Goal: Submit feedback/report problem: Submit feedback/report problem

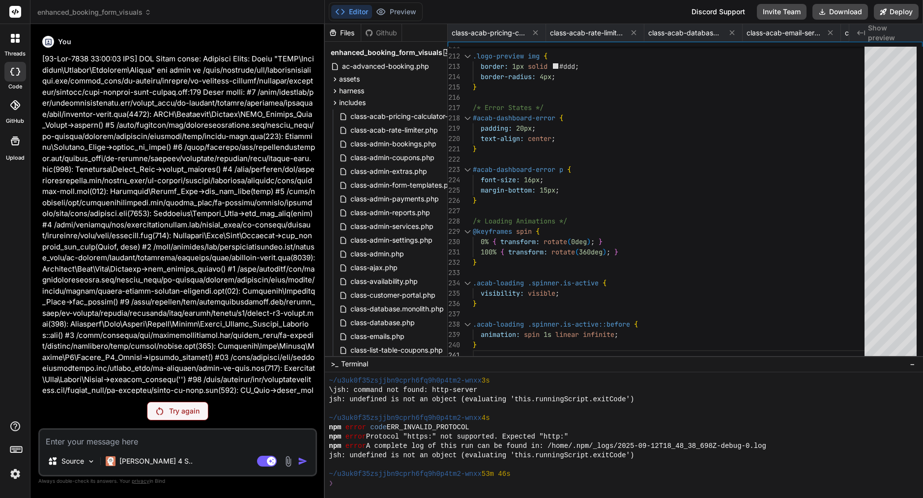
scroll to position [439, 0]
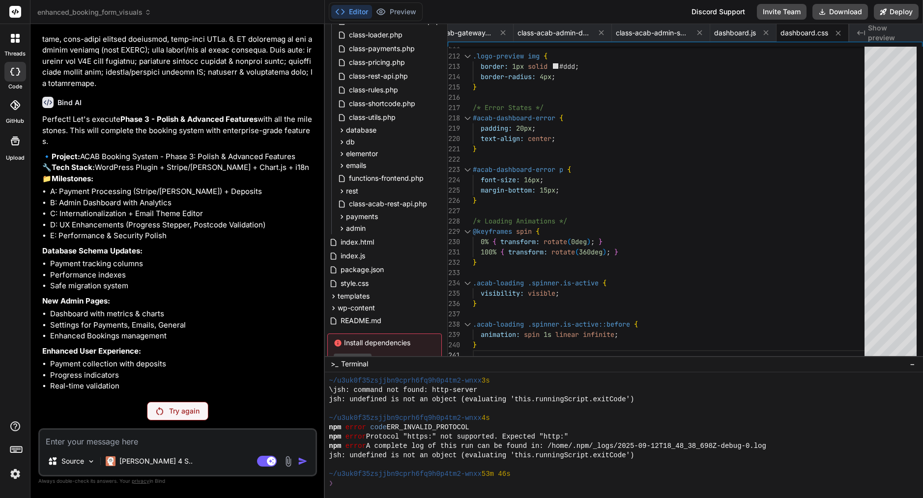
click at [160, 411] on img at bounding box center [159, 411] width 7 height 8
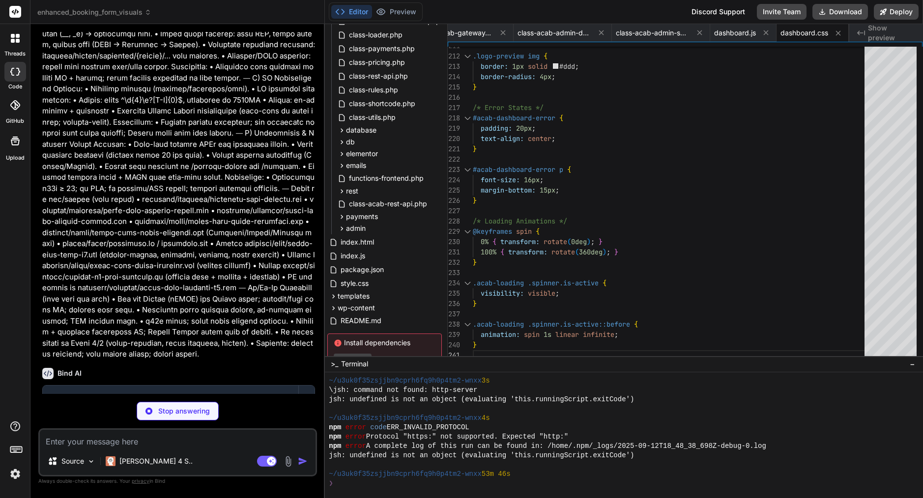
scroll to position [0, 0]
type textarea "x"
type textarea "*/ public function validate_settings($settings); }"
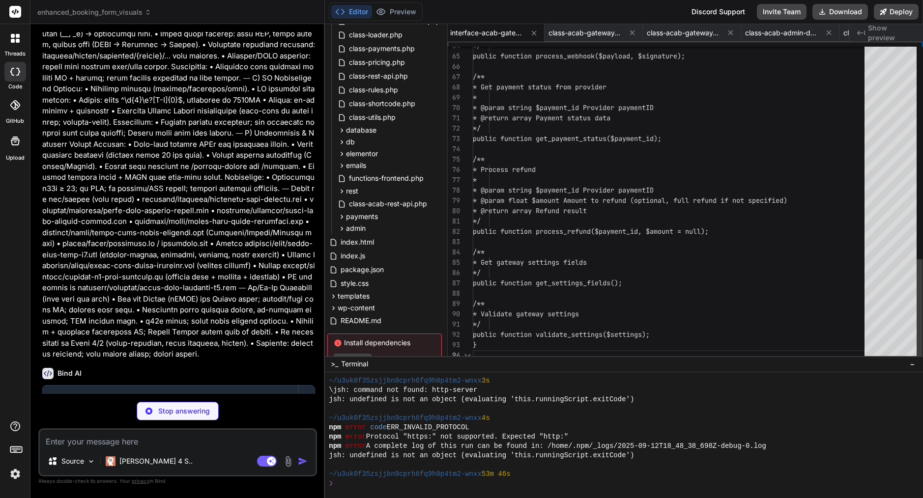
scroll to position [31, 0]
type textarea "x"
type textarea "'processing' => 'awaiting_payment', 'requires_capture' => 'awaiting_payment', '…"
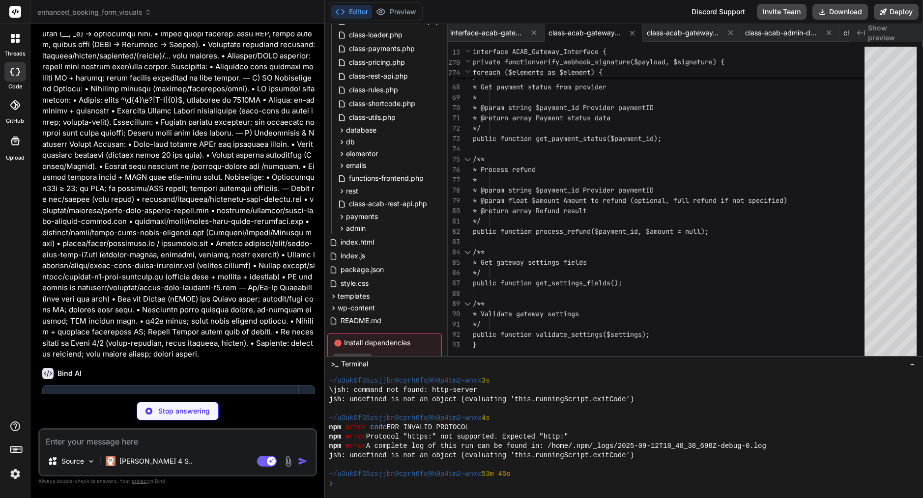
type textarea "x"
type textarea "return $status_map[$mollie_status] ?? 'unknown'; } }"
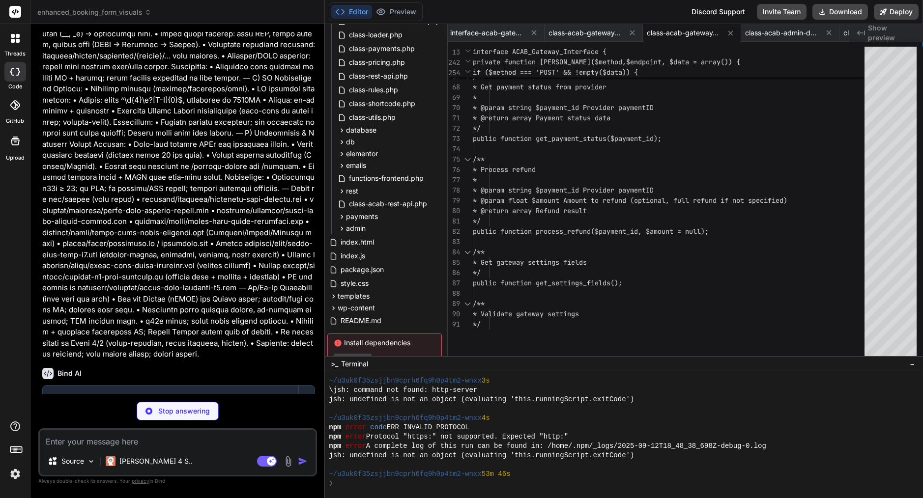
type textarea "x"
type textarea "} delete_option(self::VERSION_OPTION); } } // Schedule cleanup hook add_action(…"
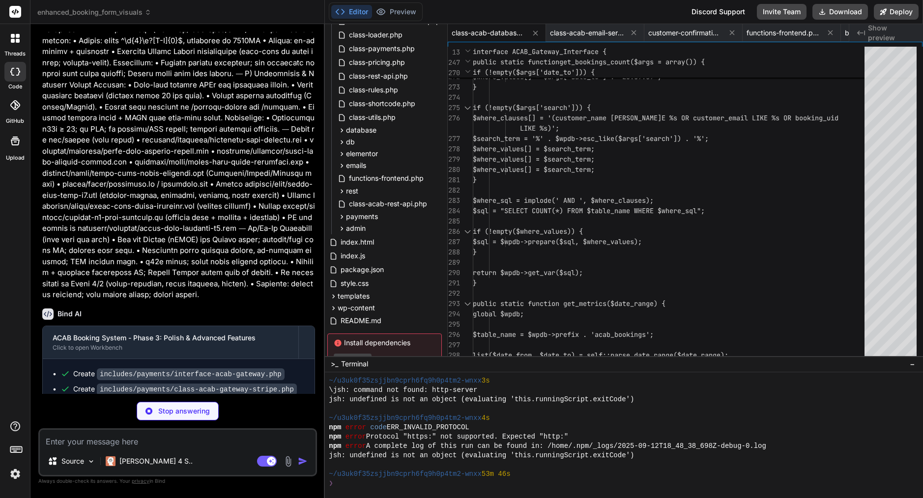
scroll to position [9931, 0]
type textarea "x"
type textarea "// Replace the original REST API class remove_action('rest_api_init', array(new…"
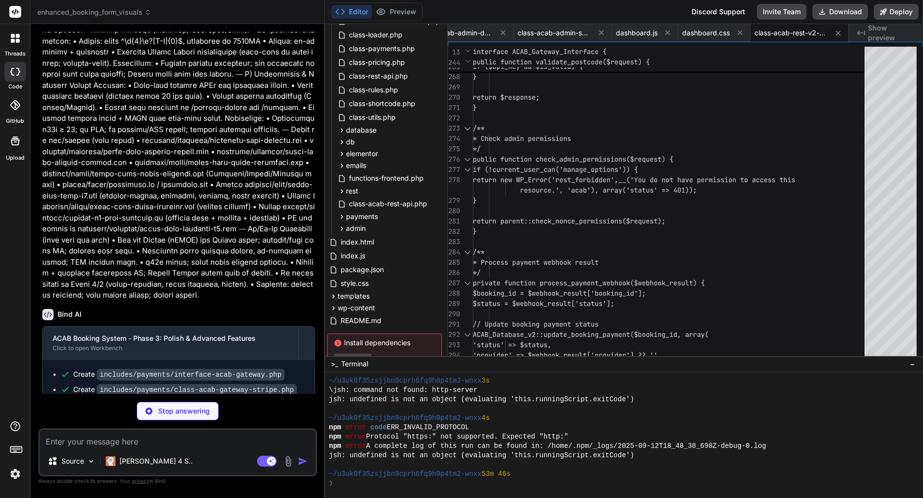
type textarea "x"
type textarea "$settings_admin = new ACAB_Admin_Settings(); $settings_admin->settings_page(); …"
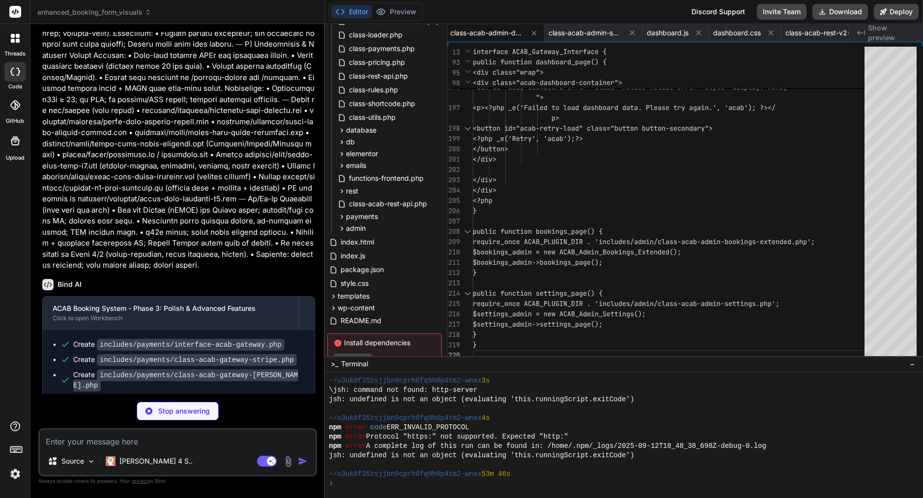
scroll to position [9961, 0]
type textarea "x"
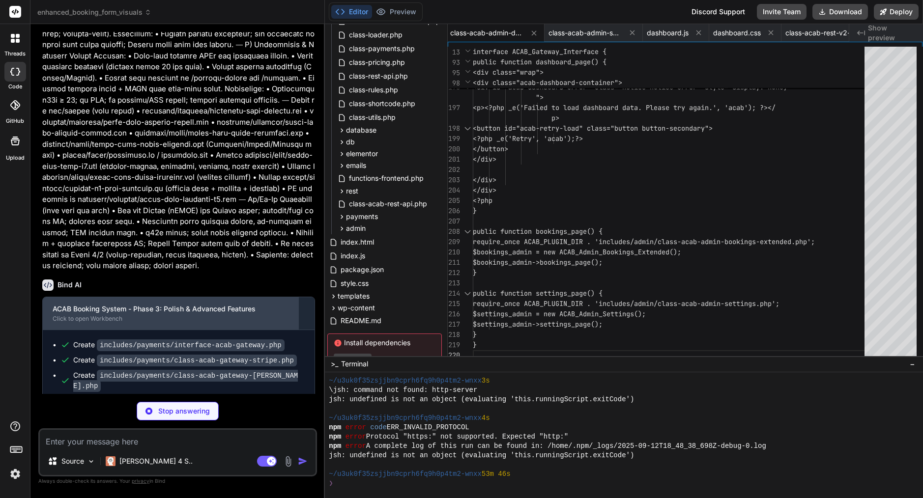
type textarea "$consent_maps = isset($_POST['acab_consent_maps']) ? 1 : 0; $postcode_api_key =…"
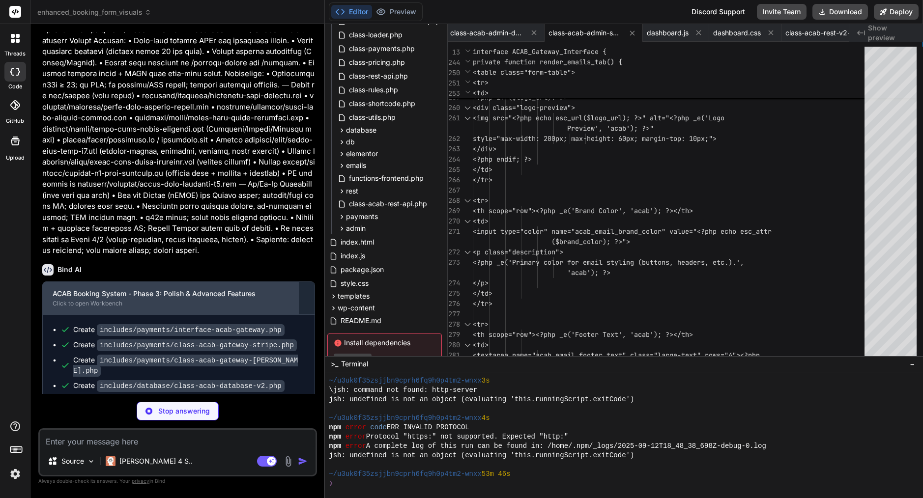
scroll to position [9976, 0]
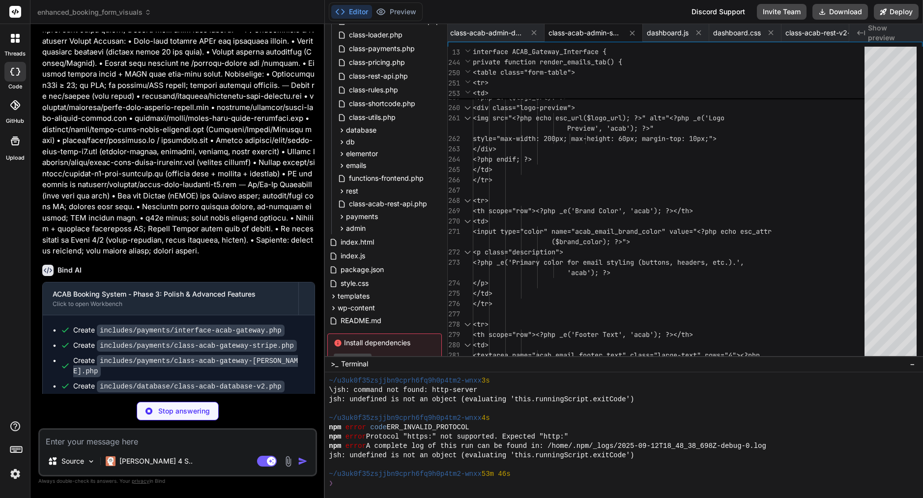
type textarea "x"
type textarea "if ($('.acab-dashboard-container').length) { Dashboard.init(); } }); })(jQuery);"
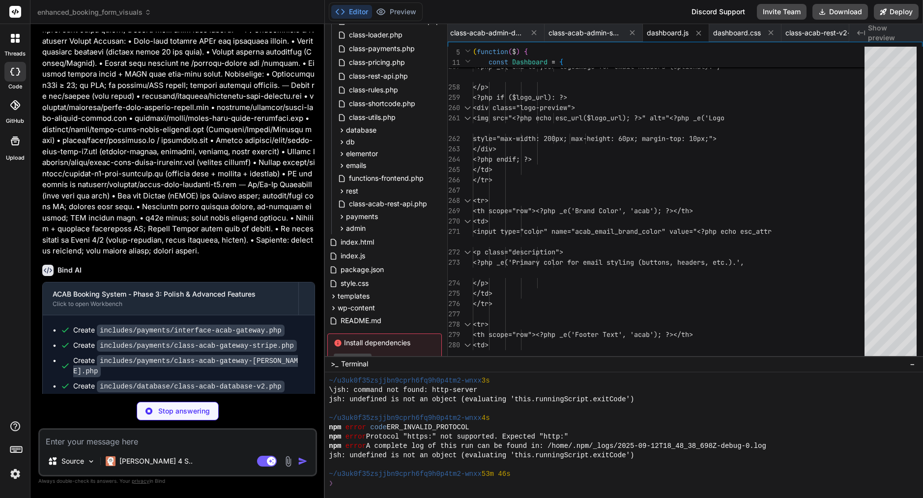
type textarea "x"
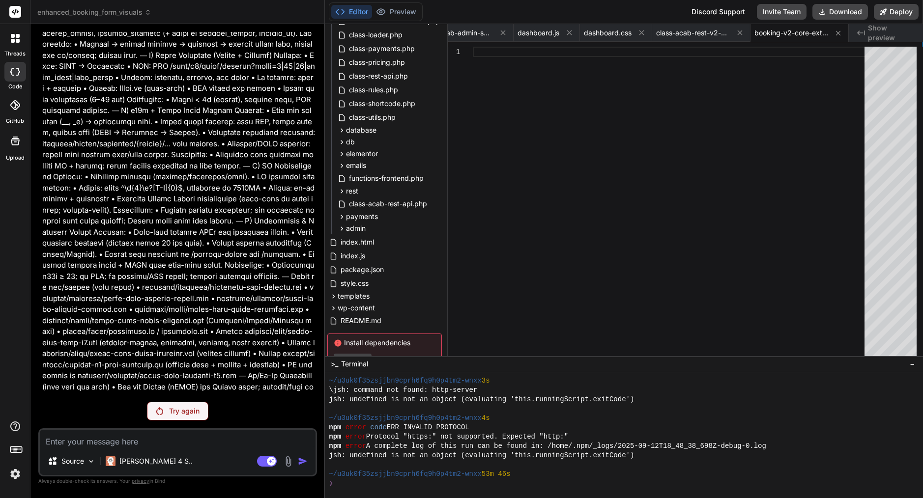
scroll to position [9784, 0]
click at [181, 408] on p "Try again" at bounding box center [184, 411] width 30 height 10
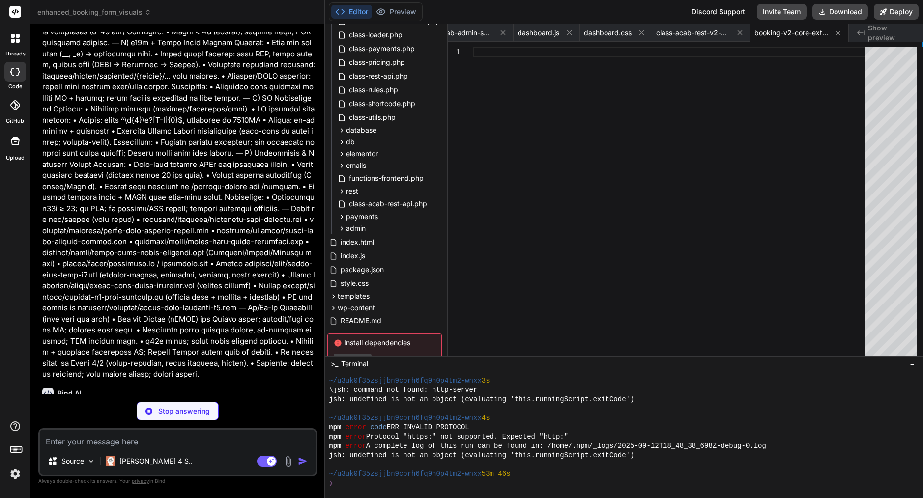
scroll to position [9809, 0]
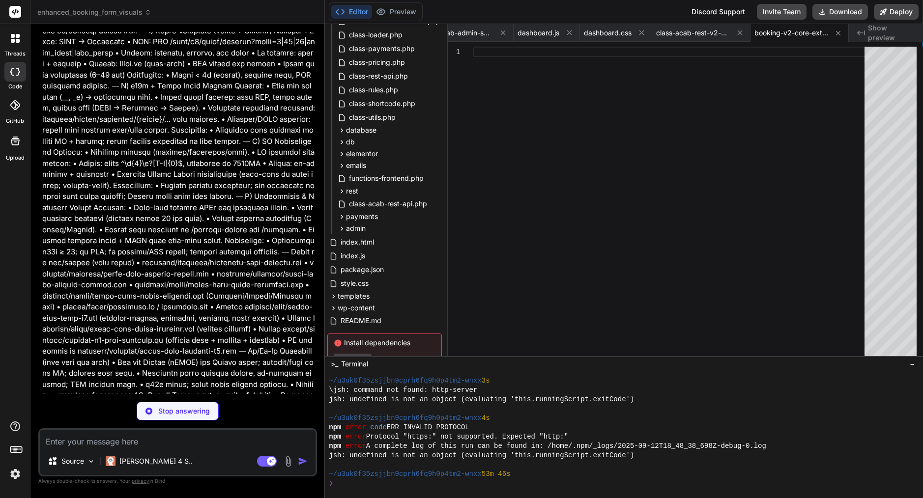
click at [16, 473] on img at bounding box center [15, 474] width 17 height 17
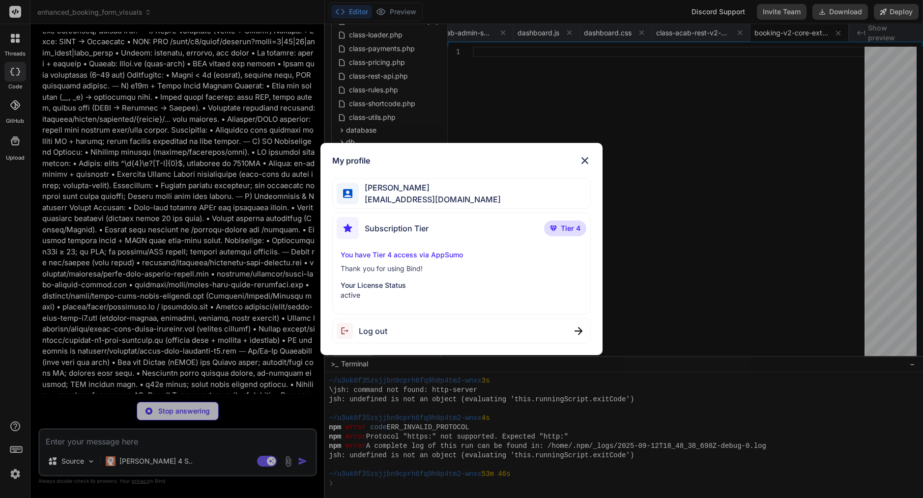
click at [189, 275] on div "My profile [PERSON_NAME] [EMAIL_ADDRESS][DOMAIN_NAME] Subscription Tier Tier 4 …" at bounding box center [461, 249] width 923 height 498
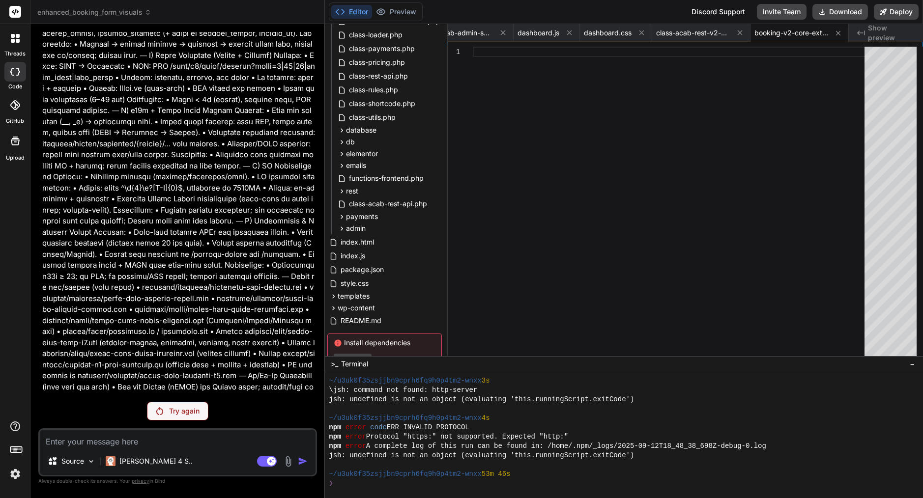
scroll to position [9784, 0]
click at [187, 407] on p "Try again" at bounding box center [184, 411] width 30 height 10
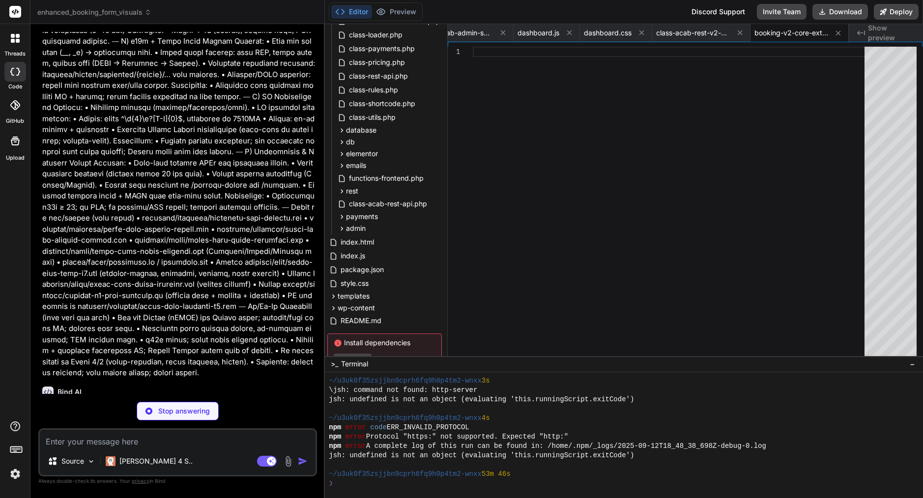
scroll to position [9852, 0]
type textarea "x"
type textarea "*/ public function validate_settings($settings); }"
type textarea "x"
type textarea "}"
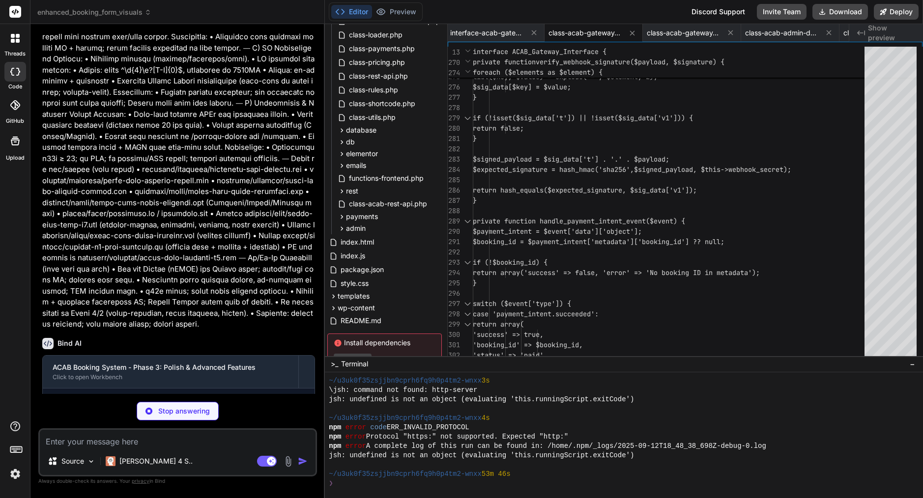
scroll to position [9902, 0]
type textarea "x"
type textarea "); return $status_map[$mollie_status] ?? 'unknown'; } }"
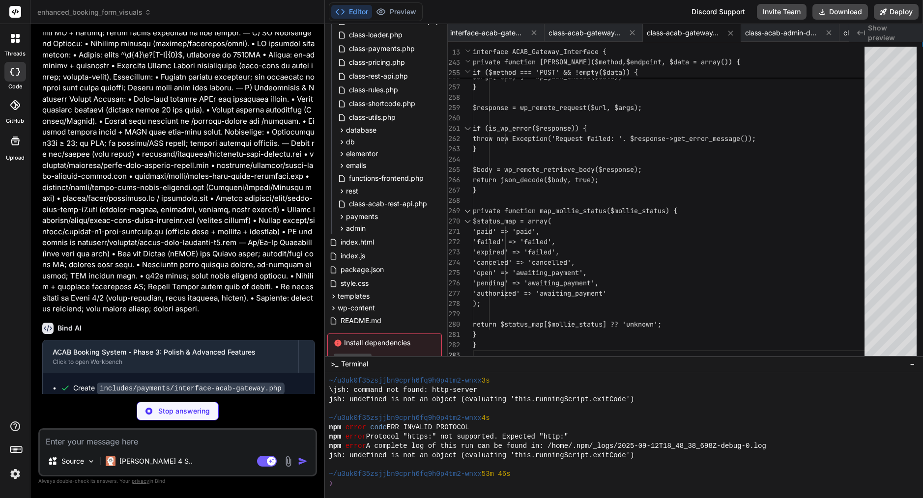
scroll to position [9917, 0]
type textarea "x"
type textarea "} delete_option(self::VERSION_OPTION); } } // Schedule cleanup hook add_action(…"
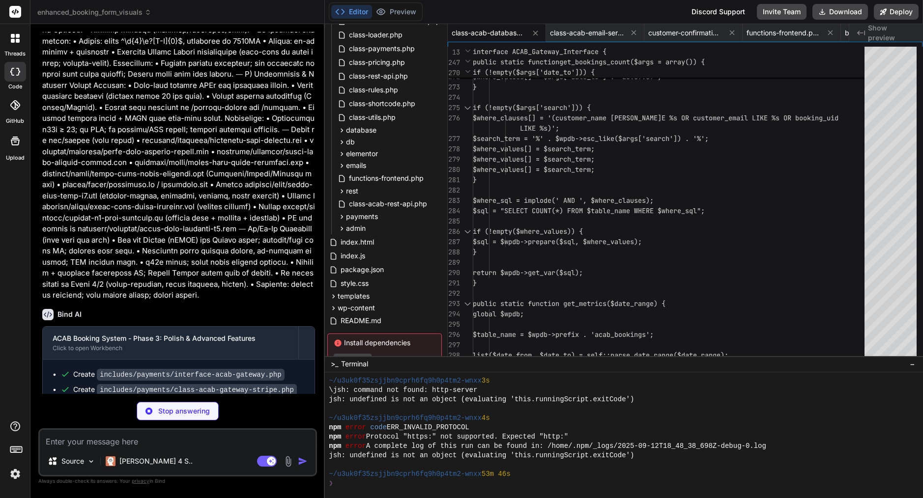
scroll to position [0, 0]
type textarea "x"
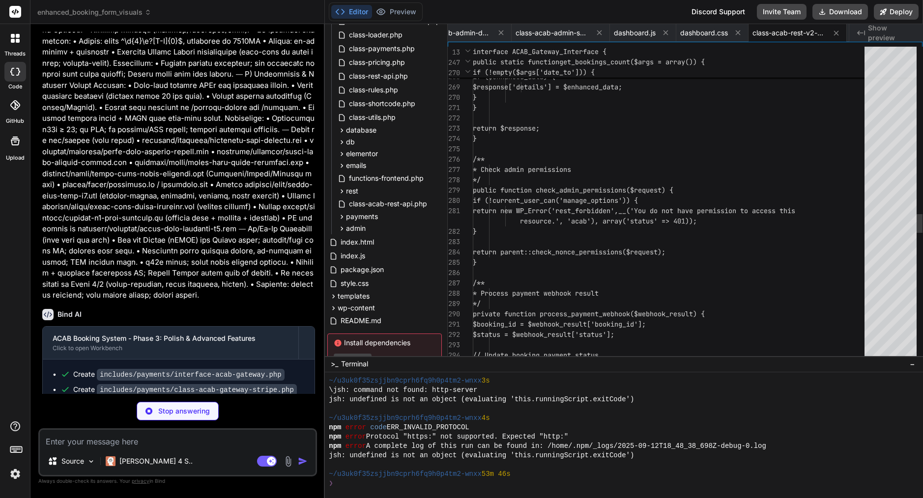
scroll to position [10, 0]
type textarea "x"
type textarea "$settings_admin = new ACAB_Admin_Settings(); $settings_admin->settings_page(); …"
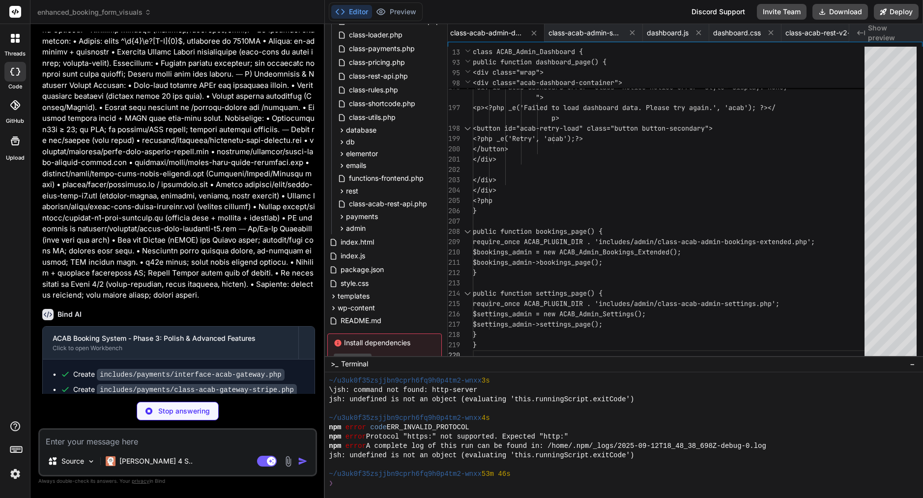
type textarea "x"
type textarea "} }"
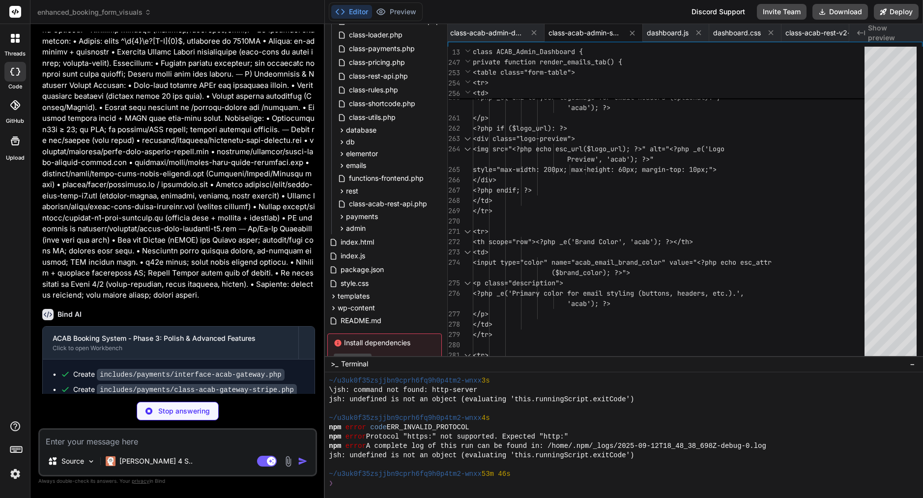
type textarea "x"
type textarea "if ($('.acab-dashboard-container').length) { Dashboard.init(); } }); })(jQuery);"
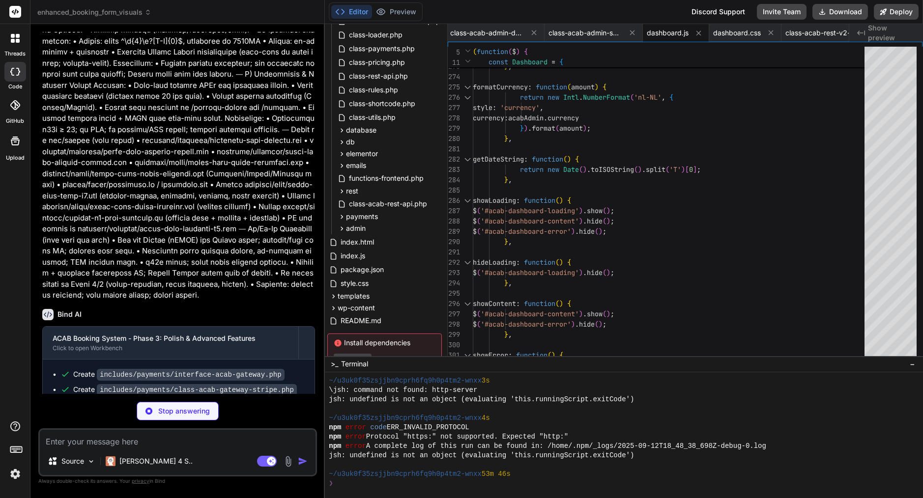
type textarea "x"
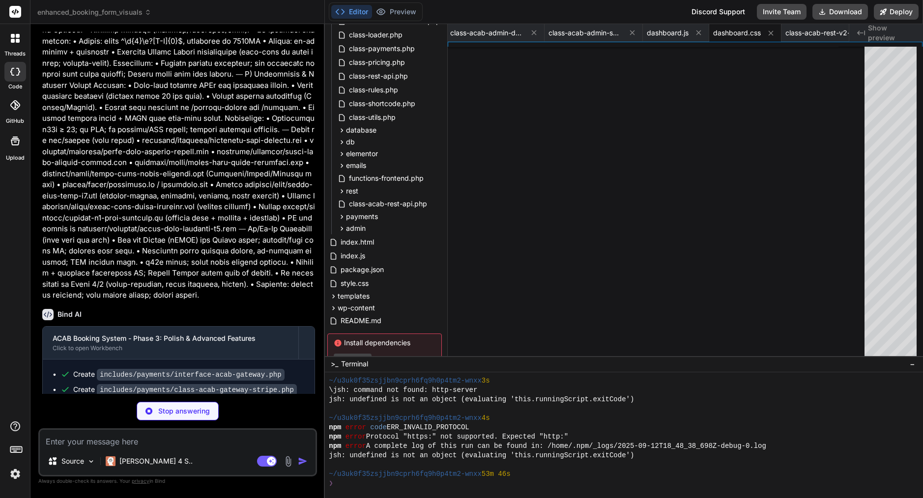
type textarea "x"
type textarea "// Listen for form initialization document.addEventListener('acabFormReady', ()…"
type textarea "x"
type textarea "</div> </body> </html>"
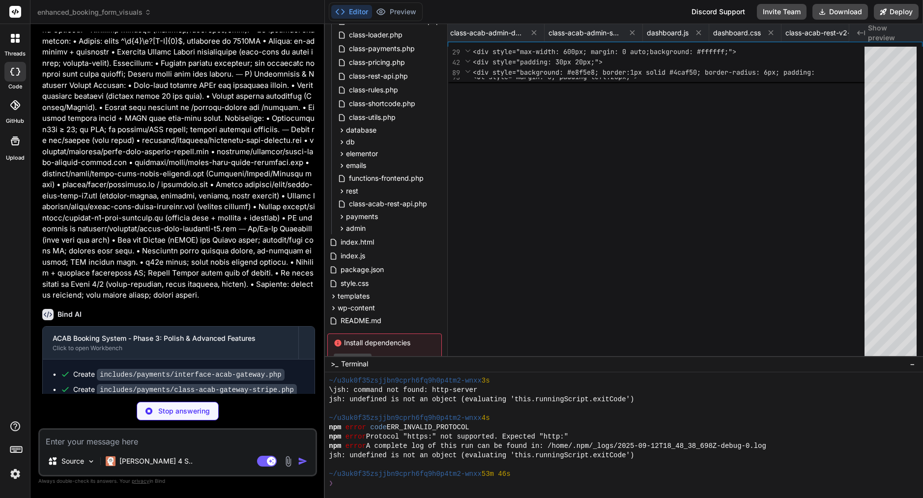
type textarea "x"
type textarea "'USD' => '$', 'GBP' => '£' ); $symbol = $symbols[$currency] ?? $currency; retur…"
type textarea "x"
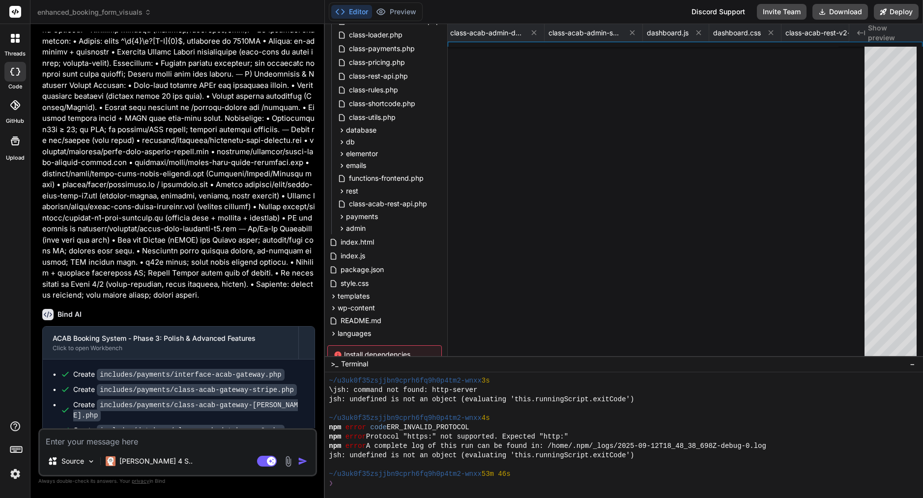
type textarea "x"
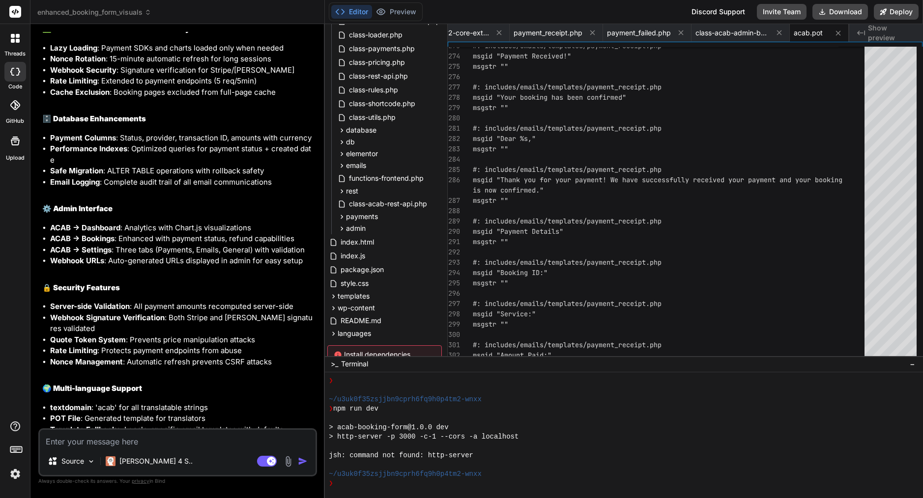
scroll to position [11183, 0]
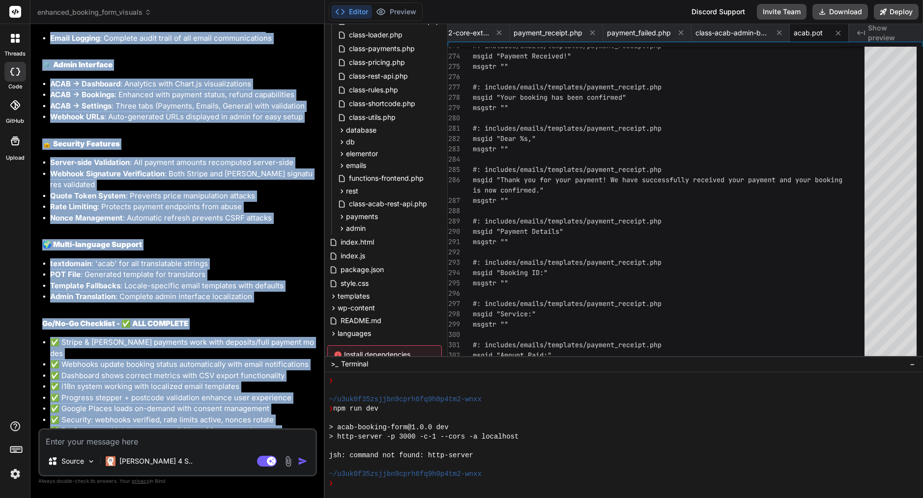
drag, startPoint x: 58, startPoint y: 282, endPoint x: 108, endPoint y: 428, distance: 153.8
copy div "Lore IP DOLO Sitamet Consec - Adipi 7: Elitse & Doeiusmo Temporin Utlab et dolo…"
click at [132, 435] on textarea at bounding box center [178, 439] width 276 height 18
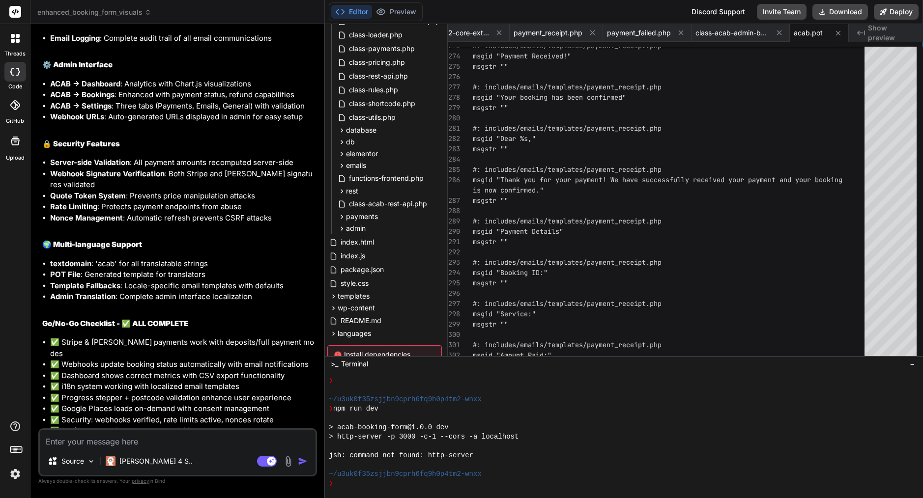
click at [132, 435] on textarea at bounding box center [178, 439] width 276 height 18
click at [373, 316] on span "README.md" at bounding box center [360, 321] width 43 height 12
type textarea "Proprietary - Amsterdam Cleaning Services ```"
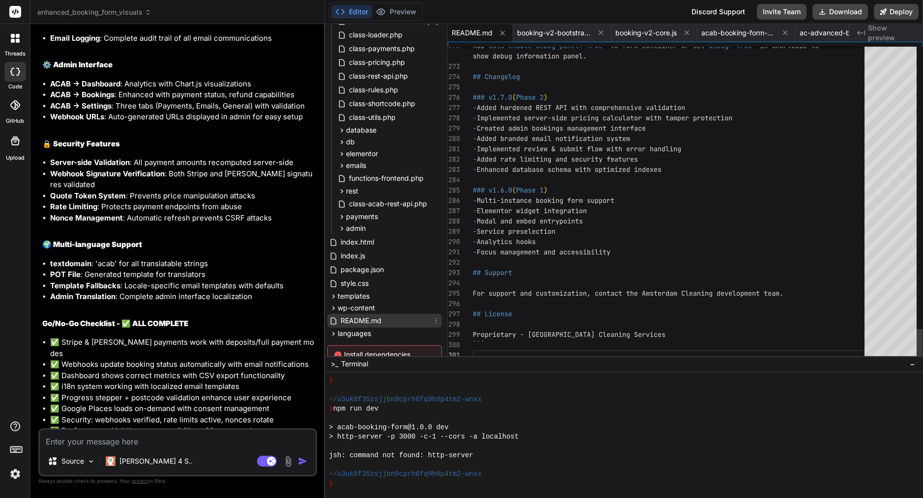
scroll to position [21, 0]
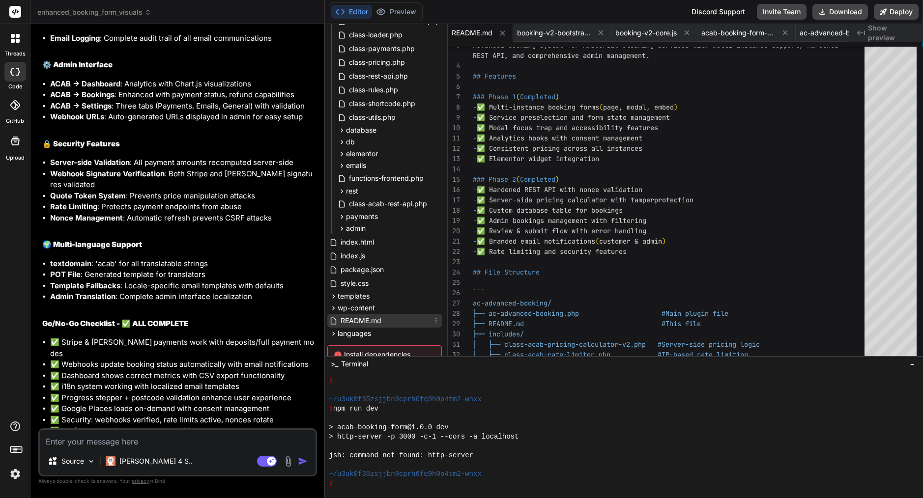
click at [373, 322] on span "README.md" at bounding box center [360, 321] width 43 height 12
click at [434, 319] on icon at bounding box center [436, 321] width 8 height 8
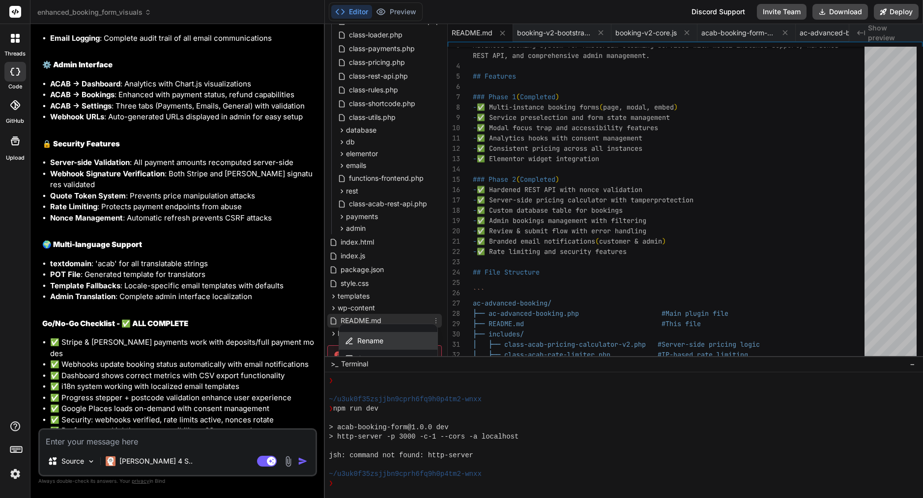
click at [361, 338] on span "Rename" at bounding box center [370, 341] width 26 height 10
click at [361, 338] on span "languages" at bounding box center [353, 334] width 33 height 10
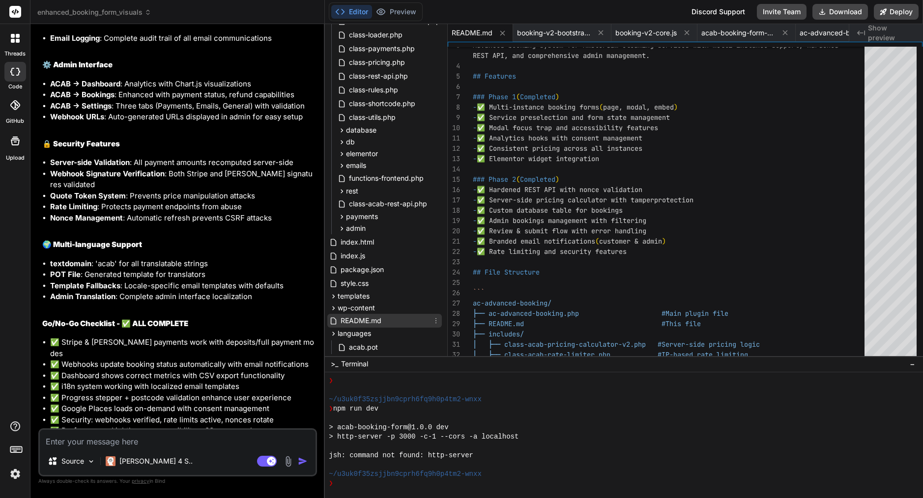
click at [434, 320] on icon at bounding box center [436, 321] width 8 height 8
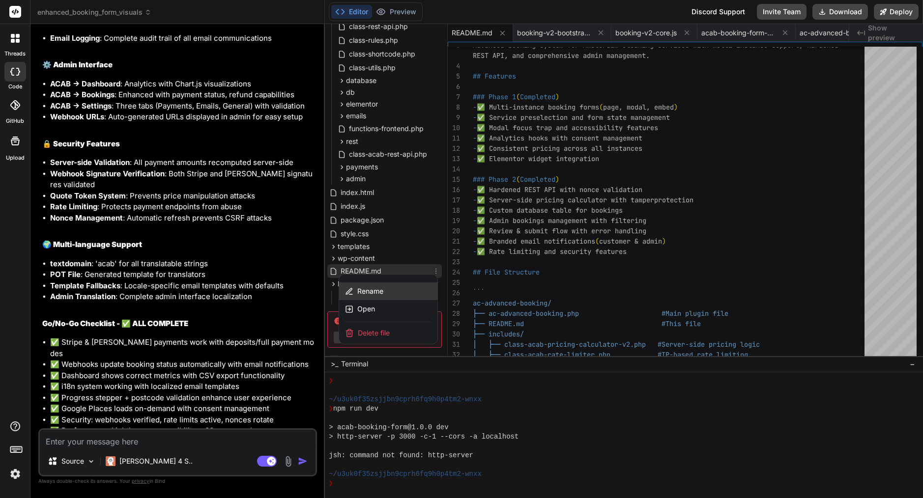
scroll to position [446, 1]
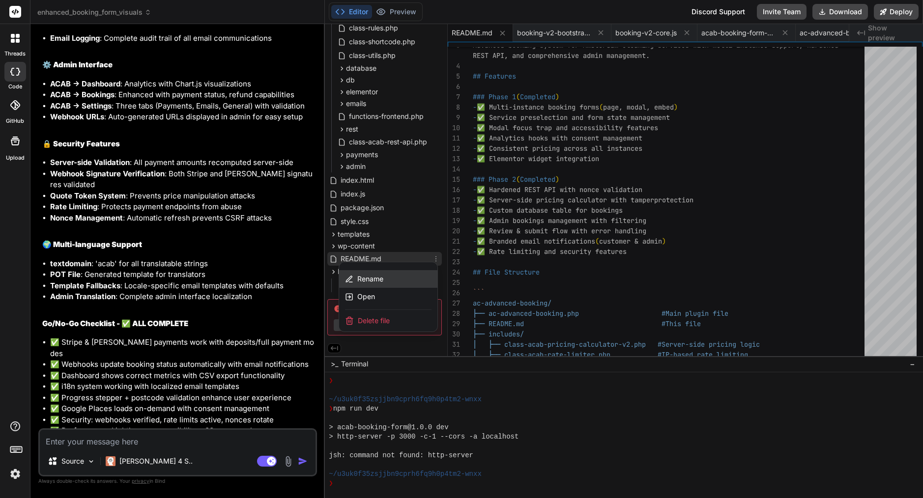
click at [370, 278] on span "Rename" at bounding box center [370, 279] width 26 height 10
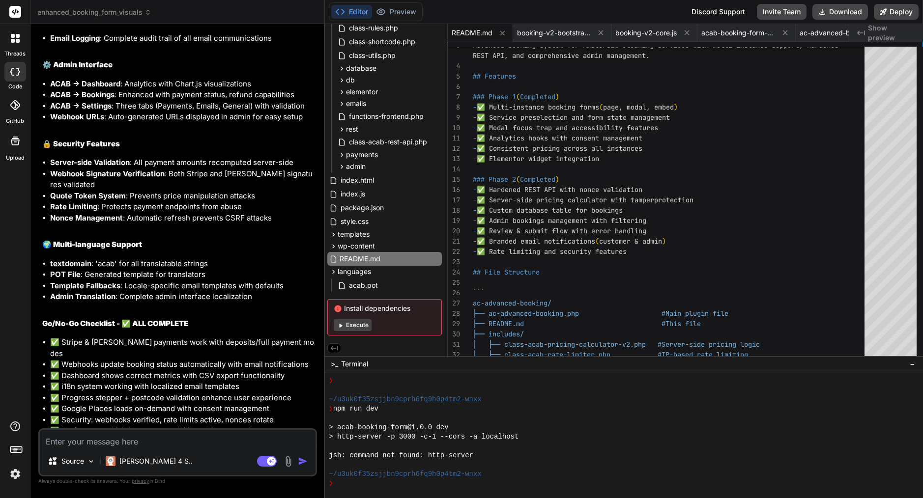
click at [364, 257] on input "README.md" at bounding box center [393, 259] width 108 height 12
click at [182, 441] on textarea at bounding box center [178, 439] width 276 height 18
type textarea "p"
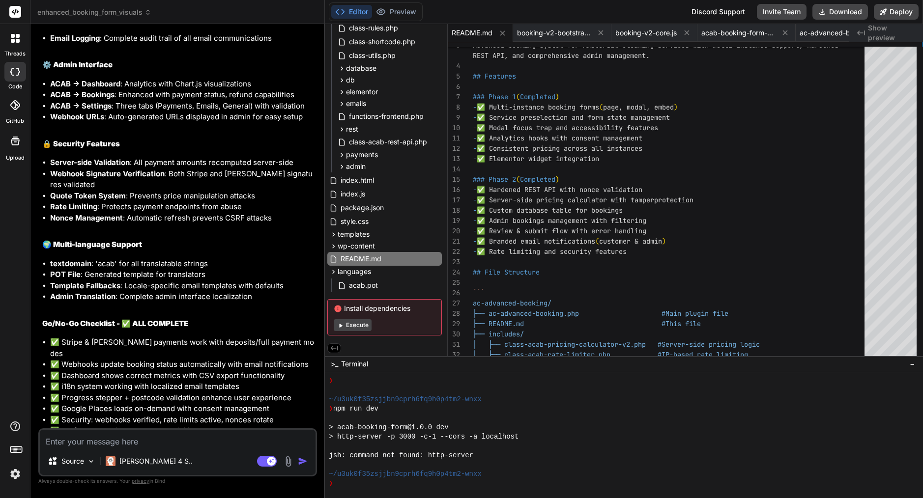
type textarea "x"
type textarea "pl"
type textarea "x"
type textarea "ple"
type textarea "x"
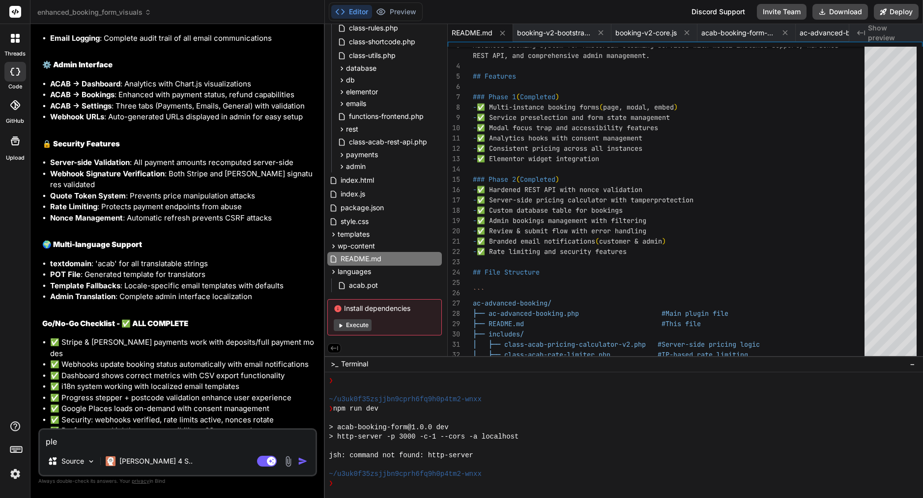
type textarea "plea"
type textarea "x"
type textarea "pleas"
type textarea "x"
type textarea "please"
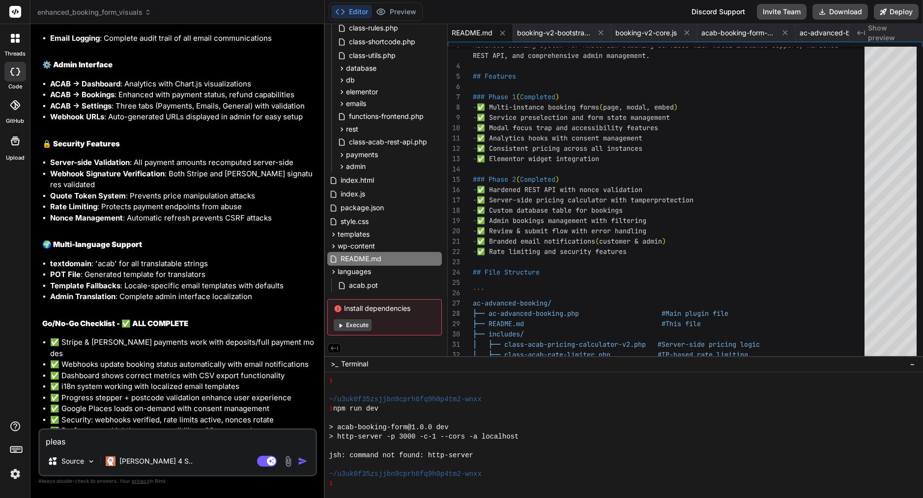
type textarea "x"
type textarea "please"
type textarea "x"
type textarea "please u"
type textarea "x"
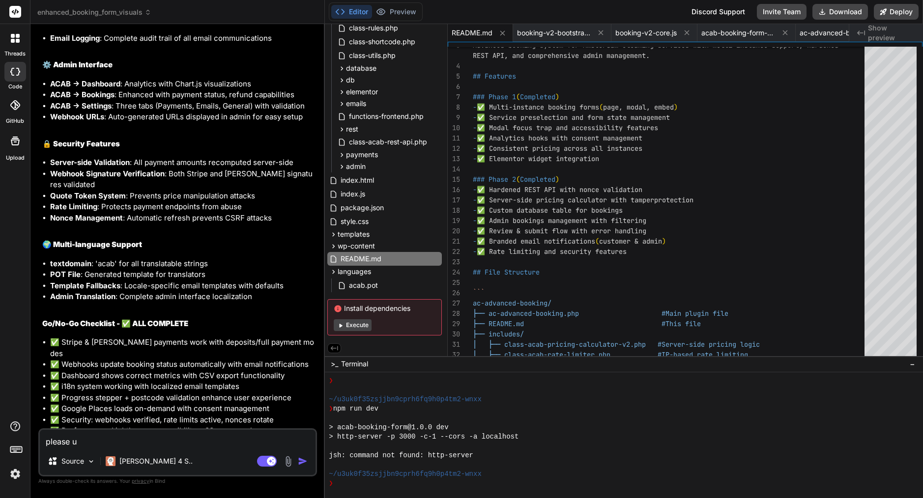
type textarea "please up"
type textarea "x"
type textarea "please upd"
type textarea "x"
type textarea "please upda"
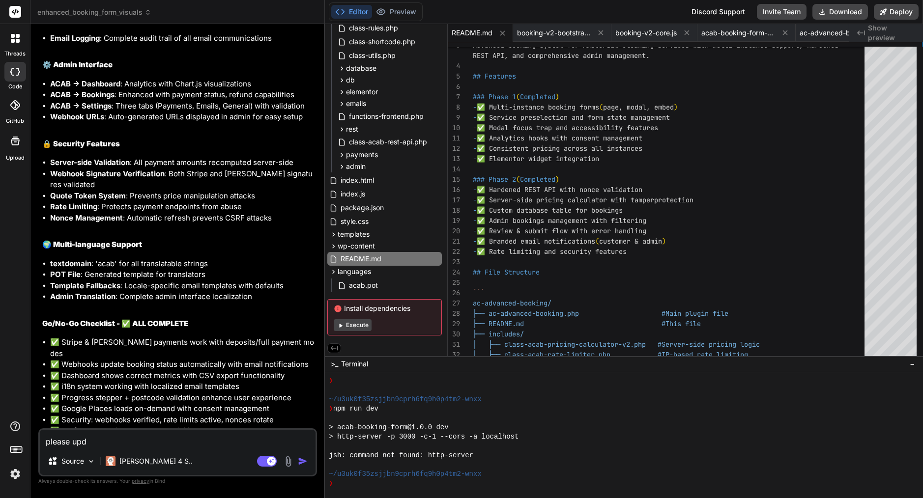
type textarea "x"
type textarea "please updat"
type textarea "x"
type textarea "please update"
type textarea "x"
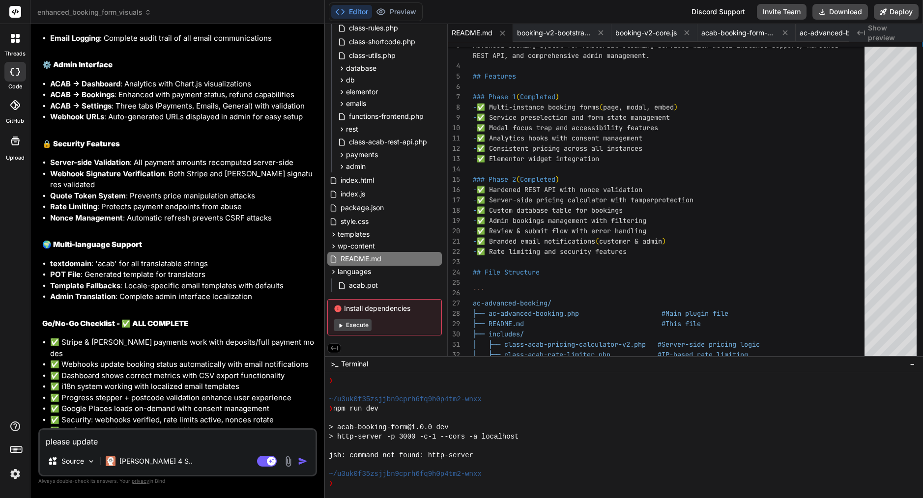
type textarea "please update"
type textarea "x"
paste textarea "README.md"
type textarea "please update README.md"
type textarea "x"
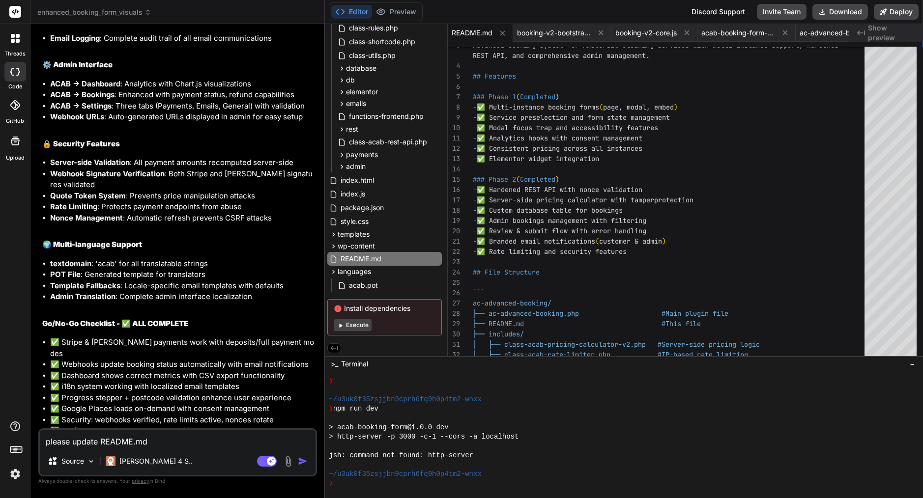
type textarea "please update README.md"
type textarea "x"
type textarea "please update README.md f"
type textarea "x"
type textarea "please update README.md fi"
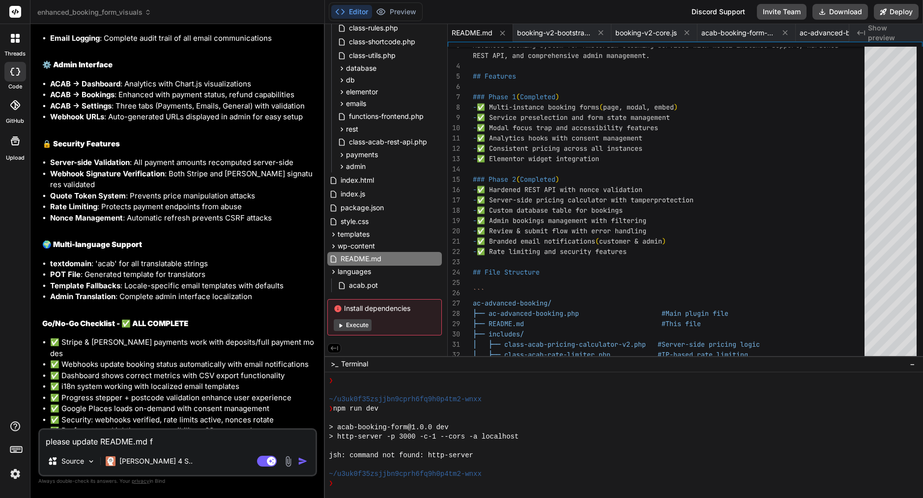
type textarea "x"
type textarea "please update README.md fil"
type textarea "x"
type textarea "please update README.md file"
type textarea "x"
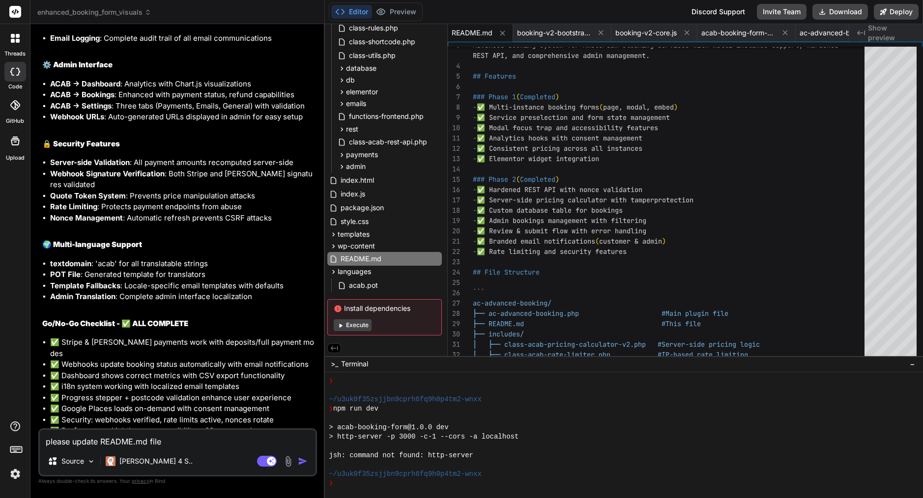
type textarea "please update README.md file"
type textarea "x"
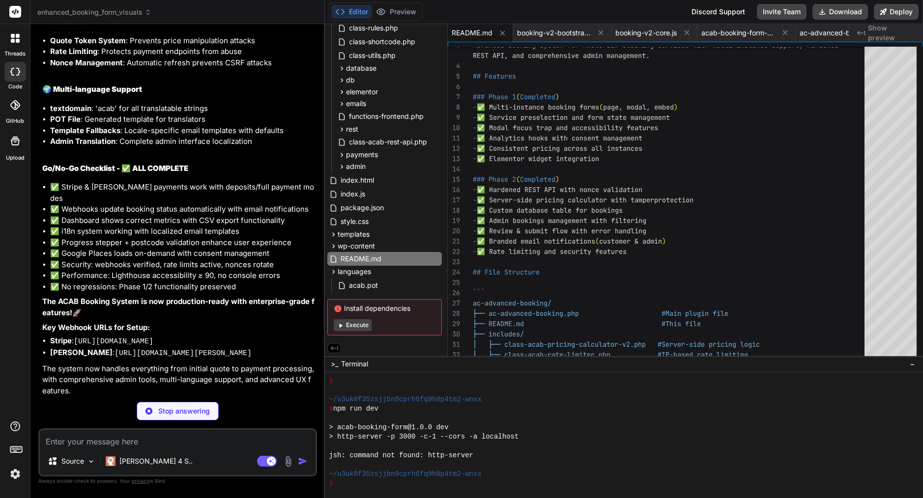
scroll to position [0, 0]
type textarea "x"
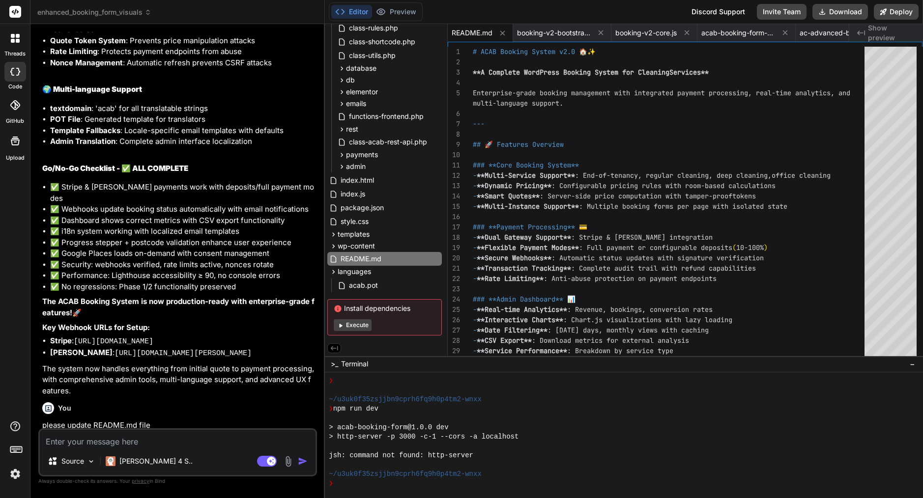
type textarea "x"
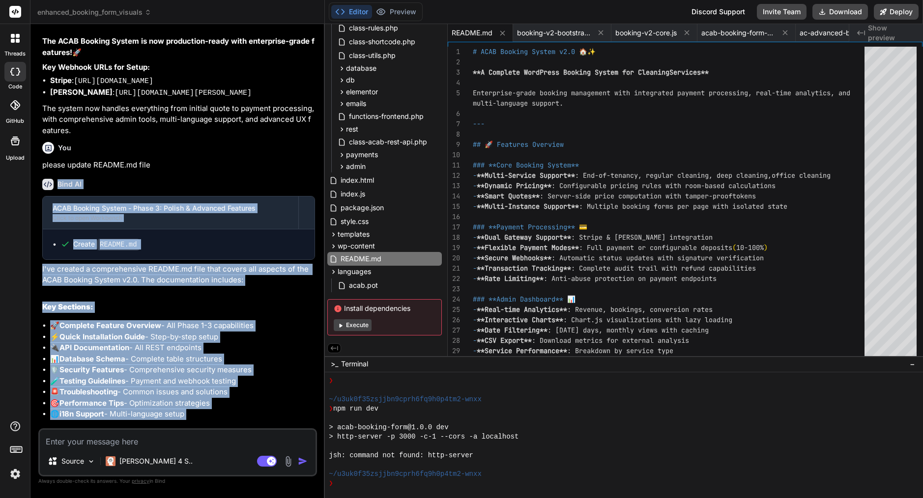
scroll to position [0, 0]
drag, startPoint x: 60, startPoint y: 59, endPoint x: 306, endPoint y: 429, distance: 443.6
click at [306, 429] on div "You Bind AI The error is in the namespace issue on line 224. The code is trying…" at bounding box center [177, 265] width 279 height 466
copy div "Lore IP DOLO Sitamet Consec - Adipi 2: Elitse & Doeiusmo Temporin Utlab et dolo…"
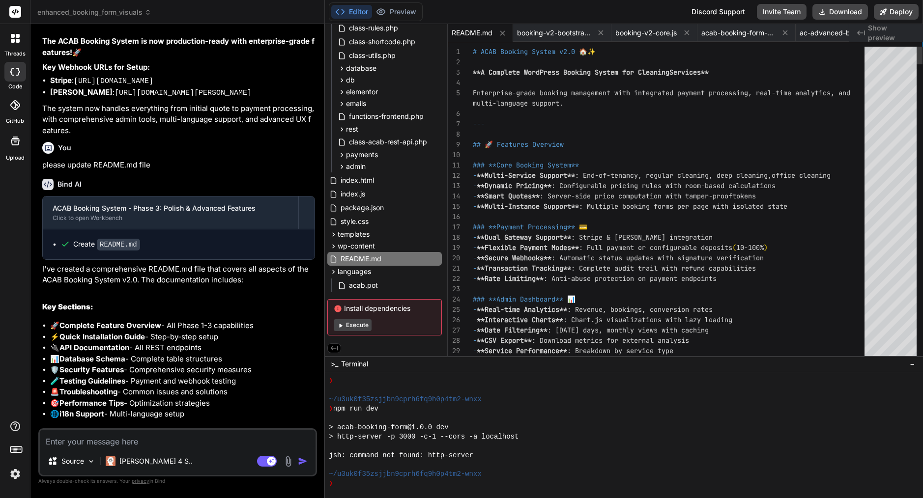
click at [536, 118] on div at bounding box center [671, 114] width 397 height 10
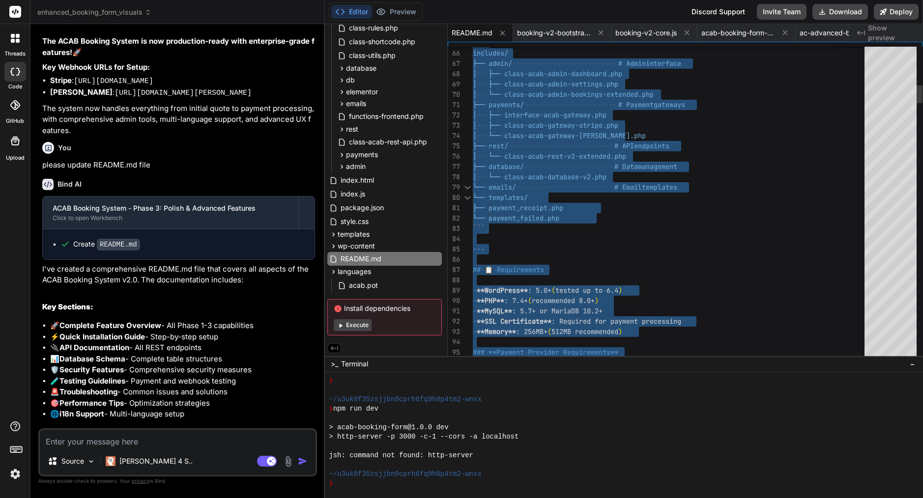
type textarea "└── templates/ ├── payment_receipt.php └── payment_failed.php ``` --- ## 📋 Requ…"
click at [665, 223] on div "└── payment_failed.php" at bounding box center [671, 218] width 397 height 10
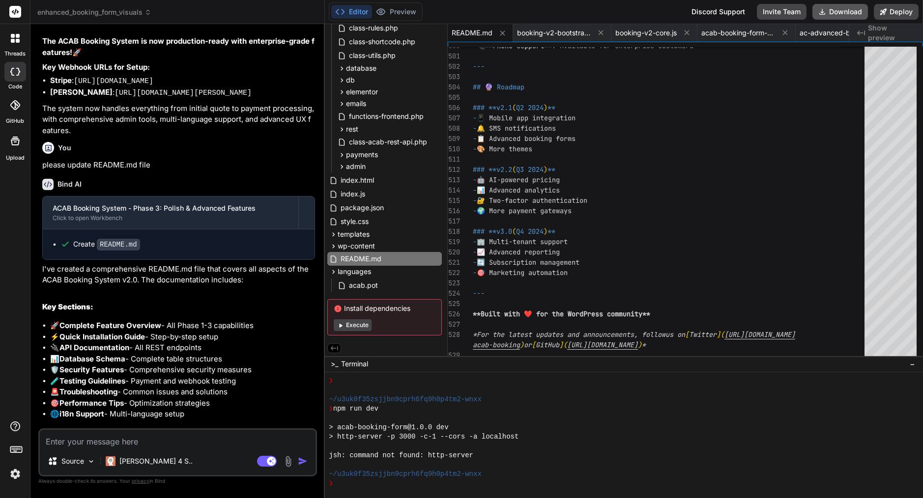
click at [851, 12] on button "Download" at bounding box center [840, 12] width 56 height 16
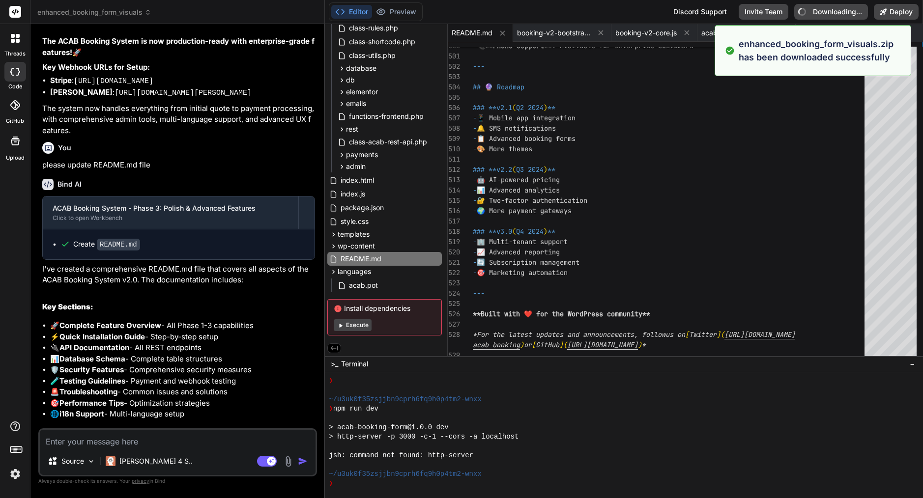
type textarea "x"
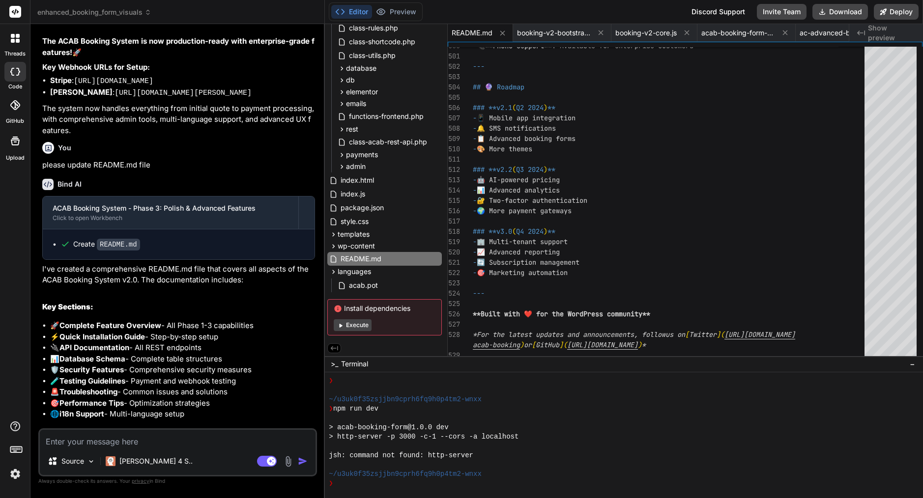
click at [185, 431] on textarea at bounding box center [178, 439] width 276 height 18
type textarea "c"
type textarea "x"
type textarea "co"
type textarea "x"
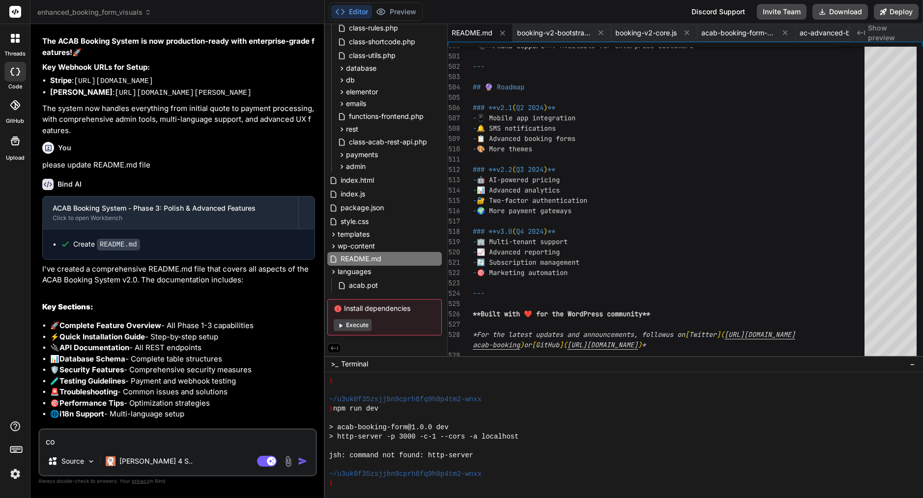
type textarea "cou"
type textarea "x"
type textarea "coul"
type textarea "x"
type textarea "could"
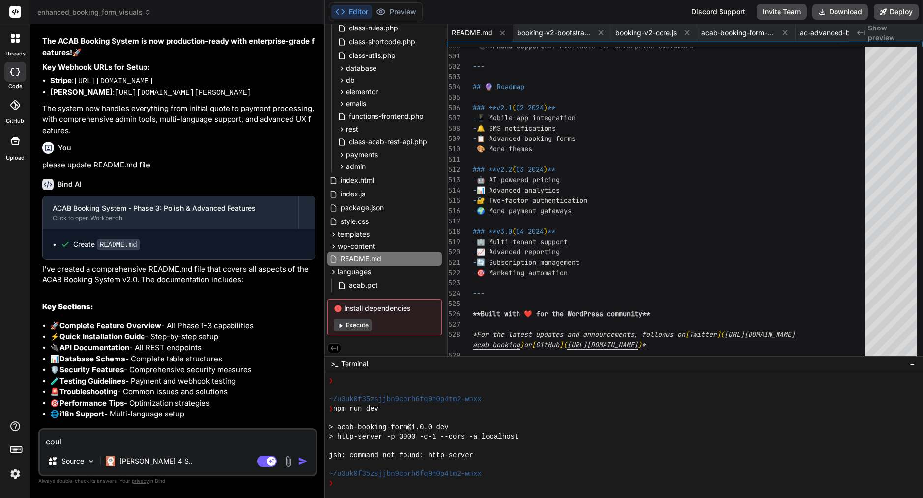
type textarea "x"
type textarea "could"
type textarea "x"
type textarea "could y"
type textarea "x"
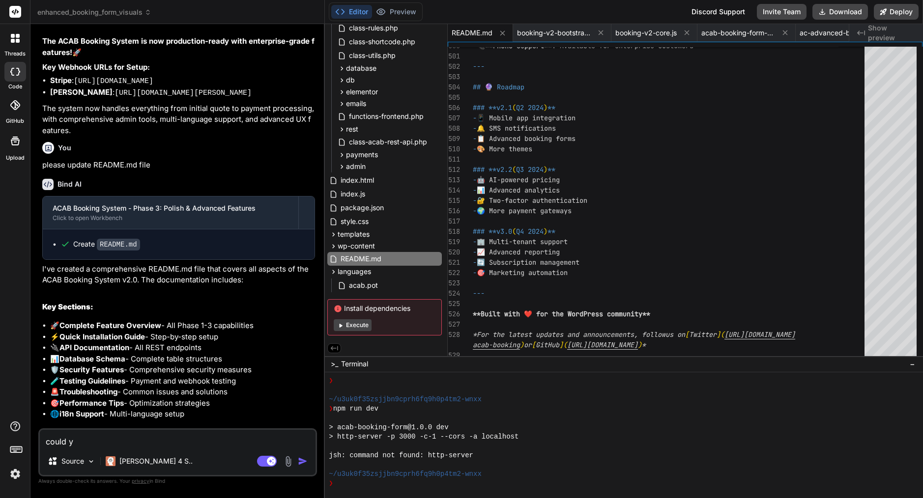
type textarea "could yo"
type textarea "x"
type textarea "could you"
type textarea "x"
type textarea "could you"
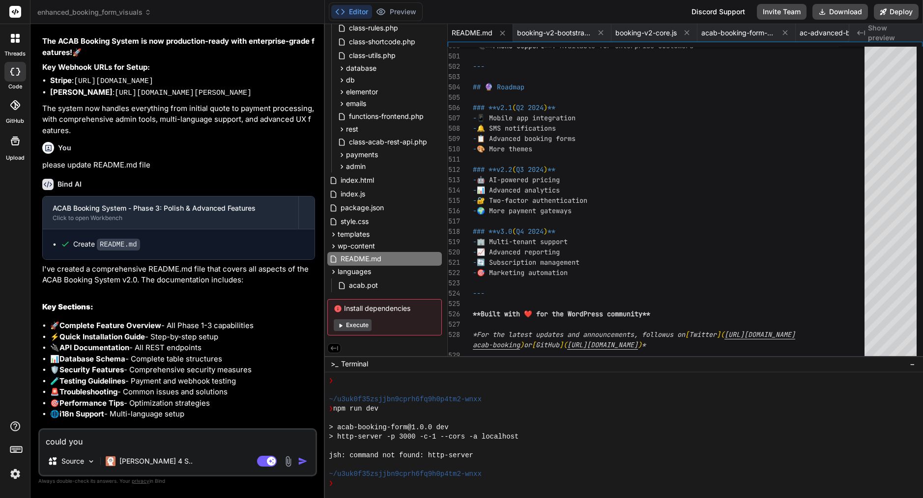
type textarea "x"
type textarea "could you w"
type textarea "x"
type textarea "could you wr"
type textarea "x"
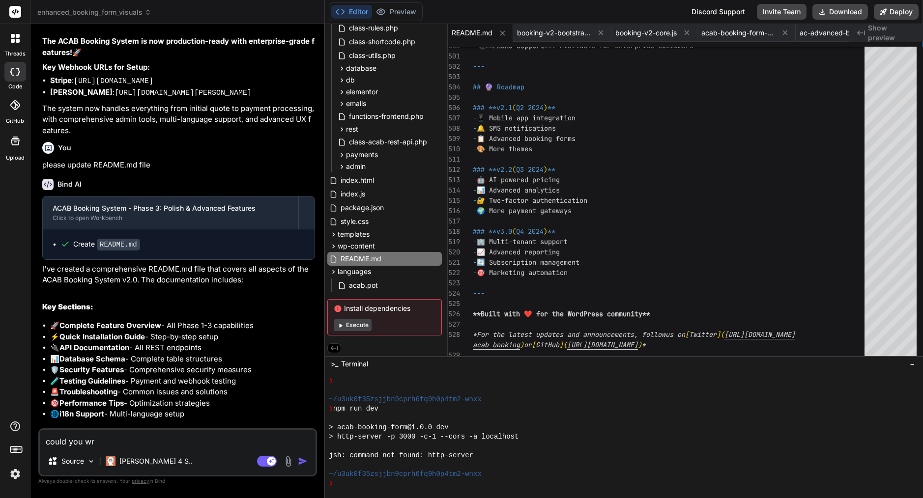
type textarea "could you wri"
type textarea "x"
type textarea "could you writ"
type textarea "x"
type textarea "could you write"
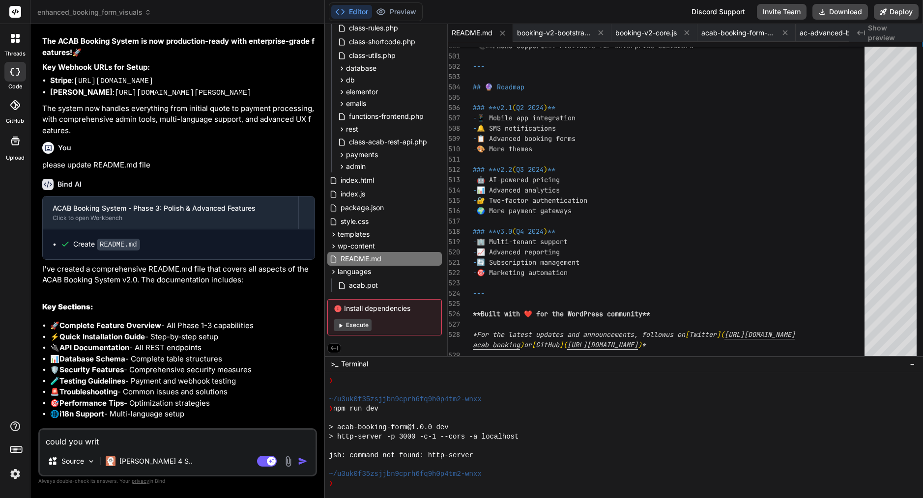
type textarea "x"
type textarea "could you write"
type textarea "x"
type textarea "could you write m"
type textarea "x"
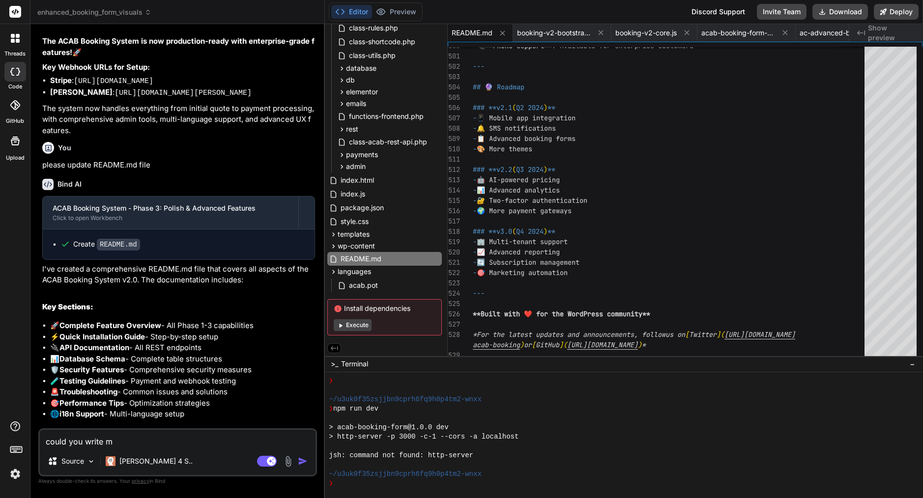
type textarea "could you write me"
type textarea "x"
type textarea "could you write me"
type textarea "x"
type textarea "could you write me w"
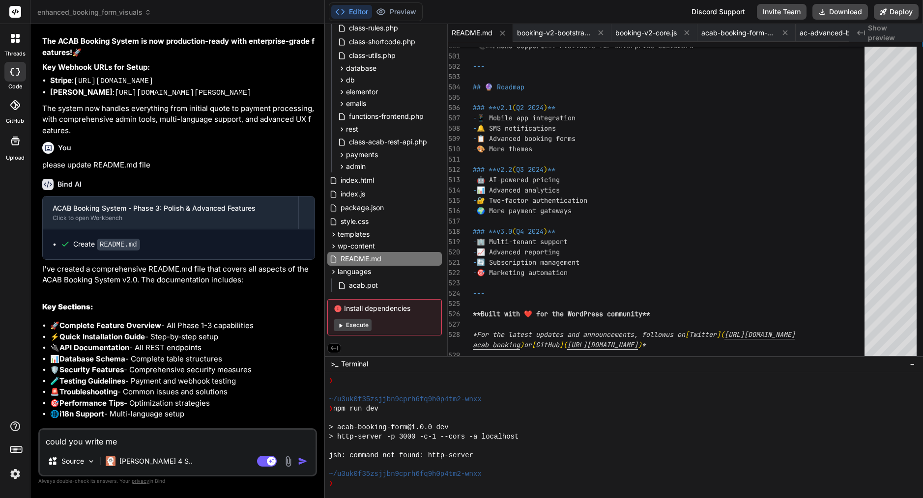
type textarea "x"
type textarea "could you write me wh"
type textarea "x"
type textarea "could you write me whi"
type textarea "x"
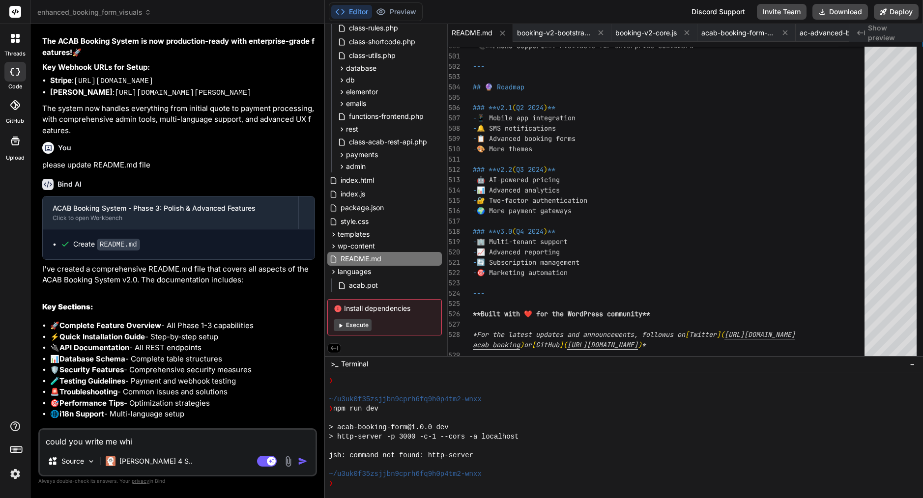
type textarea "could you write me whic"
type textarea "x"
type textarea "could you write me which"
type textarea "x"
type textarea "could you write me which"
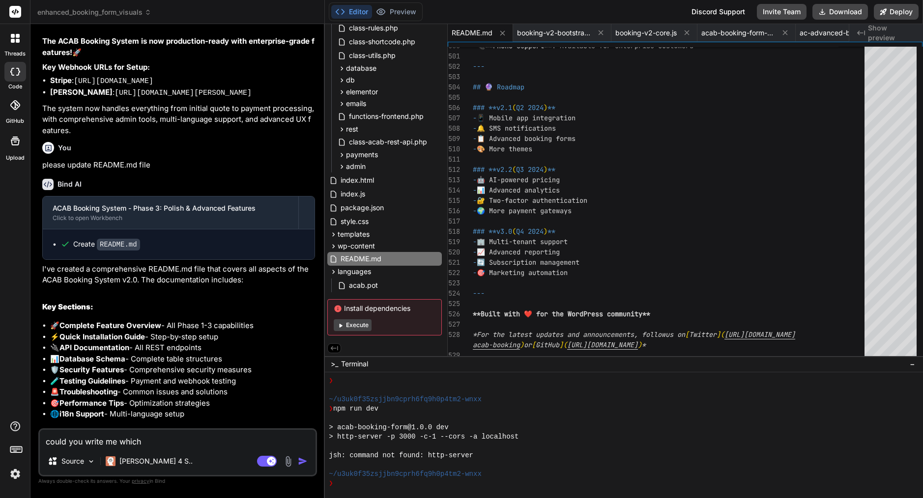
type textarea "x"
type textarea "could you write me which f"
type textarea "x"
type textarea "could you write me which fi"
type textarea "x"
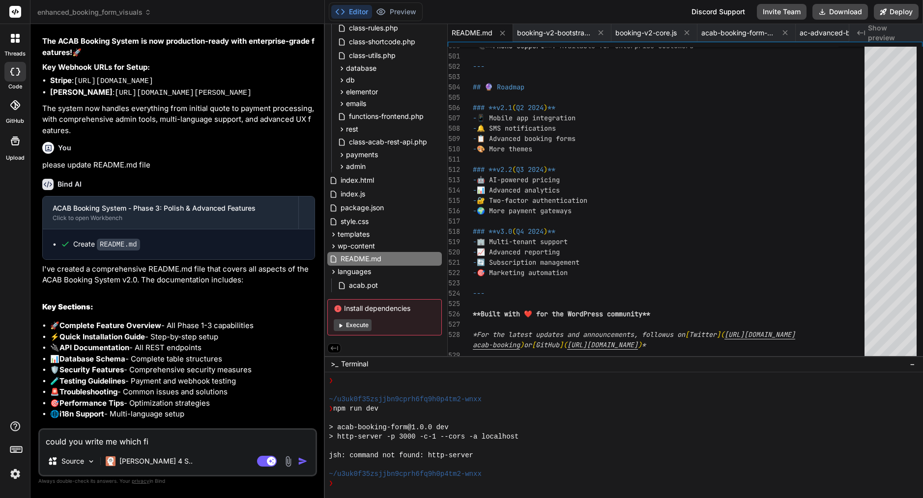
type textarea "could you write me which fil"
type textarea "x"
type textarea "could you write me which file"
type textarea "x"
type textarea "could you write me which file"
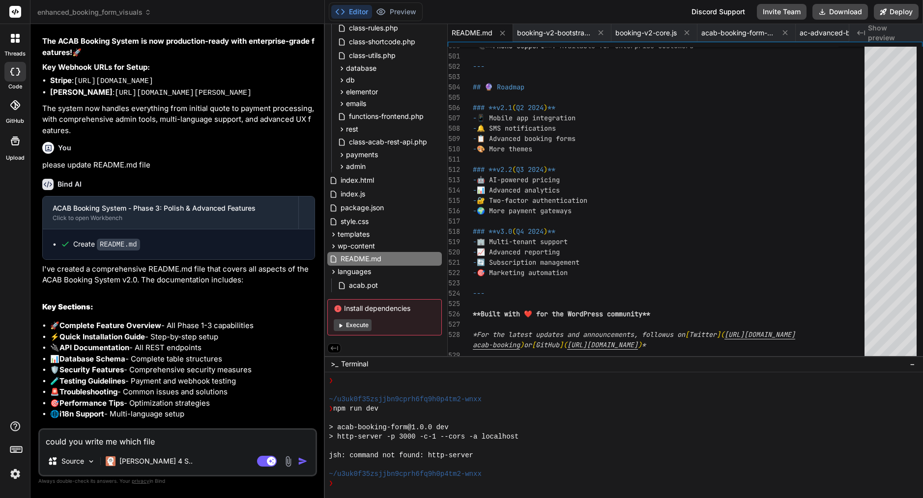
type textarea "x"
type textarea "could you write me which file b"
type textarea "x"
type textarea "could you write me which file be"
type textarea "x"
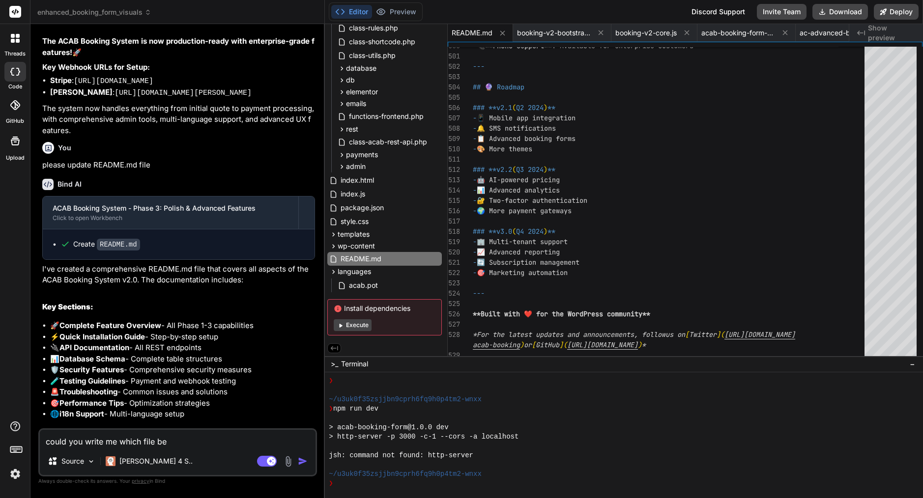
type textarea "could you write me which file bel"
type textarea "x"
type textarea "could you write me which file belo"
type textarea "x"
type textarea "could you write me which file belon"
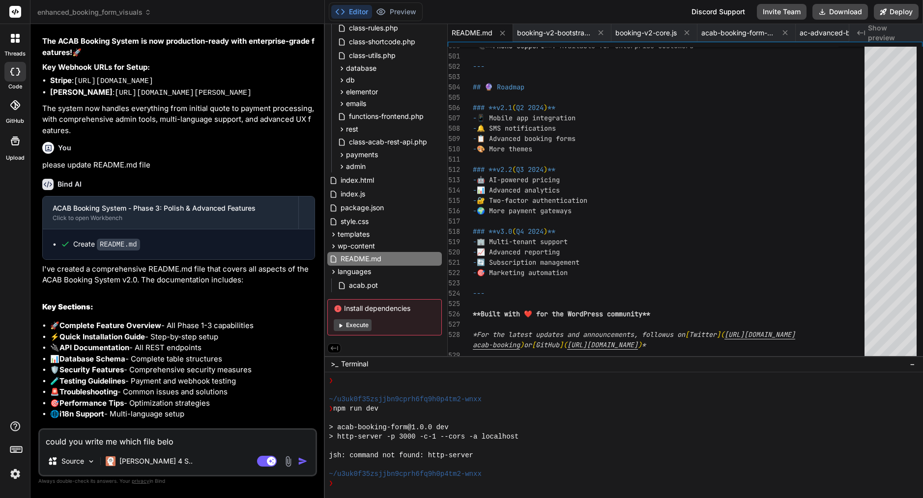
type textarea "x"
type textarea "could you write me which file belong"
type textarea "x"
type textarea "could you write me which file belongi"
type textarea "x"
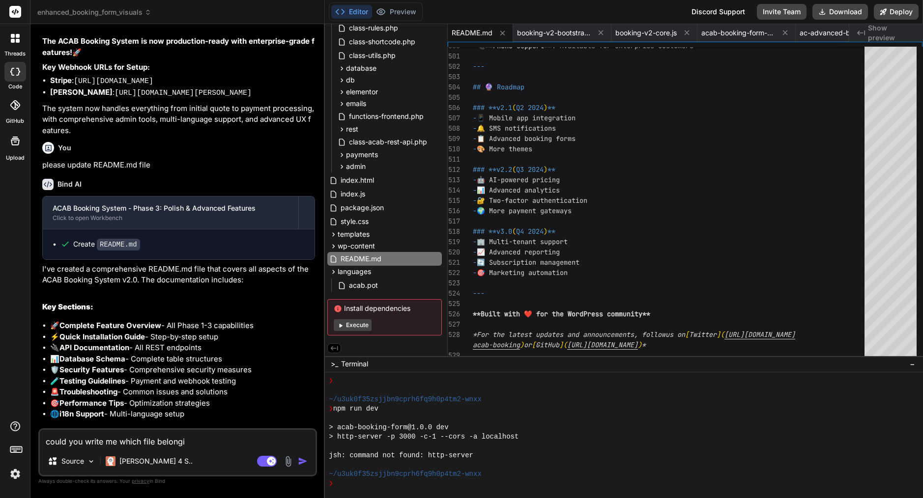
type textarea "could you write me which file belongin"
type textarea "x"
type textarea "could you write me which file belonging"
type textarea "x"
type textarea "could you write me which file belonging"
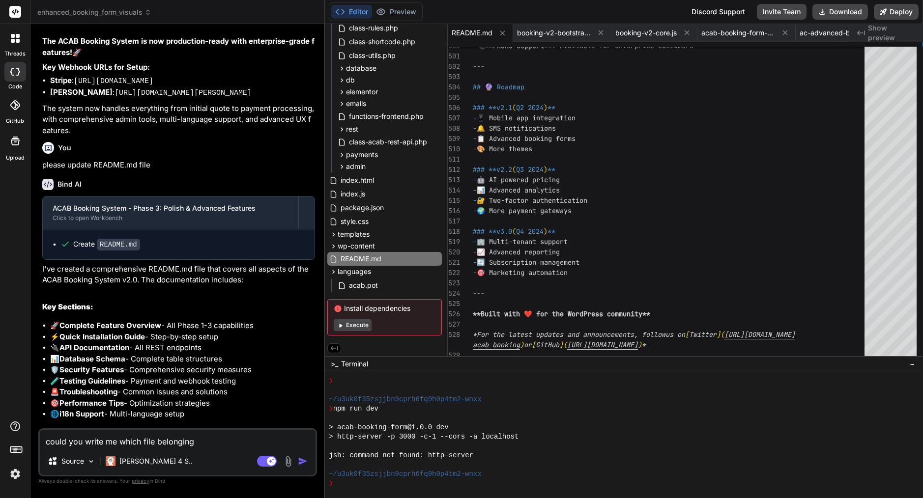
type textarea "x"
type textarea "could you write me which file belonging t"
type textarea "x"
type textarea "could you write me which file belonging to"
type textarea "x"
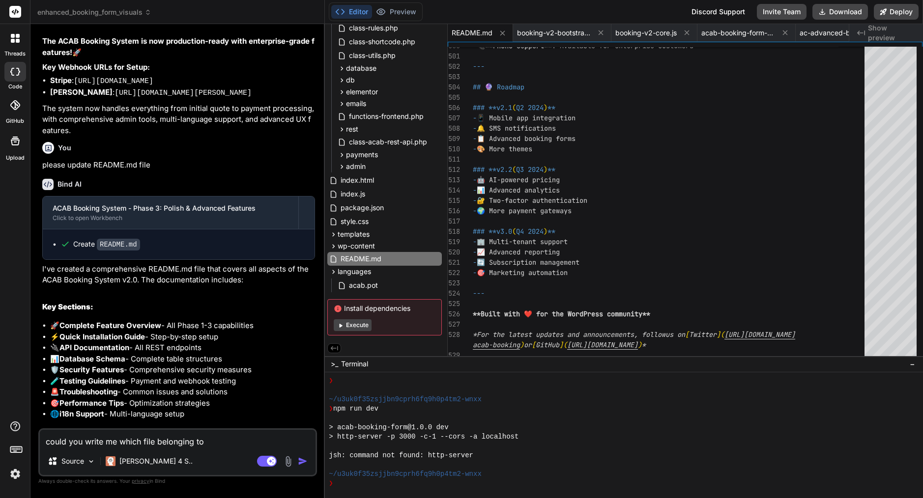
type textarea "could you write me which file belonging to"
type textarea "x"
type textarea "could you write me which file belonging to p"
type textarea "x"
type textarea "could you write me which file belonging to pl"
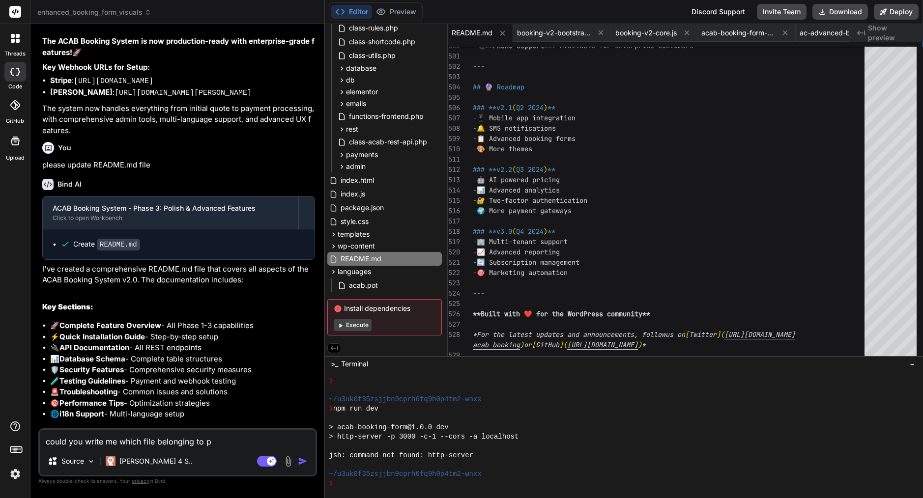
type textarea "x"
type textarea "could you write me which file belonging to plu"
type textarea "x"
type textarea "could you write me which file belonging to plug"
type textarea "x"
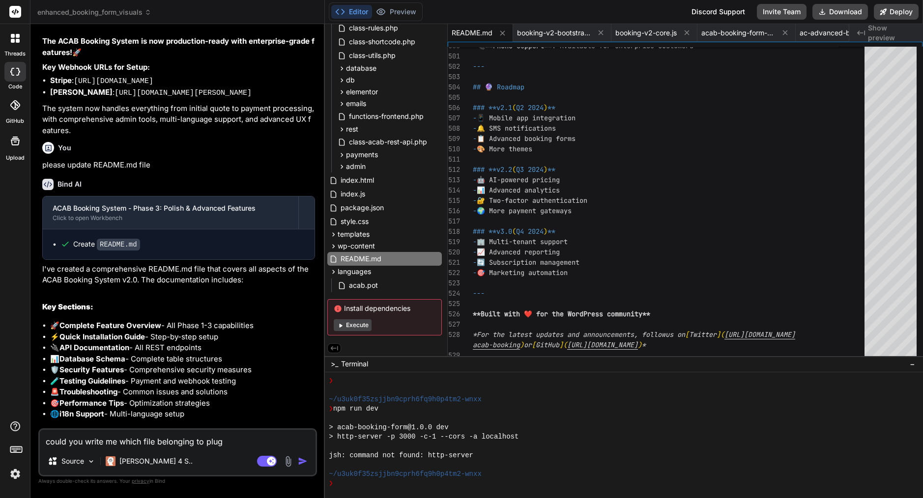
type textarea "could you write me which file belonging to plugi"
type textarea "x"
type textarea "could you write me which file belonging to plugin"
type textarea "x"
type textarea "could you write me which file belonging to plugin"
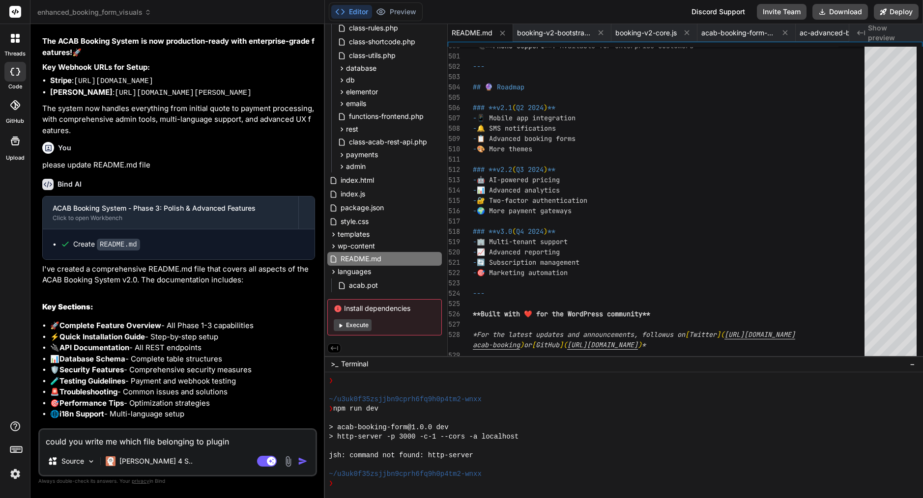
type textarea "x"
type textarea "could you write me which file belonging to plugin p"
type textarea "x"
type textarea "could you write me which file belonging to plugin pl"
type textarea "x"
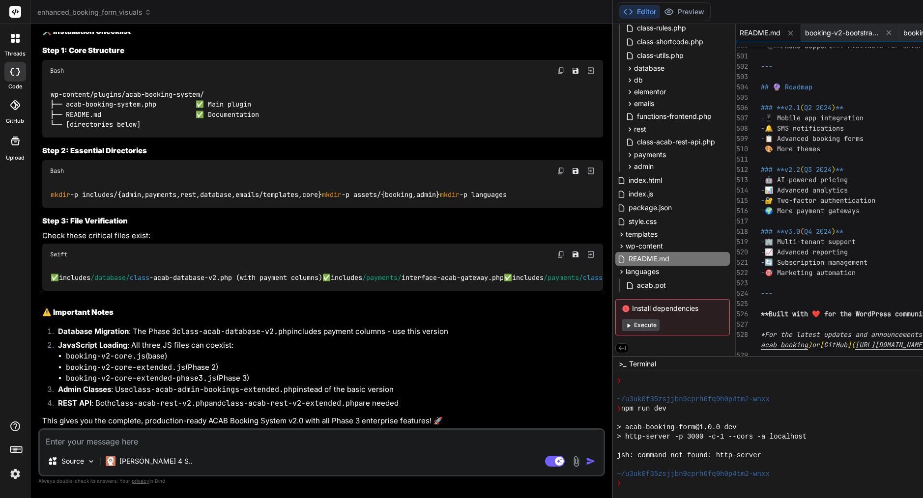
scroll to position [11898, 0]
click at [786, 36] on icon at bounding box center [790, 33] width 8 height 8
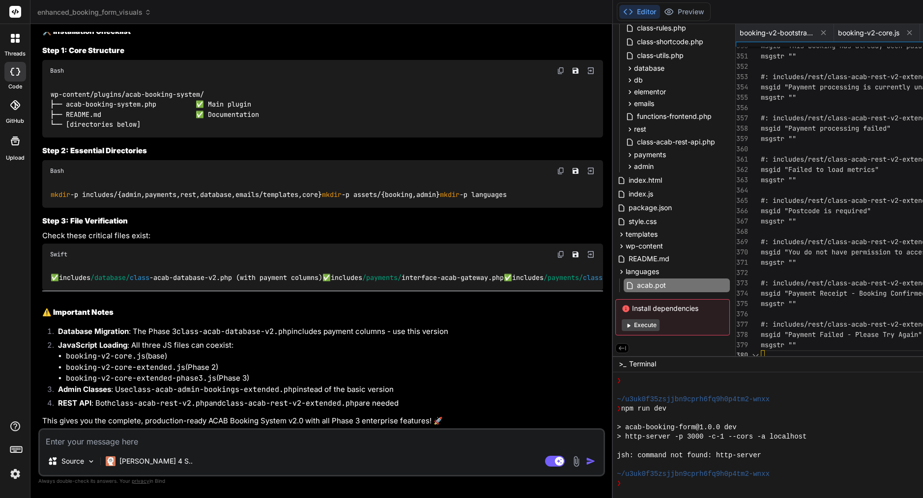
scroll to position [0, 0]
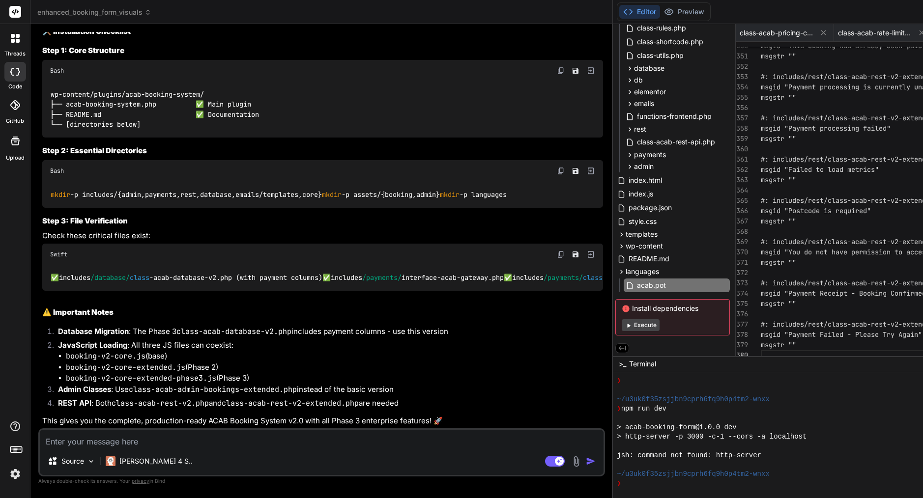
click at [917, 29] on icon at bounding box center [921, 32] width 8 height 8
click at [819, 29] on icon at bounding box center [823, 32] width 8 height 8
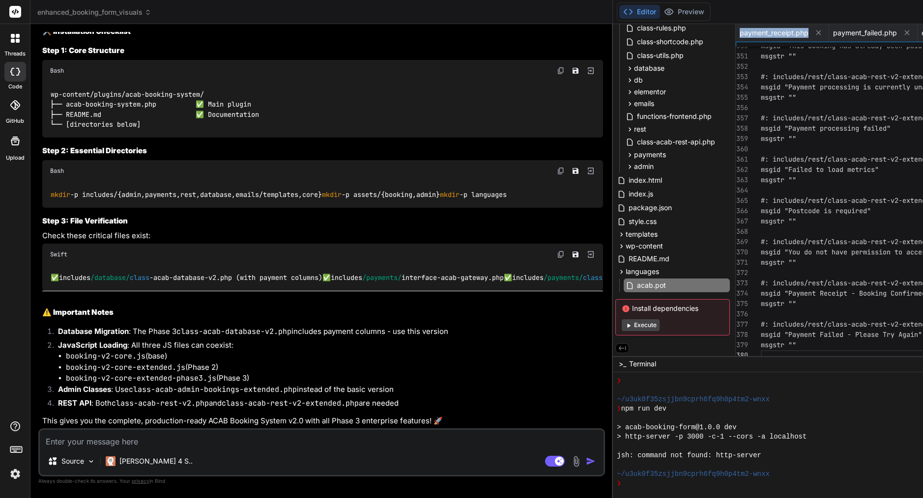
click at [739, 29] on span "payment_receipt.php" at bounding box center [773, 33] width 69 height 10
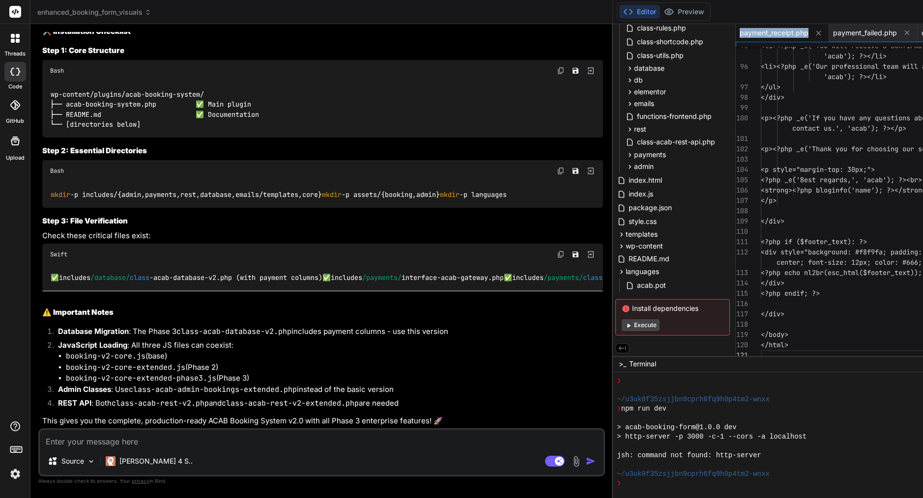
click at [739, 29] on span "payment_receipt.php" at bounding box center [773, 33] width 69 height 10
click at [816, 33] on icon at bounding box center [818, 32] width 5 height 5
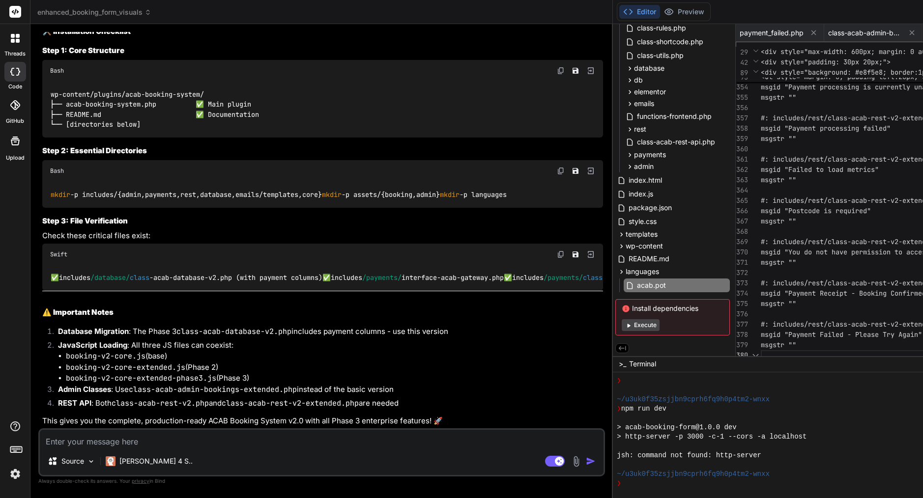
click at [807, 33] on button at bounding box center [813, 33] width 12 height 12
click at [817, 33] on button at bounding box center [823, 33] width 12 height 12
click at [780, 34] on icon at bounding box center [784, 33] width 8 height 8
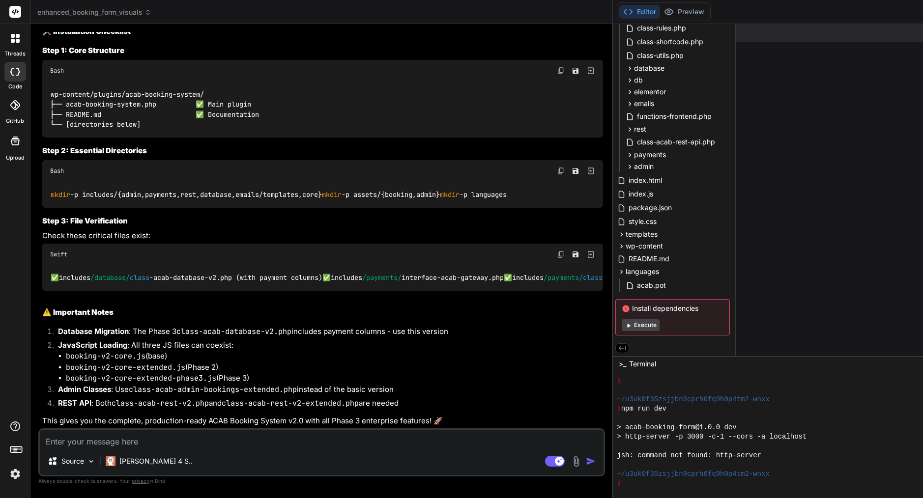
click at [138, 442] on textarea at bounding box center [321, 439] width 563 height 18
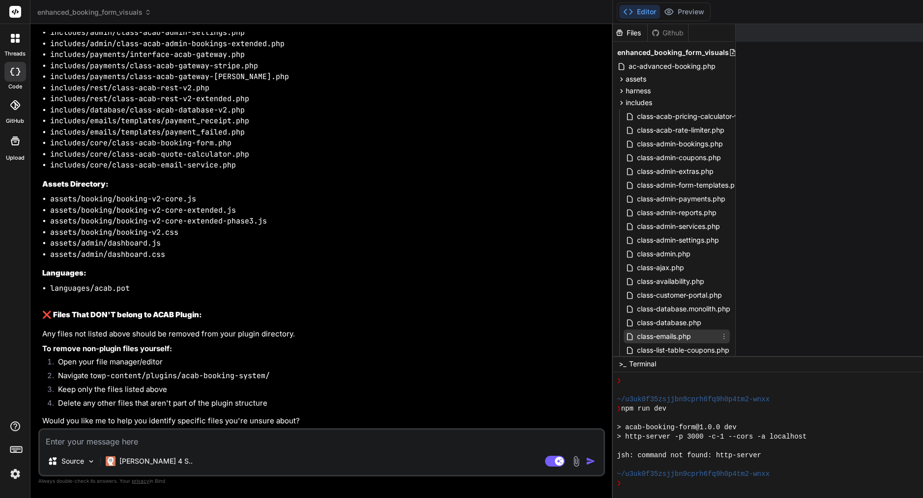
scroll to position [0, 1]
click at [617, 106] on icon at bounding box center [621, 103] width 8 height 8
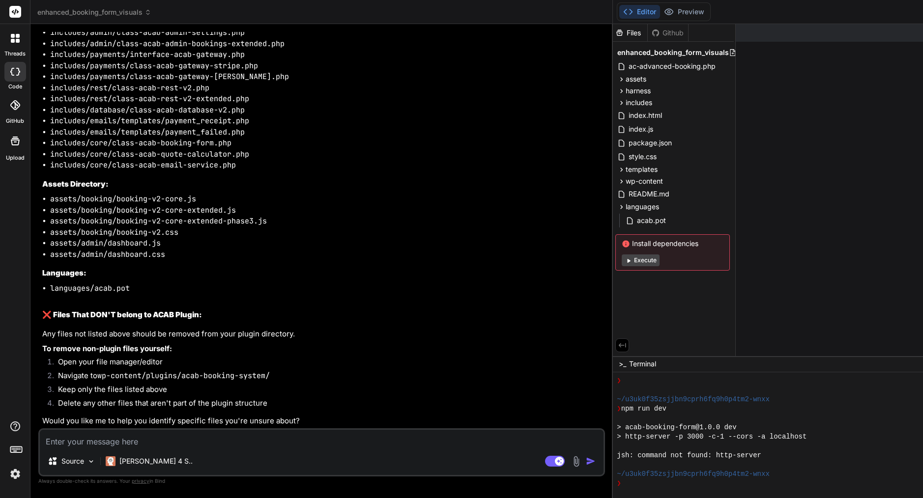
drag, startPoint x: 152, startPoint y: 108, endPoint x: 49, endPoint y: 107, distance: 103.2
click at [113, 440] on textarea at bounding box center [321, 439] width 563 height 18
drag, startPoint x: 155, startPoint y: 108, endPoint x: 47, endPoint y: 109, distance: 108.1
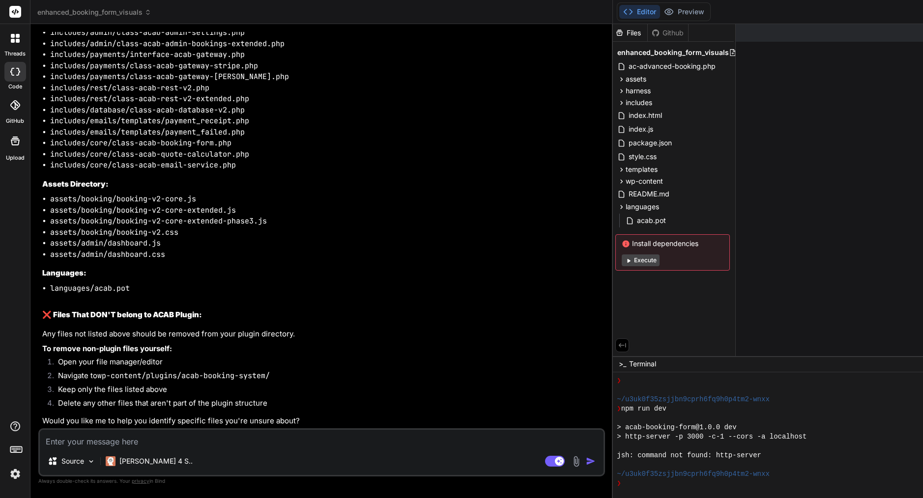
copy li "acab-booking-system.php"
click at [92, 446] on textarea at bounding box center [321, 439] width 563 height 18
click at [142, 443] on textarea "I cant find <--->" at bounding box center [321, 439] width 563 height 18
paste textarea "acab-booking-system.php"
click at [90, 445] on textarea "I cant find <---> acab-booking-system.php" at bounding box center [321, 439] width 563 height 18
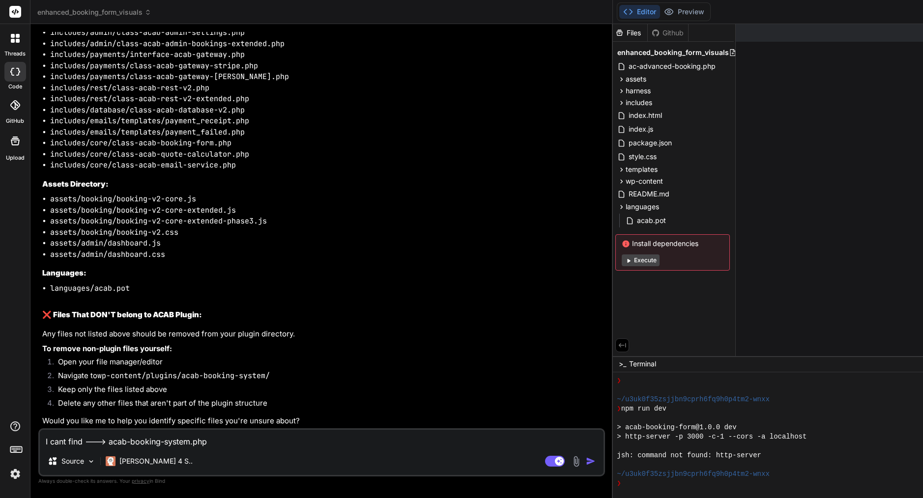
click at [586, 458] on img "button" at bounding box center [591, 461] width 10 height 10
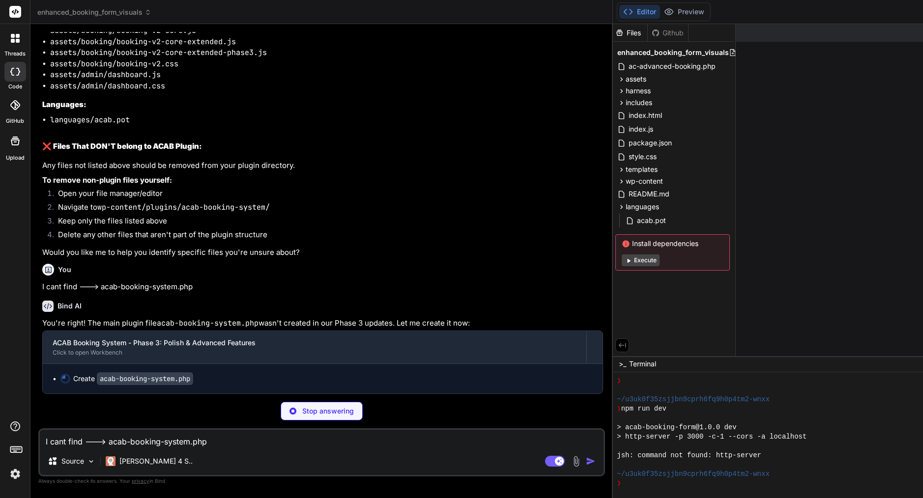
scroll to position [14010, 0]
click at [720, 114] on icon at bounding box center [724, 116] width 8 height 8
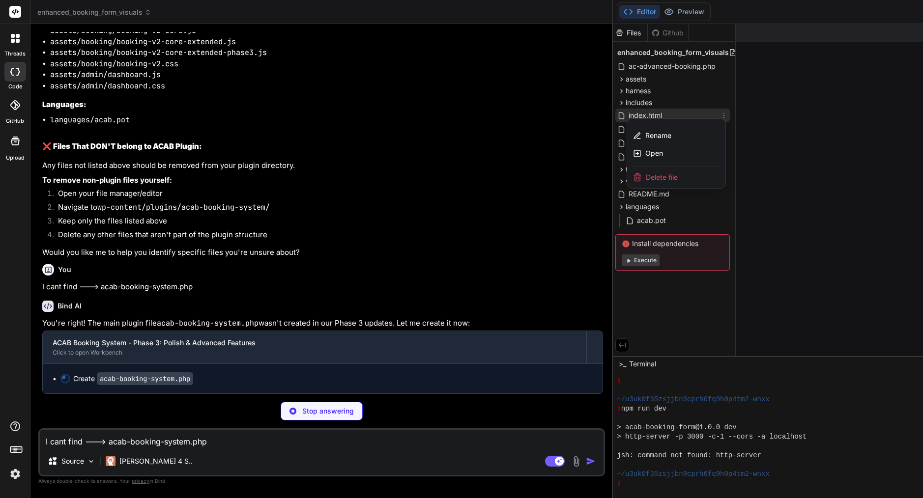
click at [627, 180] on div "Delete file" at bounding box center [676, 178] width 98 height 22
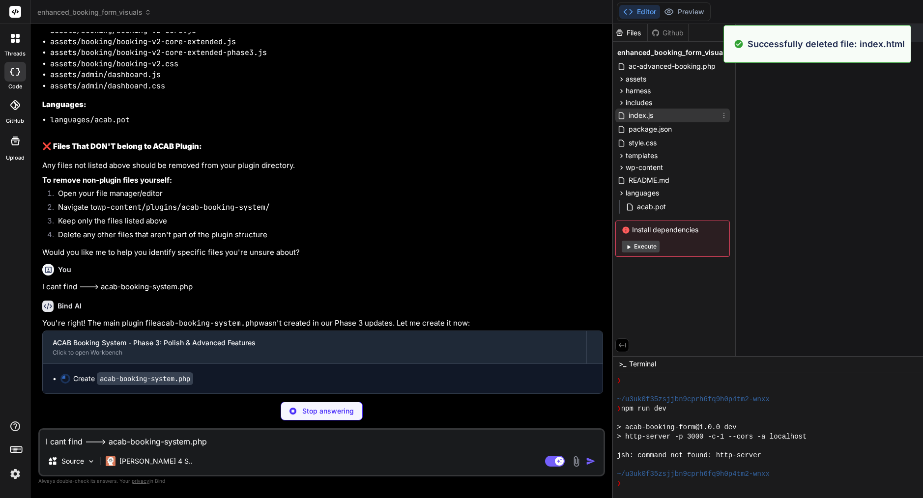
click at [720, 119] on icon at bounding box center [724, 116] width 8 height 8
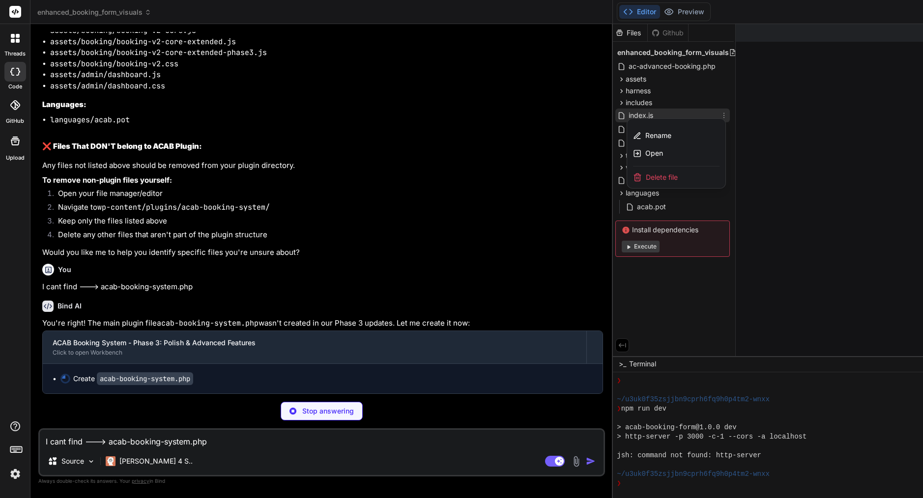
click at [627, 179] on div "Delete file" at bounding box center [676, 178] width 98 height 22
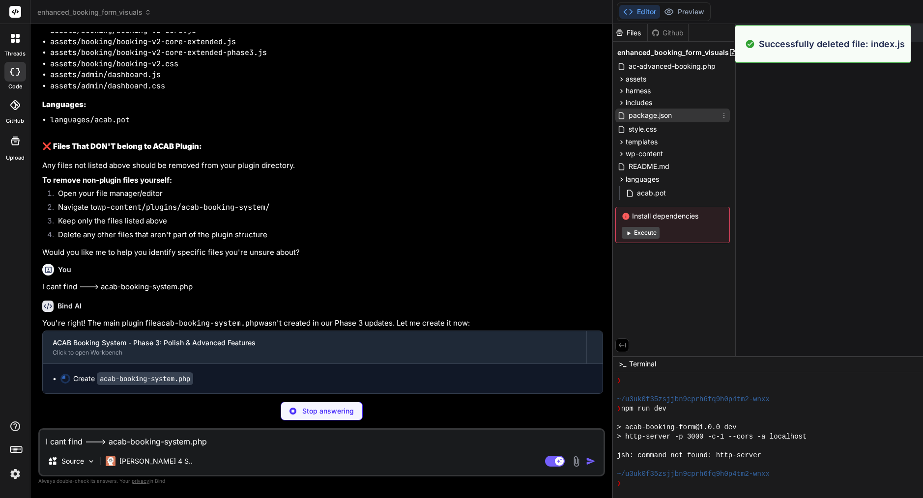
click at [720, 116] on icon at bounding box center [724, 116] width 8 height 8
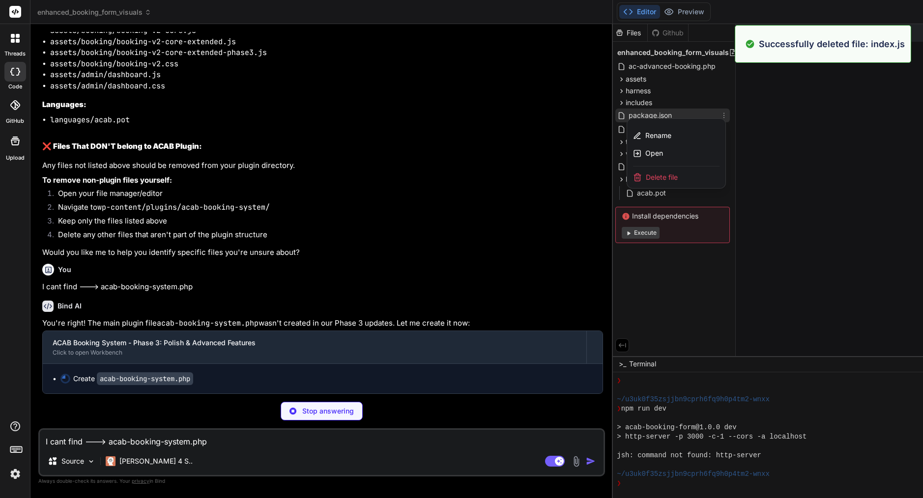
click at [645, 180] on span "Delete file" at bounding box center [661, 177] width 32 height 10
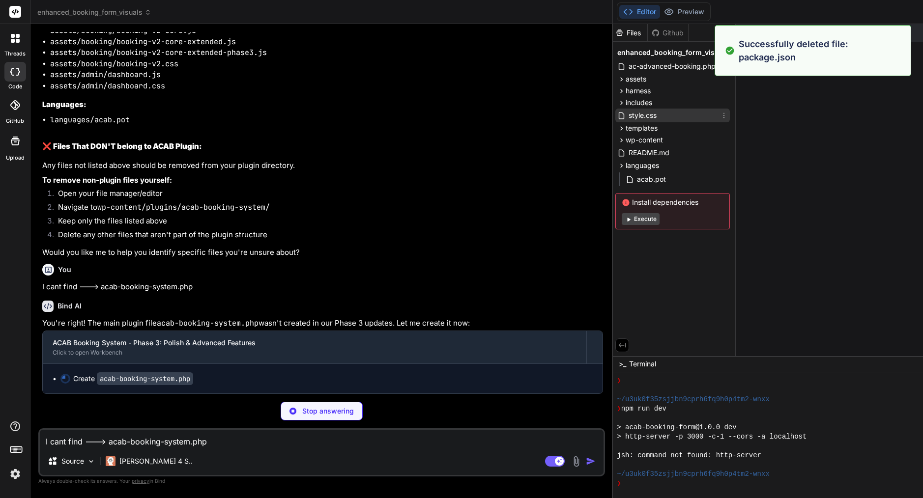
click at [720, 116] on icon at bounding box center [724, 116] width 8 height 8
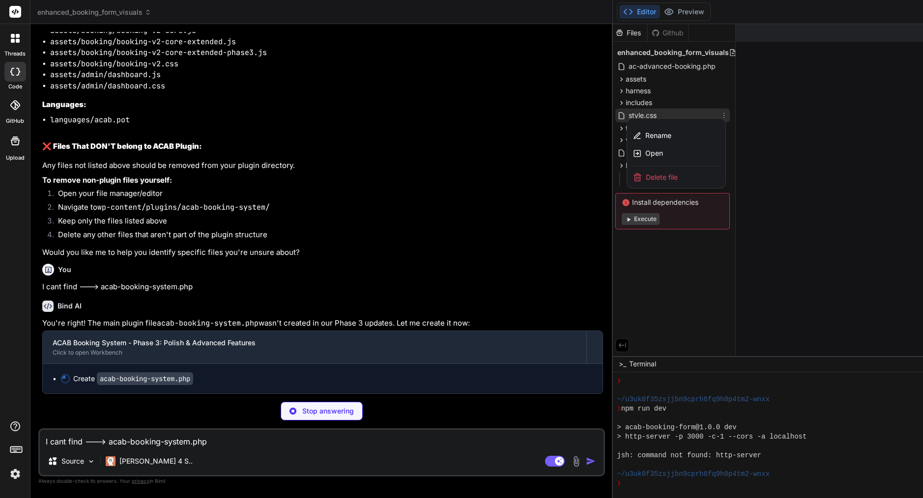
click at [645, 182] on span "Delete file" at bounding box center [661, 177] width 32 height 10
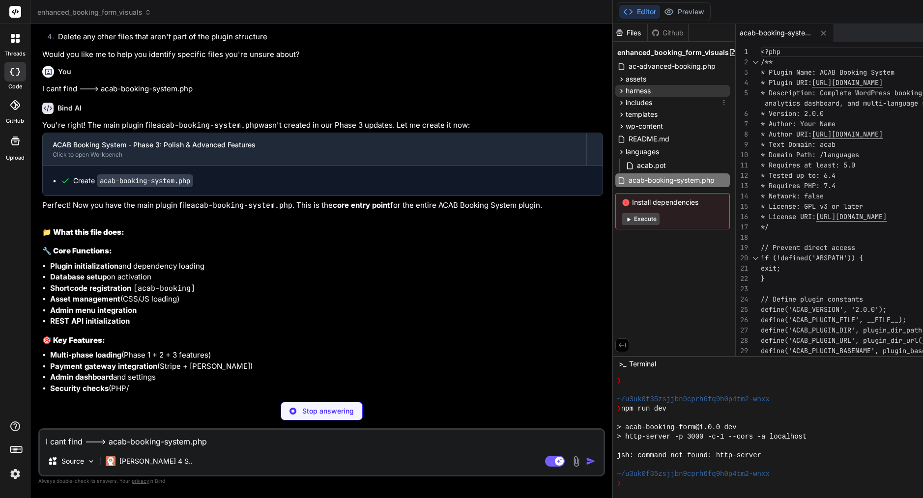
scroll to position [0, 0]
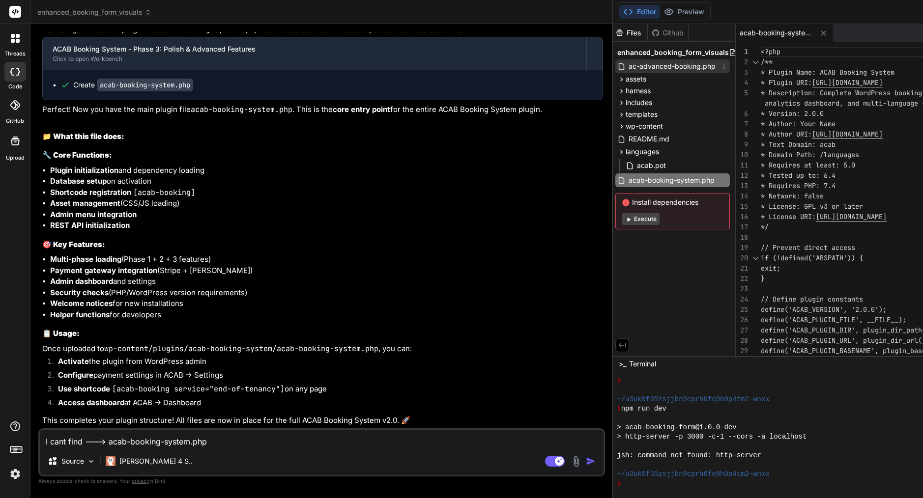
click at [720, 66] on icon at bounding box center [724, 66] width 8 height 8
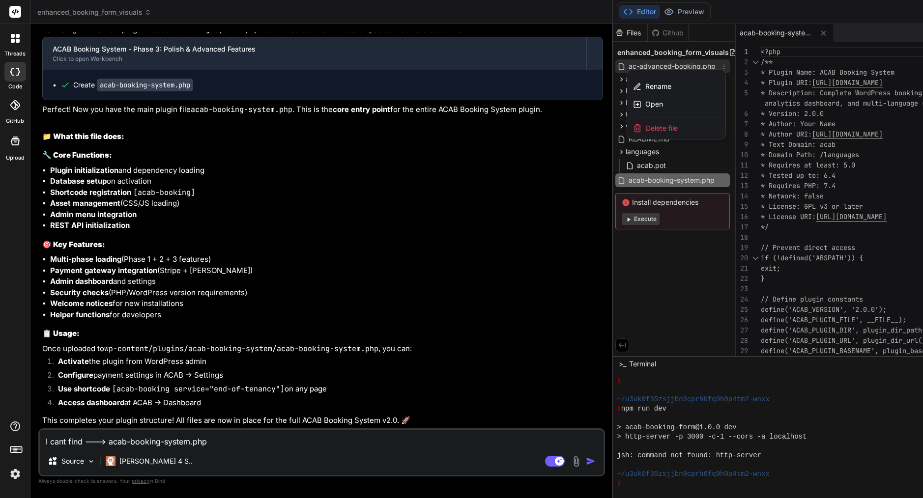
click at [627, 127] on div "Delete file" at bounding box center [676, 128] width 98 height 22
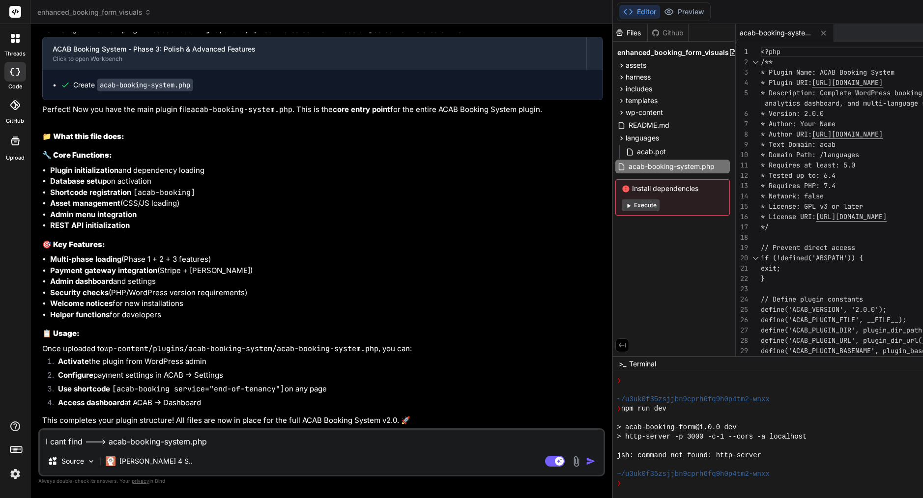
scroll to position [14138, 0]
click at [720, 100] on icon at bounding box center [724, 101] width 8 height 8
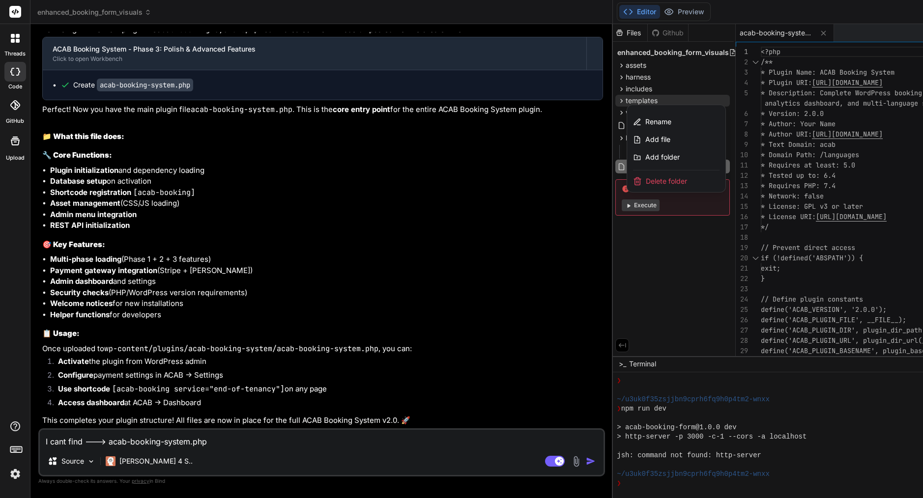
click at [627, 180] on div "Delete folder" at bounding box center [676, 181] width 98 height 22
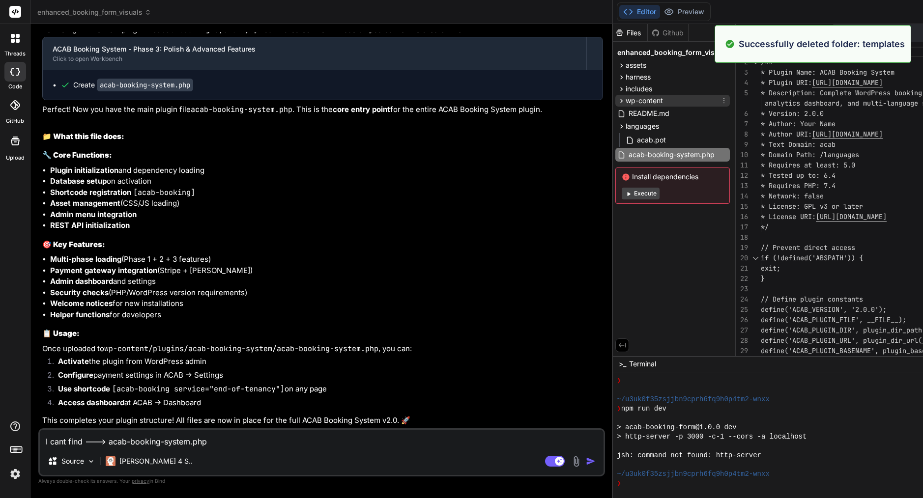
click at [723, 101] on icon at bounding box center [723, 100] width 1 height 5
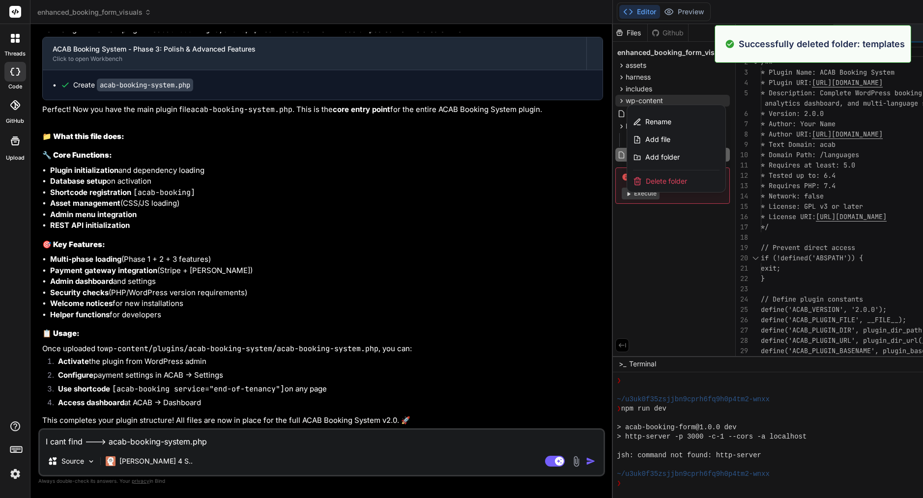
click at [645, 180] on span "Delete folder" at bounding box center [665, 181] width 41 height 10
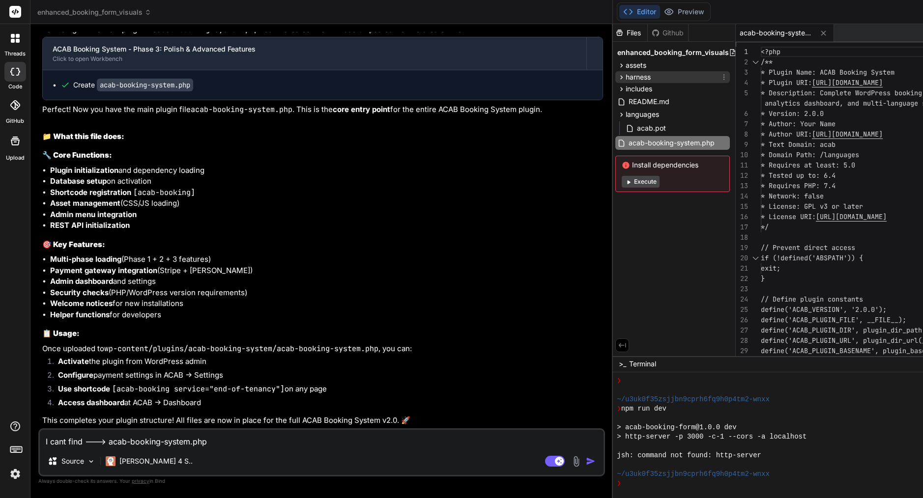
click at [720, 77] on icon at bounding box center [724, 77] width 8 height 8
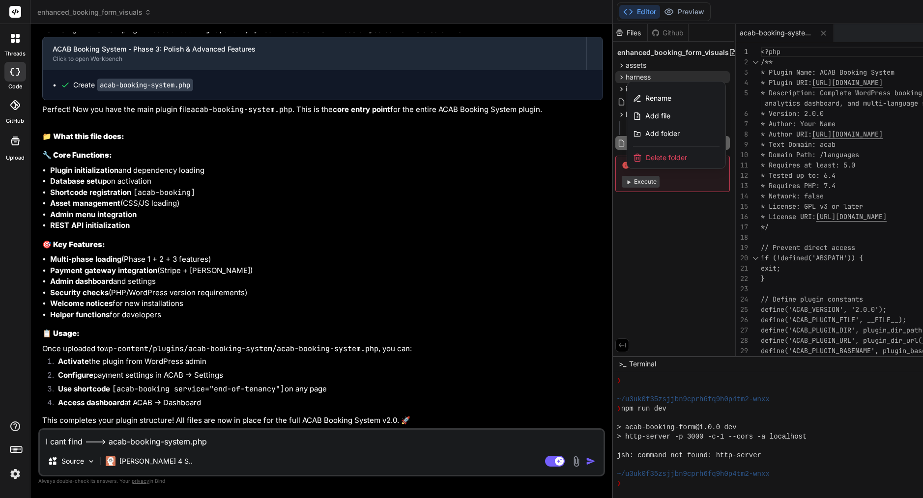
click at [645, 161] on span "Delete folder" at bounding box center [665, 158] width 41 height 10
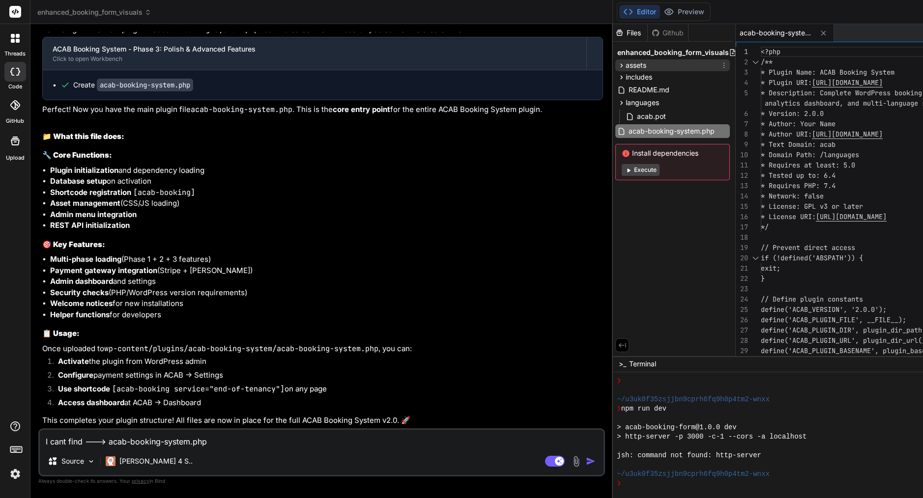
click at [625, 62] on span "assets" at bounding box center [635, 65] width 21 height 10
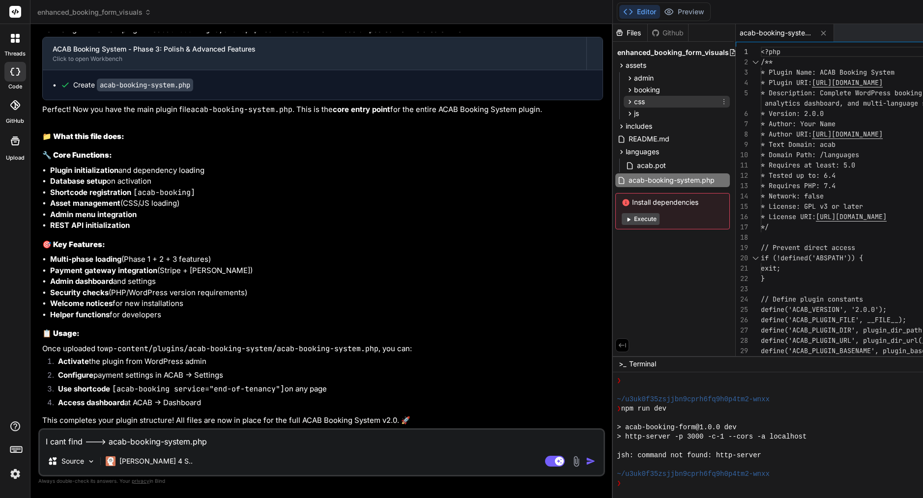
click at [720, 101] on icon at bounding box center [724, 102] width 8 height 8
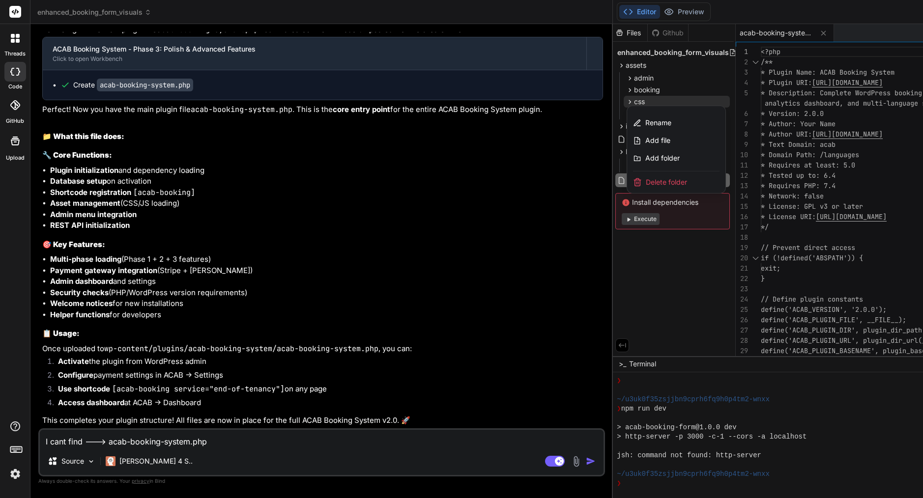
click at [645, 178] on span "Delete folder" at bounding box center [665, 182] width 41 height 10
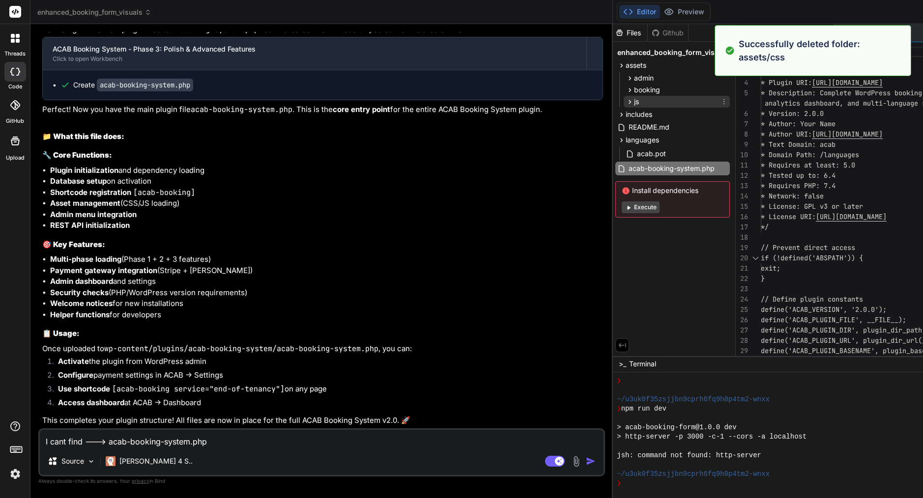
click at [720, 102] on icon at bounding box center [724, 102] width 8 height 8
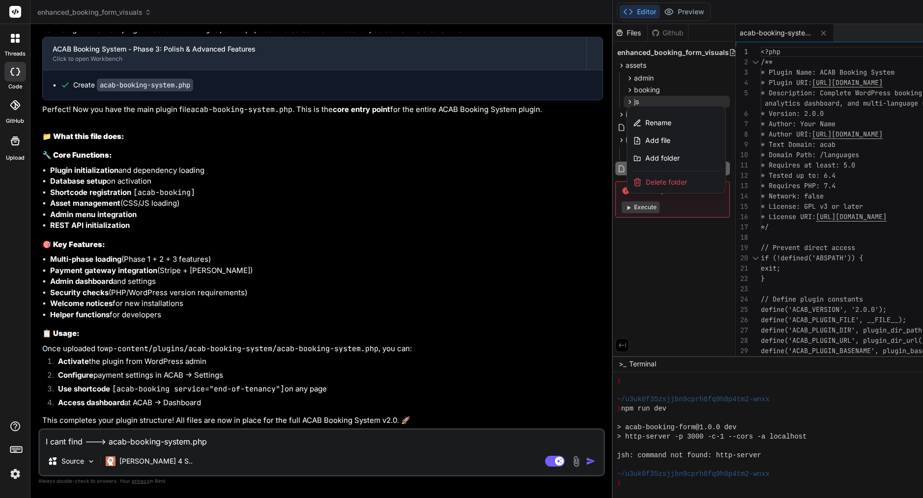
click at [645, 178] on span "Delete folder" at bounding box center [665, 182] width 41 height 10
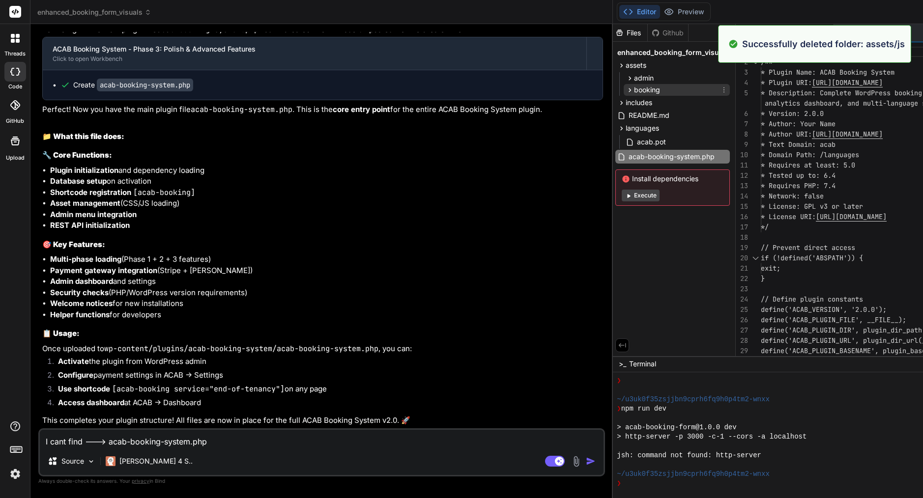
click at [623, 84] on div "booking" at bounding box center [676, 90] width 106 height 12
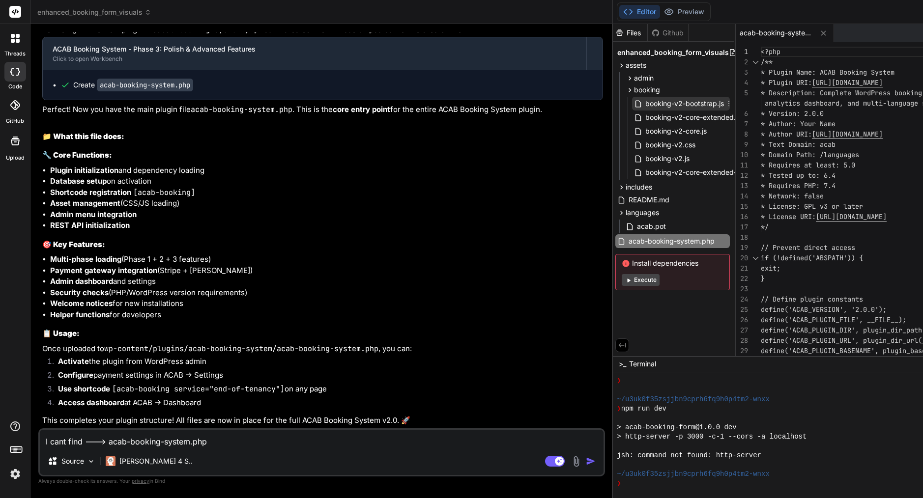
click at [725, 104] on icon at bounding box center [729, 104] width 8 height 8
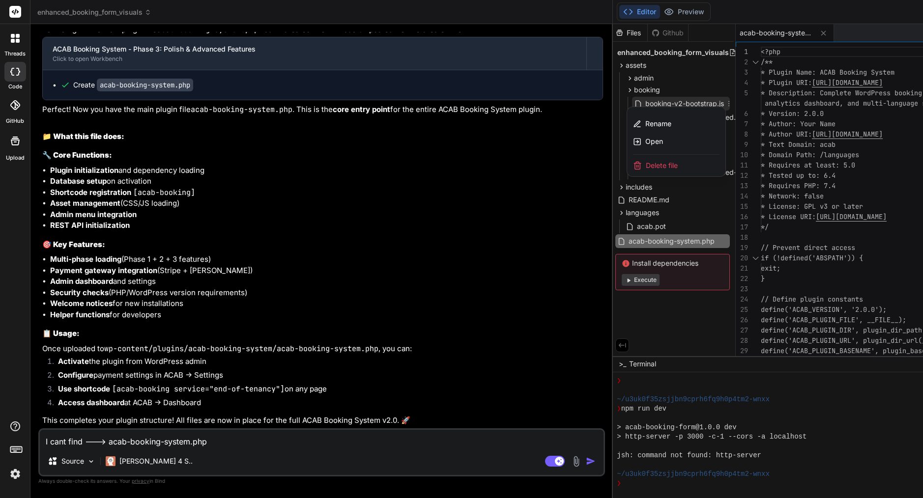
click at [627, 169] on div "Delete file" at bounding box center [676, 166] width 98 height 22
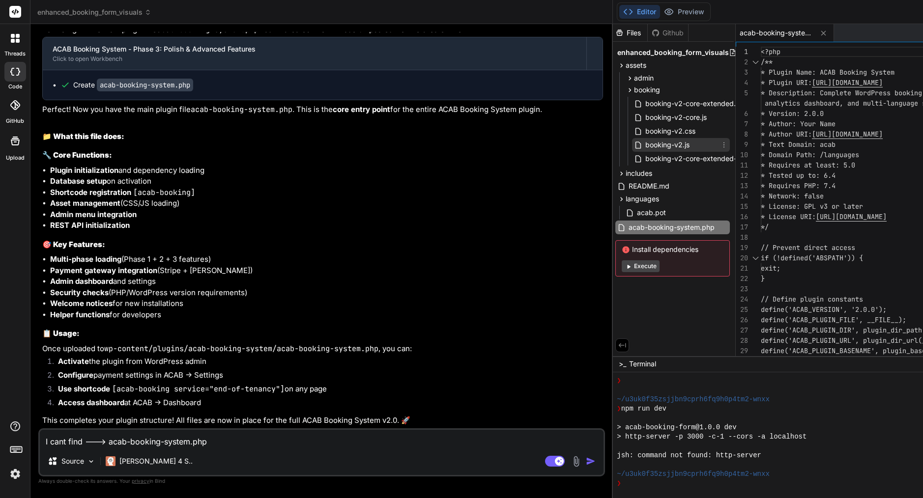
click at [720, 145] on icon at bounding box center [724, 145] width 8 height 8
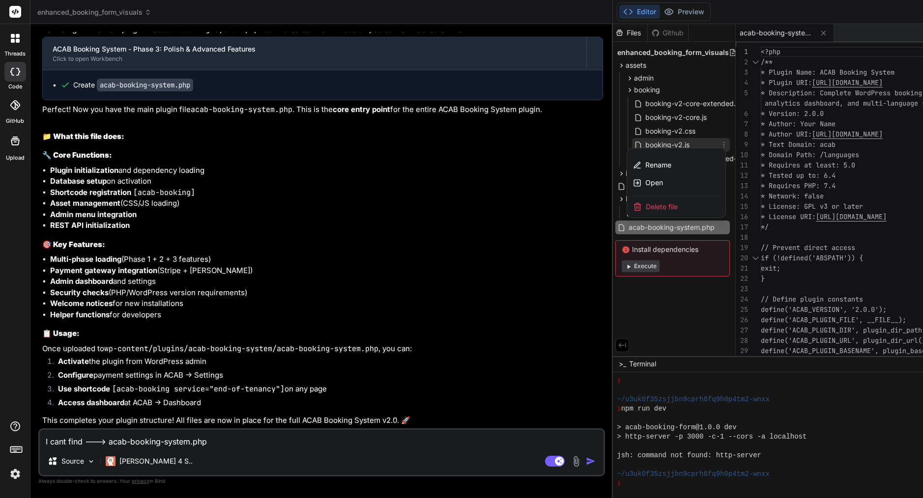
click at [627, 207] on div "Delete file" at bounding box center [676, 207] width 98 height 22
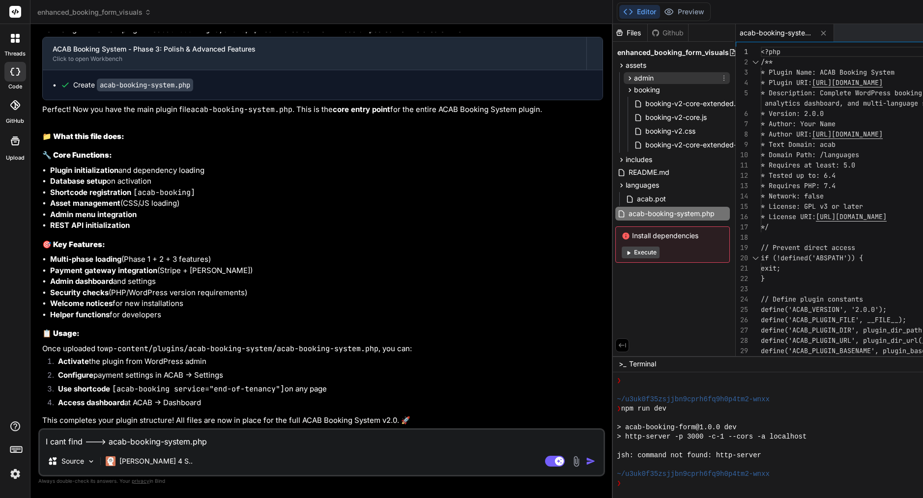
click at [623, 76] on div "admin" at bounding box center [676, 78] width 106 height 12
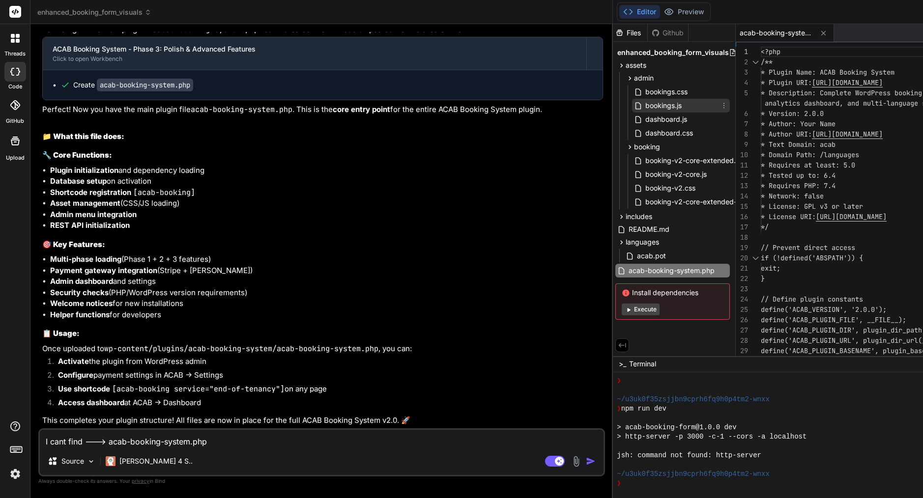
click at [720, 107] on icon at bounding box center [724, 106] width 8 height 8
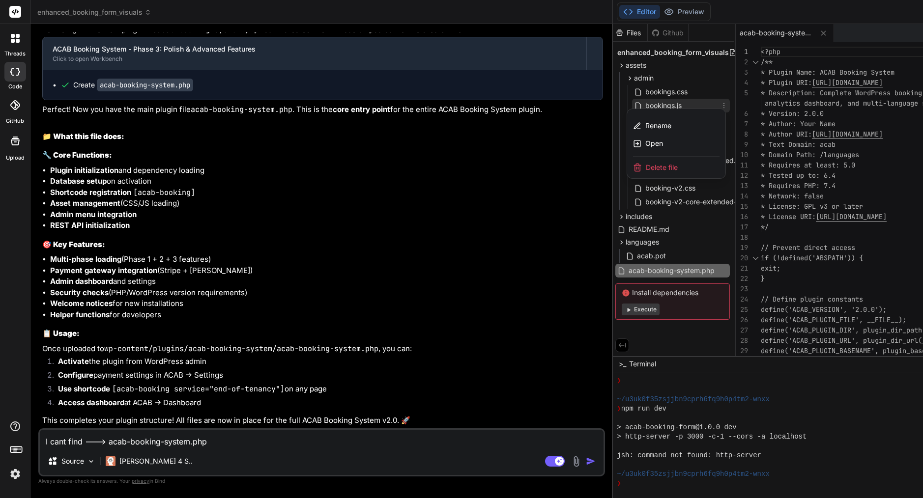
click at [627, 168] on div "Delete file" at bounding box center [676, 168] width 98 height 22
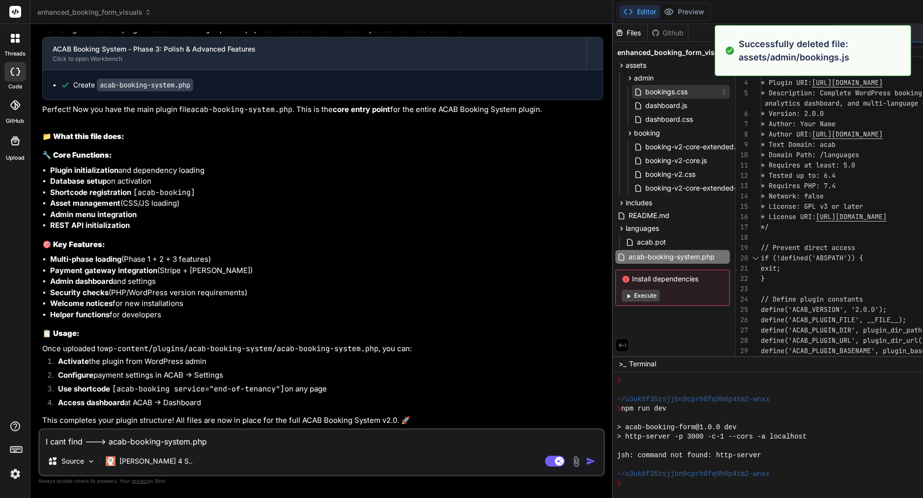
click at [720, 92] on icon at bounding box center [724, 92] width 8 height 8
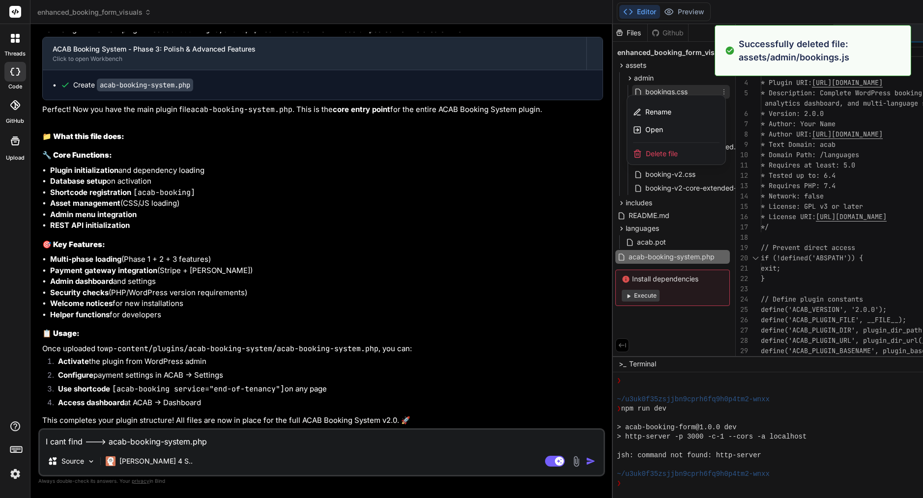
click at [627, 157] on div "Delete file" at bounding box center [676, 154] width 98 height 22
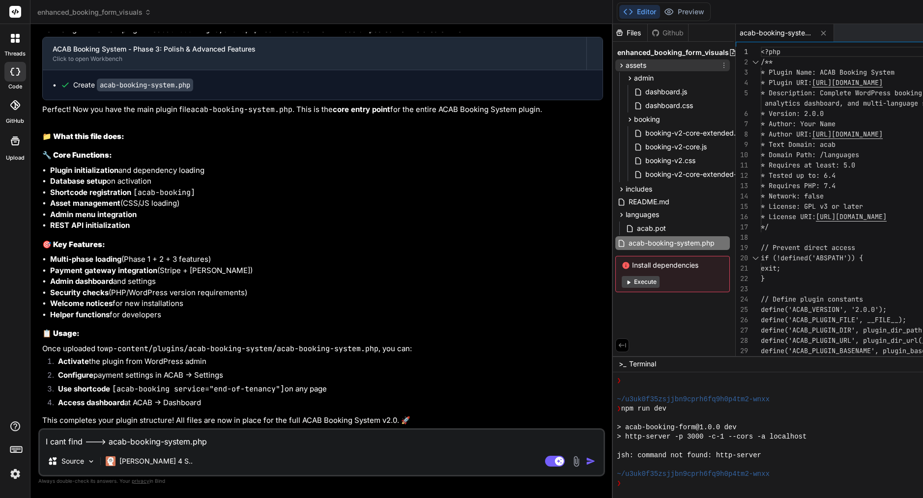
click at [620, 65] on icon at bounding box center [621, 65] width 2 height 4
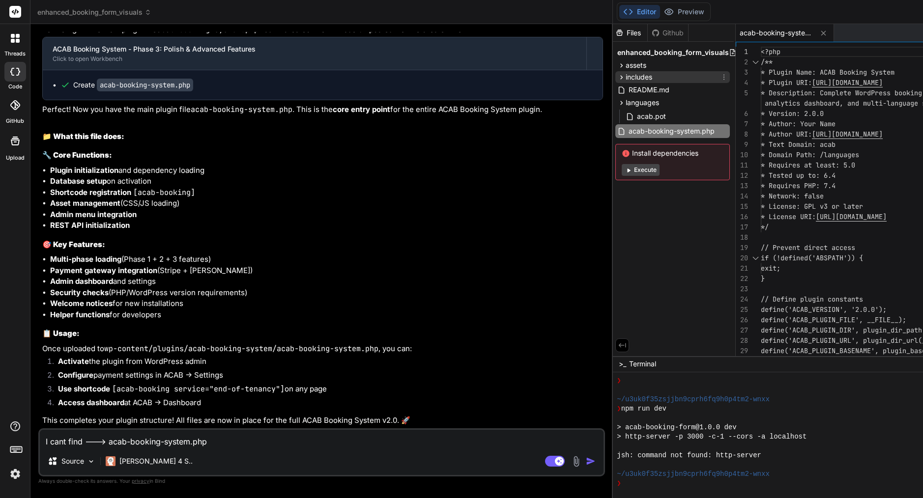
click at [620, 76] on icon at bounding box center [621, 77] width 2 height 4
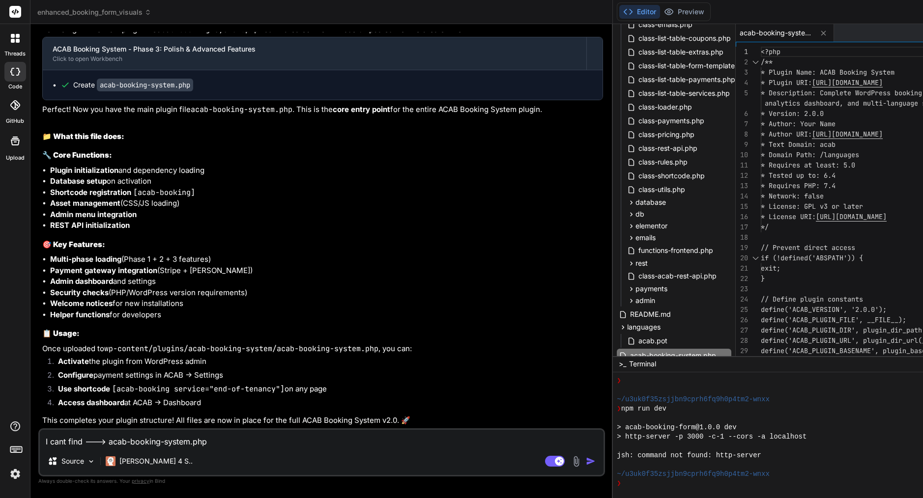
scroll to position [286, 0]
click at [721, 213] on icon at bounding box center [725, 214] width 8 height 8
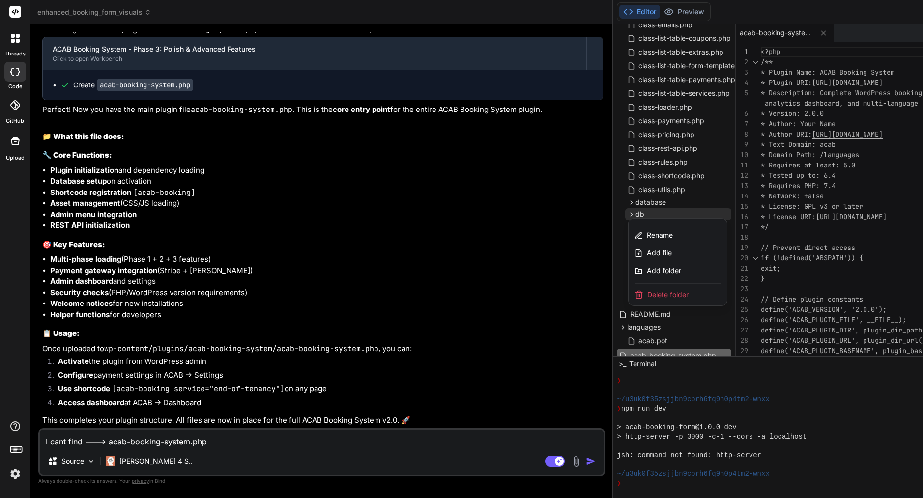
click at [647, 298] on span "Delete folder" at bounding box center [667, 295] width 41 height 10
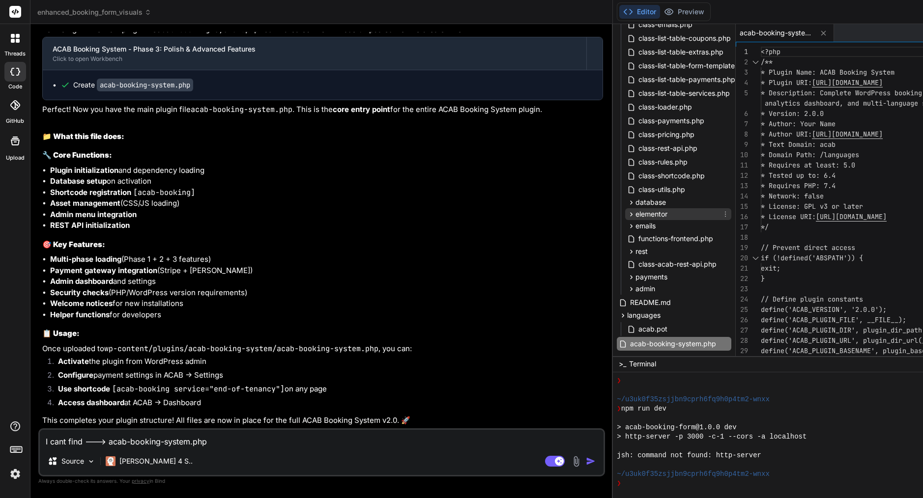
click at [721, 215] on icon at bounding box center [725, 214] width 8 height 8
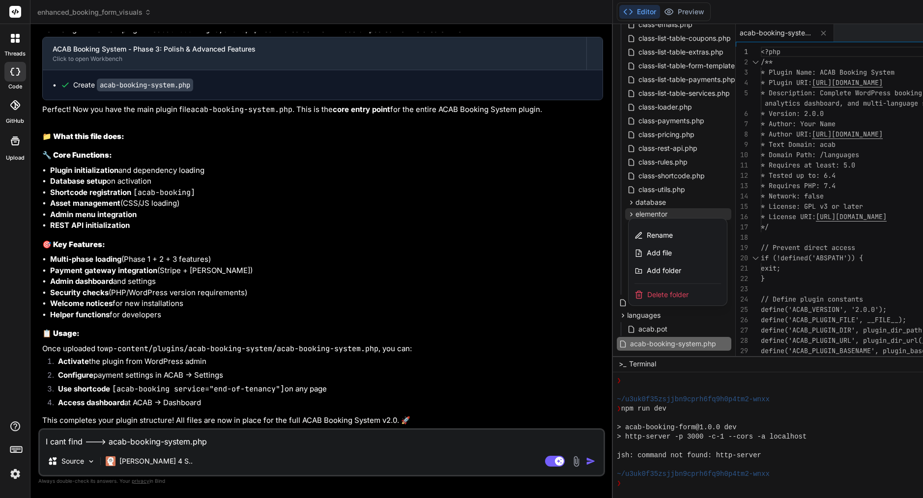
click at [628, 291] on div "Delete folder" at bounding box center [677, 295] width 98 height 22
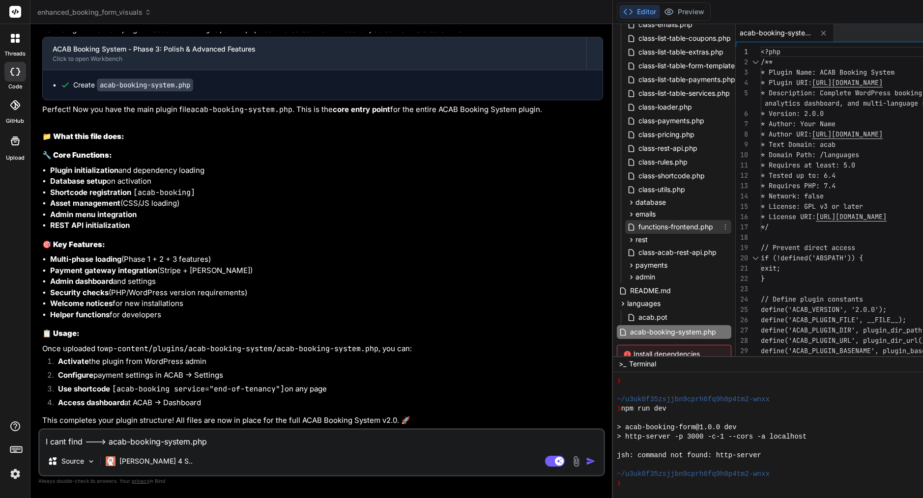
click at [721, 225] on icon at bounding box center [725, 227] width 8 height 8
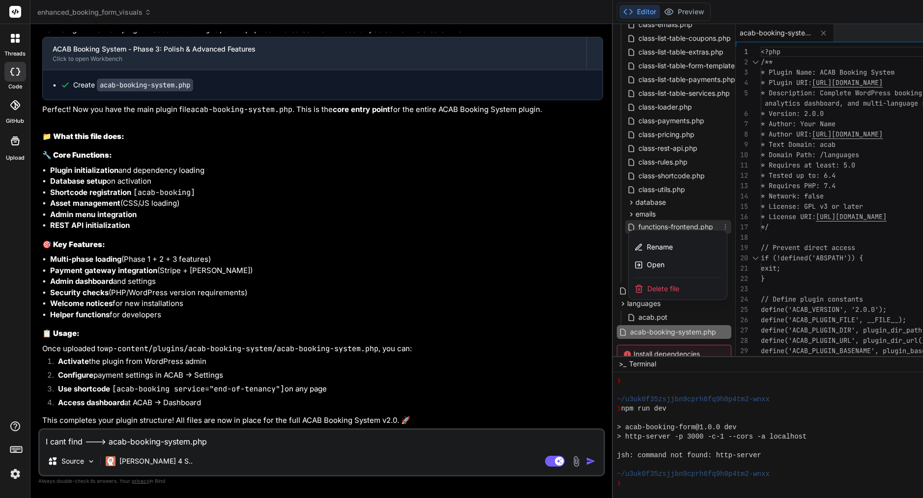
click at [647, 284] on span "Delete file" at bounding box center [663, 289] width 32 height 10
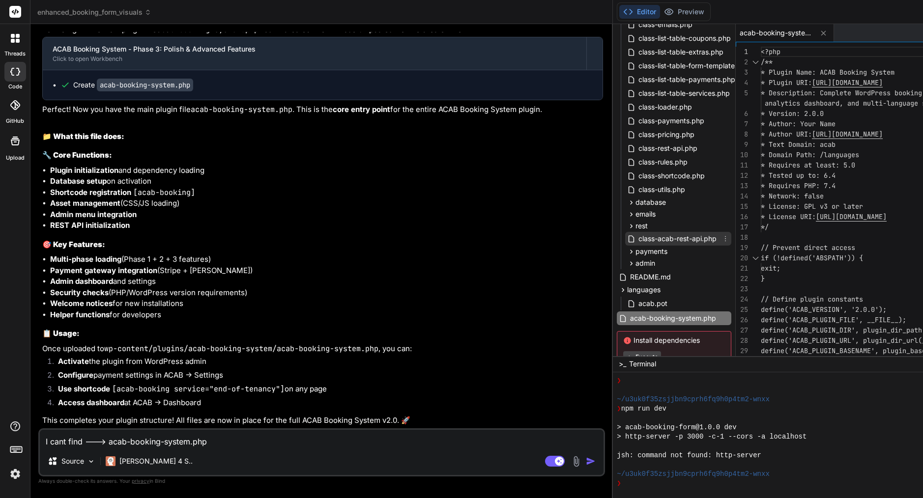
click at [721, 239] on icon at bounding box center [725, 239] width 8 height 8
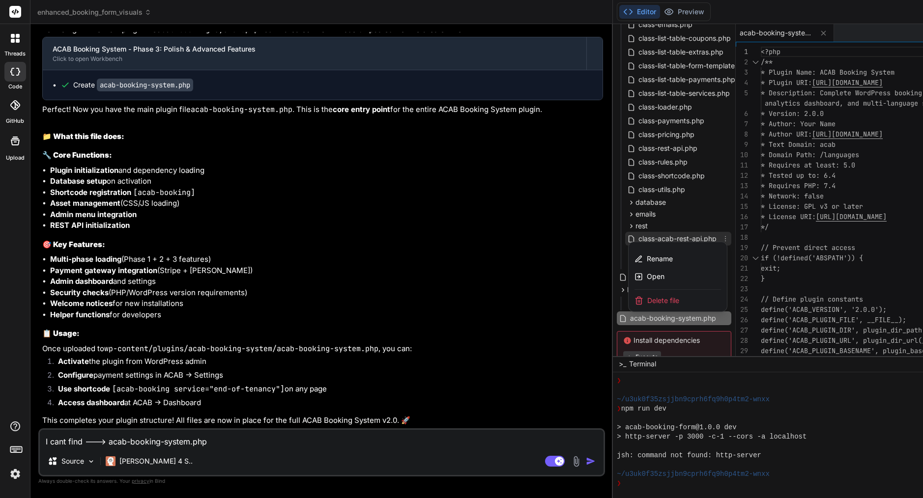
click at [628, 295] on div "Delete file" at bounding box center [677, 301] width 98 height 22
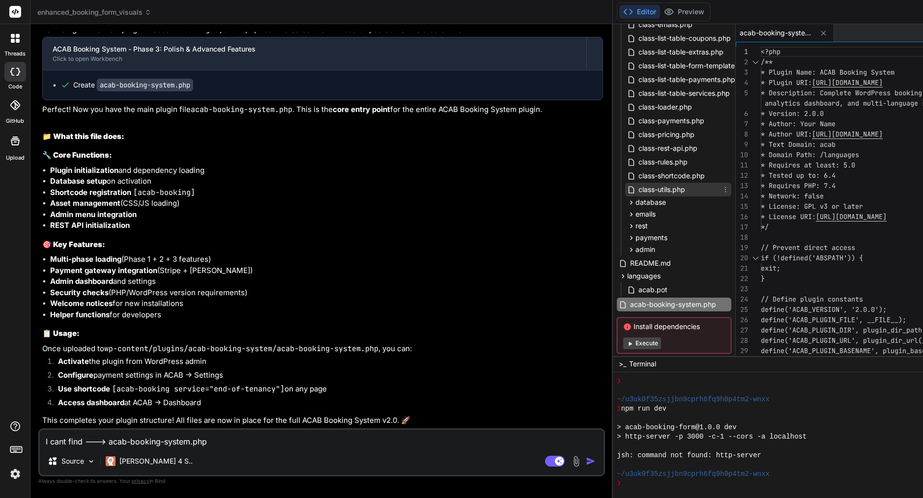
click at [625, 190] on div "class-utils.php" at bounding box center [678, 190] width 106 height 14
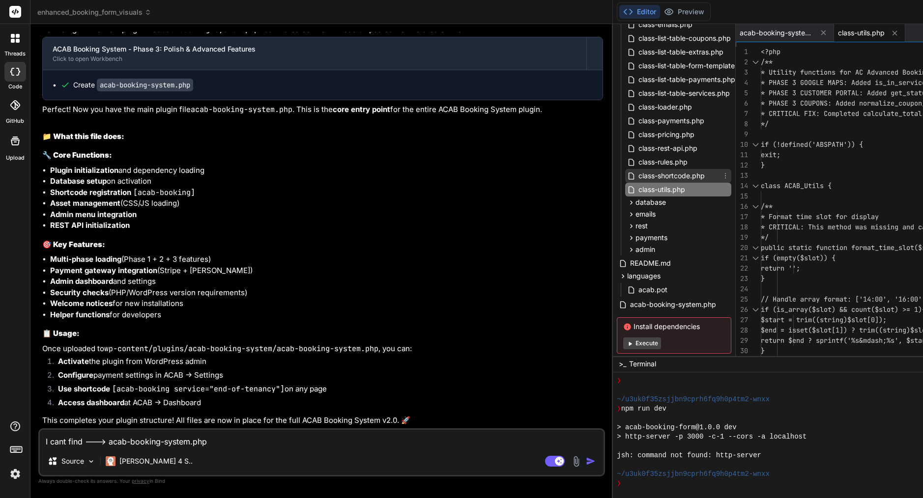
click at [637, 181] on span "class-shortcode.php" at bounding box center [671, 176] width 68 height 12
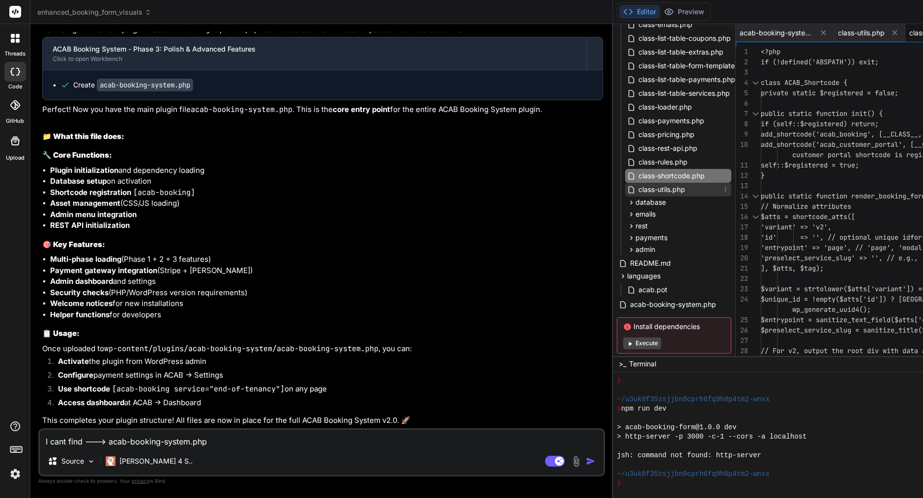
click at [625, 191] on div "class-utils.php" at bounding box center [678, 190] width 106 height 14
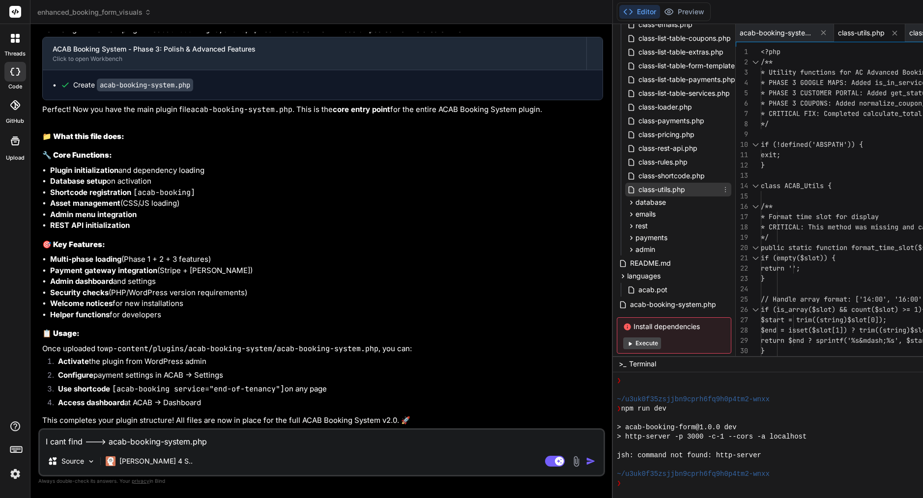
click at [721, 190] on icon at bounding box center [725, 190] width 8 height 8
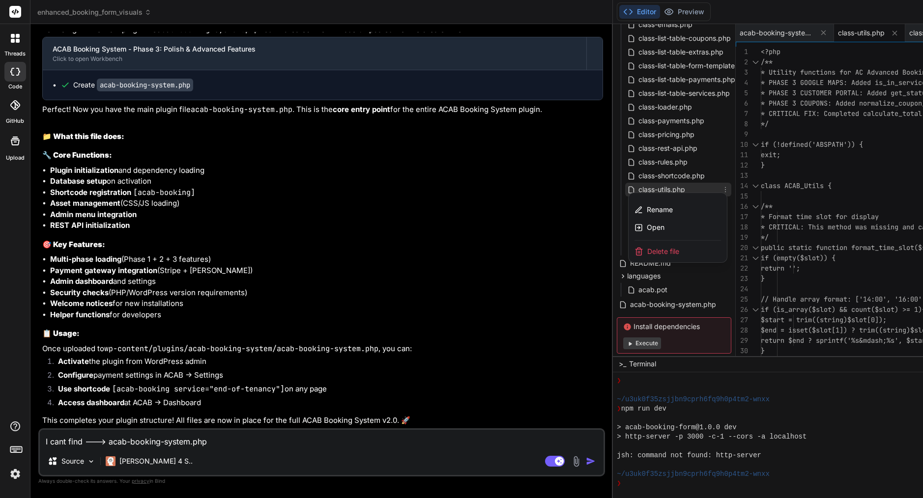
click at [628, 249] on div "Delete file" at bounding box center [677, 252] width 98 height 22
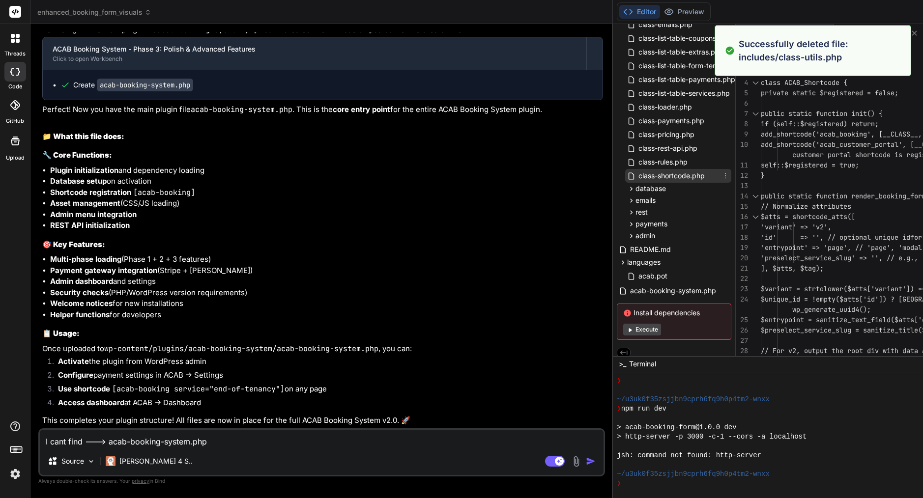
click at [721, 176] on icon at bounding box center [725, 176] width 8 height 8
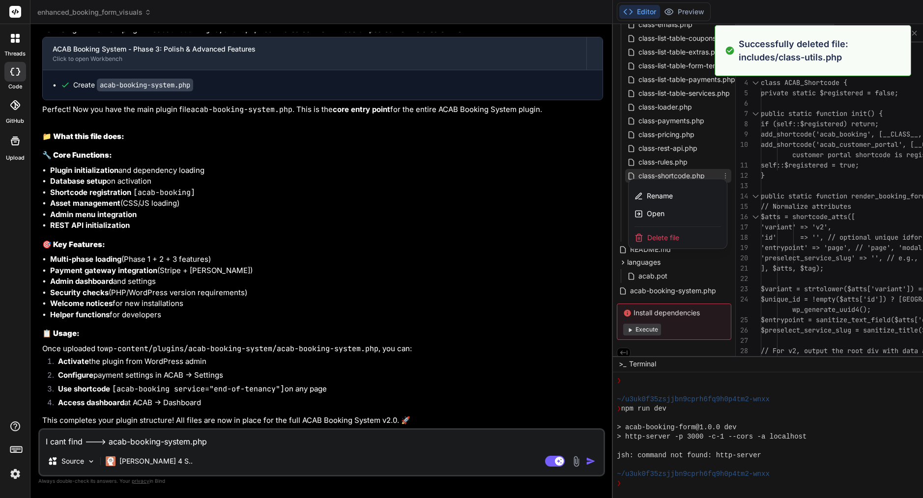
click at [647, 240] on span "Delete file" at bounding box center [663, 238] width 32 height 10
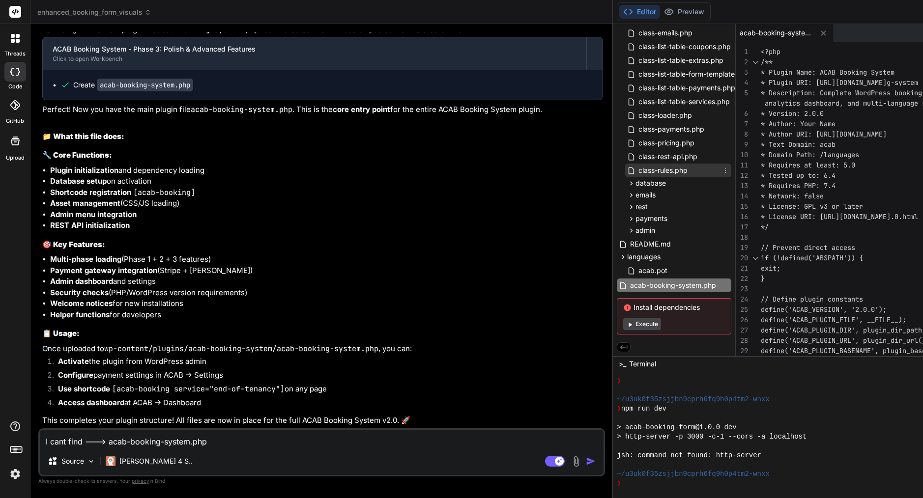
click at [721, 169] on icon at bounding box center [725, 171] width 8 height 8
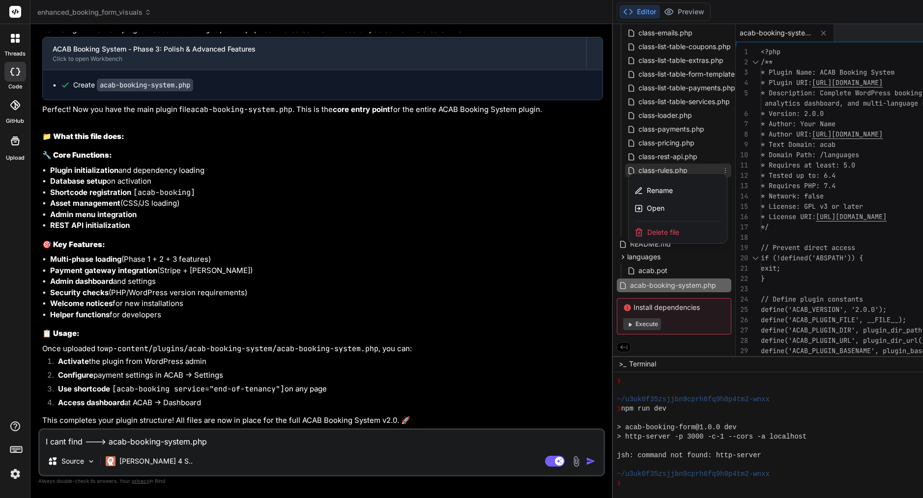
click at [628, 229] on div "Delete file" at bounding box center [677, 233] width 98 height 22
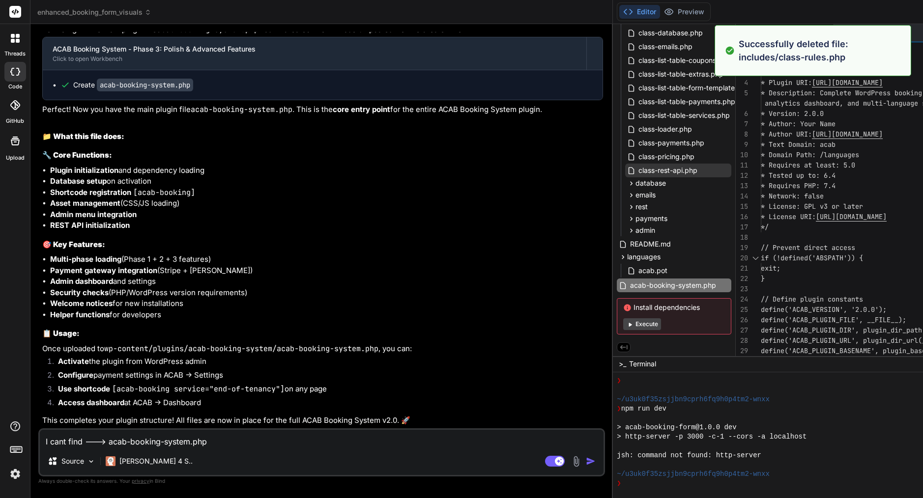
scroll to position [266, 0]
click at [721, 169] on icon at bounding box center [725, 171] width 8 height 8
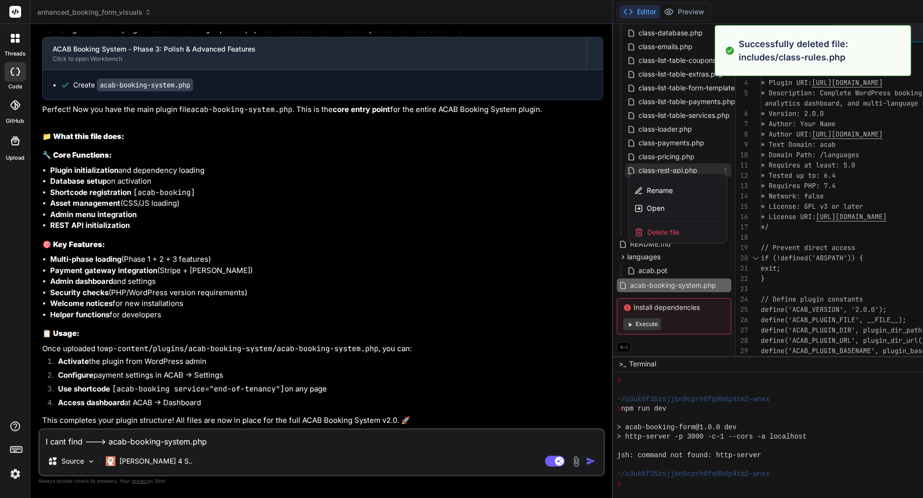
click at [647, 231] on span "Delete file" at bounding box center [663, 232] width 32 height 10
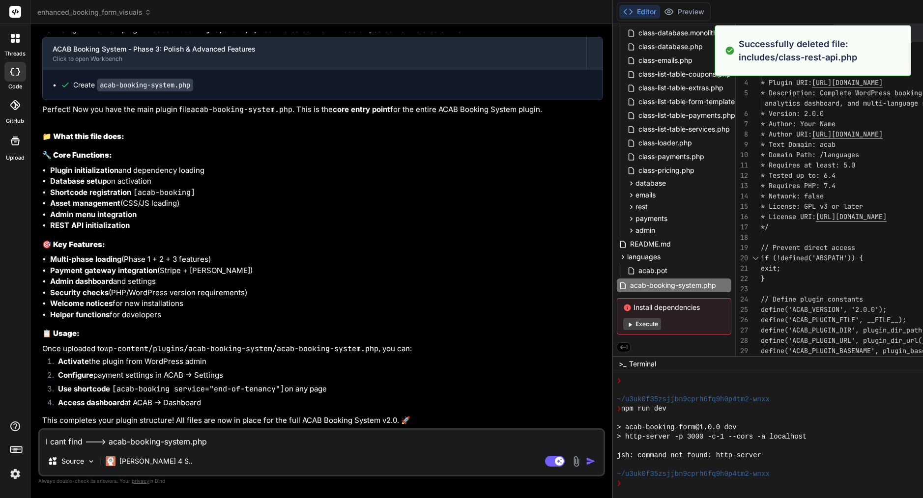
scroll to position [252, 0]
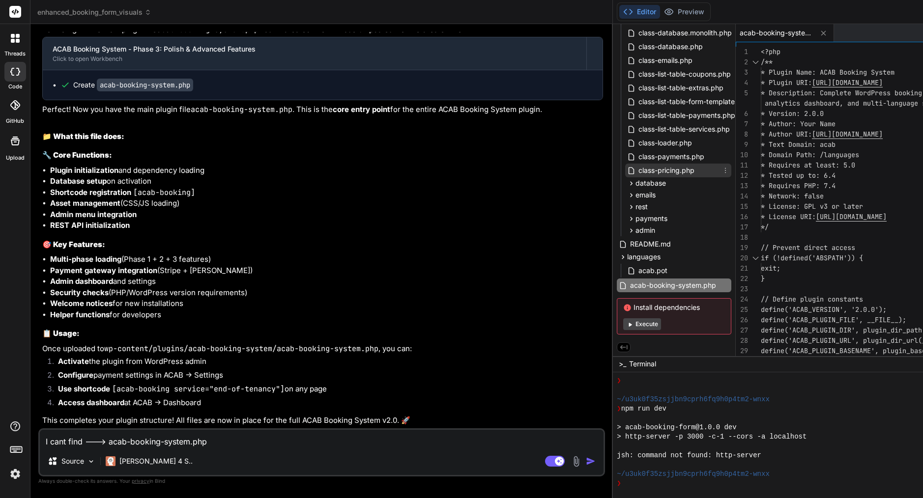
click at [625, 164] on div "class-pricing.php" at bounding box center [678, 171] width 106 height 14
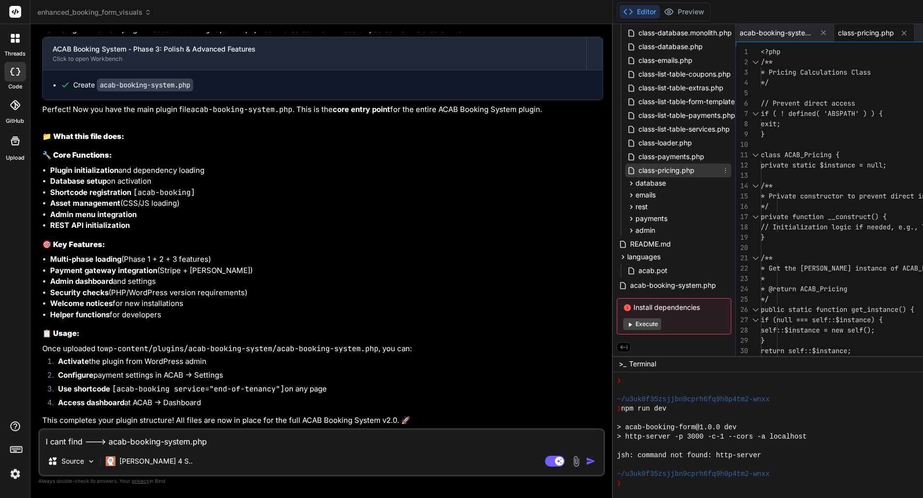
click at [721, 169] on icon at bounding box center [725, 171] width 8 height 8
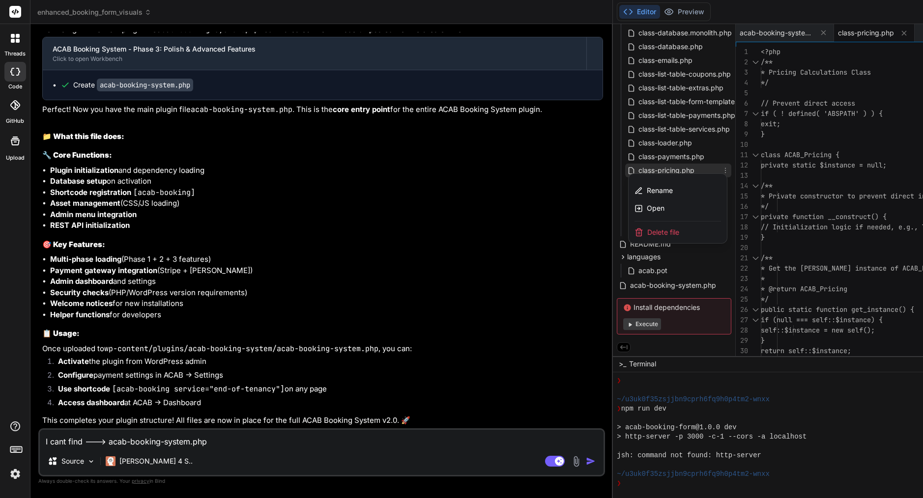
click at [647, 229] on span "Delete file" at bounding box center [663, 232] width 32 height 10
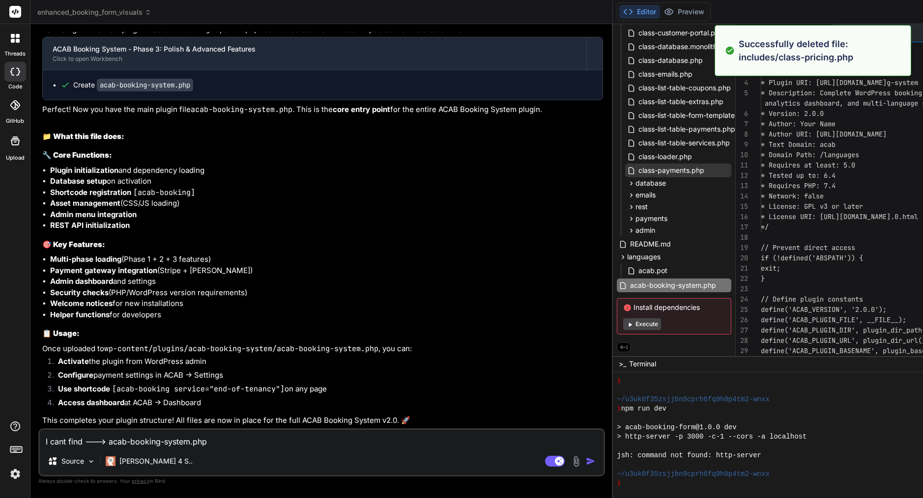
scroll to position [239, 0]
click at [721, 167] on icon at bounding box center [725, 171] width 8 height 8
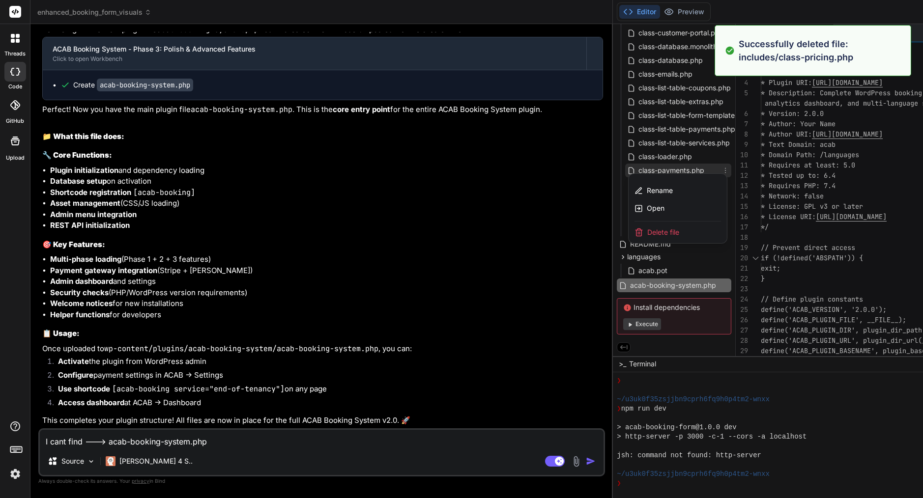
click at [647, 231] on span "Delete file" at bounding box center [663, 232] width 32 height 10
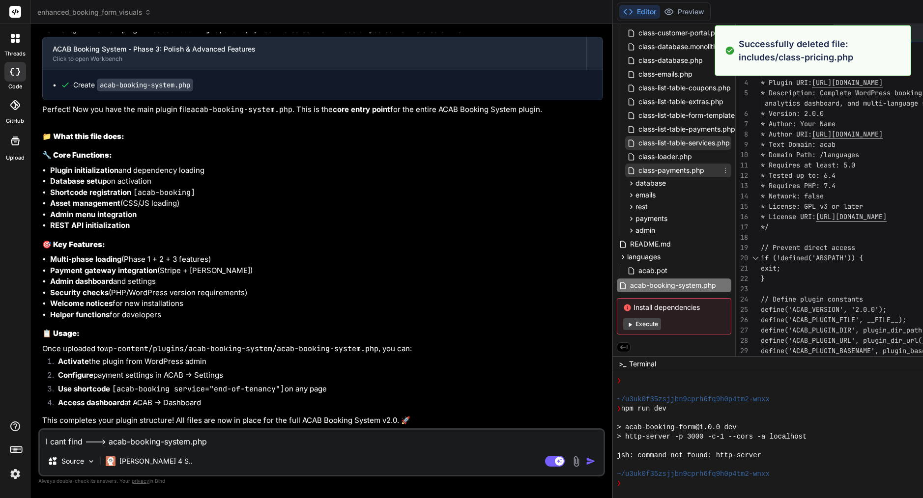
scroll to position [225, 0]
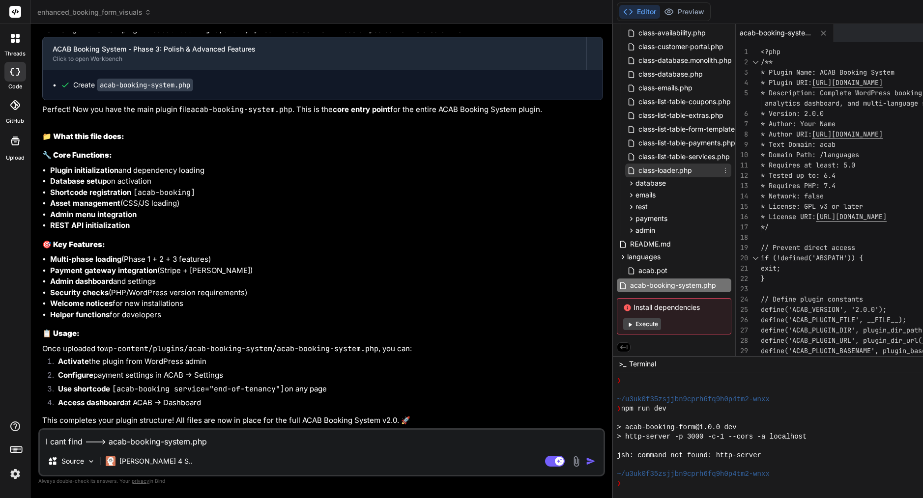
click at [721, 169] on icon at bounding box center [725, 171] width 8 height 8
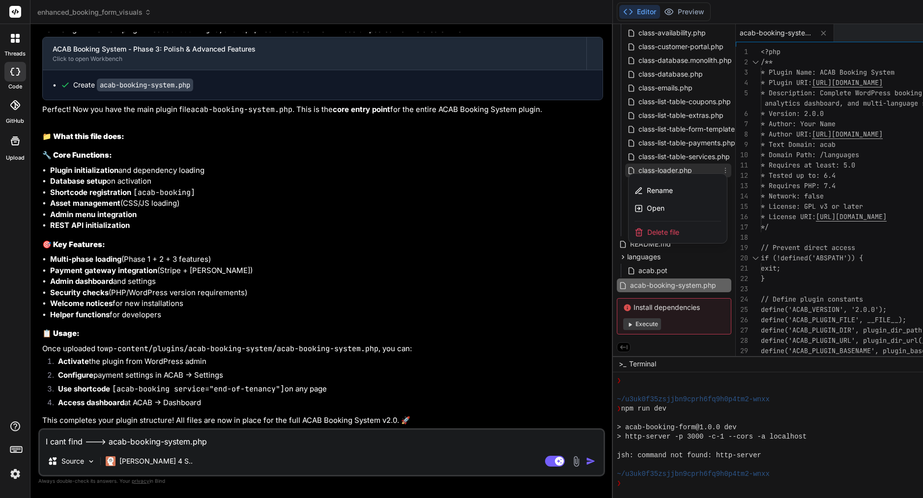
click at [647, 229] on span "Delete file" at bounding box center [663, 232] width 32 height 10
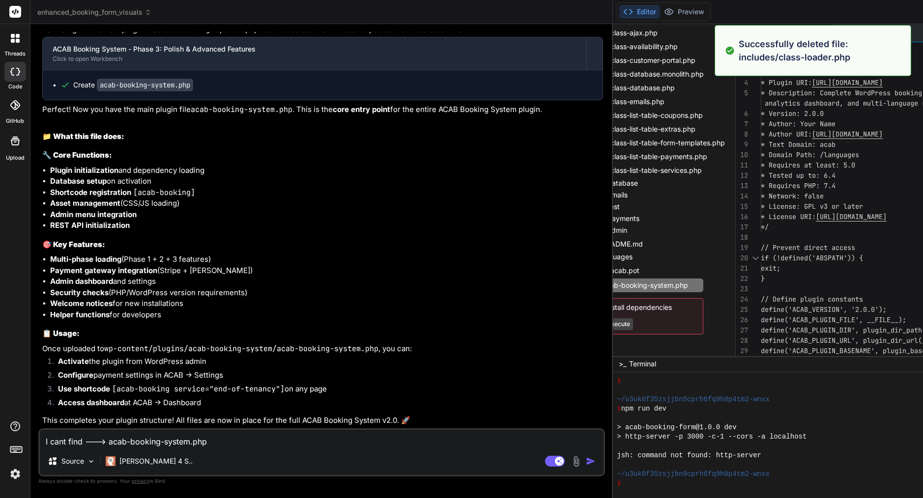
scroll to position [211, 28]
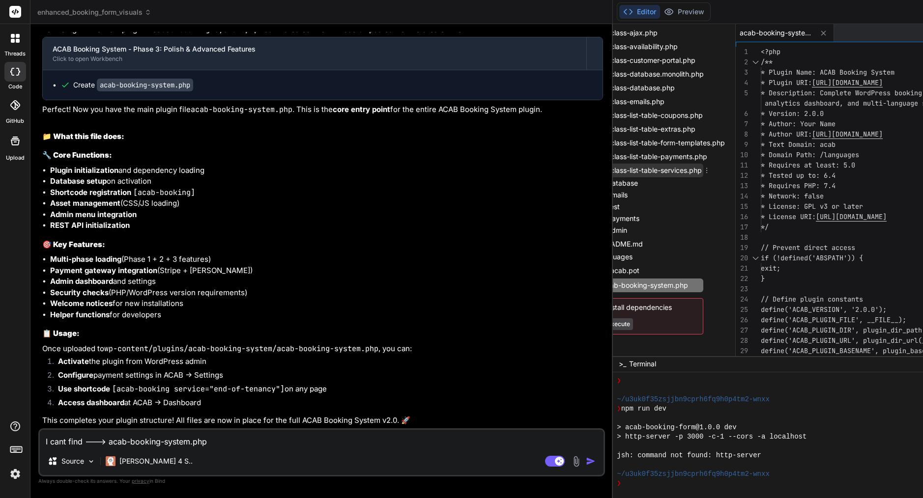
click at [702, 168] on icon at bounding box center [706, 171] width 8 height 8
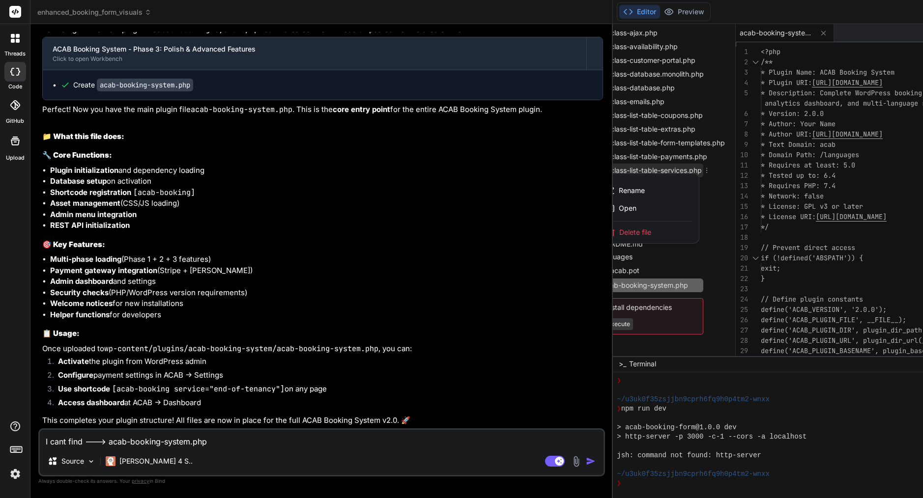
click at [619, 233] on span "Delete file" at bounding box center [635, 232] width 32 height 10
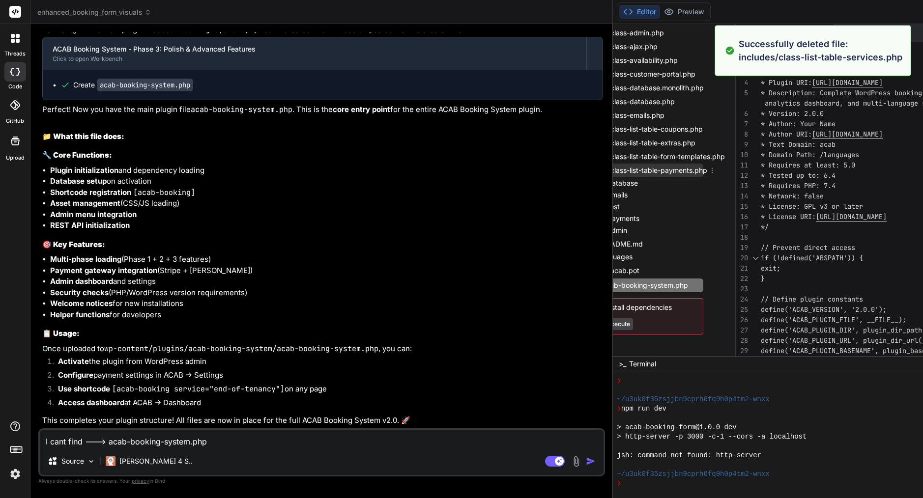
click at [708, 168] on icon at bounding box center [712, 171] width 8 height 8
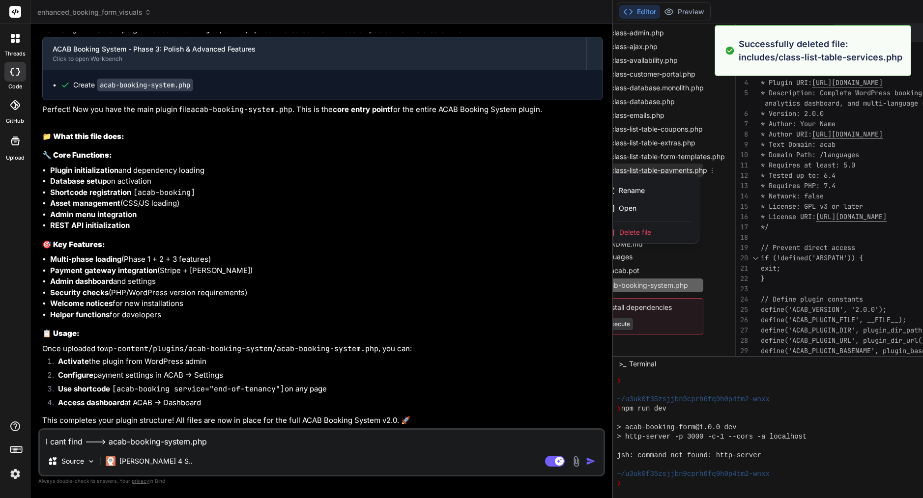
click at [619, 228] on span "Delete file" at bounding box center [635, 232] width 32 height 10
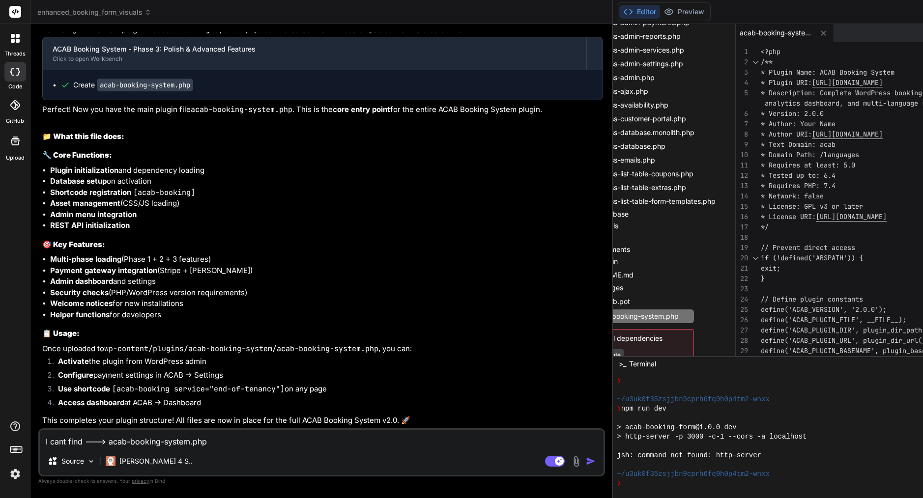
scroll to position [144, 37]
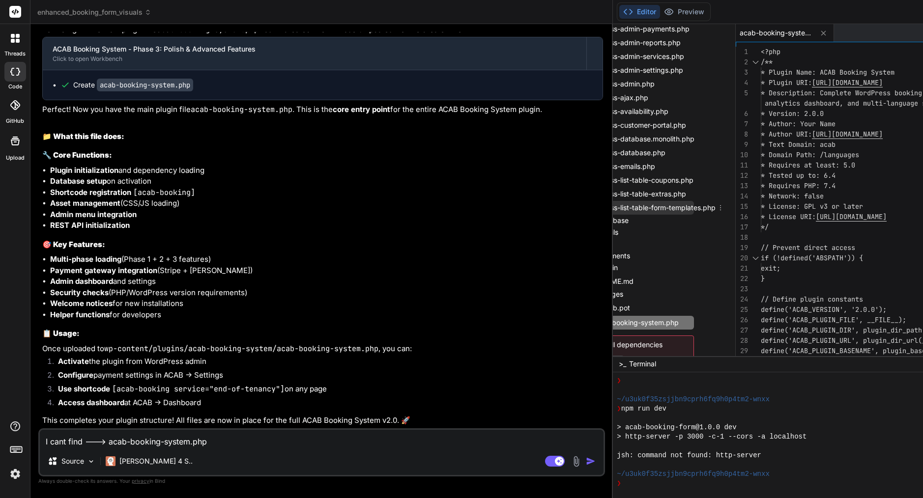
click at [716, 207] on icon at bounding box center [720, 208] width 8 height 8
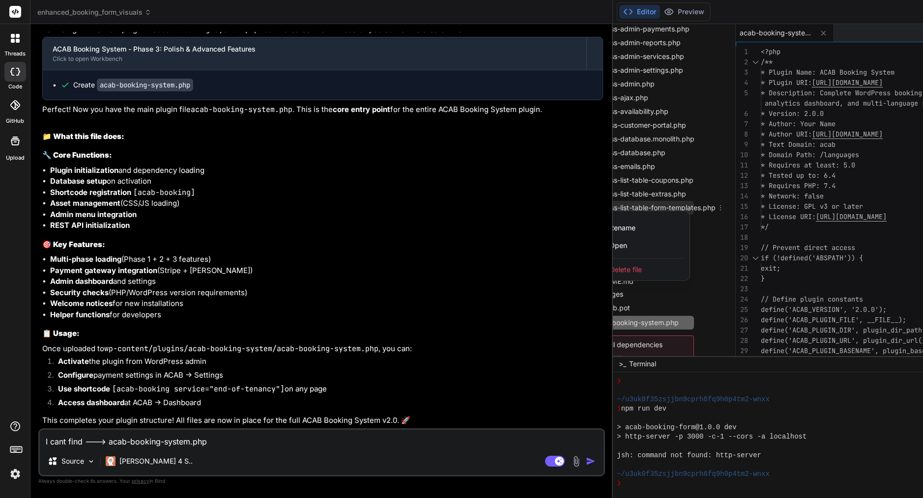
click at [610, 270] on span "Delete file" at bounding box center [626, 270] width 32 height 10
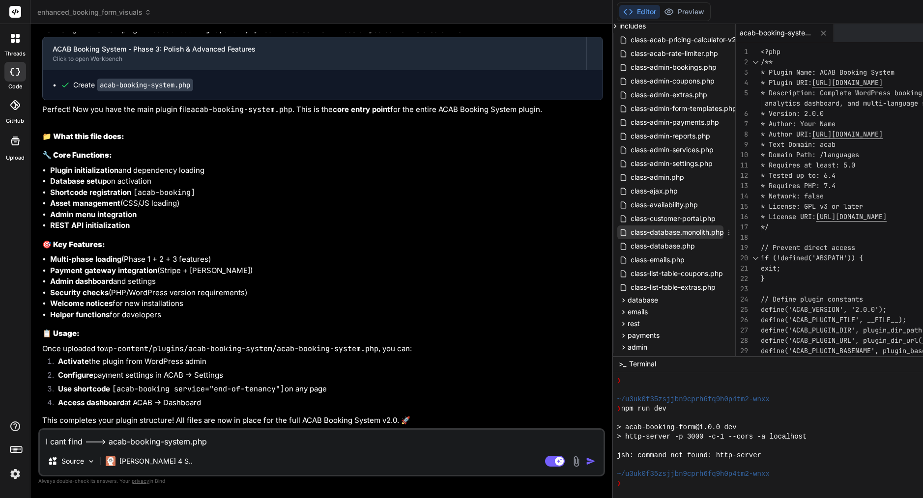
scroll to position [52, 20]
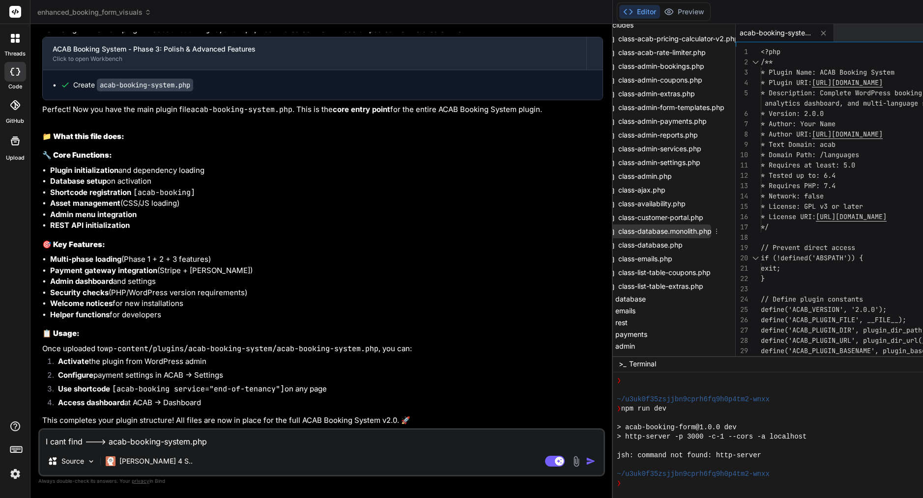
click at [712, 231] on icon at bounding box center [716, 231] width 8 height 8
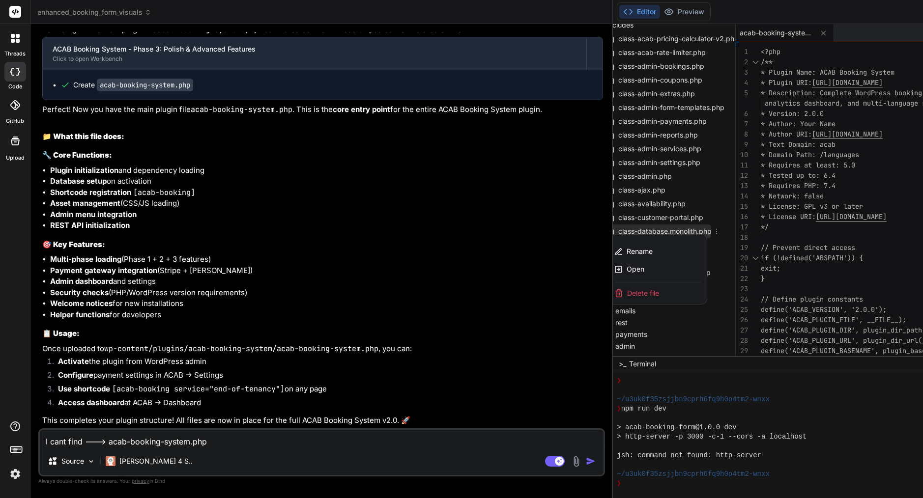
click at [608, 287] on div "Delete file" at bounding box center [657, 293] width 98 height 22
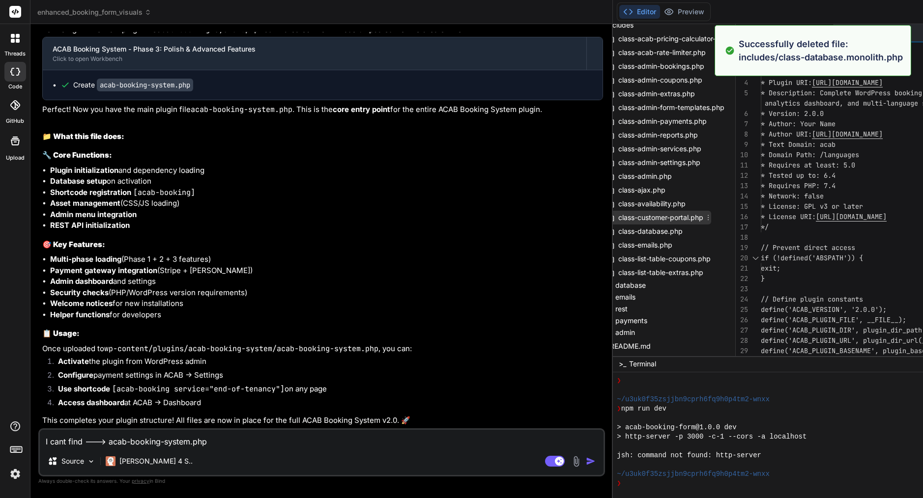
click at [704, 219] on icon at bounding box center [708, 218] width 8 height 8
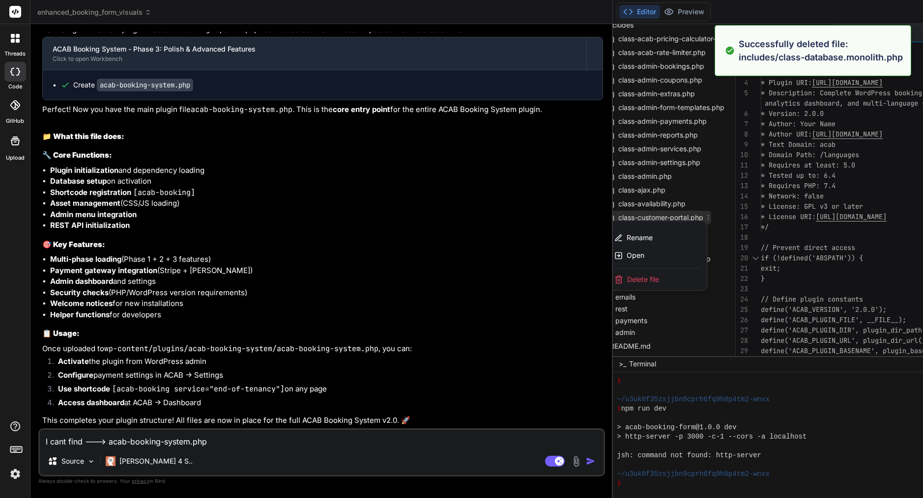
click at [627, 278] on span "Delete file" at bounding box center [643, 280] width 32 height 10
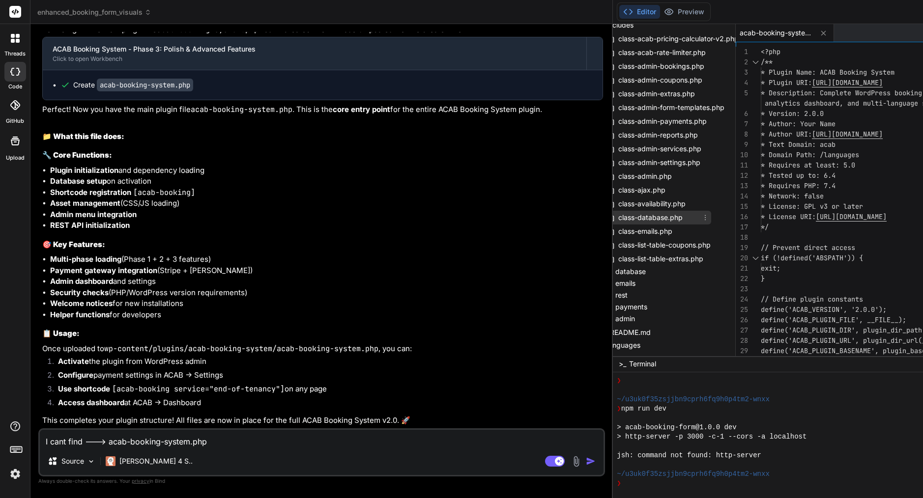
click at [701, 217] on icon at bounding box center [705, 218] width 8 height 8
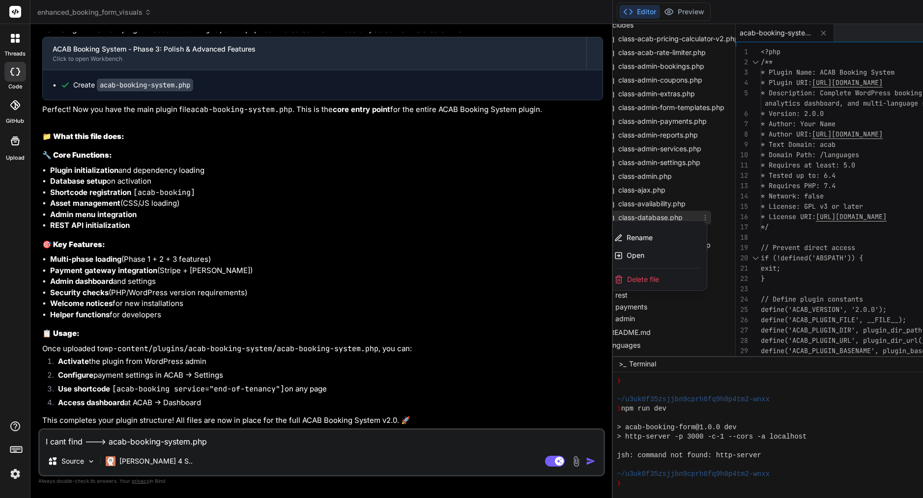
click at [627, 279] on span "Delete file" at bounding box center [643, 280] width 32 height 10
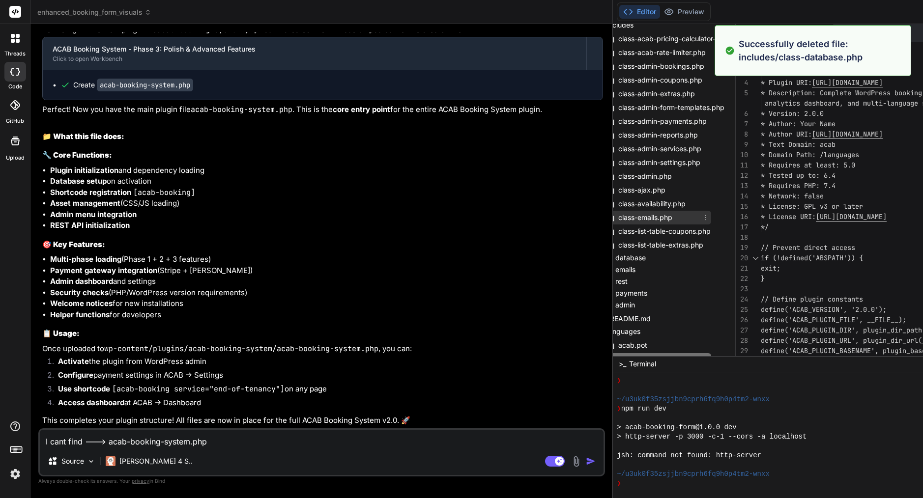
click at [701, 216] on icon at bounding box center [705, 218] width 8 height 8
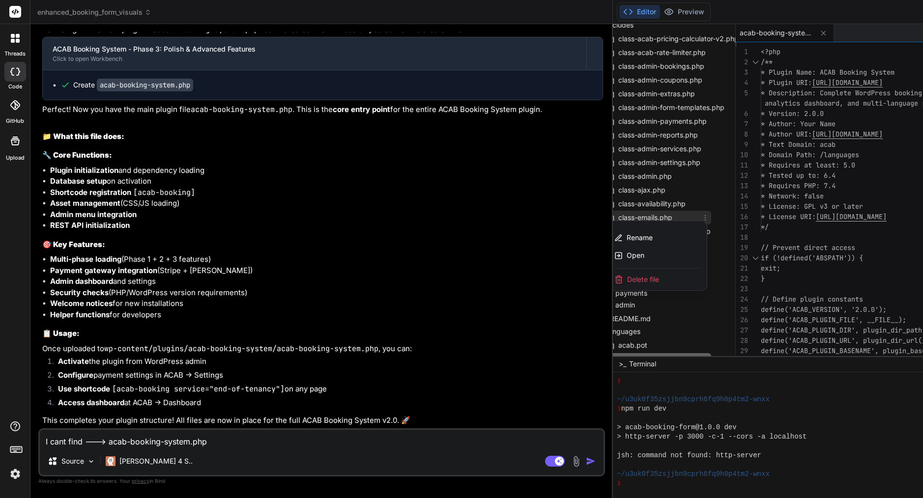
click at [608, 284] on div "Delete file" at bounding box center [657, 280] width 98 height 22
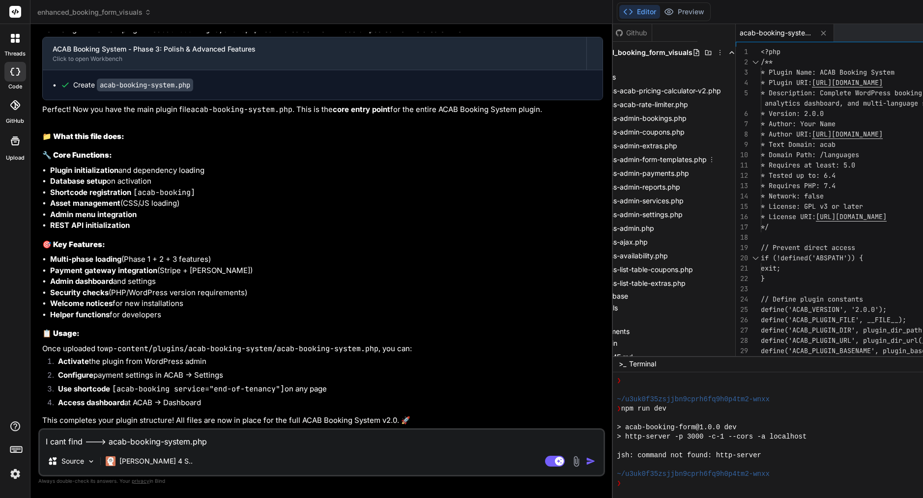
scroll to position [0, 37]
click at [722, 90] on icon at bounding box center [726, 91] width 8 height 8
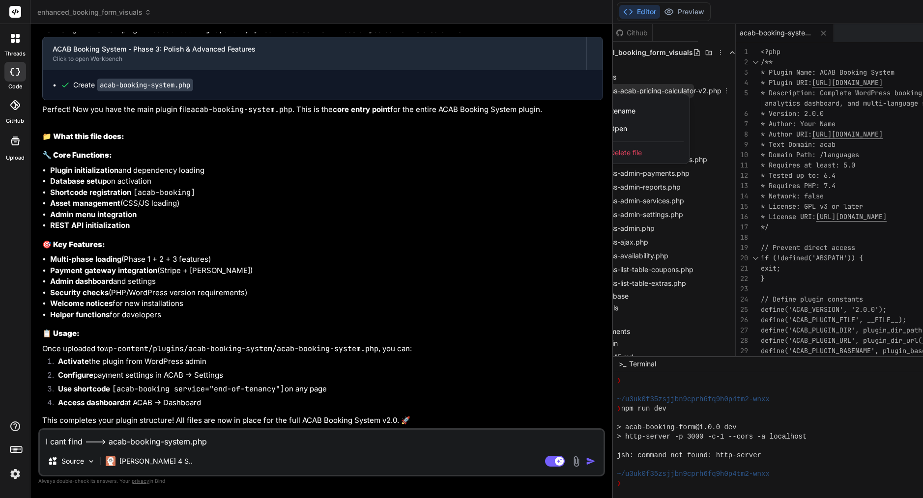
click at [610, 148] on span "Delete file" at bounding box center [626, 153] width 32 height 10
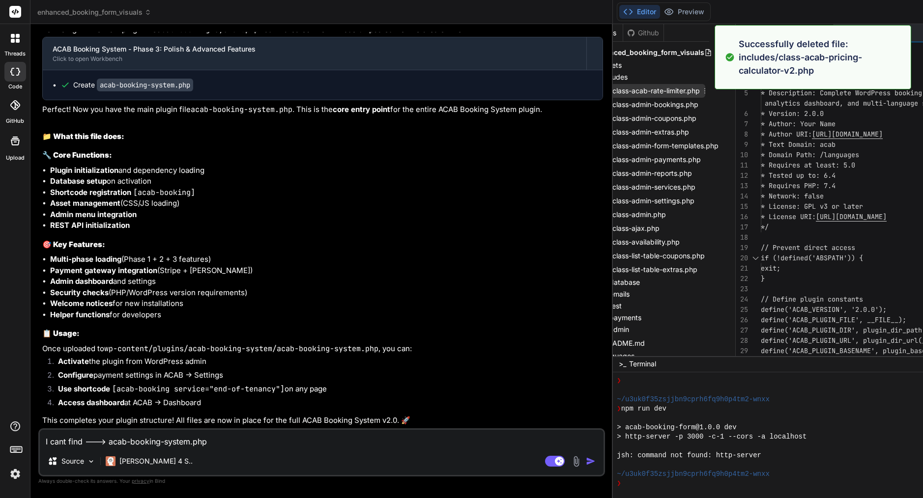
scroll to position [0, 0]
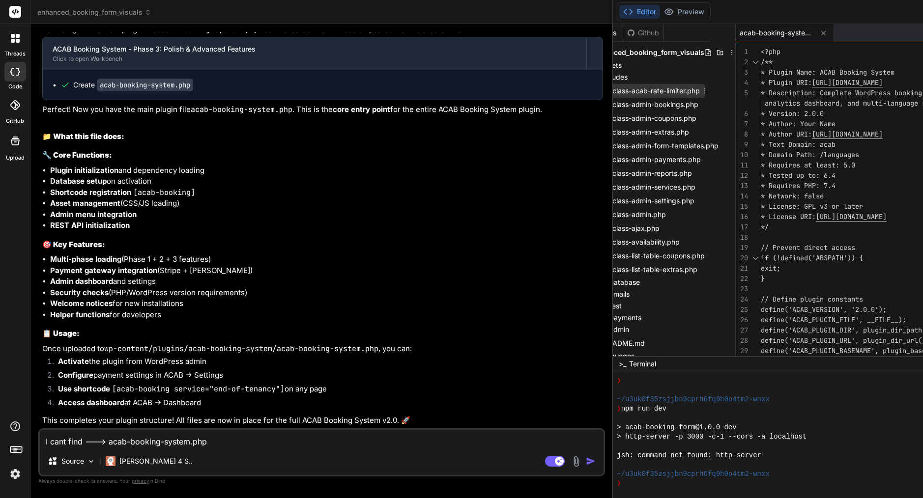
click at [701, 89] on icon at bounding box center [705, 91] width 8 height 8
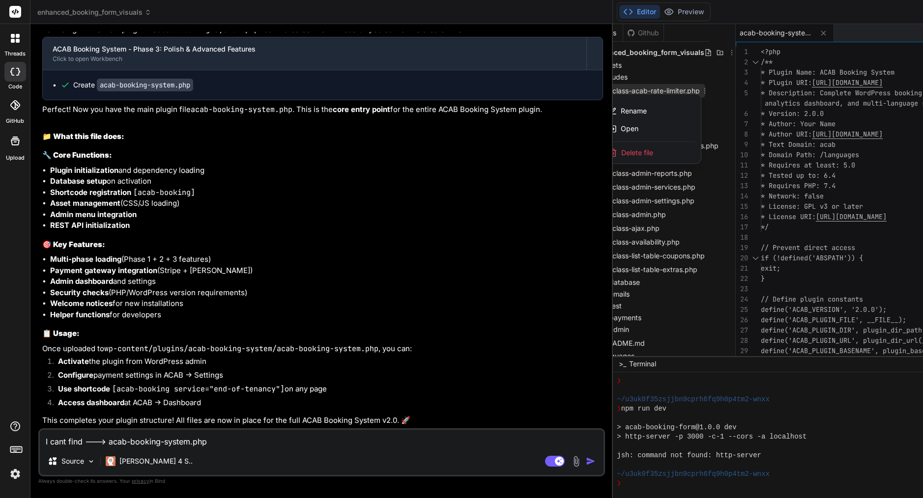
click at [621, 149] on span "Delete file" at bounding box center [637, 153] width 32 height 10
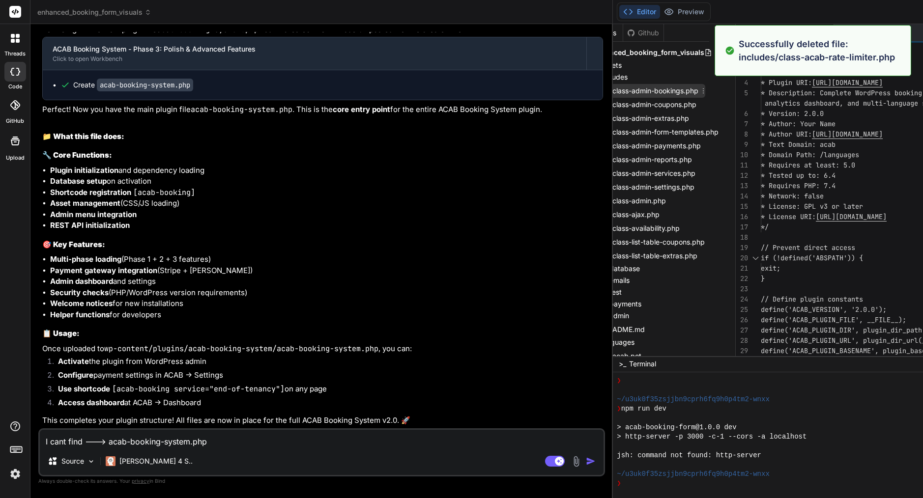
click at [699, 91] on icon at bounding box center [703, 91] width 8 height 8
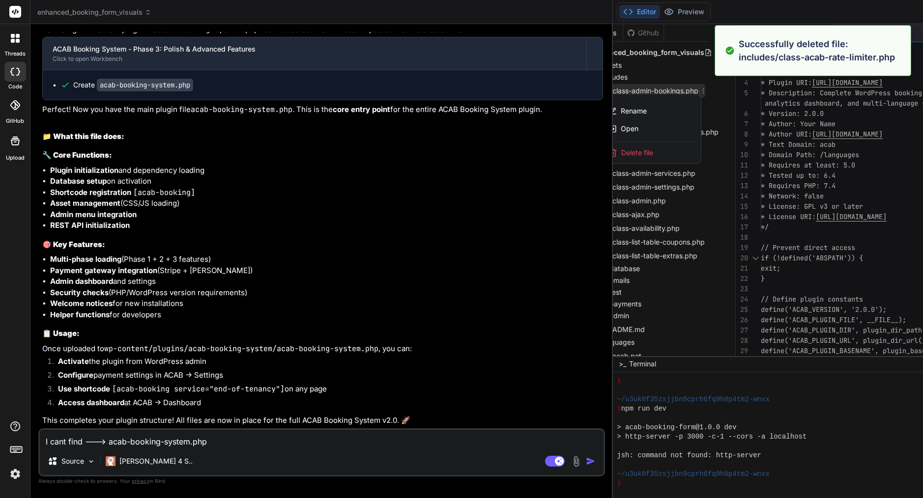
click at [621, 151] on span "Delete file" at bounding box center [637, 153] width 32 height 10
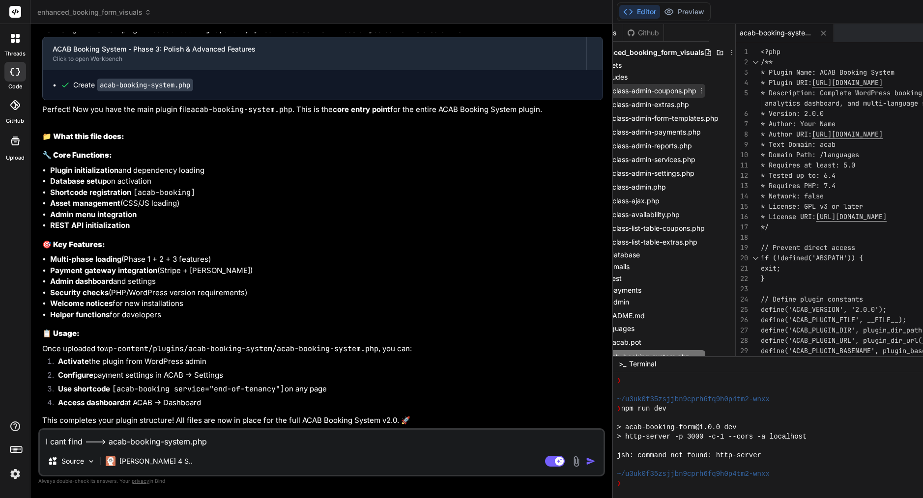
click at [697, 90] on icon at bounding box center [701, 91] width 8 height 8
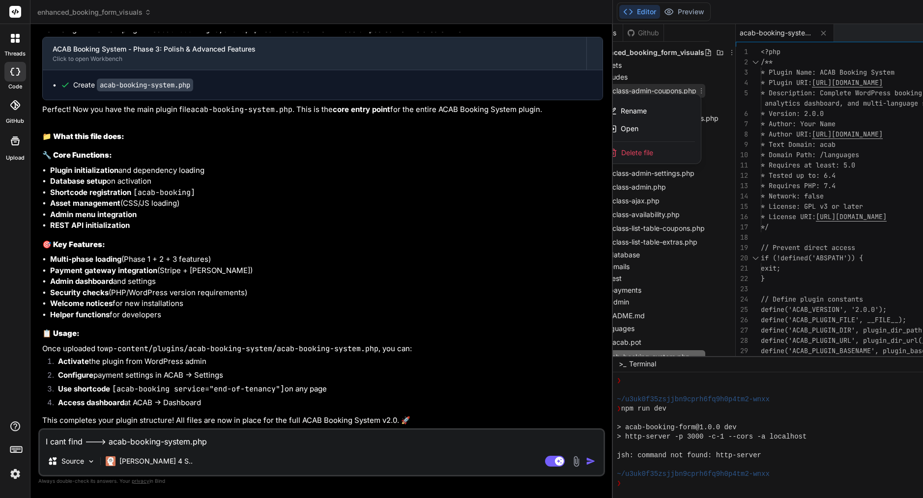
click at [621, 148] on span "Delete file" at bounding box center [637, 153] width 32 height 10
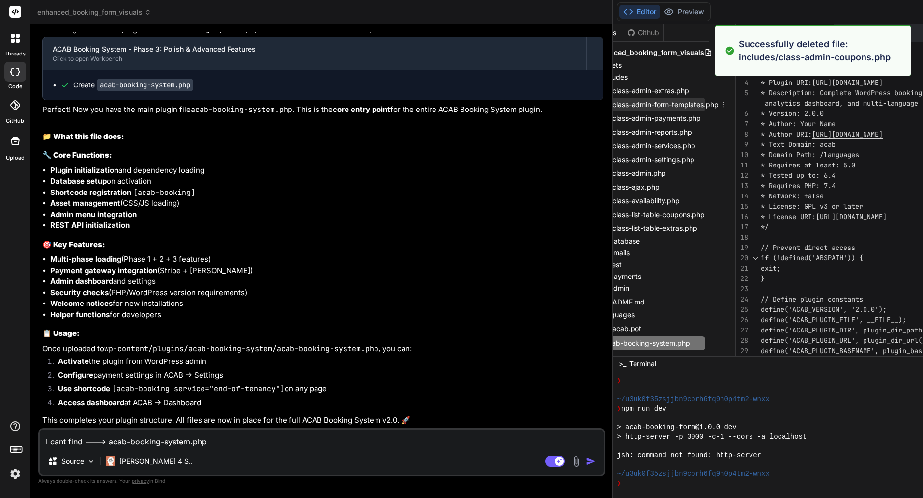
click at [611, 106] on span "class-admin-form-templates.php" at bounding box center [665, 105] width 108 height 12
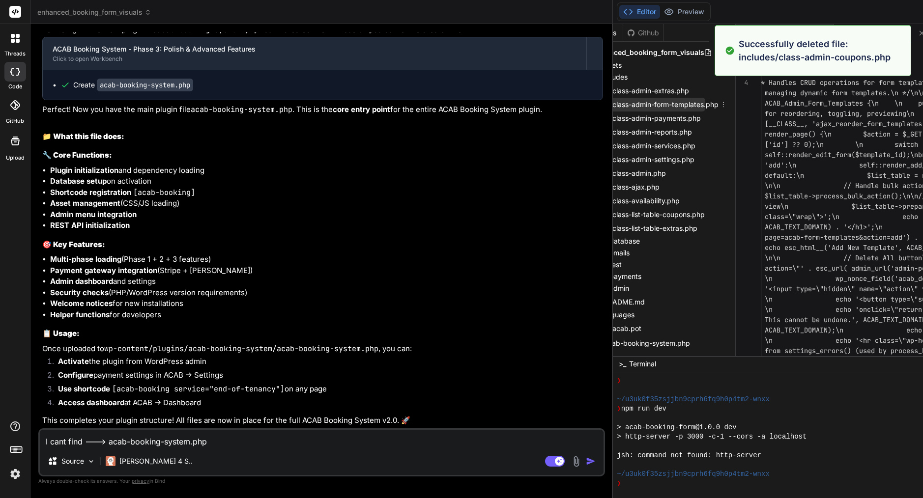
click at [719, 104] on icon at bounding box center [723, 105] width 8 height 8
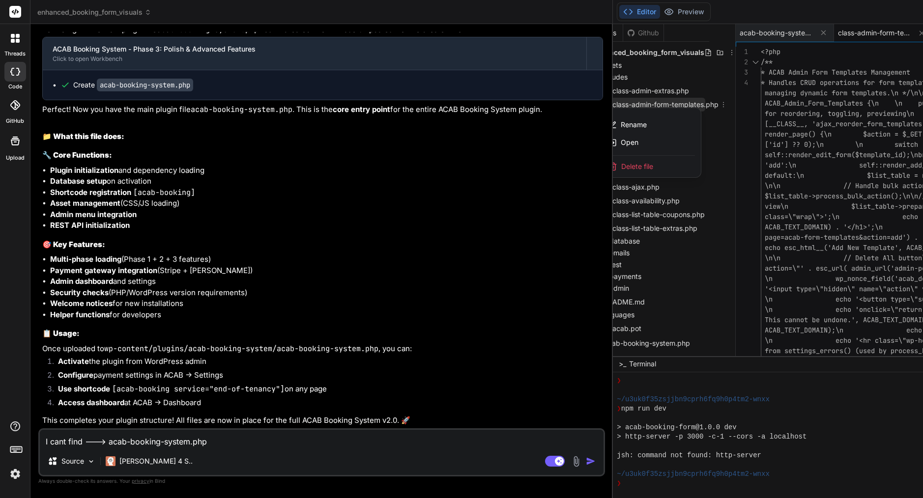
click at [621, 164] on span "Delete file" at bounding box center [637, 167] width 32 height 10
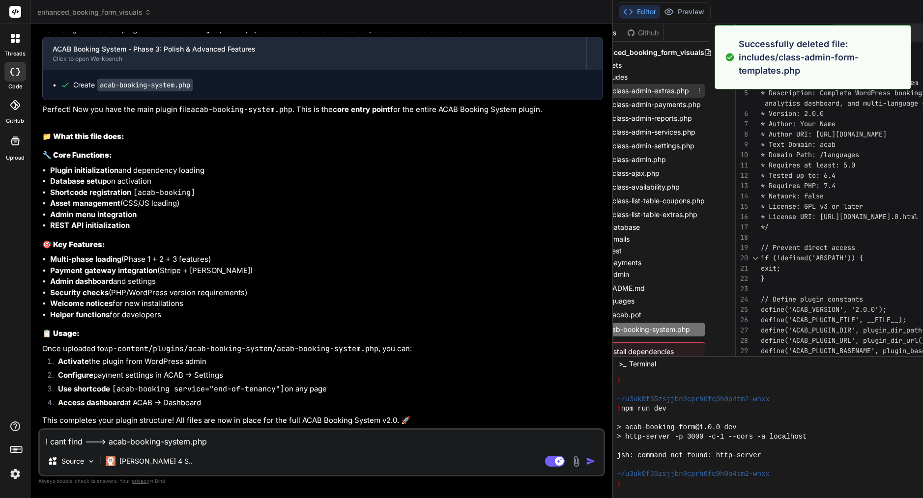
click at [695, 91] on icon at bounding box center [699, 91] width 8 height 8
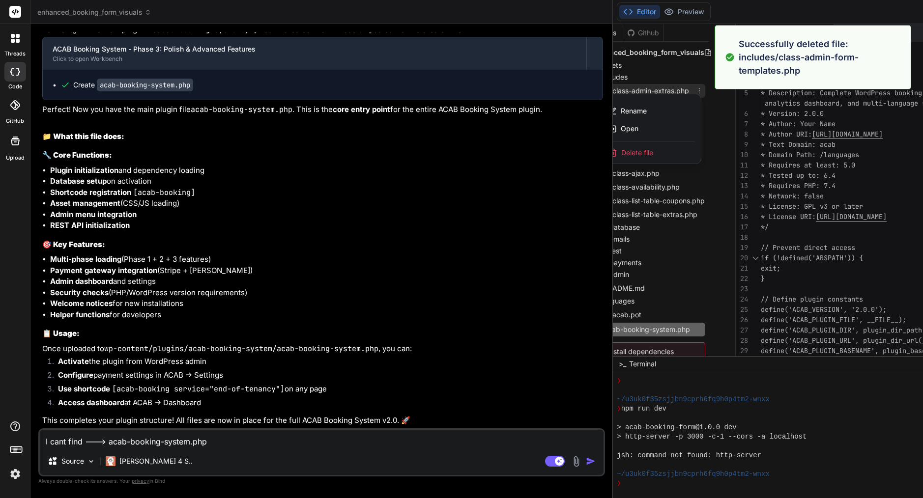
click at [621, 152] on span "Delete file" at bounding box center [637, 153] width 32 height 10
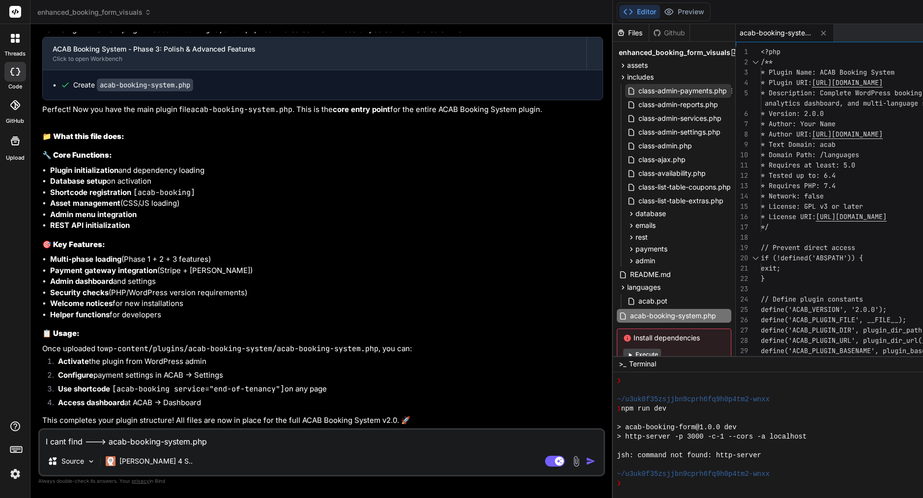
click at [728, 91] on icon at bounding box center [732, 91] width 8 height 8
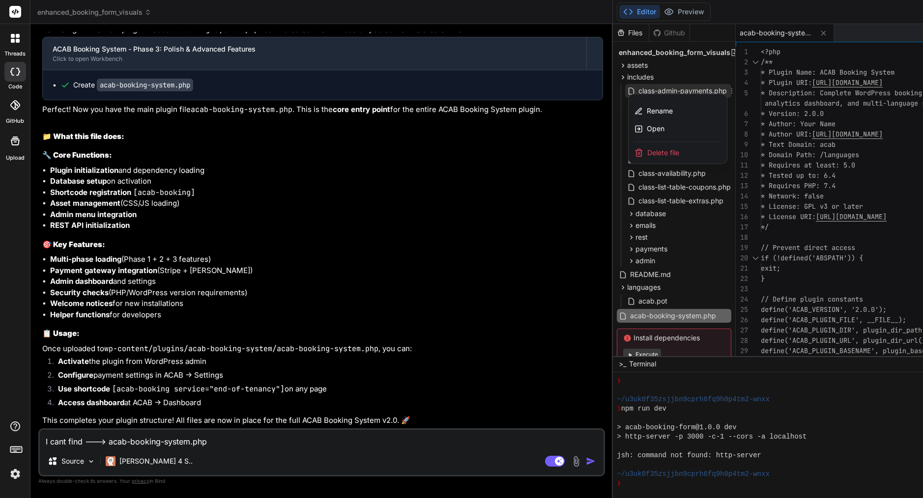
click at [628, 147] on div "Delete file" at bounding box center [677, 153] width 98 height 22
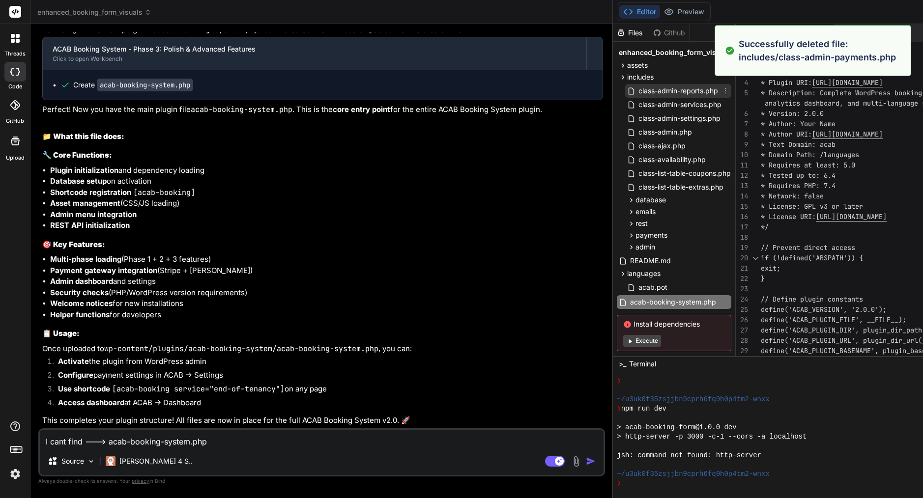
click at [721, 92] on icon at bounding box center [725, 91] width 8 height 8
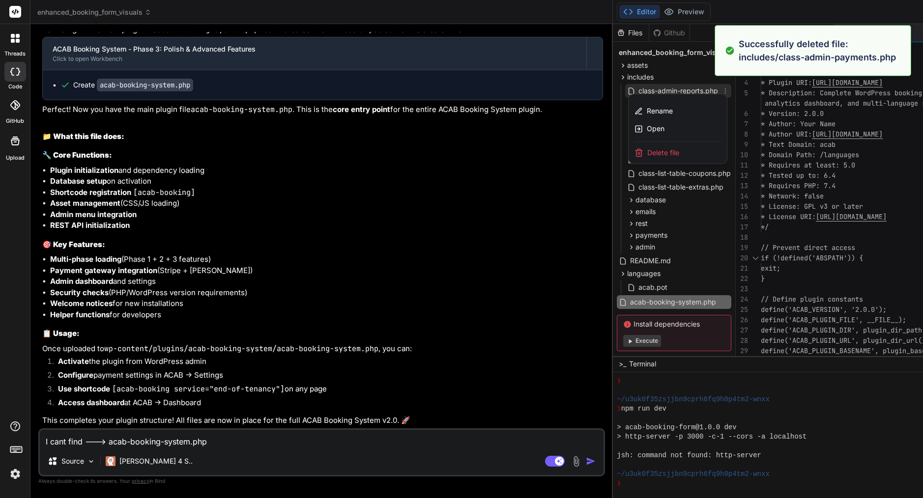
click at [628, 146] on div "Delete file" at bounding box center [677, 153] width 98 height 22
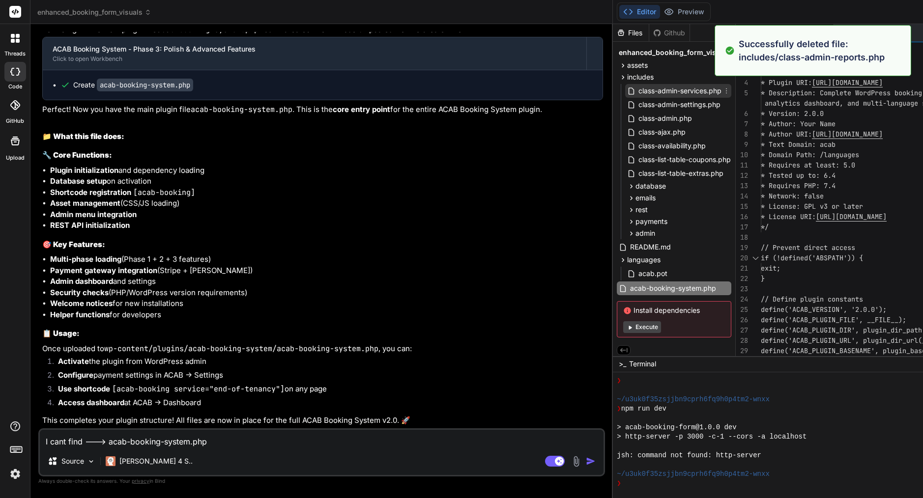
click at [722, 90] on icon at bounding box center [726, 91] width 8 height 8
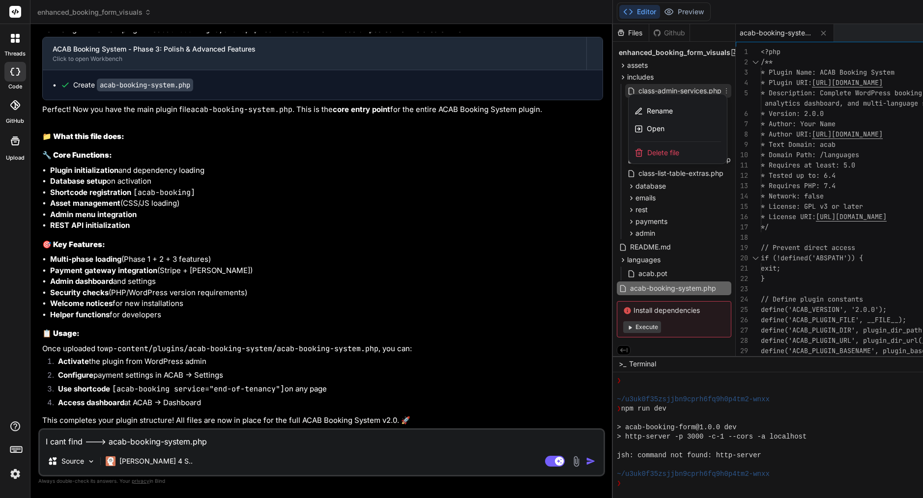
click at [647, 156] on span "Delete file" at bounding box center [663, 153] width 32 height 10
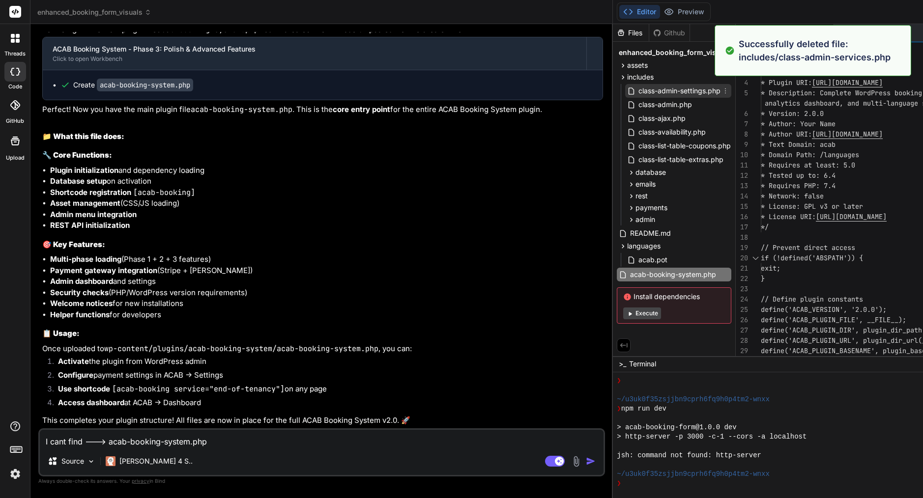
click at [637, 89] on span "class-admin-settings.php" at bounding box center [679, 91] width 84 height 12
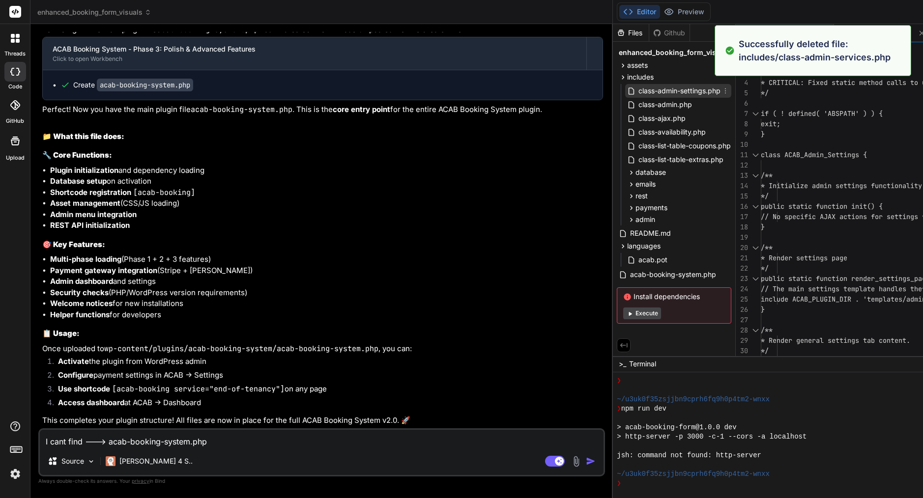
click at [721, 90] on icon at bounding box center [725, 91] width 8 height 8
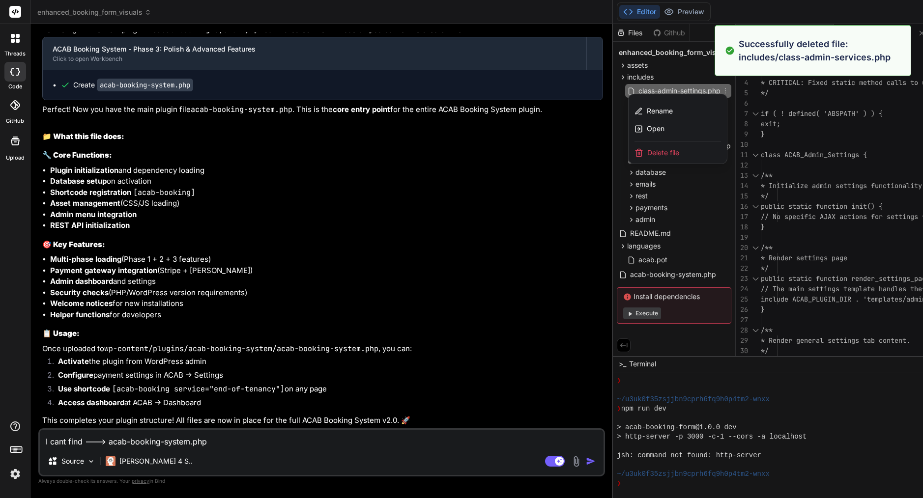
click at [647, 154] on span "Delete file" at bounding box center [663, 153] width 32 height 10
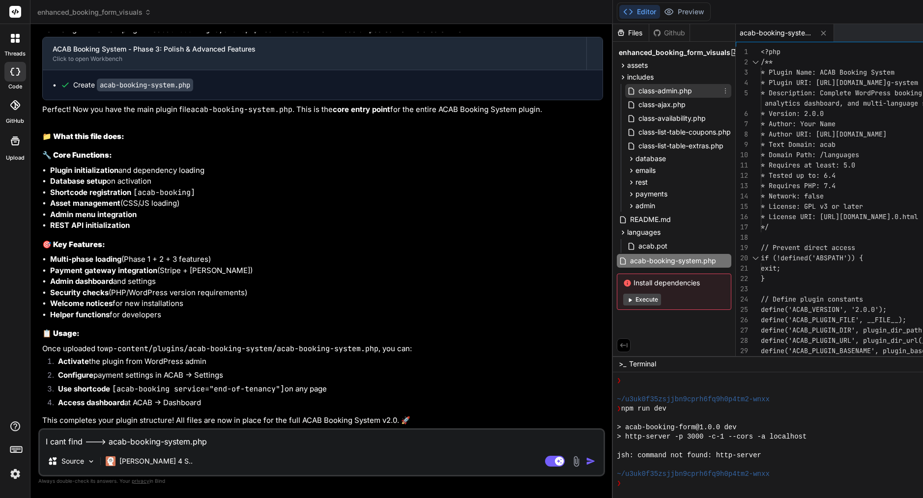
click at [725, 91] on icon at bounding box center [725, 90] width 1 height 5
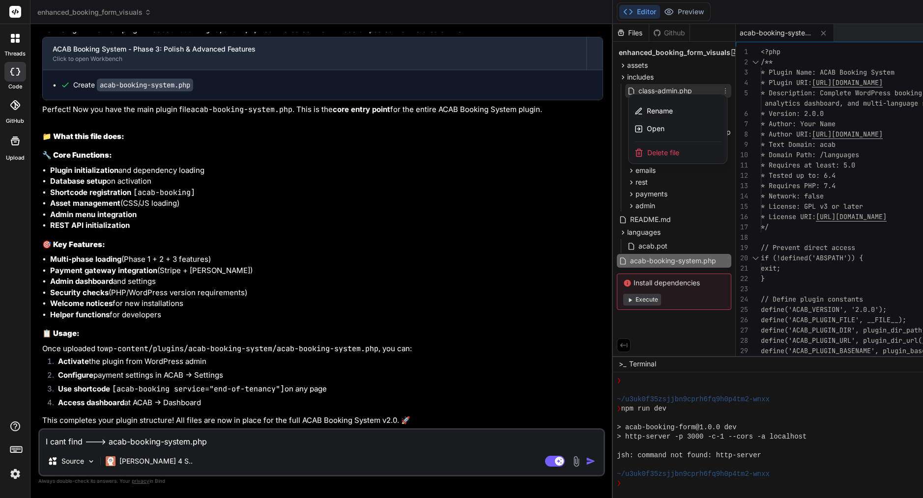
click at [628, 142] on div "Delete file" at bounding box center [677, 153] width 98 height 22
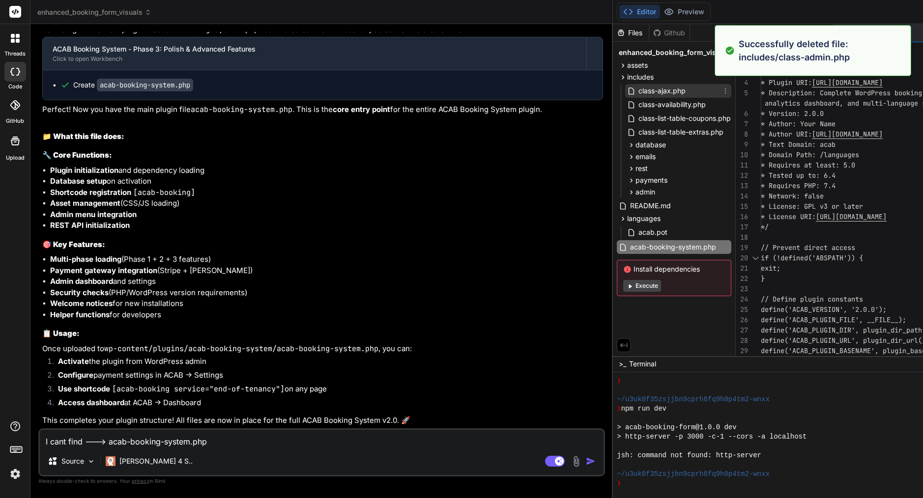
click at [721, 90] on icon at bounding box center [725, 91] width 8 height 8
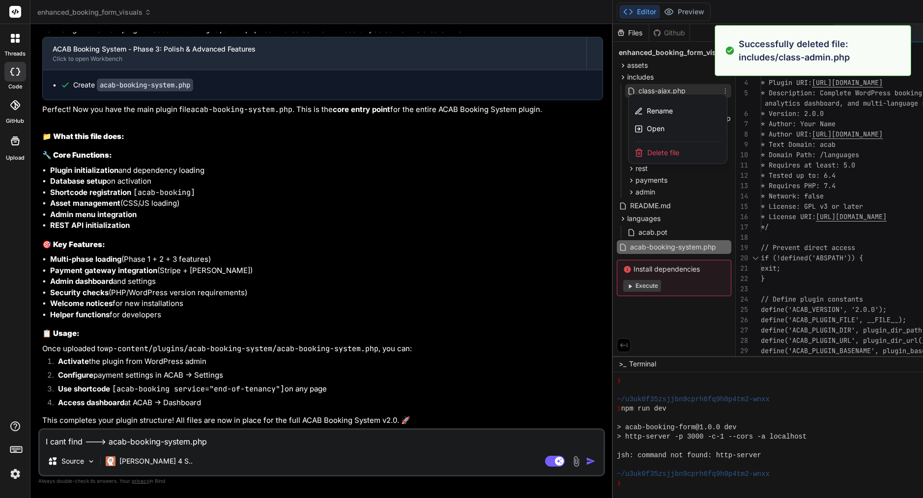
click at [647, 156] on span "Delete file" at bounding box center [663, 153] width 32 height 10
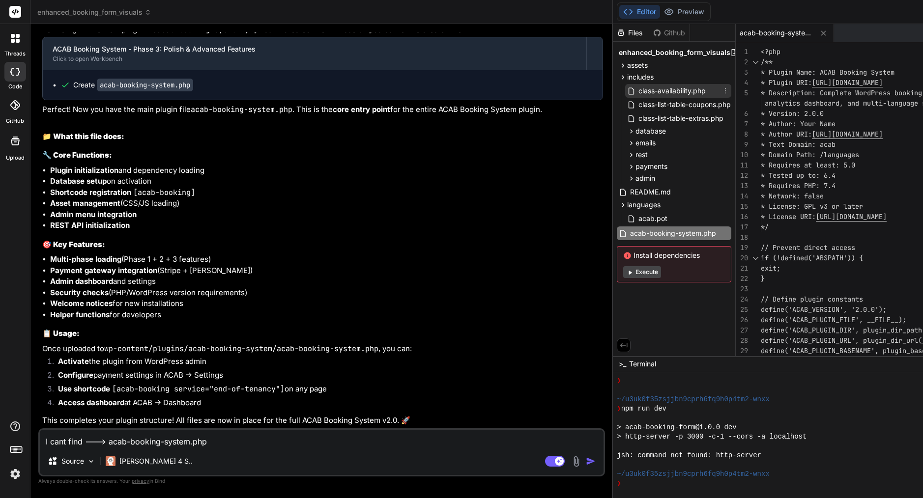
click at [721, 90] on icon at bounding box center [725, 91] width 8 height 8
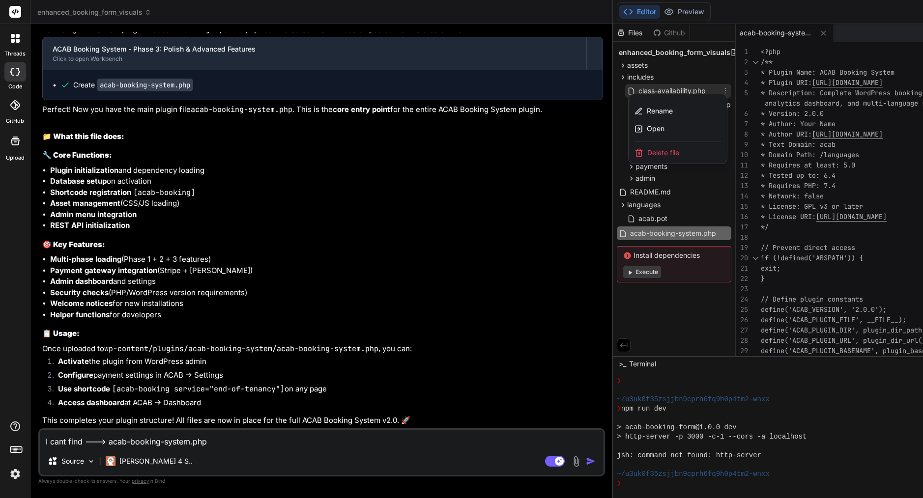
click at [647, 148] on span "Delete file" at bounding box center [663, 153] width 32 height 10
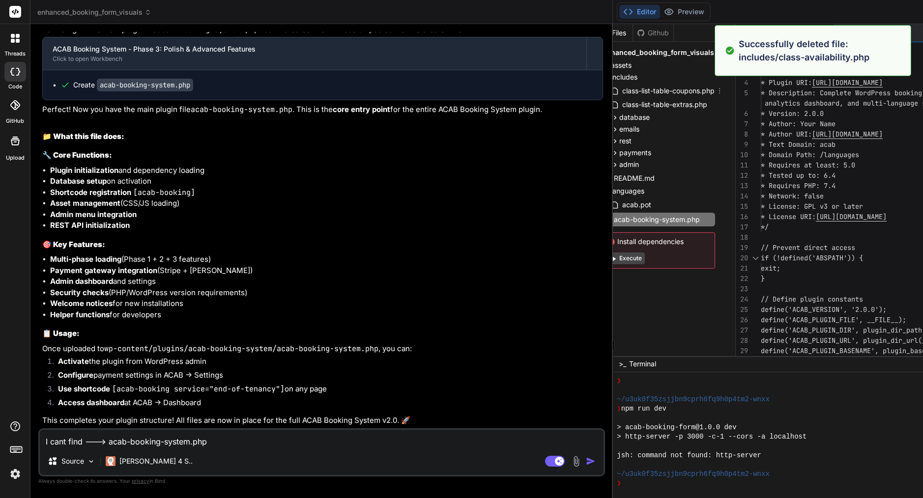
scroll to position [0, 17]
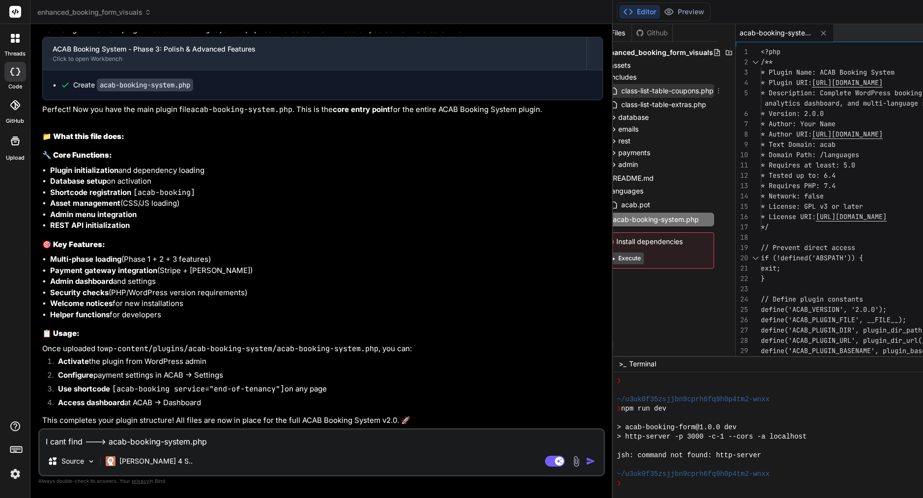
click at [714, 88] on icon at bounding box center [718, 91] width 8 height 8
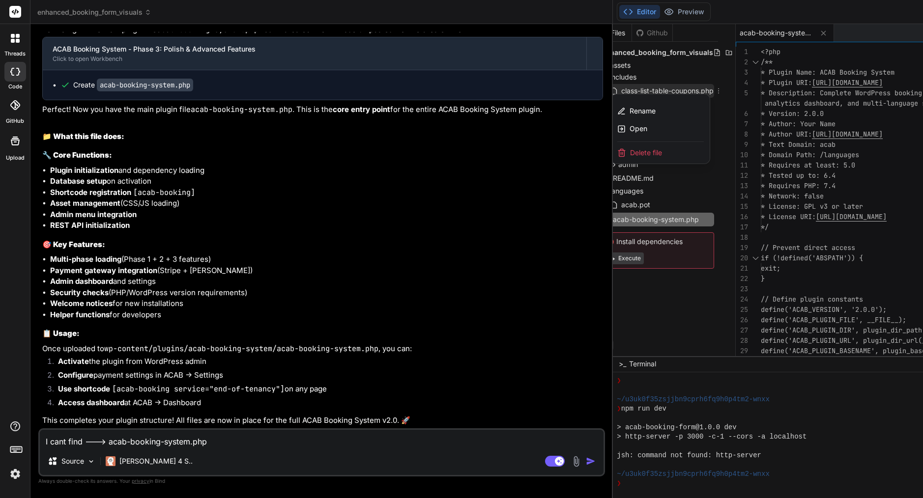
click at [630, 151] on span "Delete file" at bounding box center [646, 153] width 32 height 10
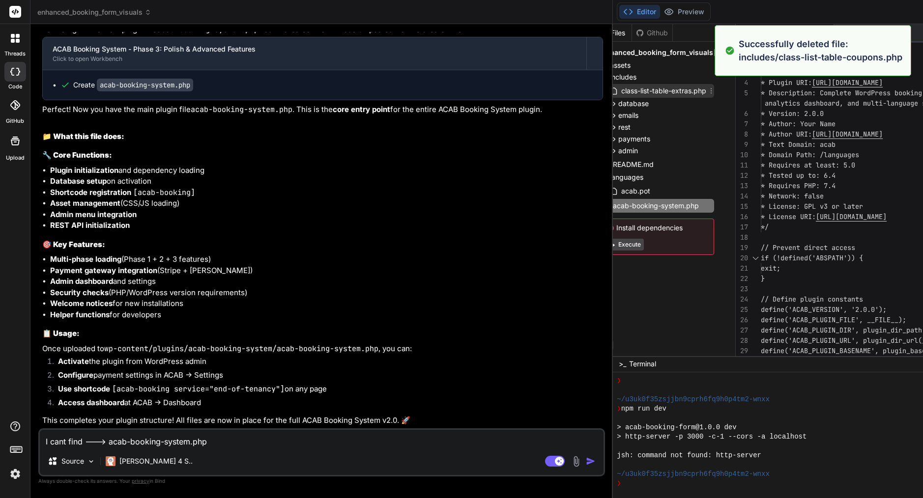
click at [707, 92] on icon at bounding box center [711, 91] width 8 height 8
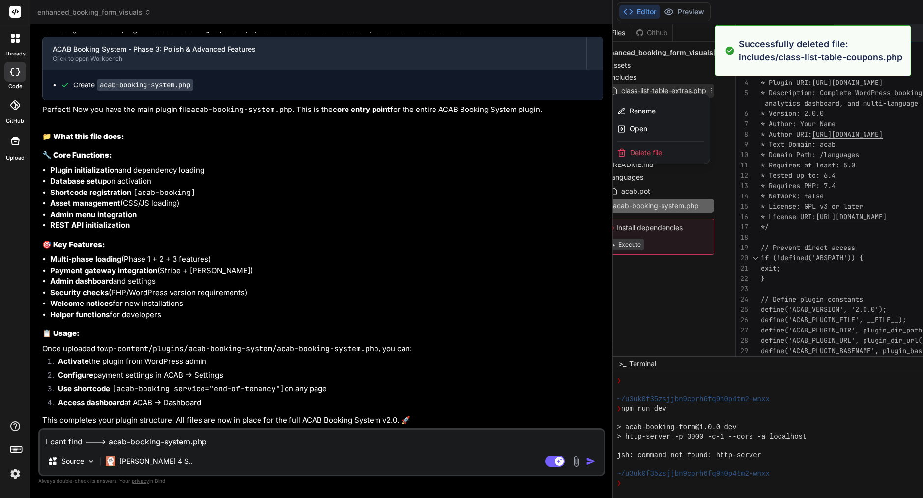
click at [630, 149] on span "Delete file" at bounding box center [646, 153] width 32 height 10
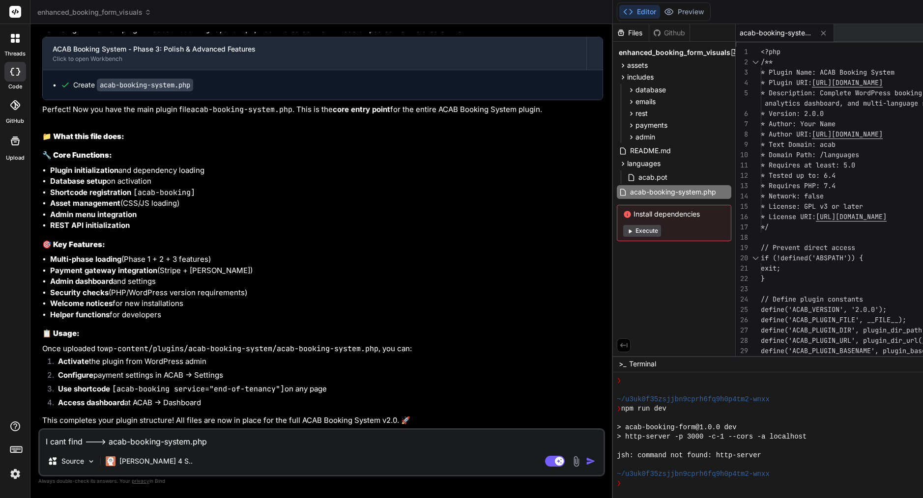
scroll to position [0, 0]
click at [625, 85] on div "database" at bounding box center [678, 90] width 106 height 12
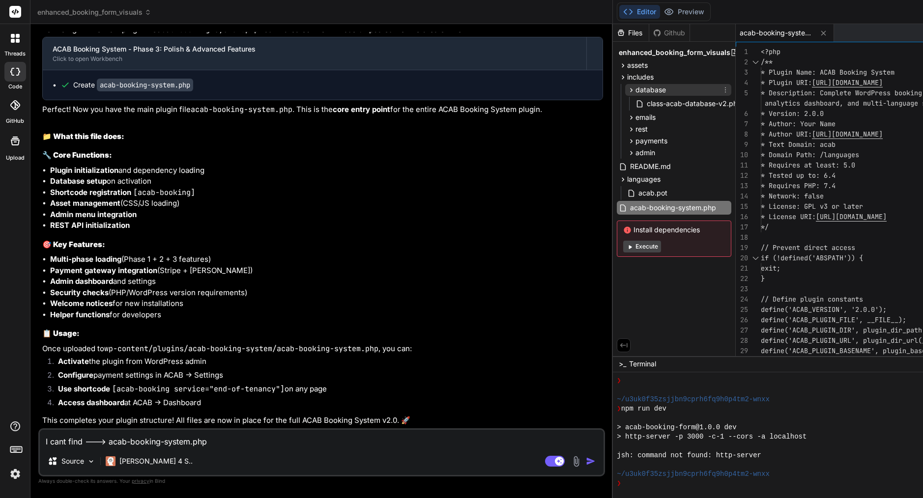
click at [635, 89] on span "database" at bounding box center [650, 90] width 30 height 10
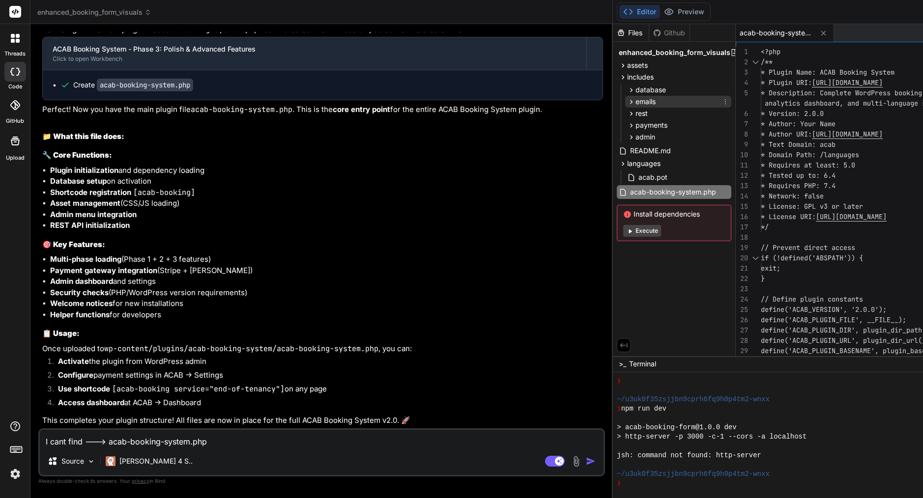
click at [635, 100] on span "emails" at bounding box center [645, 102] width 20 height 10
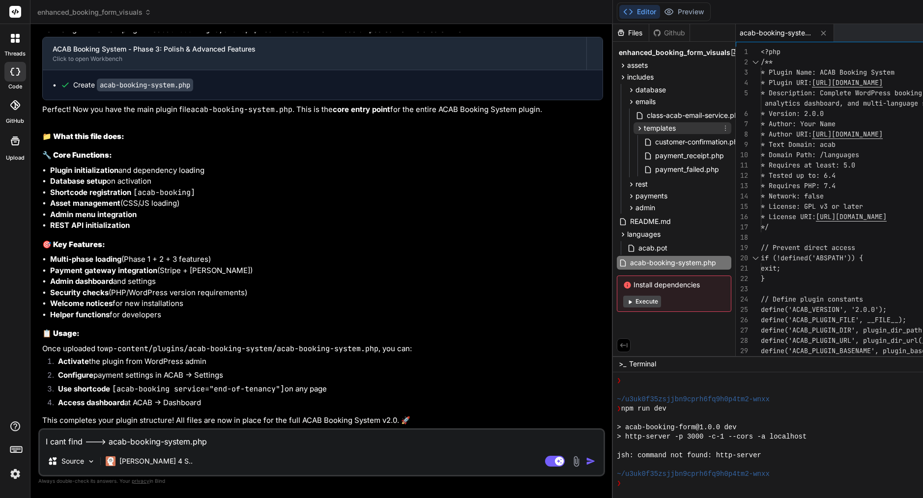
click at [644, 125] on span "templates" at bounding box center [660, 128] width 32 height 10
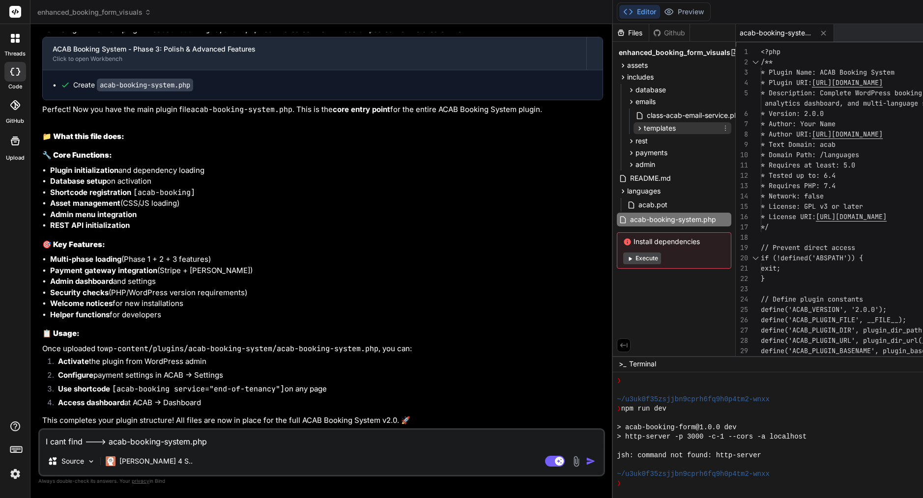
click at [644, 128] on span "templates" at bounding box center [660, 128] width 32 height 10
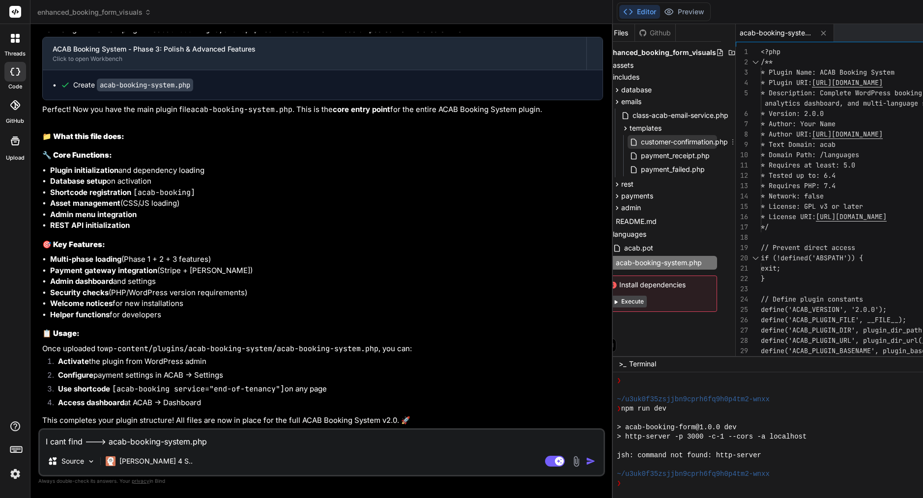
scroll to position [0, 18]
click at [725, 141] on icon at bounding box center [729, 142] width 8 height 8
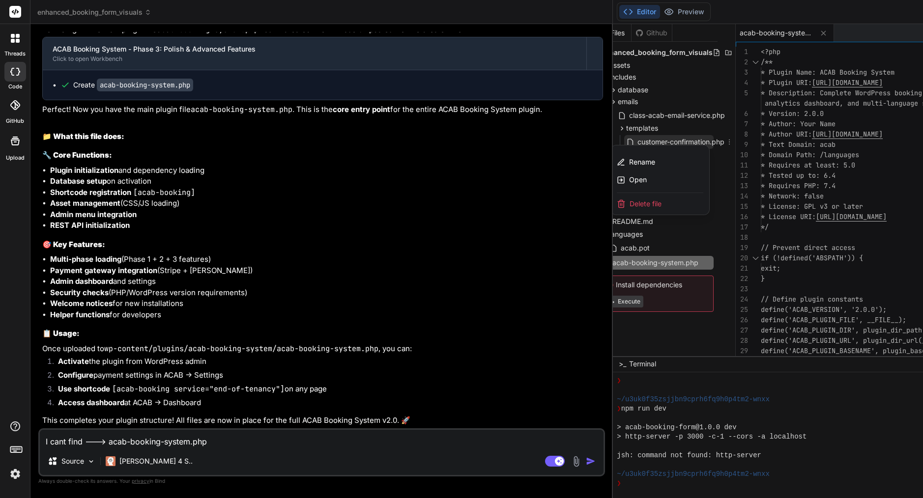
click at [629, 205] on span "Delete file" at bounding box center [645, 204] width 32 height 10
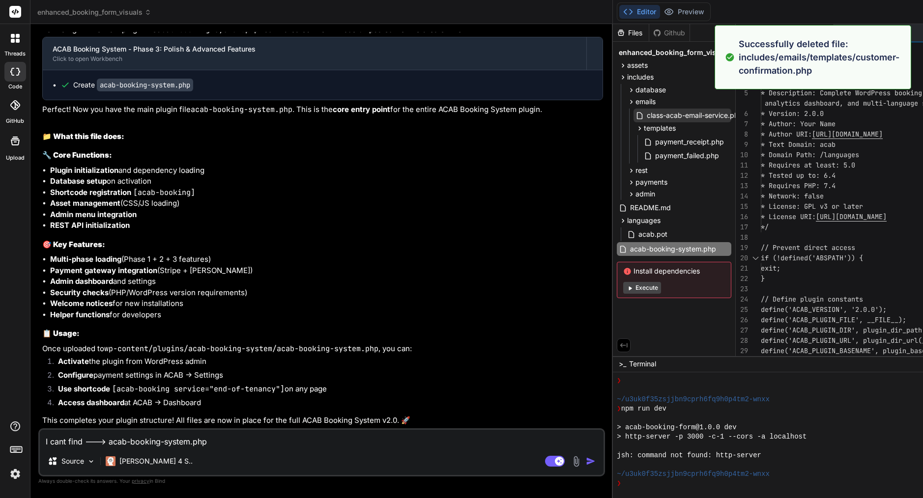
scroll to position [0, 0]
click at [635, 125] on icon at bounding box center [639, 128] width 8 height 8
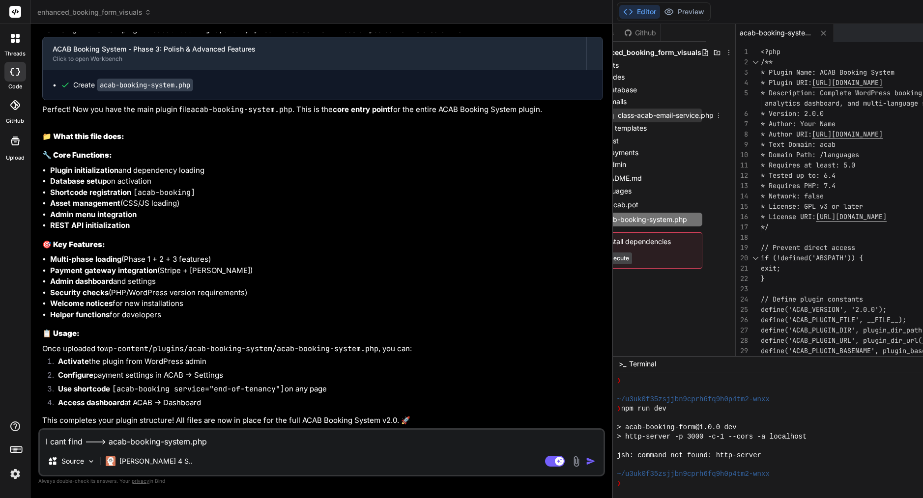
scroll to position [0, 33]
click at [710, 113] on icon at bounding box center [714, 116] width 8 height 8
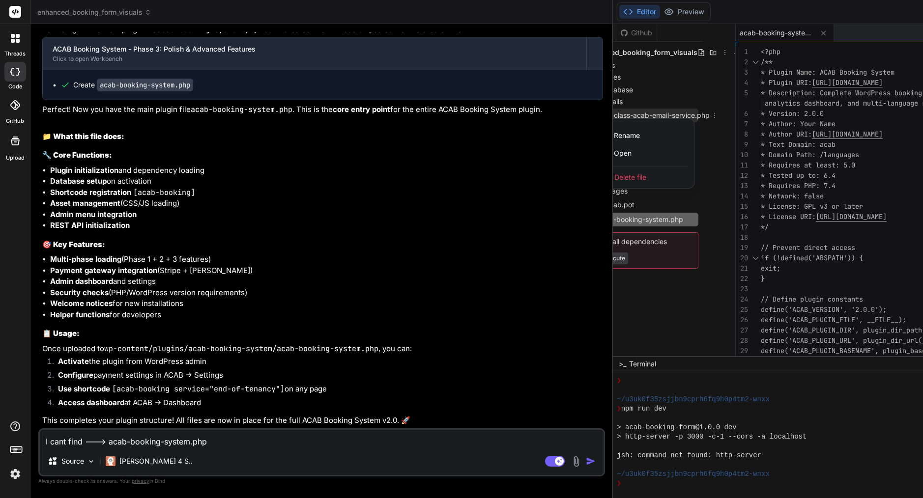
click at [614, 177] on span "Delete file" at bounding box center [630, 177] width 32 height 10
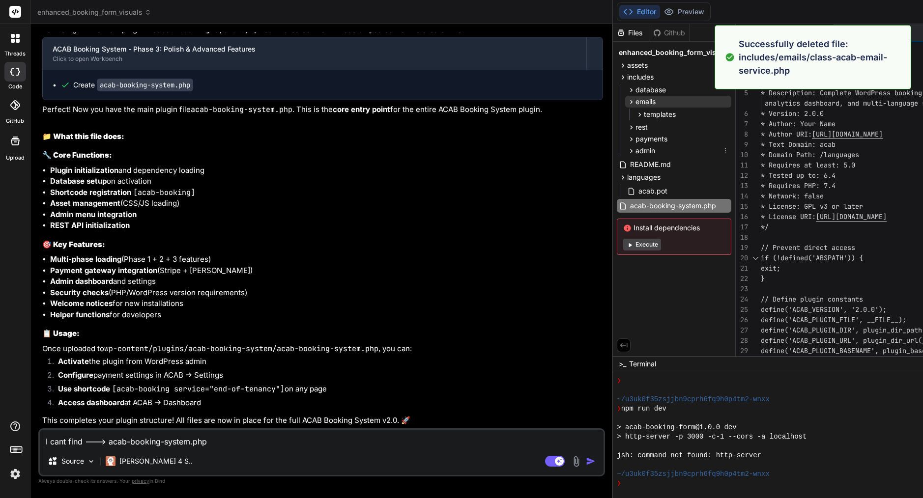
scroll to position [0, 0]
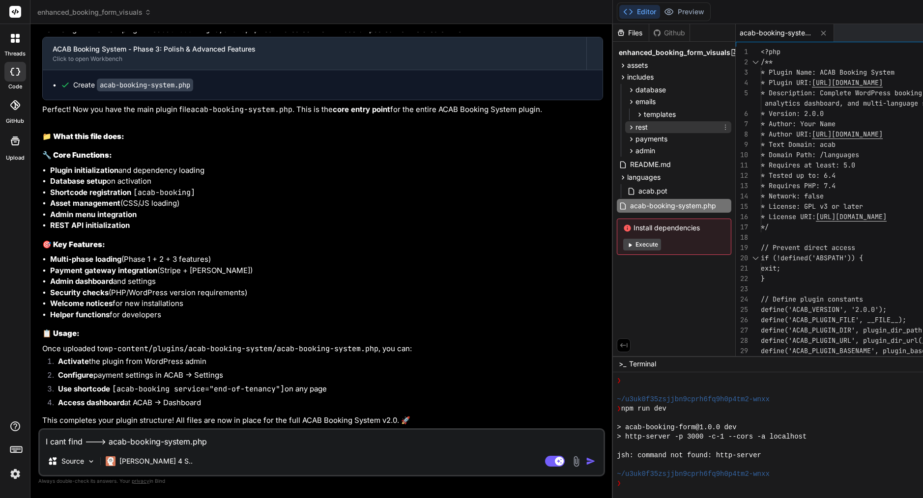
click at [725, 127] on icon at bounding box center [725, 127] width 1 height 5
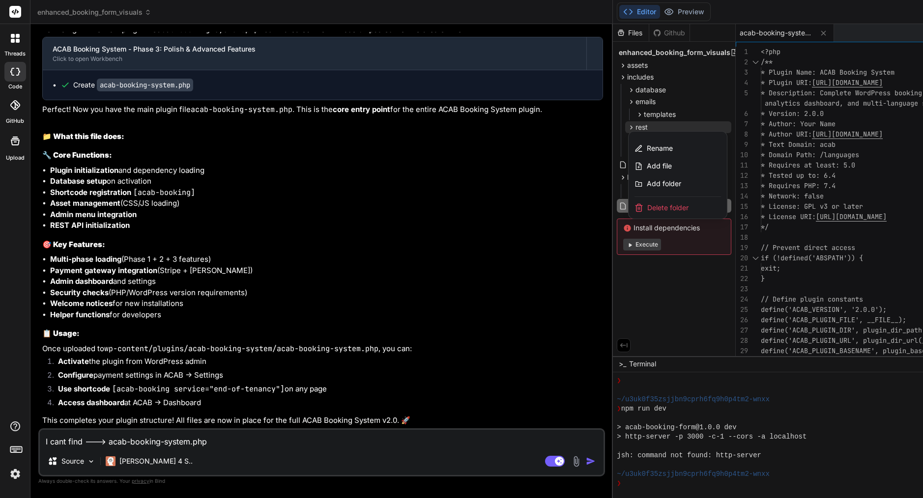
click at [647, 207] on span "Delete folder" at bounding box center [667, 208] width 41 height 10
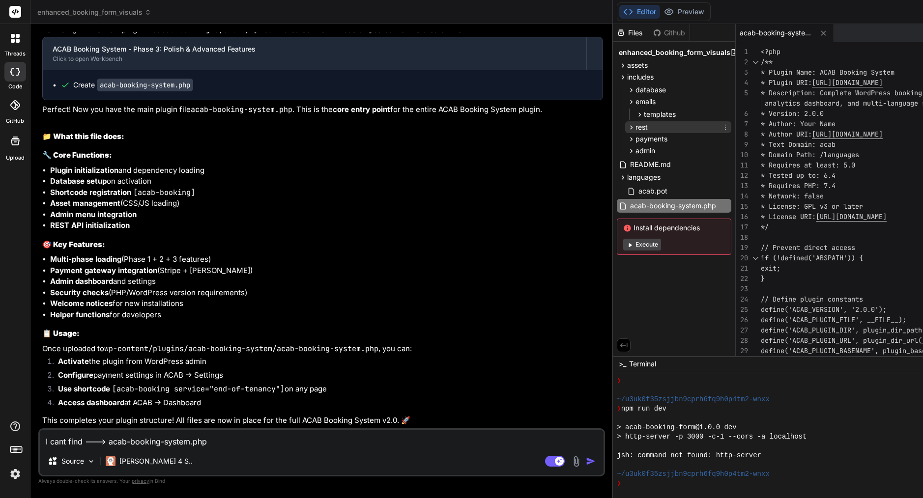
click at [635, 126] on span "rest" at bounding box center [641, 127] width 12 height 10
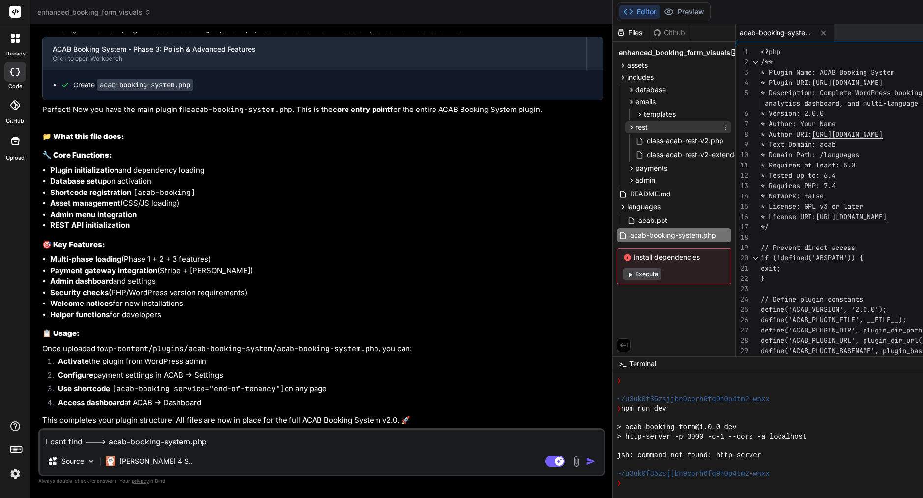
click at [630, 128] on icon at bounding box center [631, 127] width 2 height 4
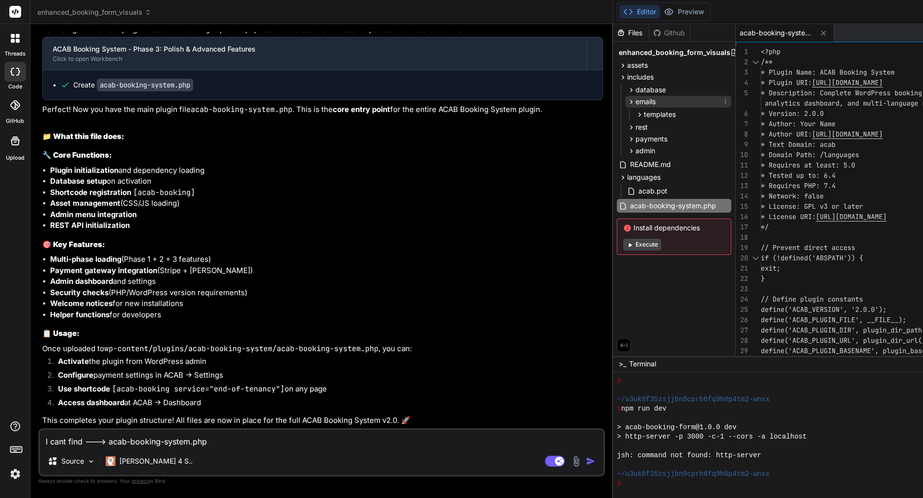
click at [627, 99] on icon at bounding box center [631, 102] width 8 height 8
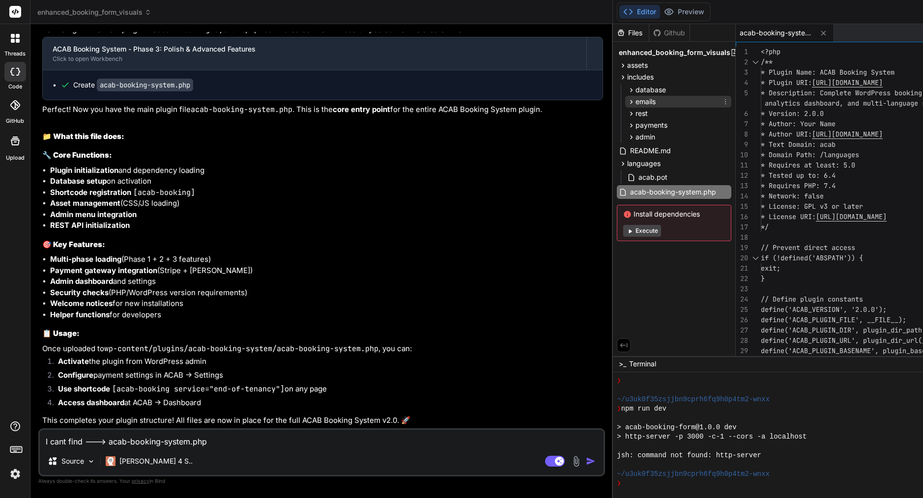
click at [627, 99] on icon at bounding box center [631, 102] width 8 height 8
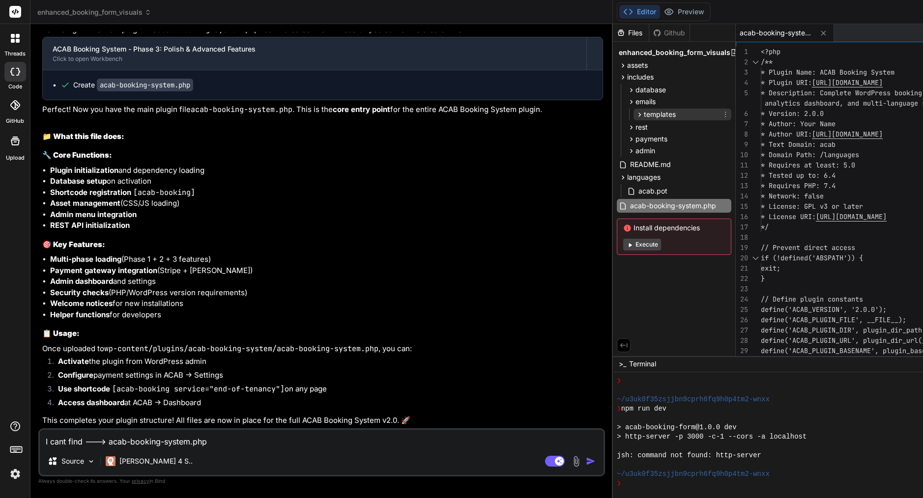
click at [635, 112] on icon at bounding box center [639, 115] width 8 height 8
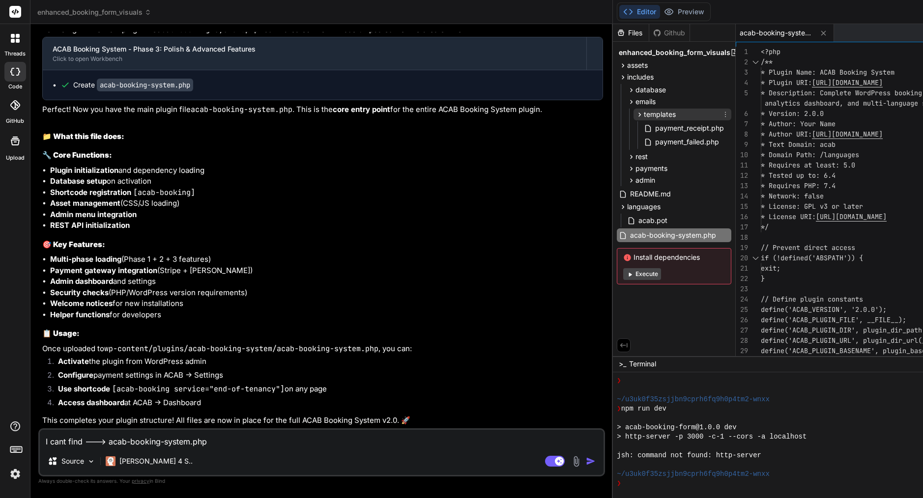
click at [635, 114] on icon at bounding box center [639, 115] width 8 height 8
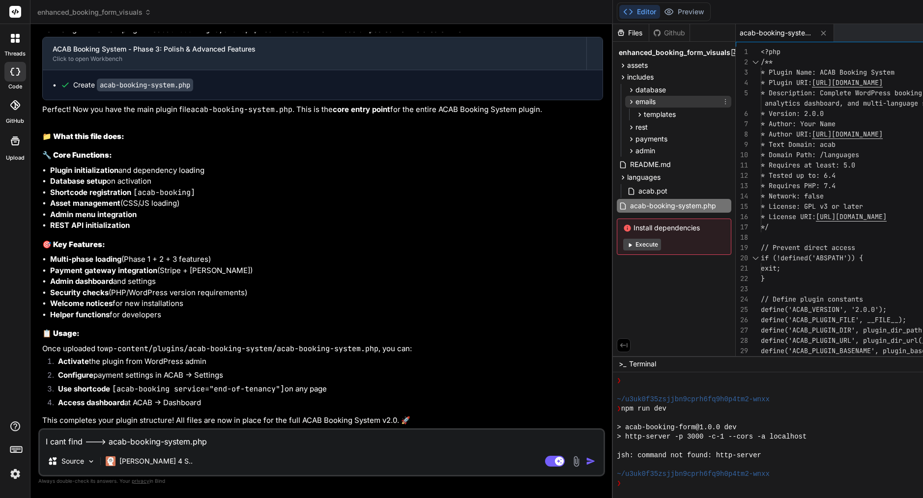
click at [627, 102] on icon at bounding box center [631, 102] width 8 height 8
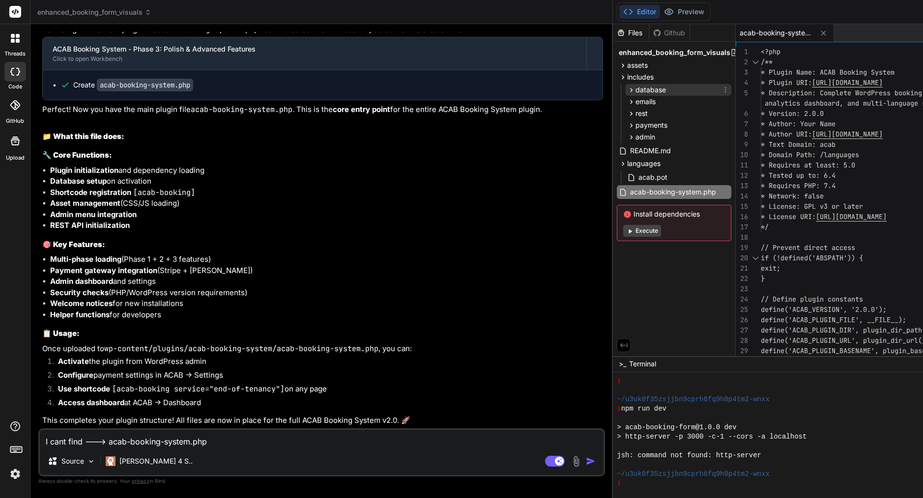
click at [627, 90] on icon at bounding box center [631, 90] width 8 height 8
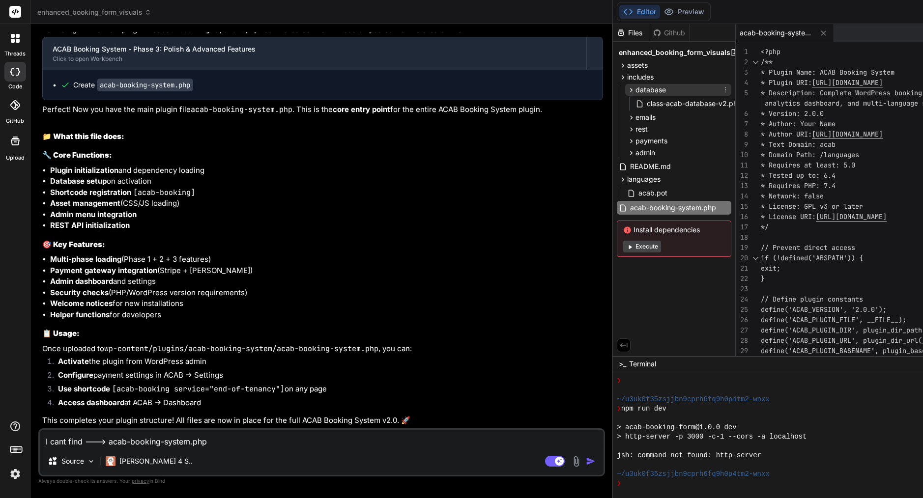
click at [627, 90] on icon at bounding box center [631, 90] width 8 height 8
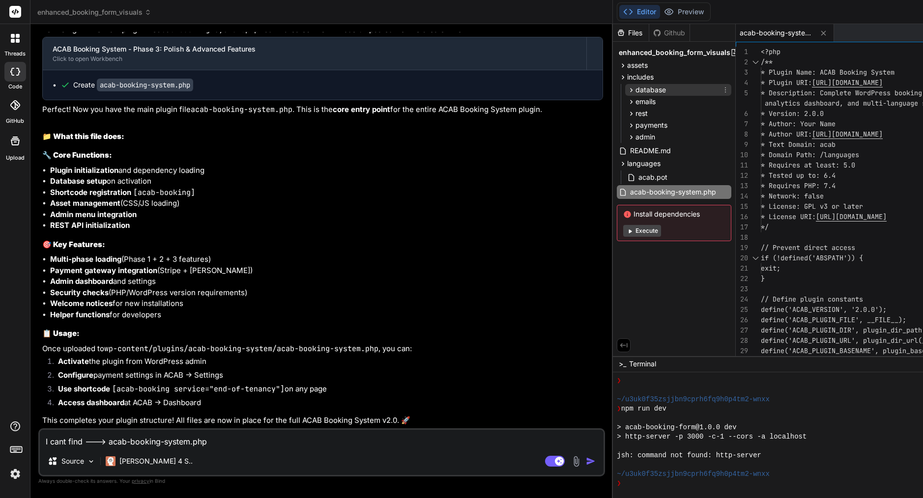
click at [630, 91] on icon at bounding box center [631, 90] width 2 height 4
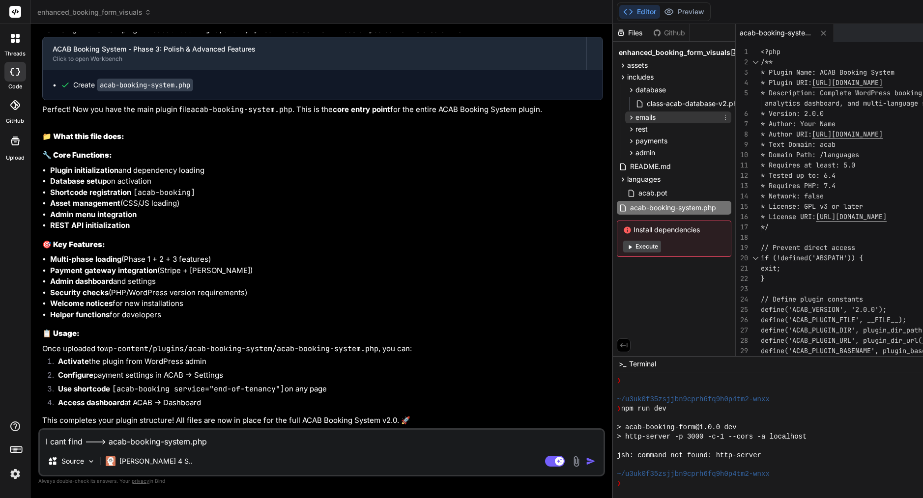
click at [627, 120] on icon at bounding box center [631, 117] width 8 height 8
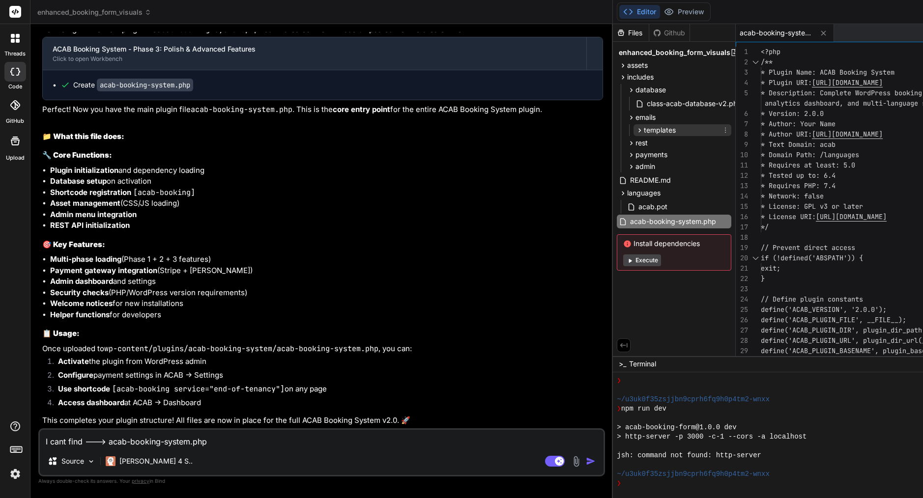
click at [635, 131] on icon at bounding box center [639, 130] width 8 height 8
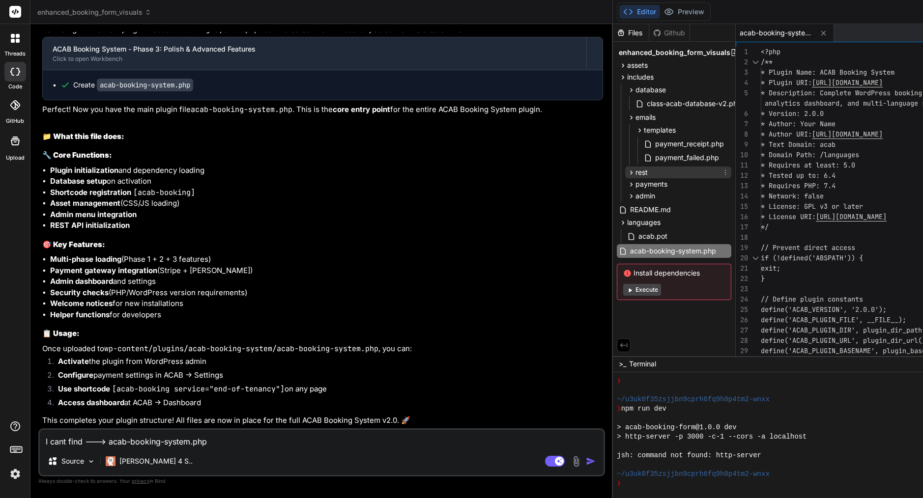
click at [627, 173] on icon at bounding box center [631, 172] width 8 height 8
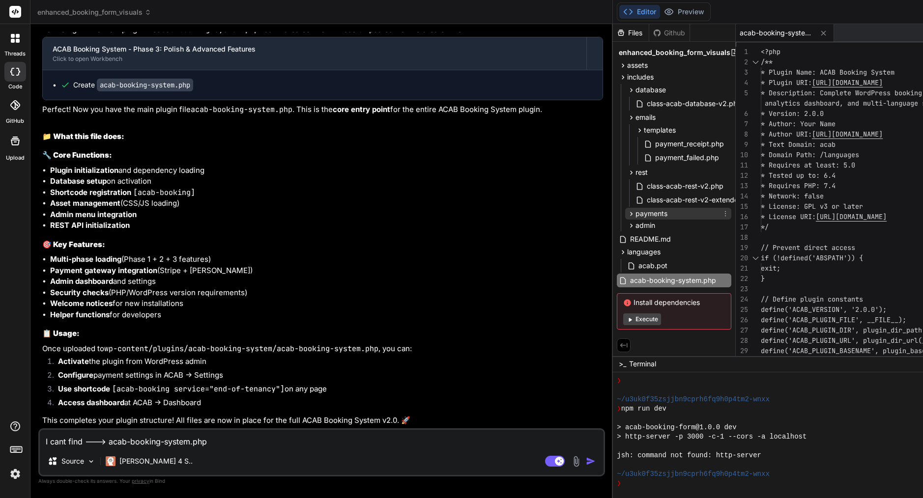
click at [627, 215] on icon at bounding box center [631, 214] width 8 height 8
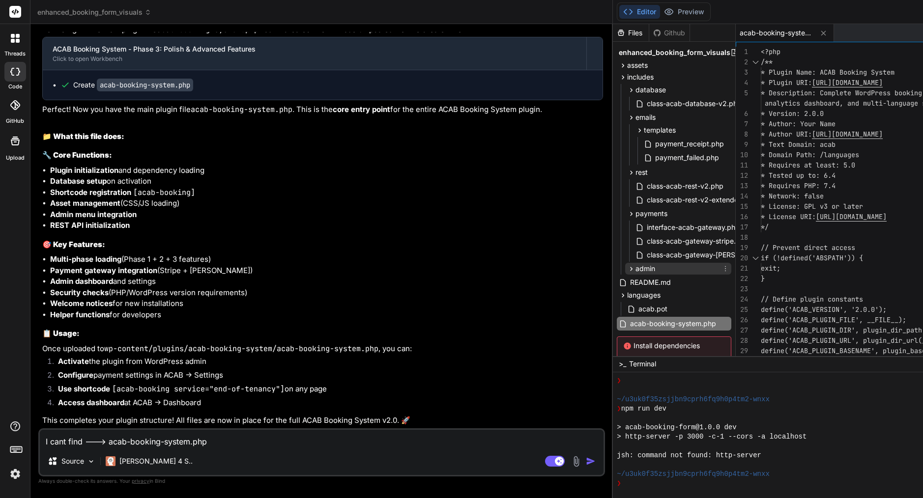
click at [630, 270] on icon at bounding box center [631, 269] width 2 height 4
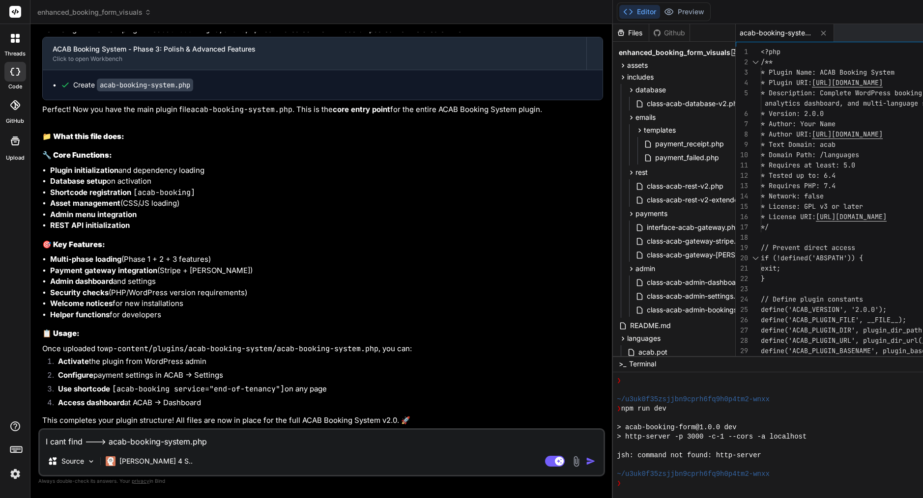
drag, startPoint x: 242, startPoint y: 287, endPoint x: 45, endPoint y: 267, distance: 198.1
drag, startPoint x: 241, startPoint y: 287, endPoint x: 49, endPoint y: 264, distance: 193.5
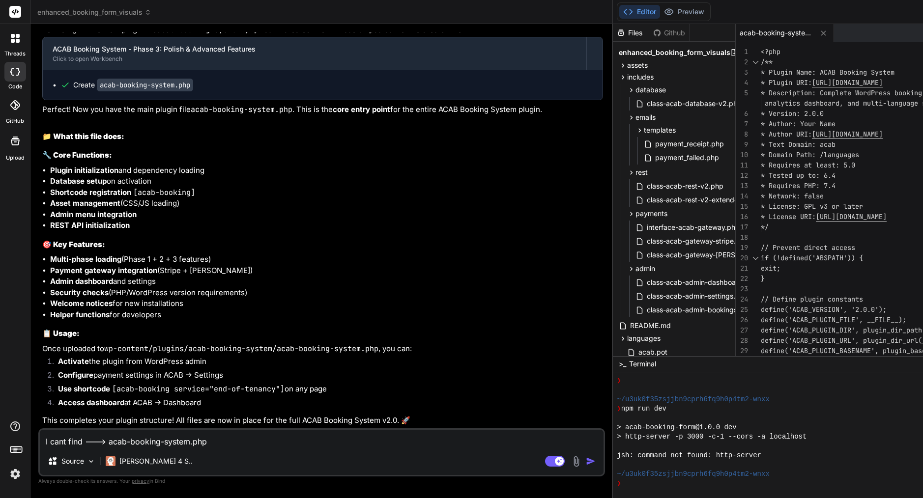
copy ul "includes/core/class-acab-booking-form.php includes/core/class-acab-quote-calcul…"
click at [175, 437] on textarea "I cant find ---> acab-booking-system.php" at bounding box center [321, 439] width 563 height 18
paste textarea "includes/core/class-acab-booking-form.php includes/core/class-acab-quote-calcul…"
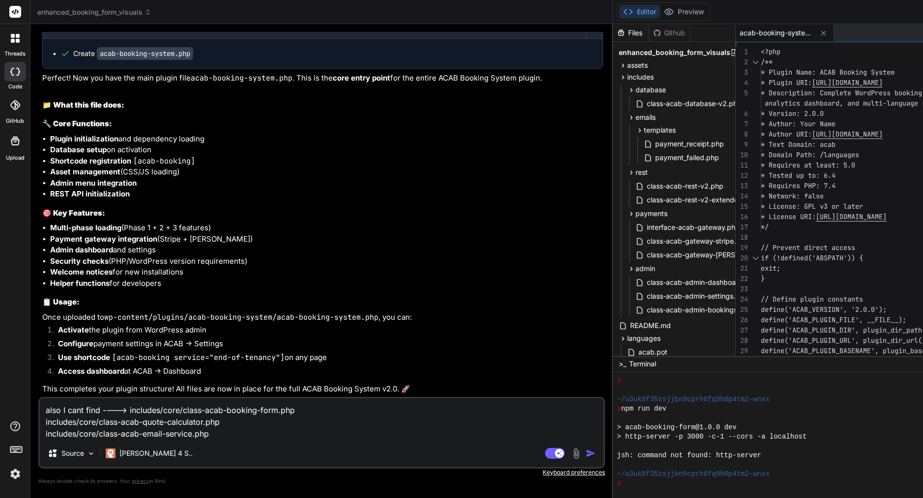
click at [102, 409] on textarea "also I cant find ----> includes/core/class-acab-booking-form.php includes/core/…" at bounding box center [321, 418] width 563 height 41
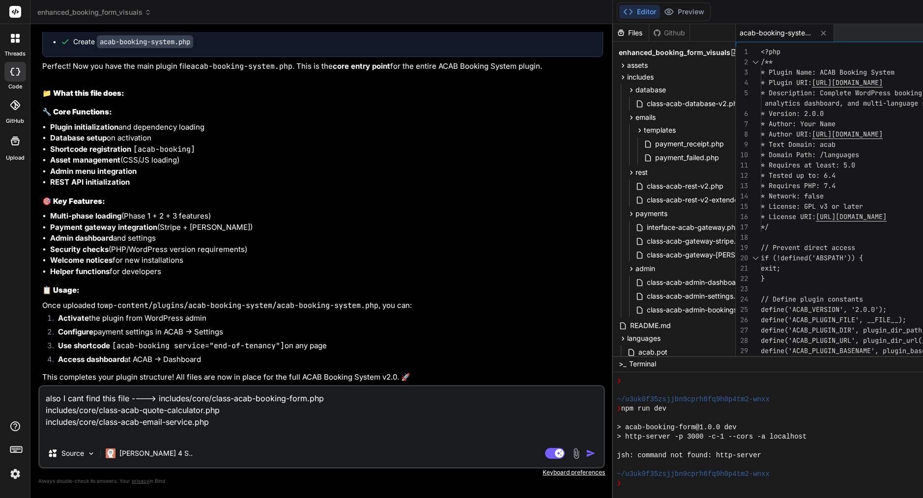
click at [586, 450] on img "button" at bounding box center [591, 454] width 10 height 10
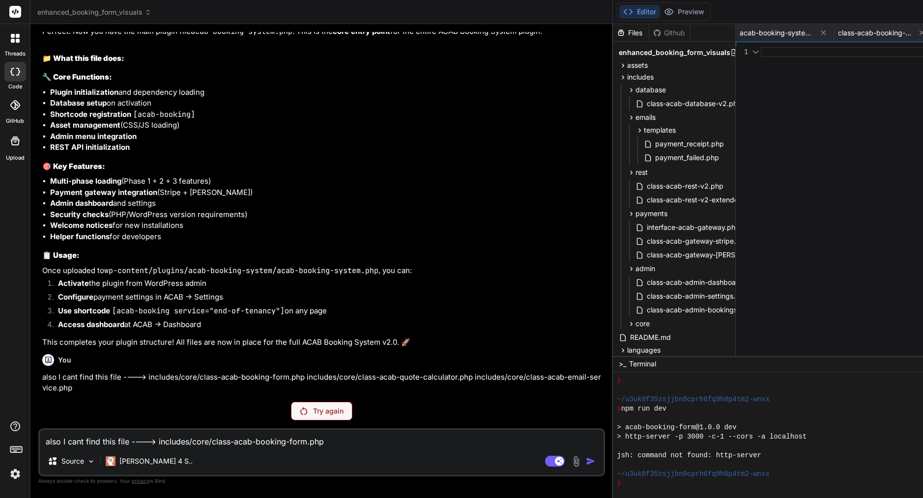
scroll to position [14669, 0]
click at [313, 411] on p "Try again" at bounding box center [328, 411] width 30 height 10
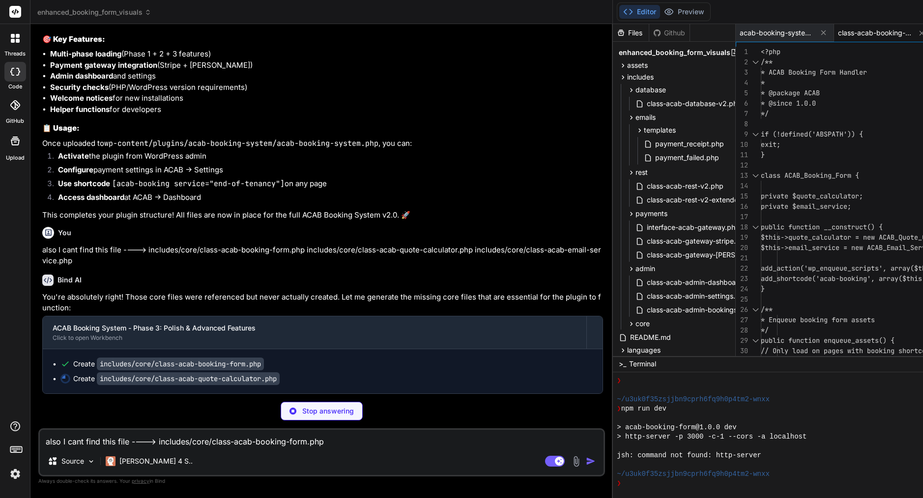
scroll to position [0, 0]
click at [627, 65] on span "assets" at bounding box center [637, 65] width 21 height 10
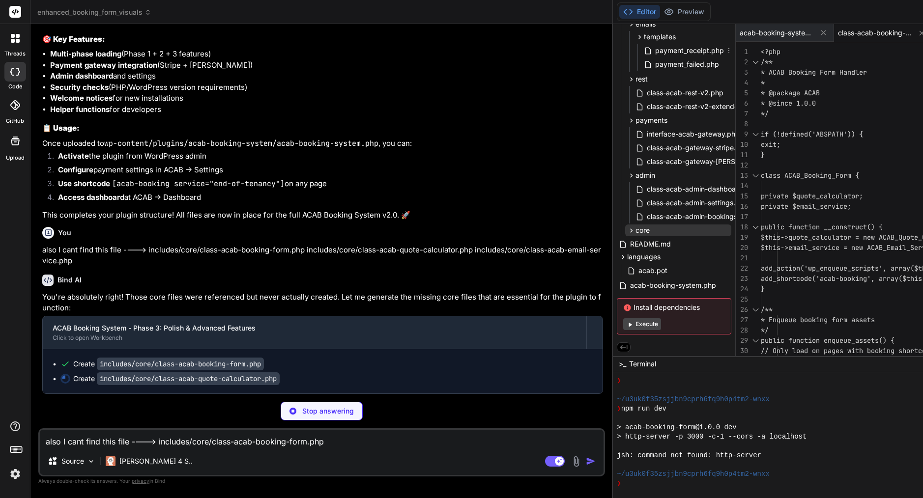
scroll to position [207, 0]
click at [635, 227] on span "core" at bounding box center [642, 230] width 14 height 10
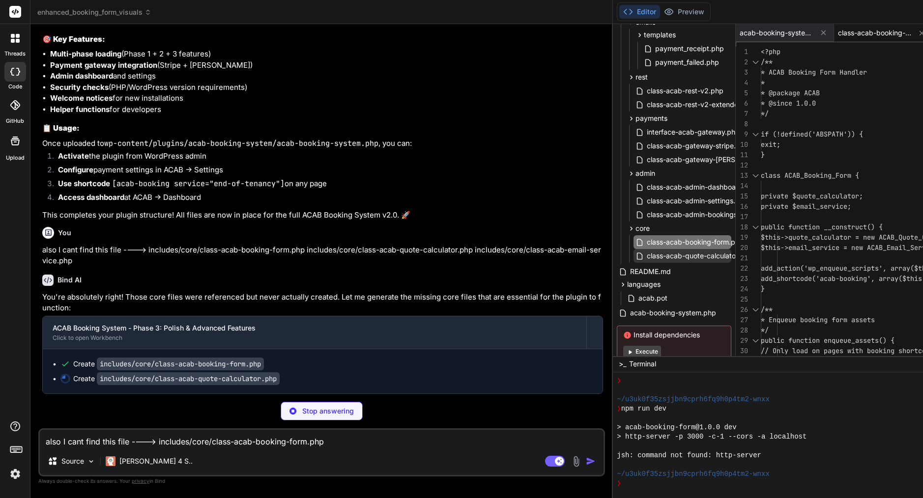
click at [645, 256] on span "class-acab-quote-calculator.php" at bounding box center [699, 256] width 108 height 12
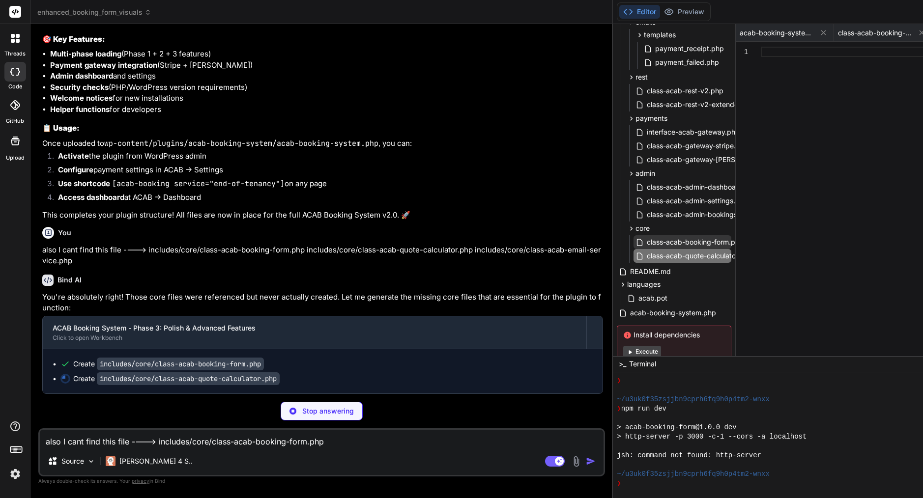
click at [645, 239] on span "class-acab-booking-form.php" at bounding box center [694, 242] width 99 height 12
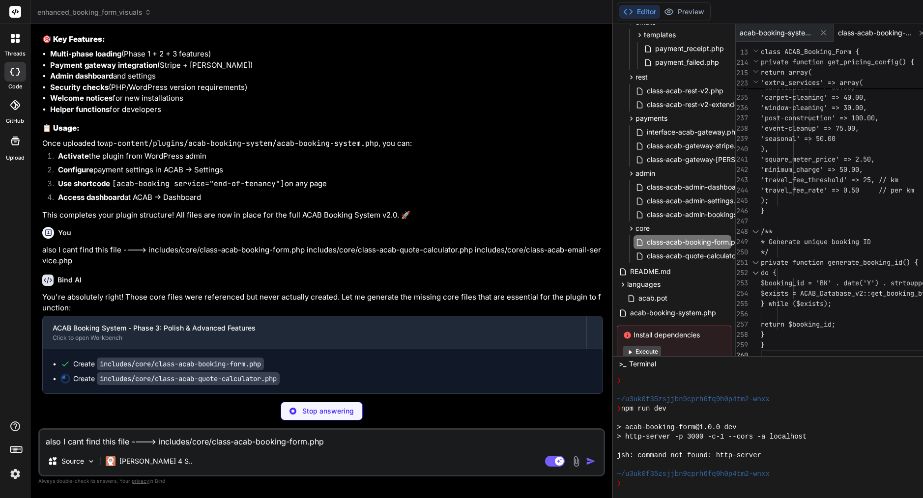
scroll to position [14634, 0]
drag, startPoint x: 52, startPoint y: 124, endPoint x: 86, endPoint y: 124, distance: 33.9
drag, startPoint x: 127, startPoint y: 128, endPoint x: 106, endPoint y: 128, distance: 21.1
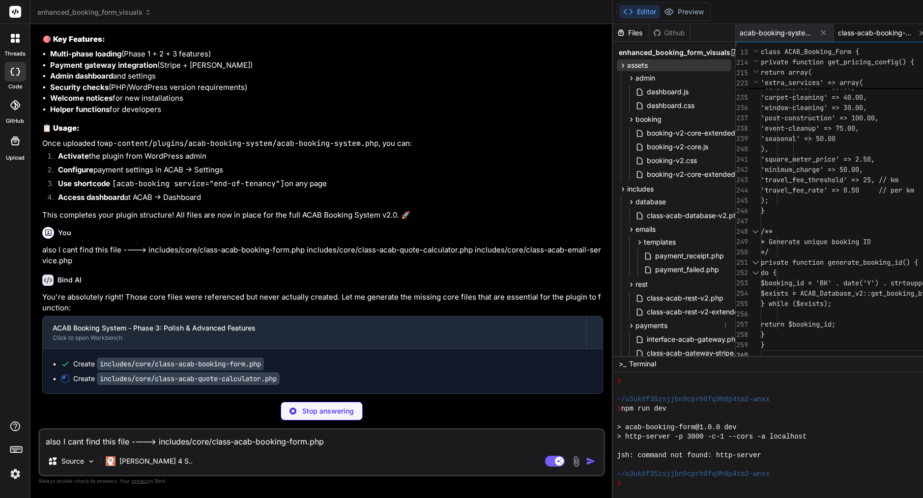
scroll to position [0, 0]
click at [618, 52] on span "enhanced_booking_form_visuals" at bounding box center [674, 53] width 112 height 10
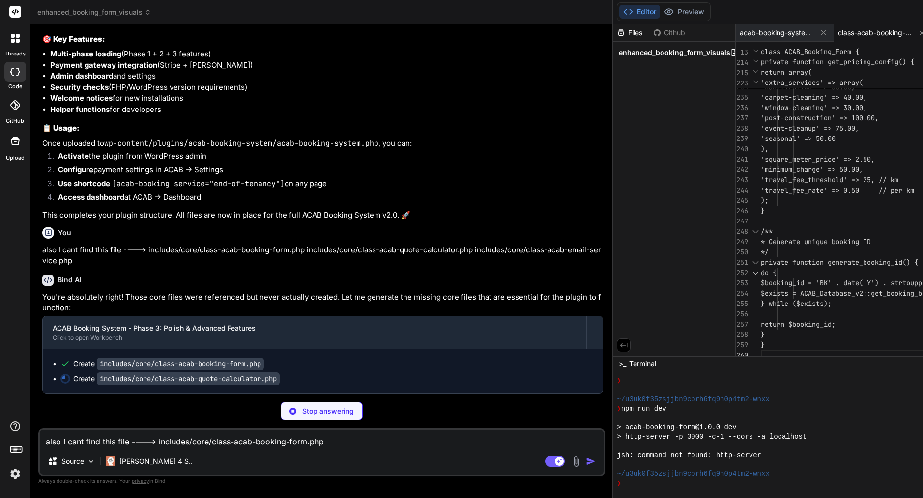
click at [618, 52] on span "enhanced_booking_form_visuals" at bounding box center [674, 53] width 112 height 10
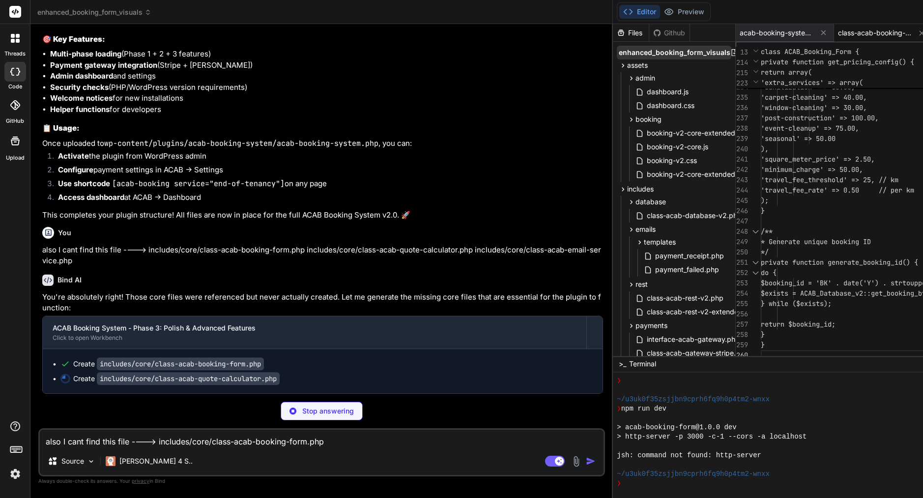
click at [618, 53] on span "enhanced_booking_form_visuals" at bounding box center [674, 53] width 112 height 10
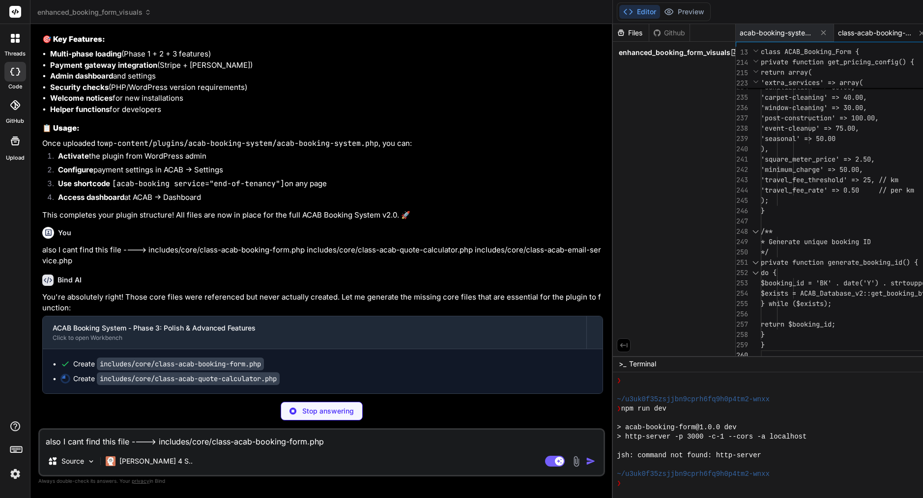
click at [618, 53] on span "enhanced_booking_form_visuals" at bounding box center [674, 53] width 112 height 10
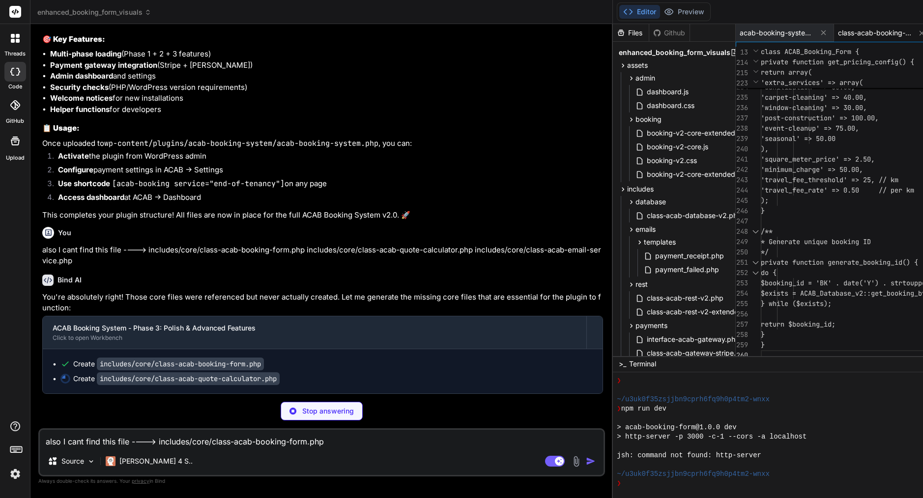
click at [618, 53] on span "enhanced_booking_form_visuals" at bounding box center [674, 53] width 112 height 10
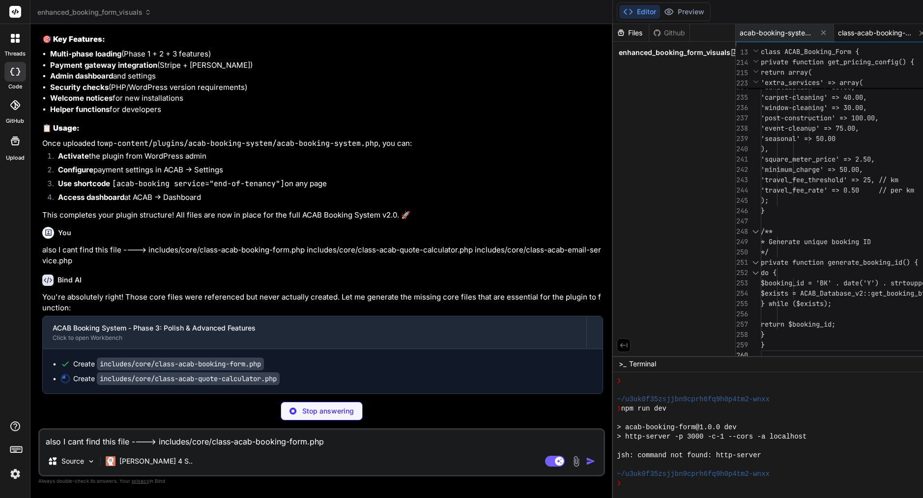
click at [618, 53] on span "enhanced_booking_form_visuals" at bounding box center [674, 53] width 112 height 10
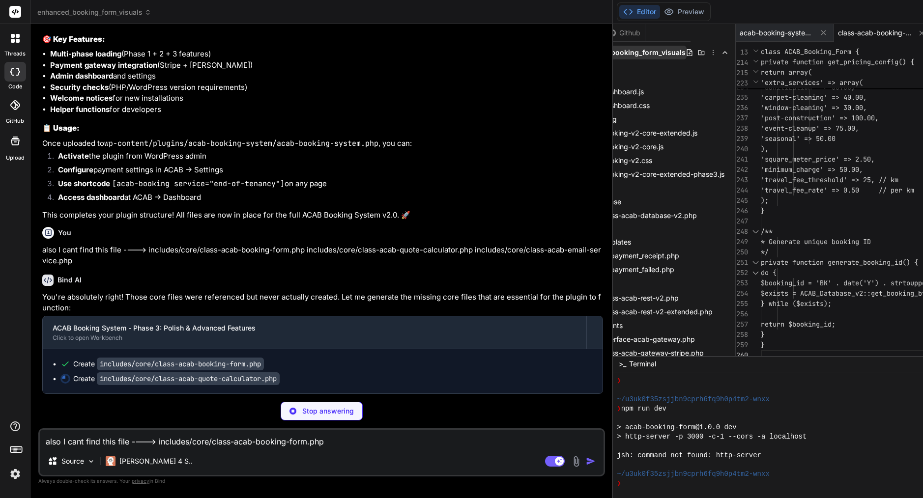
scroll to position [0, 45]
click at [709, 54] on icon at bounding box center [713, 53] width 8 height 8
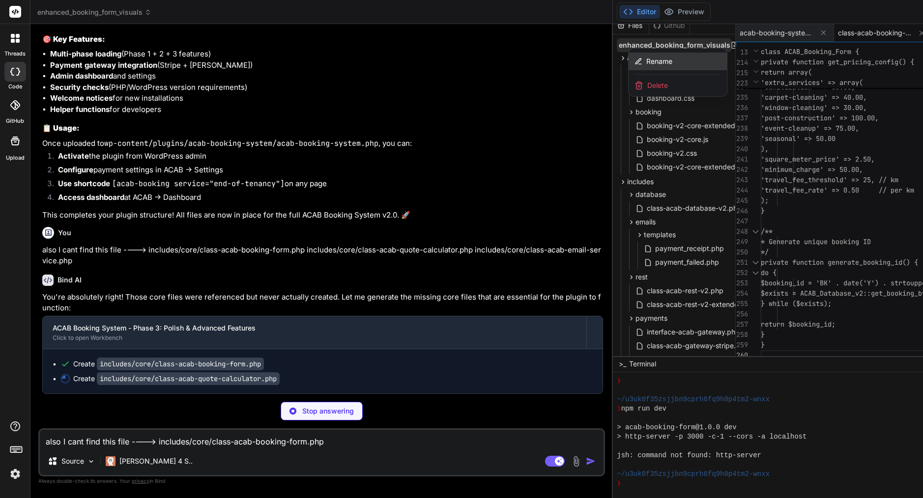
scroll to position [7, 0]
click at [646, 61] on span "Rename" at bounding box center [659, 61] width 26 height 10
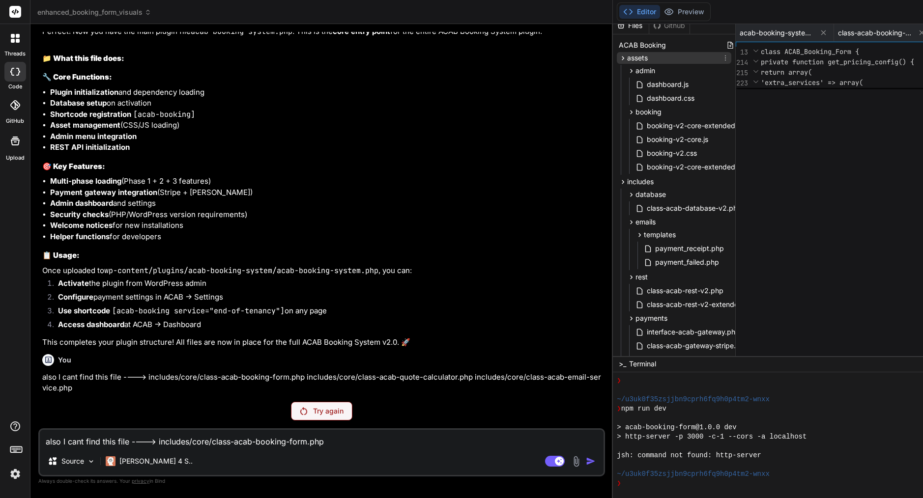
scroll to position [14669, 0]
click at [617, 61] on div "assets" at bounding box center [674, 58] width 114 height 12
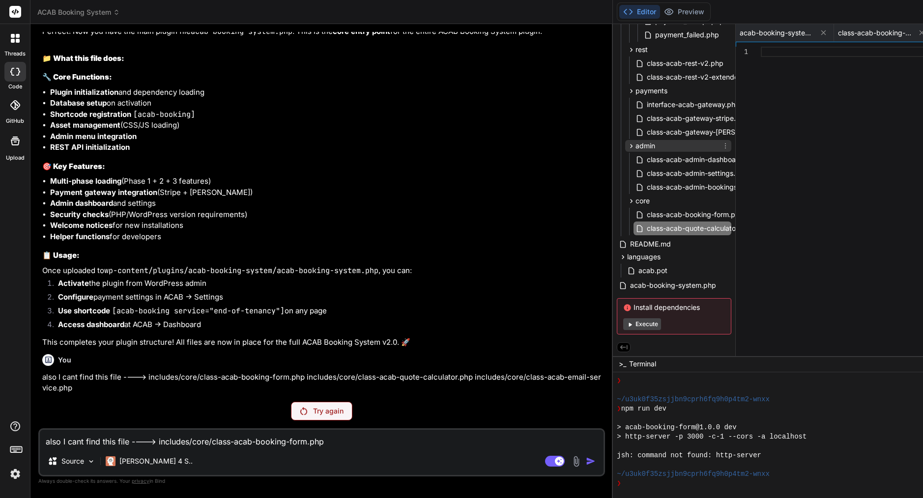
scroll to position [0, 0]
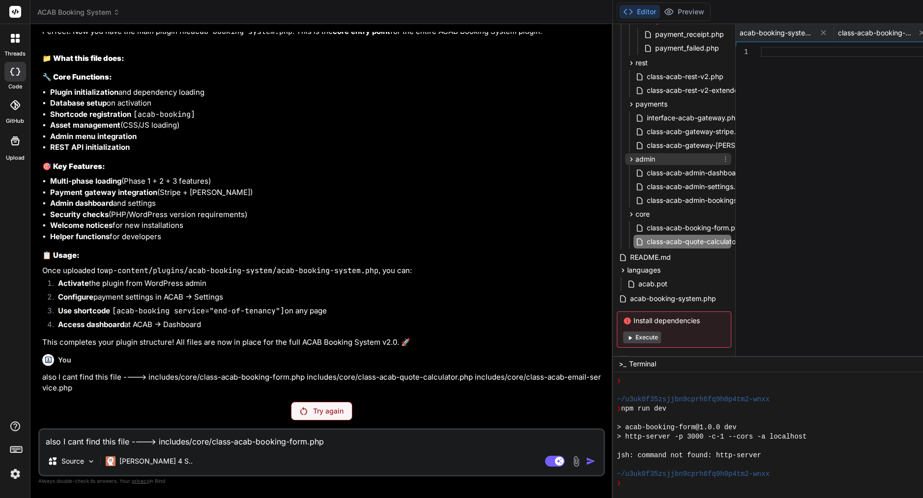
click at [645, 144] on span "class-acab-gateway-[PERSON_NAME].php" at bounding box center [716, 146] width 142 height 12
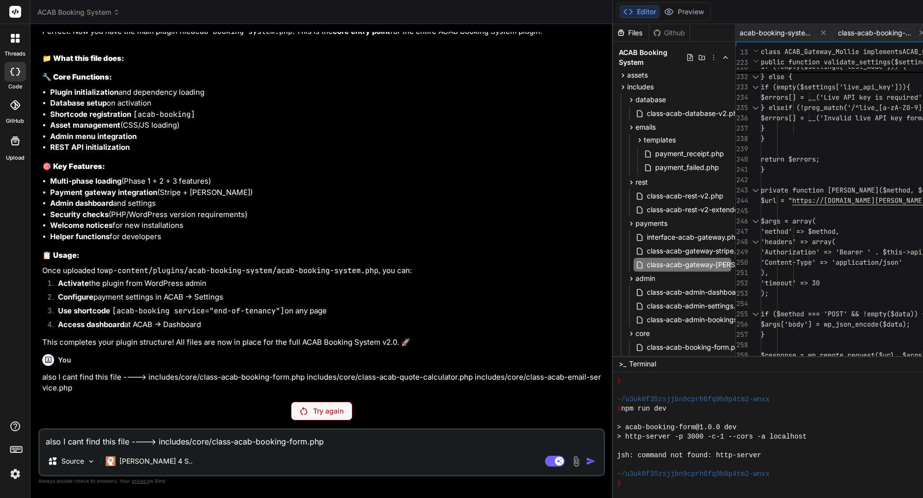
scroll to position [14836, 0]
click at [313, 410] on p "Try again" at bounding box center [328, 411] width 30 height 10
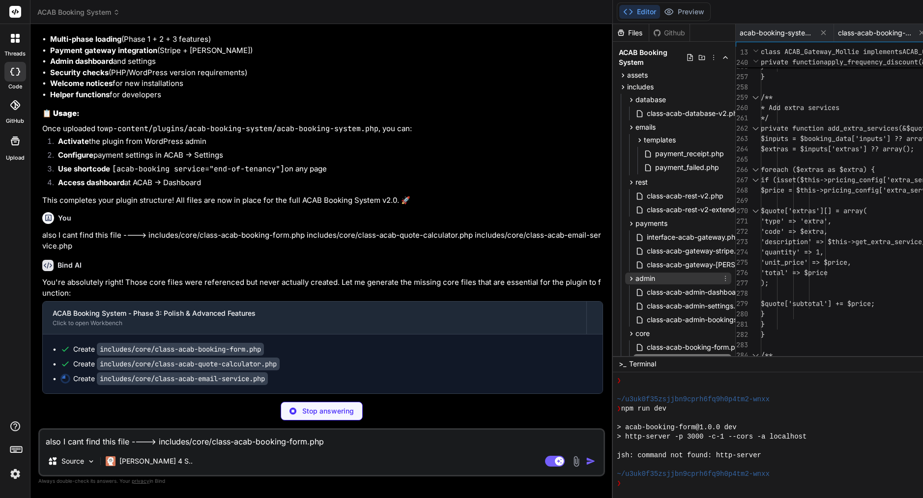
scroll to position [0, 0]
click at [627, 79] on span "assets" at bounding box center [637, 75] width 21 height 10
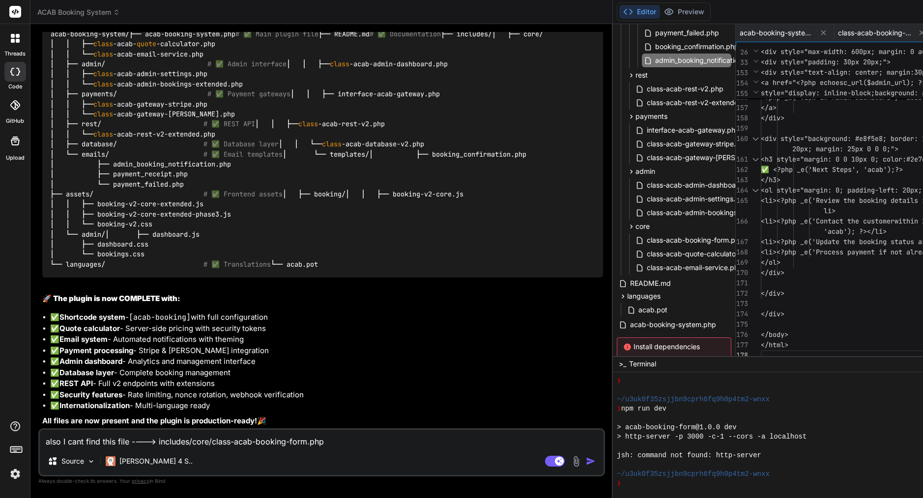
scroll to position [15784, 0]
click at [557, 14] on img at bounding box center [561, 10] width 8 height 8
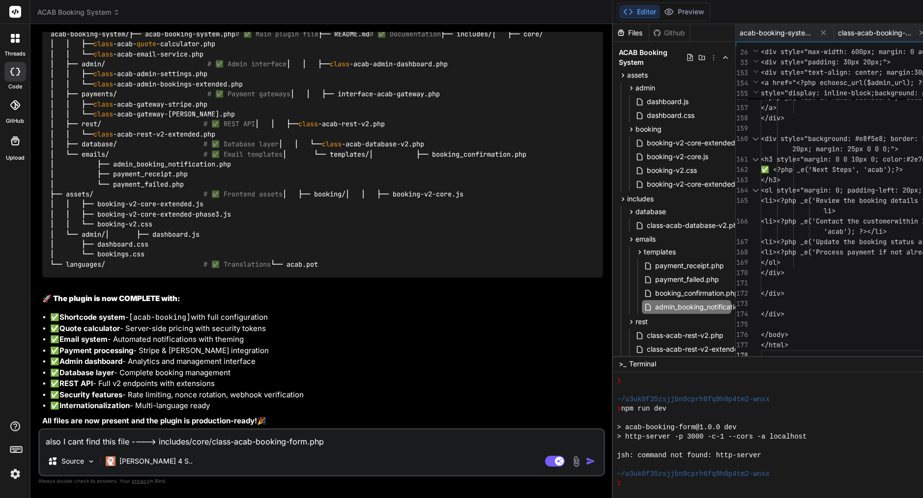
scroll to position [15857, 0]
drag, startPoint x: 148, startPoint y: 358, endPoint x: 83, endPoint y: 356, distance: 65.4
click at [83, 277] on div "acab - booking - system / ├── acab - booking - system.php # ✅ Main plugin file …" at bounding box center [322, 149] width 561 height 256
copy code "└── bookings.css"
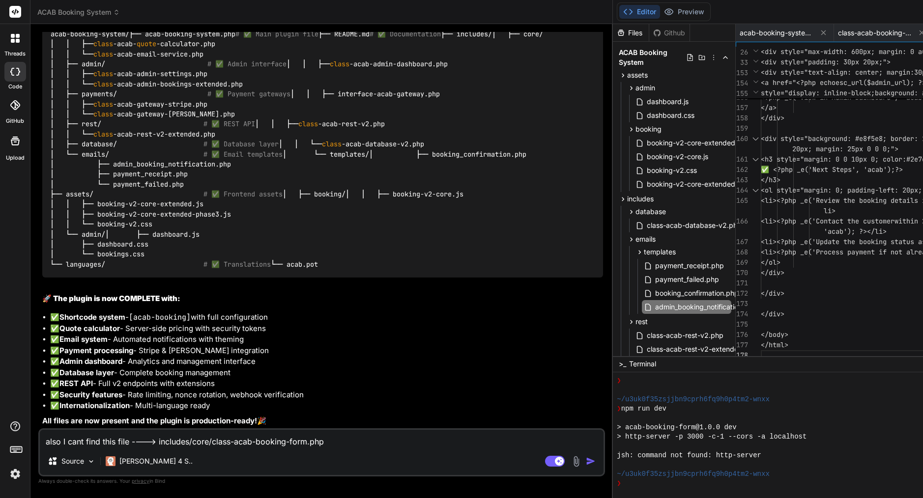
click at [172, 441] on textarea "also I cant find this file ----> includes/core/class-acab-booking-form.php incl…" at bounding box center [321, 439] width 563 height 18
paste textarea "└── bookings.css"
click at [163, 442] on textarea "this file is missing admin/└── bookings.css" at bounding box center [321, 439] width 563 height 18
click at [238, 447] on textarea "this file is missing admin/ bookings.css" at bounding box center [321, 439] width 563 height 18
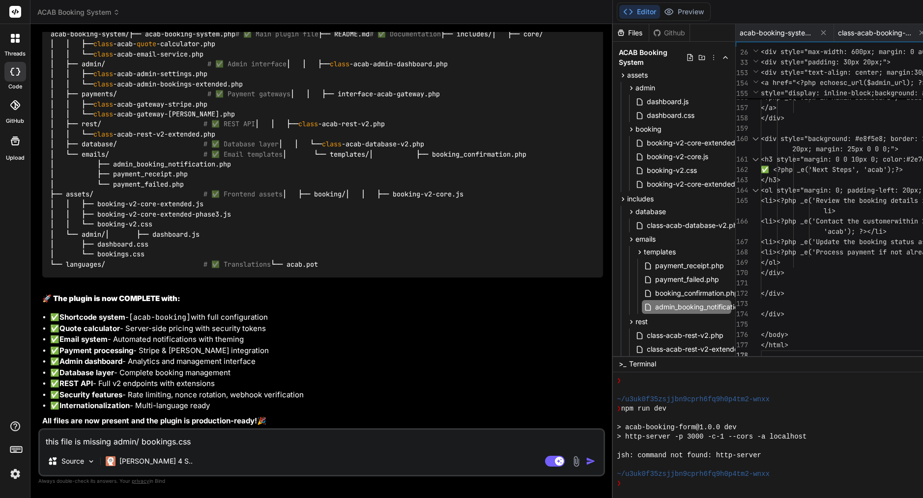
scroll to position [15965, 0]
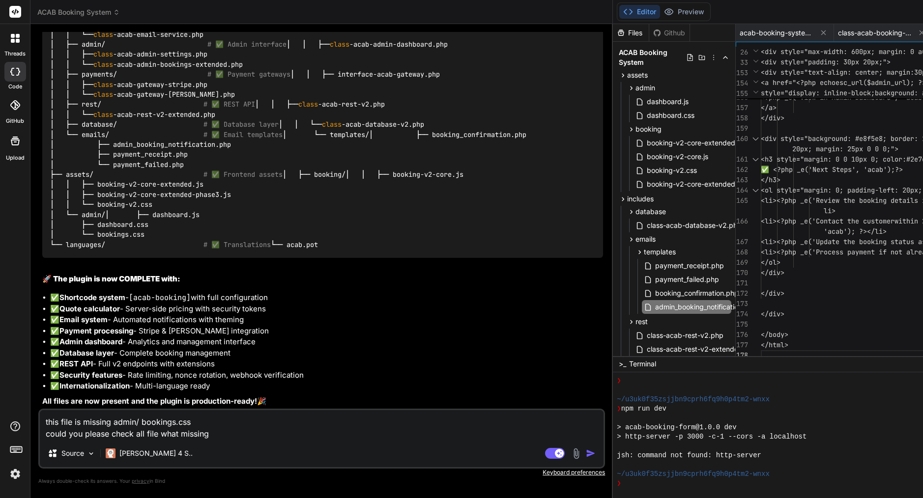
drag, startPoint x: 219, startPoint y: 437, endPoint x: 41, endPoint y: 416, distance: 179.1
click at [41, 416] on textarea "this file is missing admin/ bookings.css could you please check all file what m…" at bounding box center [321, 424] width 563 height 29
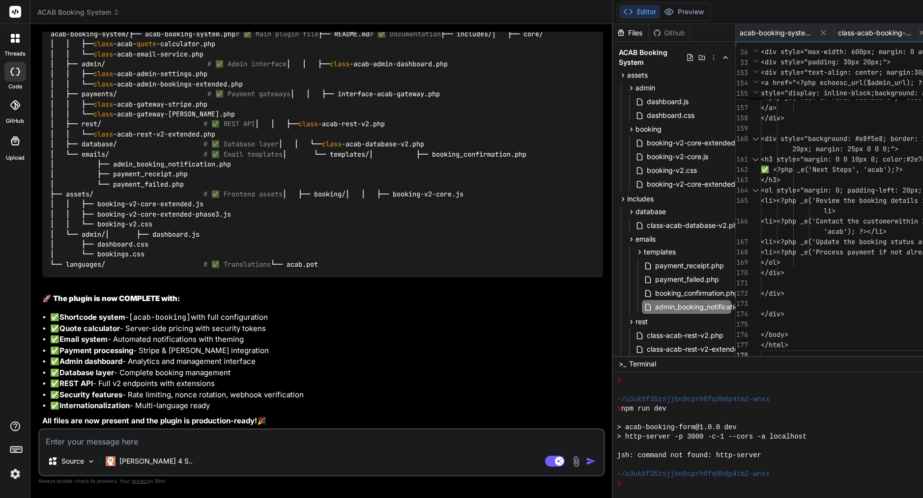
paste textarea "The admin/bookings.css file is missing. Could you please check all the files an…"
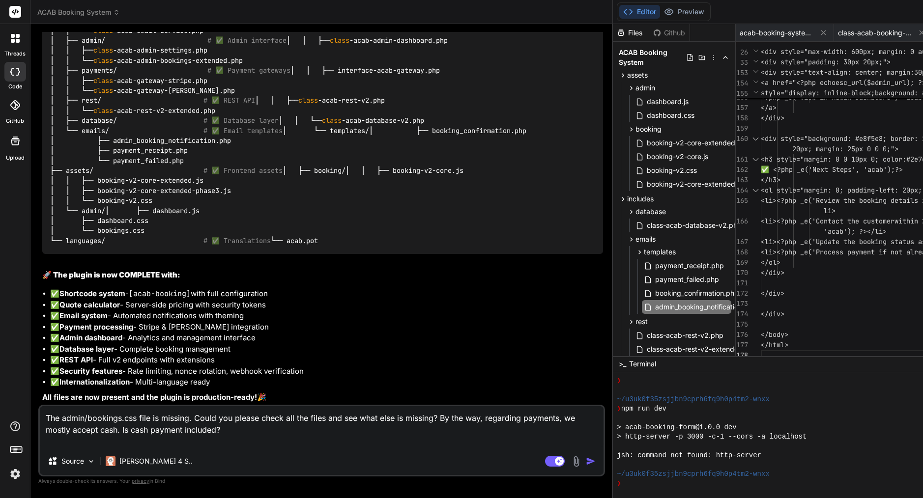
click at [586, 464] on img "button" at bounding box center [591, 461] width 10 height 10
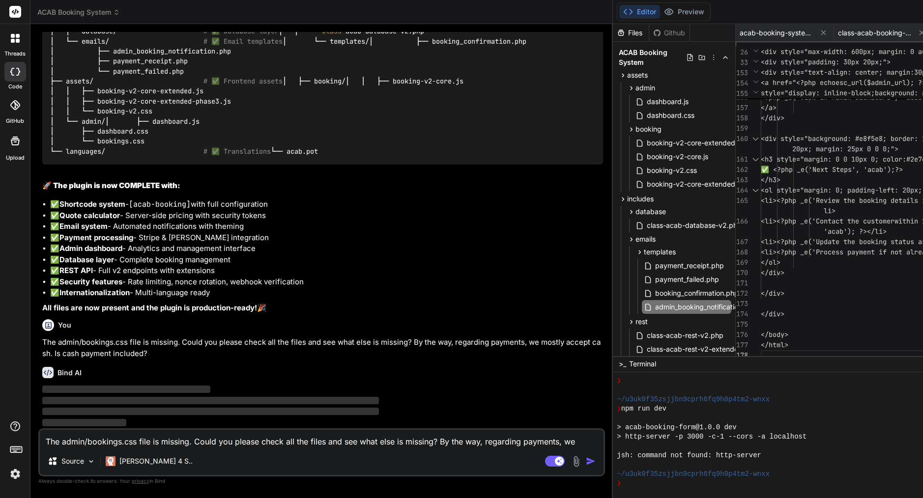
scroll to position [16087, 0]
click at [12, 475] on img at bounding box center [15, 474] width 17 height 17
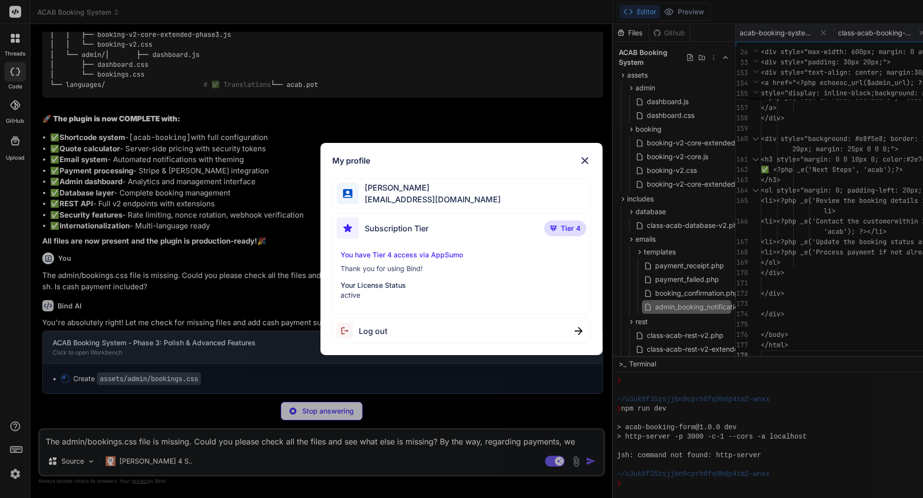
scroll to position [0, 0]
click at [558, 228] on p "Tier 4" at bounding box center [565, 229] width 42 height 16
click at [587, 160] on img at bounding box center [585, 161] width 12 height 12
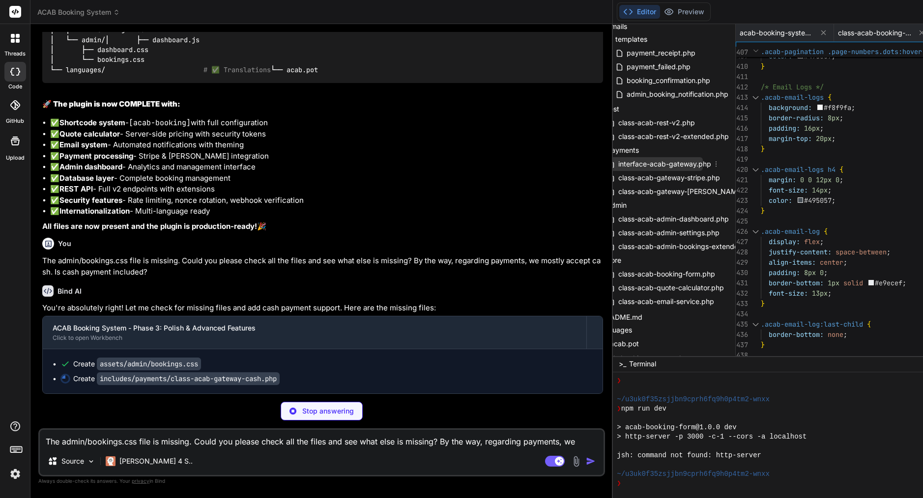
scroll to position [240, 28]
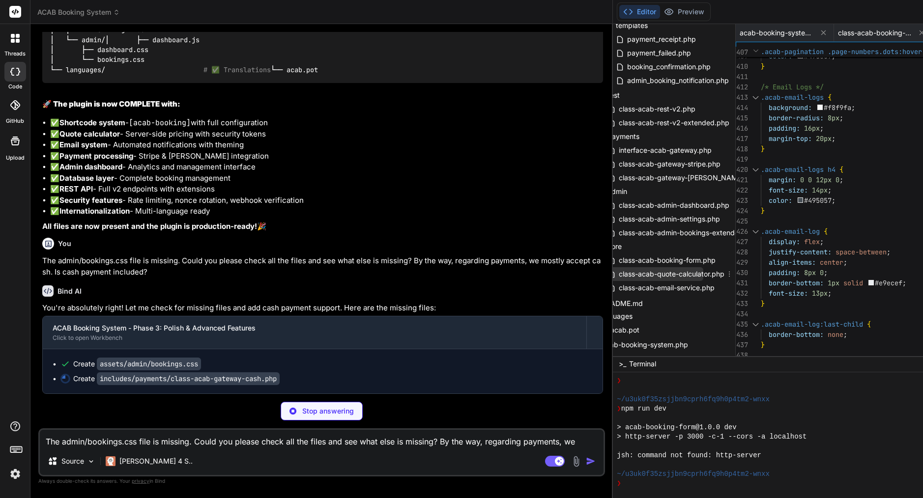
click at [617, 275] on span "class-acab-quote-calculator.php" at bounding box center [671, 274] width 108 height 12
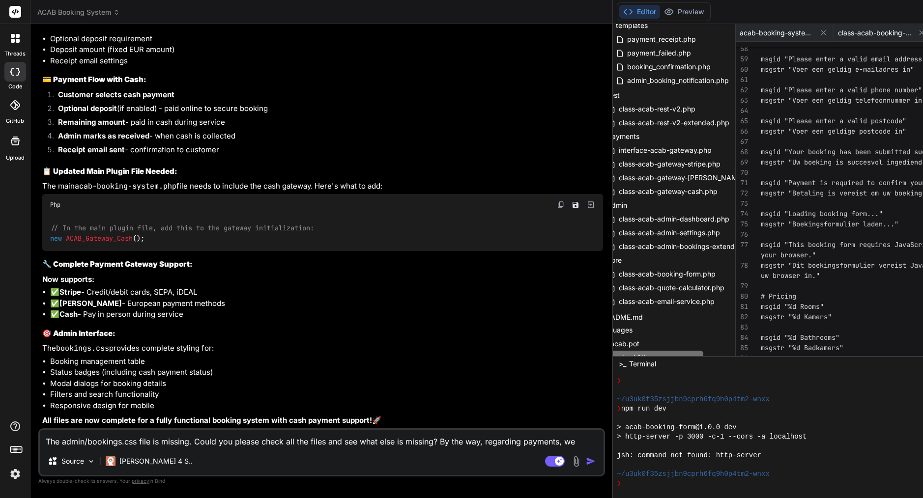
scroll to position [16841, 0]
click at [153, 440] on textarea "The admin/bookings.css file is missing. Could you please check all the files an…" at bounding box center [321, 439] width 563 height 18
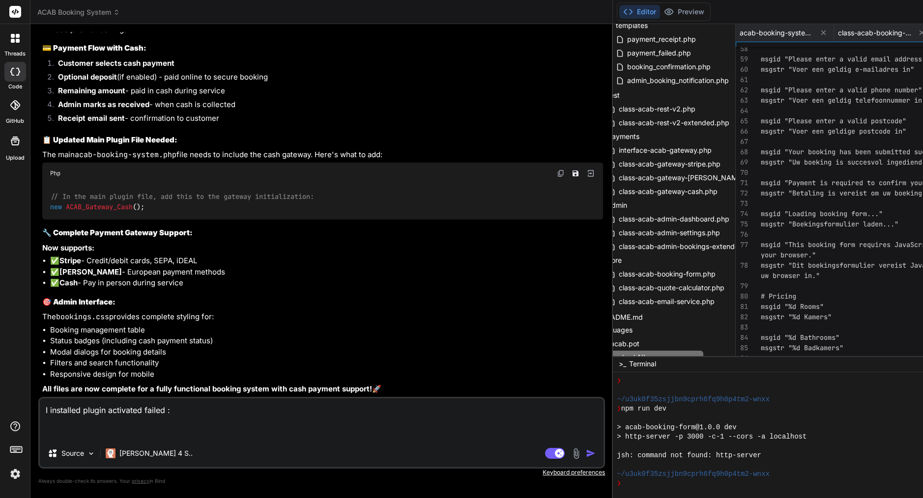
paste textarea "[[DATE] 21:09:48 UTC] PHP Fatal error: Uncaught Error: Class "ACAB_Database_v2"…"
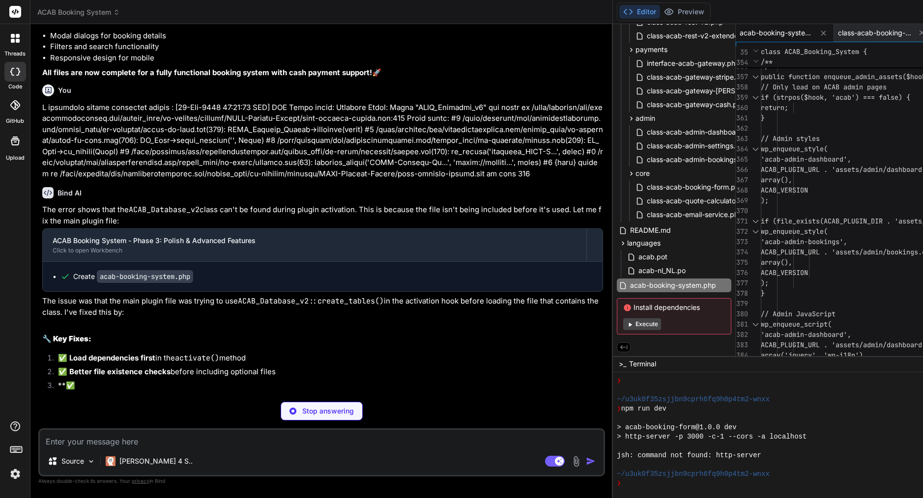
scroll to position [17298, 0]
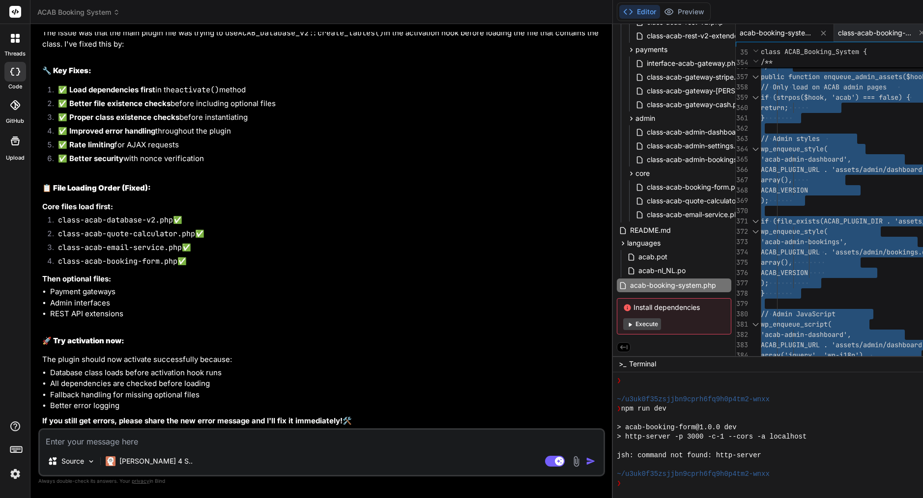
click at [162, 438] on textarea at bounding box center [321, 439] width 563 height 18
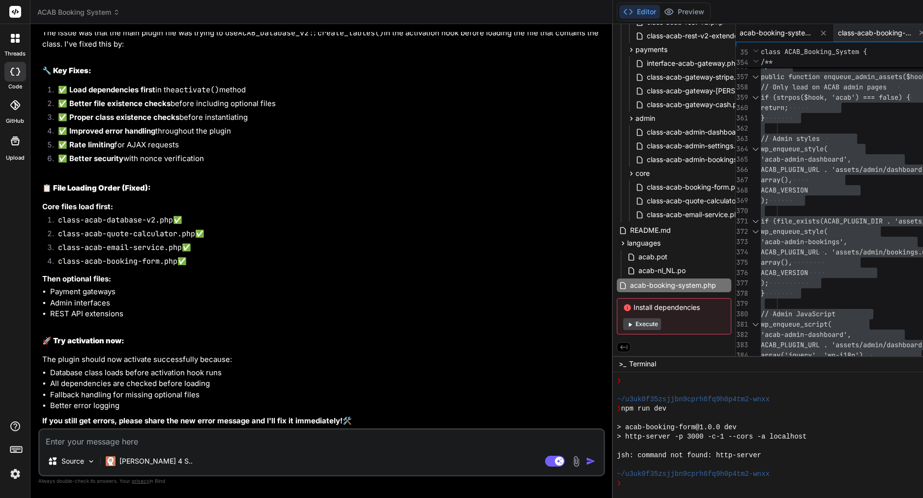
paste textarea "thrown in /home/customer/www/[DOMAIN_NAME][URL] on line 19"
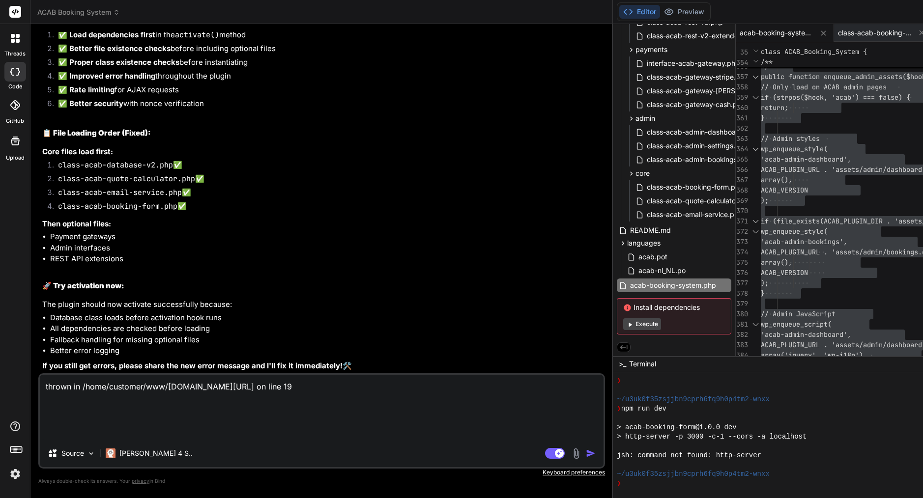
click at [204, 402] on textarea "thrown in /home/customer/www/[DOMAIN_NAME][URL] on line 19" at bounding box center [321, 407] width 563 height 65
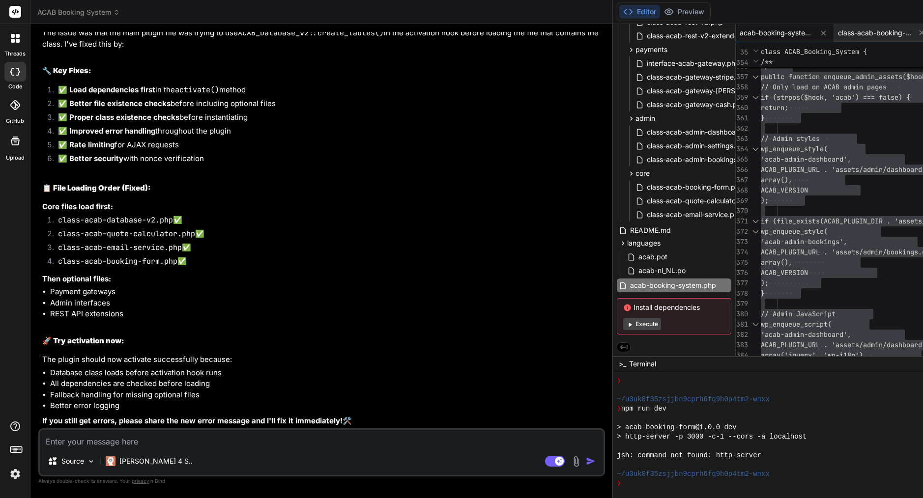
paste textarea "[[DATE] 21:14:24 UTC] PHP Fatal error: Uncaught Error: Class "ACAB_Pricing_Calc…"
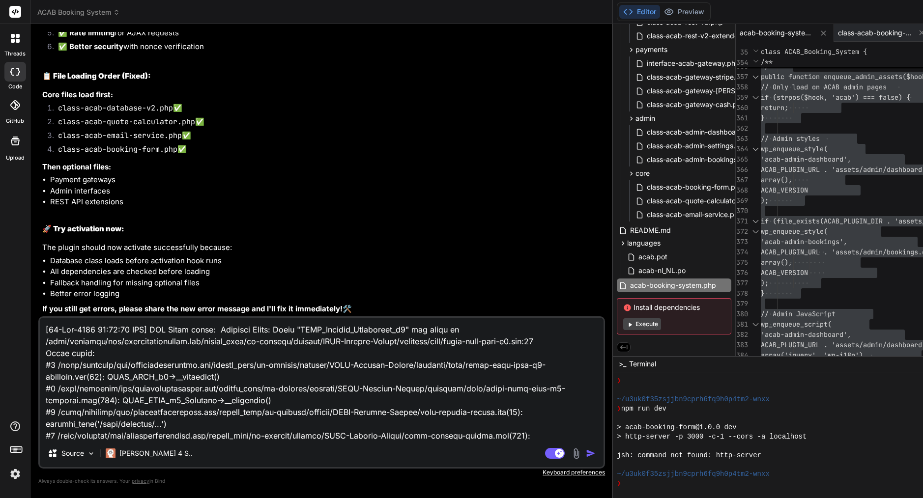
scroll to position [297, 0]
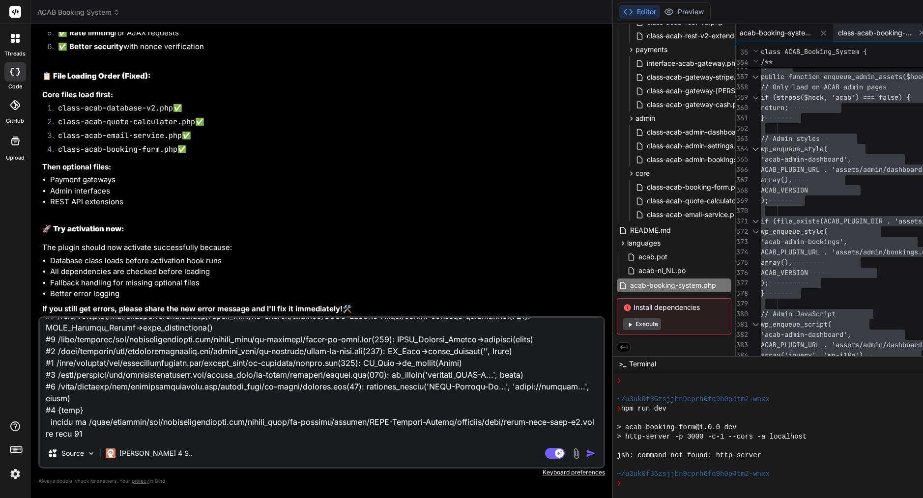
click at [586, 452] on img "button" at bounding box center [591, 454] width 10 height 10
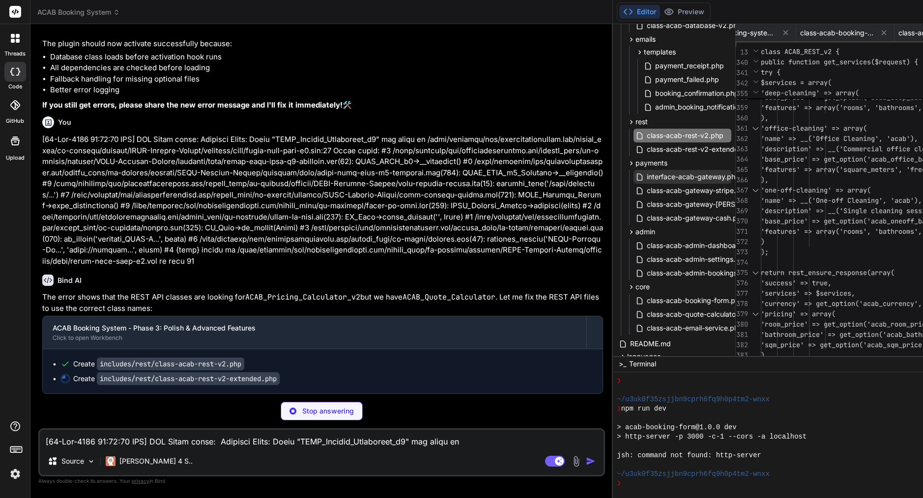
scroll to position [208, 0]
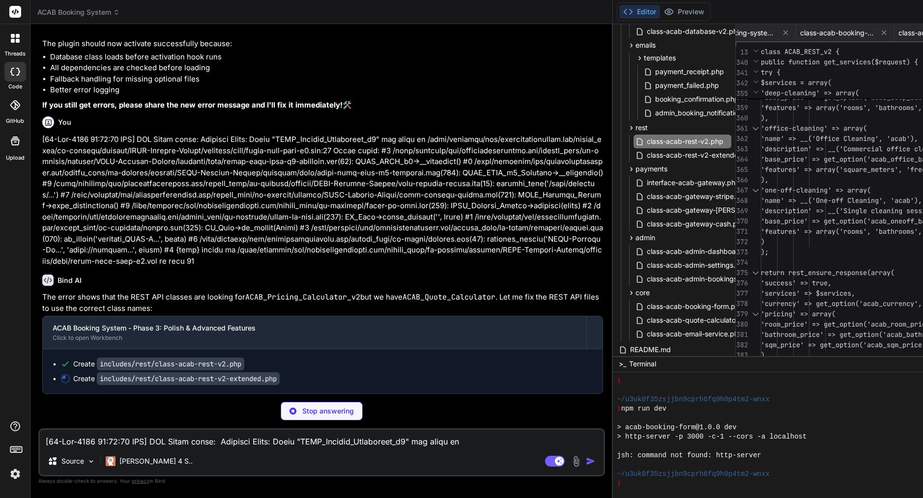
click at [760, 146] on span "'description' => __('Commercia" at bounding box center [819, 148] width 118 height 9
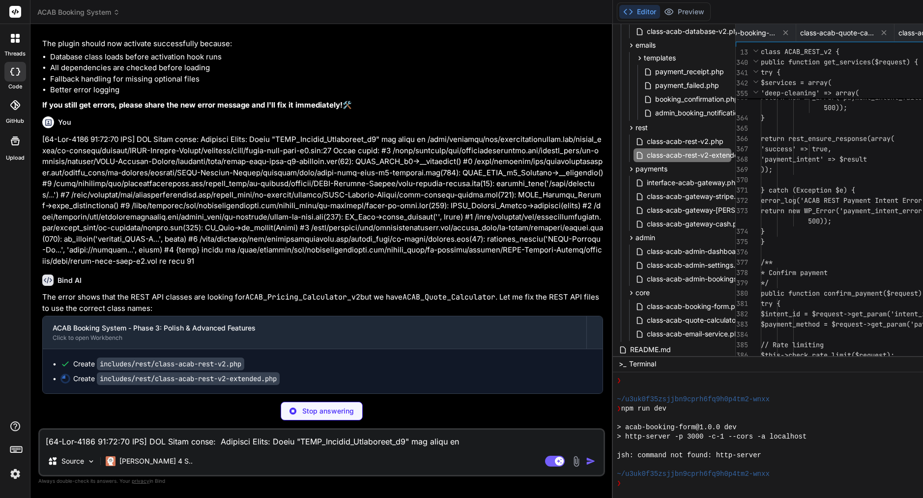
scroll to position [0, 721]
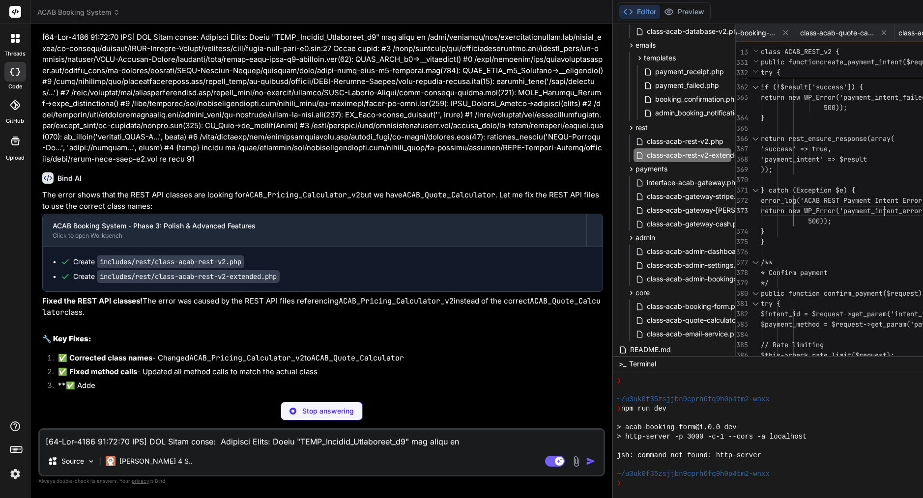
click at [760, 201] on span "error_log('ACAB REST Payment Intent Er" at bounding box center [834, 200] width 149 height 9
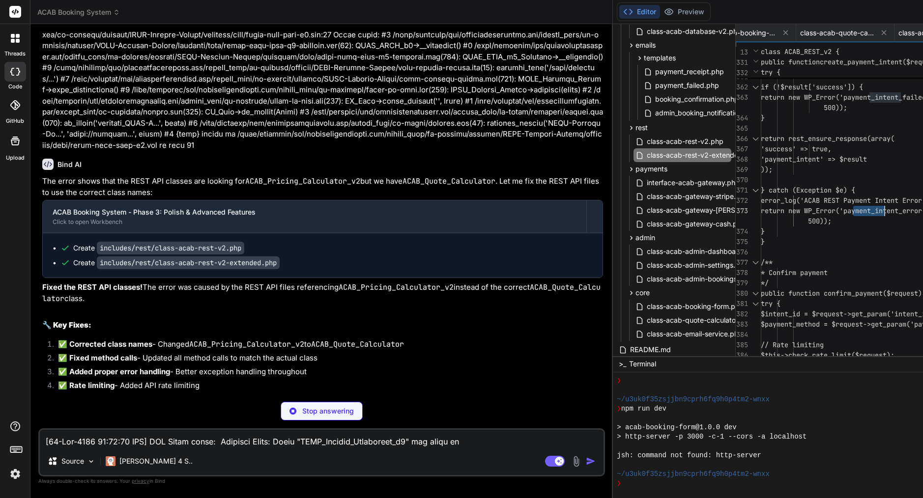
click at [760, 201] on span "error_log('ACAB REST Payment Intent Er" at bounding box center [834, 200] width 149 height 9
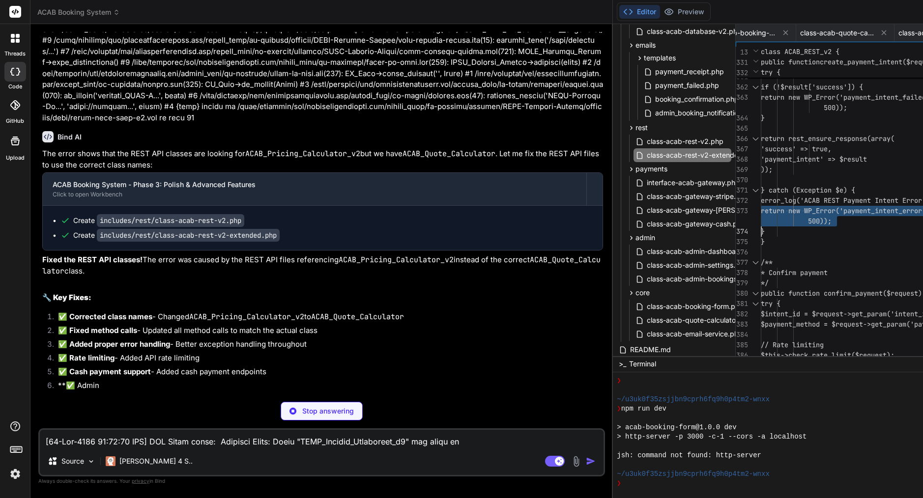
click at [760, 201] on span "error_log('ACAB REST Payment Intent Er" at bounding box center [834, 200] width 149 height 9
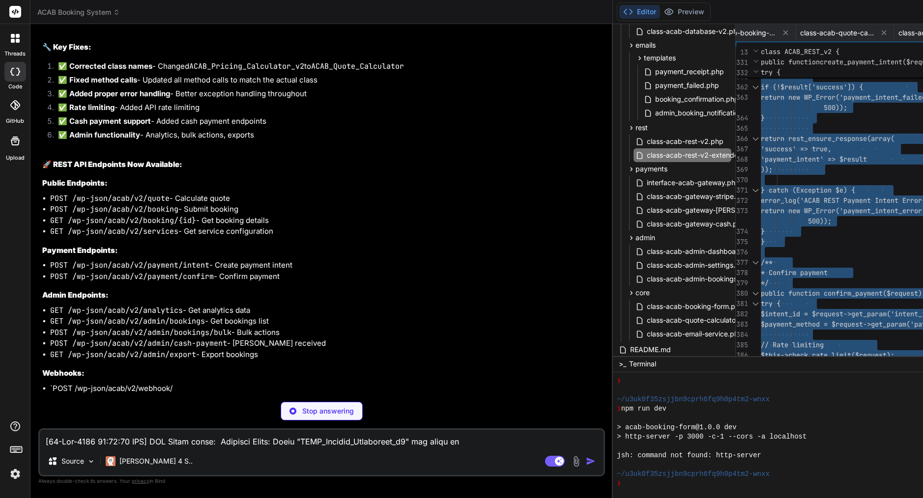
scroll to position [0, 0]
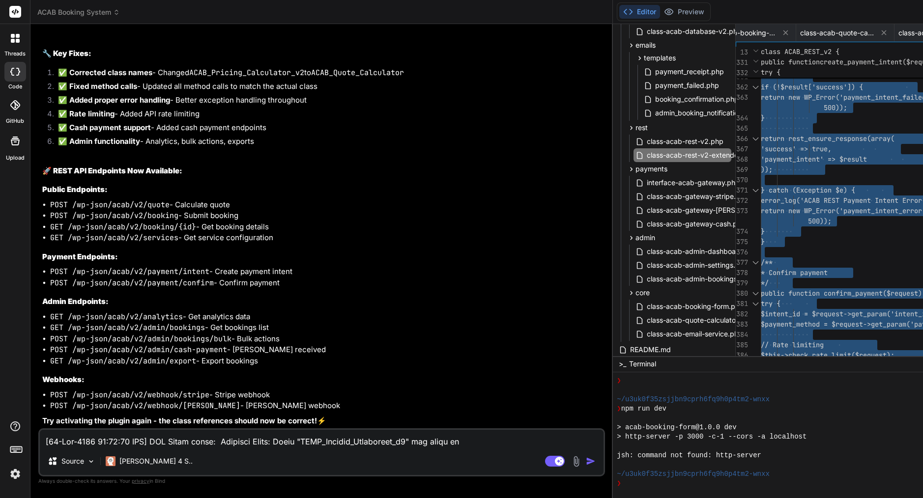
click at [108, 438] on textarea at bounding box center [321, 439] width 563 height 18
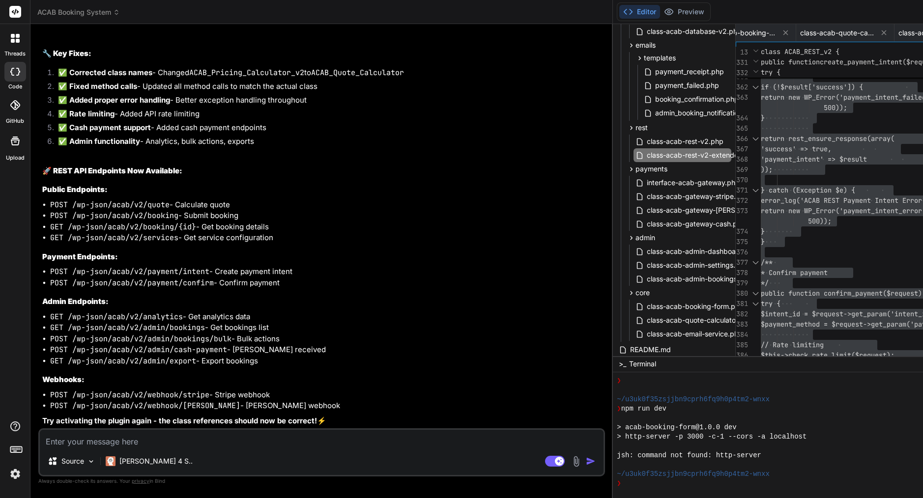
paste textarea "[[DATE] 21:18:06 UTC] PHP Fatal error: Class ACAB_Gateway_Cash contains 5 abstr…"
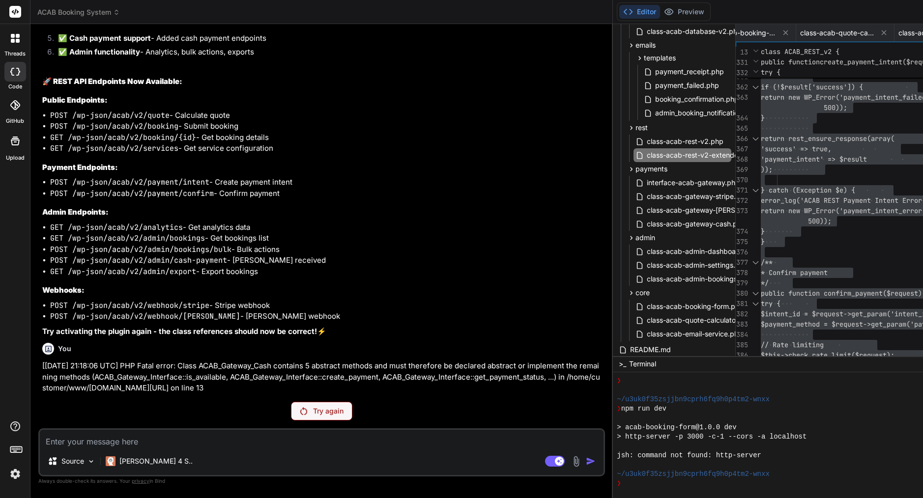
scroll to position [18259, 0]
click at [291, 404] on div "Try again" at bounding box center [321, 411] width 61 height 19
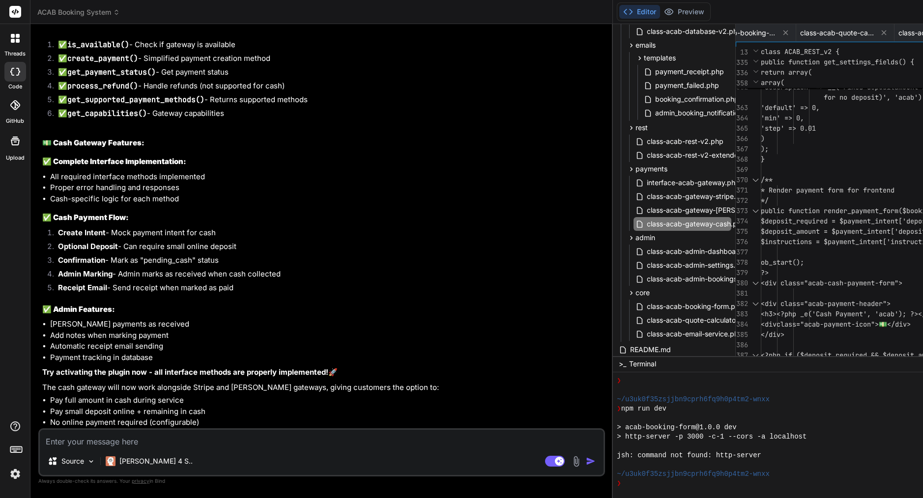
scroll to position [19159, 0]
click at [760, 214] on span "public function render_payment_form($booking_d" at bounding box center [850, 210] width 181 height 9
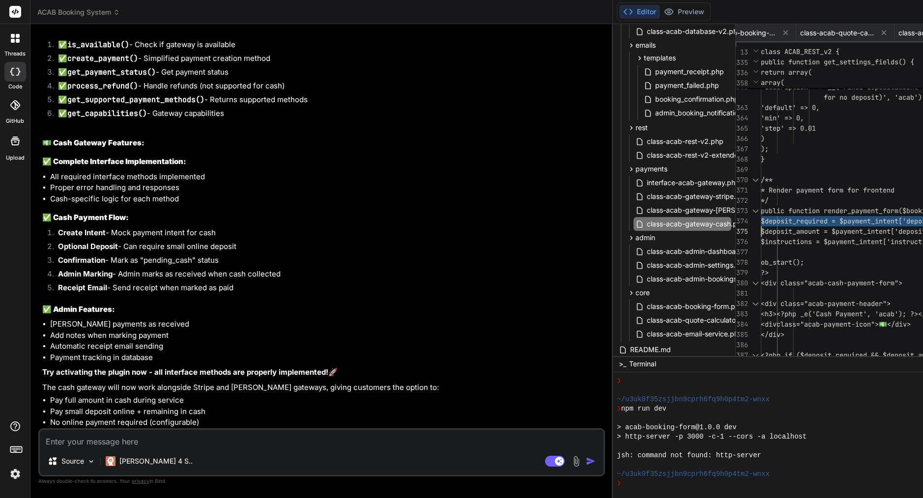
click at [760, 214] on span "public function render_payment_form($booking_d" at bounding box center [850, 210] width 181 height 9
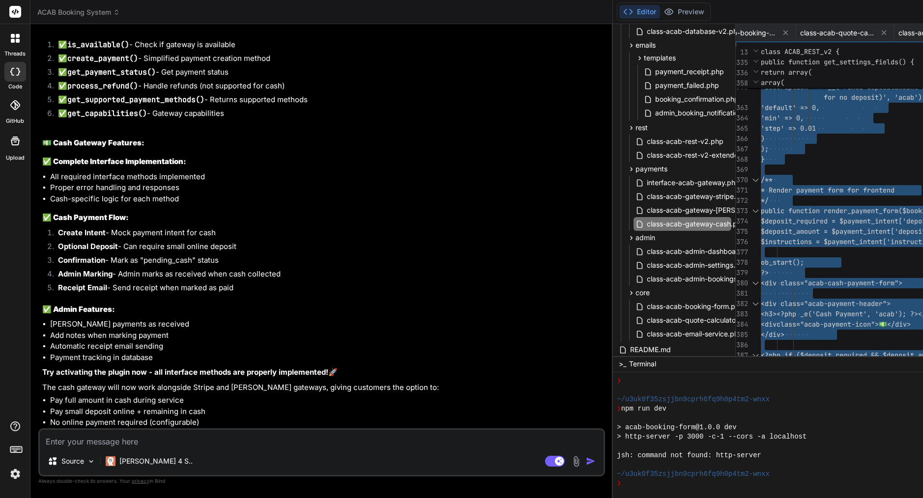
scroll to position [19159, 0]
click at [157, 444] on textarea at bounding box center [321, 439] width 563 height 18
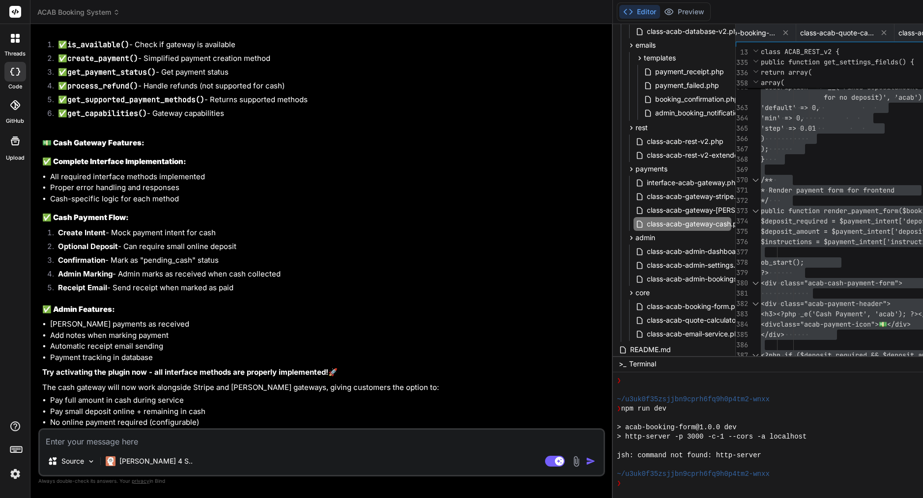
paste textarea "[[DATE] 21:24:37 UTC] PHP Fatal error: Declaration of ACAB_Gateway_Cash::create…"
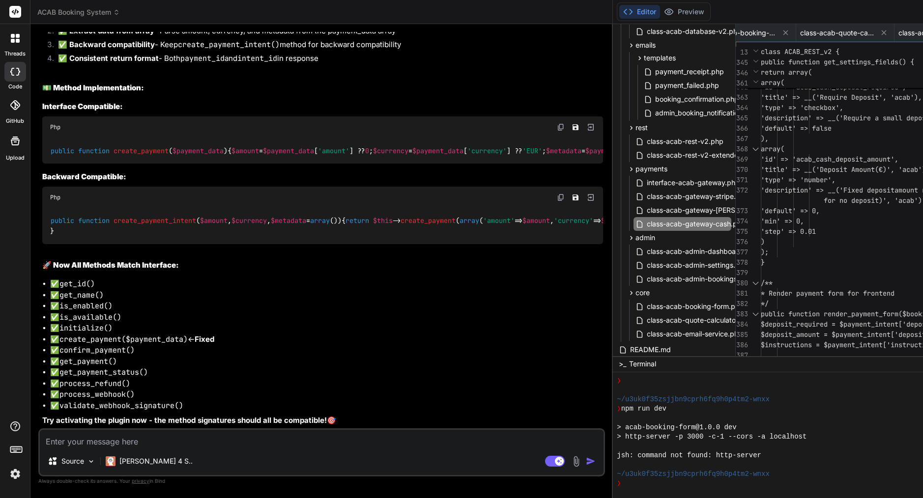
scroll to position [19657, 0]
click at [760, 195] on span "'description' => __('Fixed deposit amount required for cash bookings (leave 0" at bounding box center [909, 190] width 299 height 10
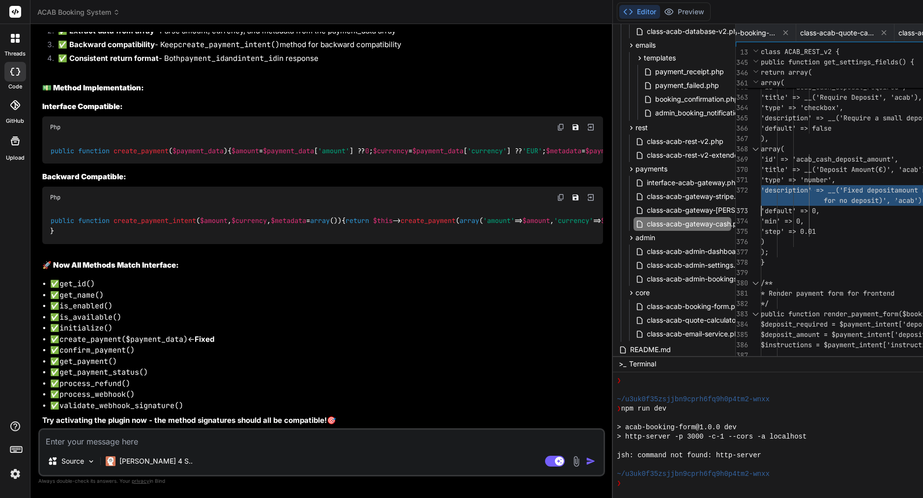
click at [760, 195] on span "'description' => __('Fixed deposit amount required for cash bookings (leave 0" at bounding box center [909, 190] width 299 height 10
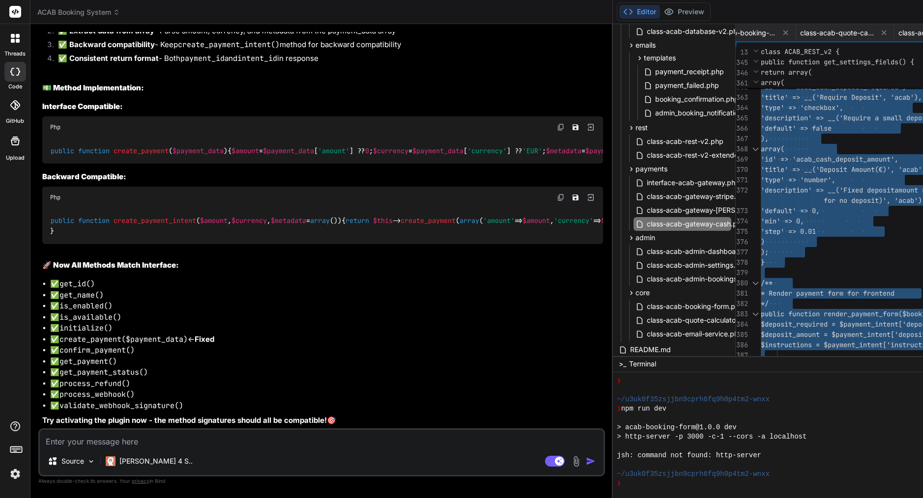
click at [100, 440] on textarea at bounding box center [321, 439] width 563 height 18
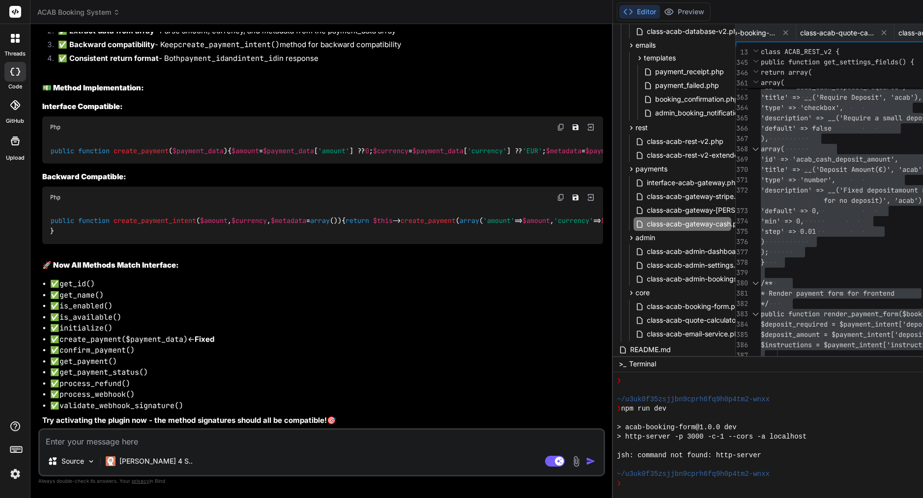
paste textarea "[[DATE] 21:27:19 UTC] PHP Fatal error: Declaration of ACAB_Gateway_Cash::proces…"
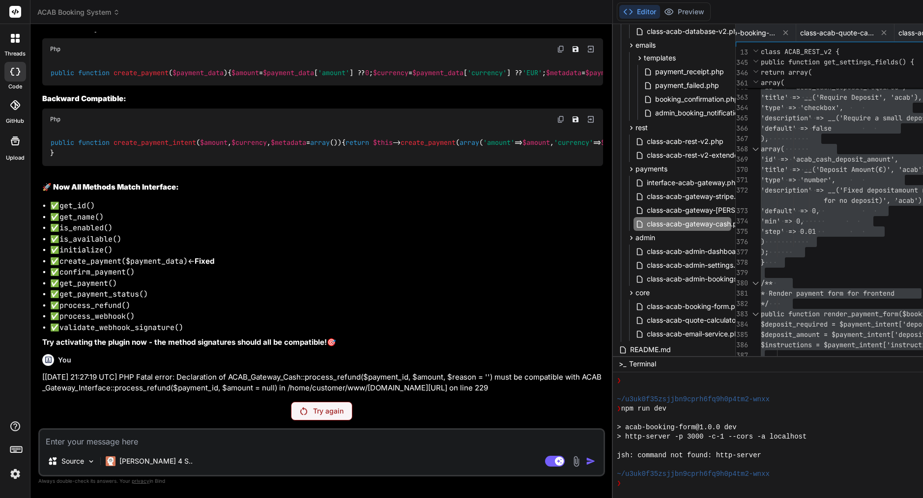
scroll to position [20051, 0]
click at [313, 412] on p "Try again" at bounding box center [328, 411] width 30 height 10
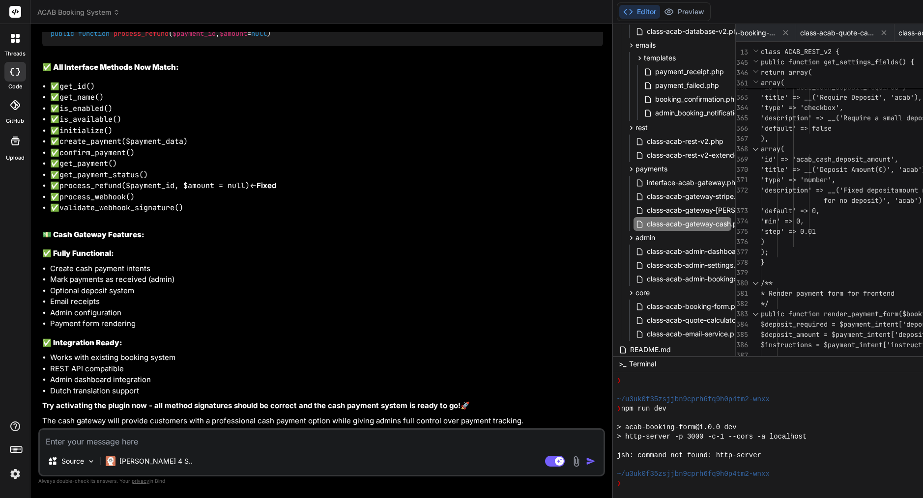
scroll to position [20781, 0]
click at [760, 172] on span "'title' => __('Deposit Amount" at bounding box center [817, 169] width 114 height 9
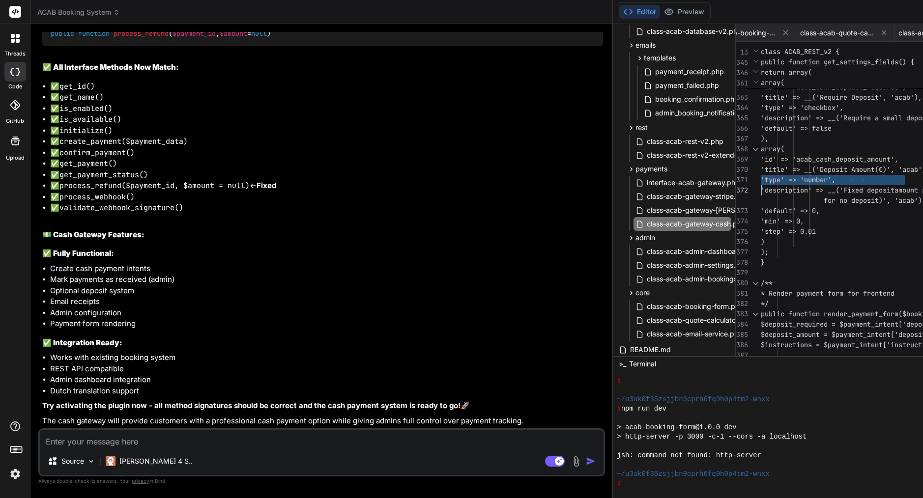
click at [760, 172] on span "'title' => __('Deposit Amount" at bounding box center [817, 169] width 114 height 9
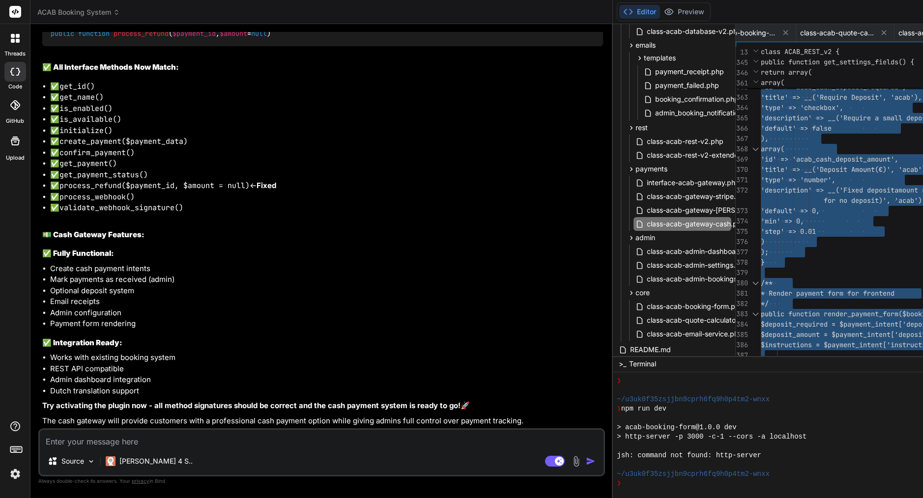
scroll to position [20414, 0]
click at [142, 443] on textarea at bounding box center [321, 439] width 563 height 18
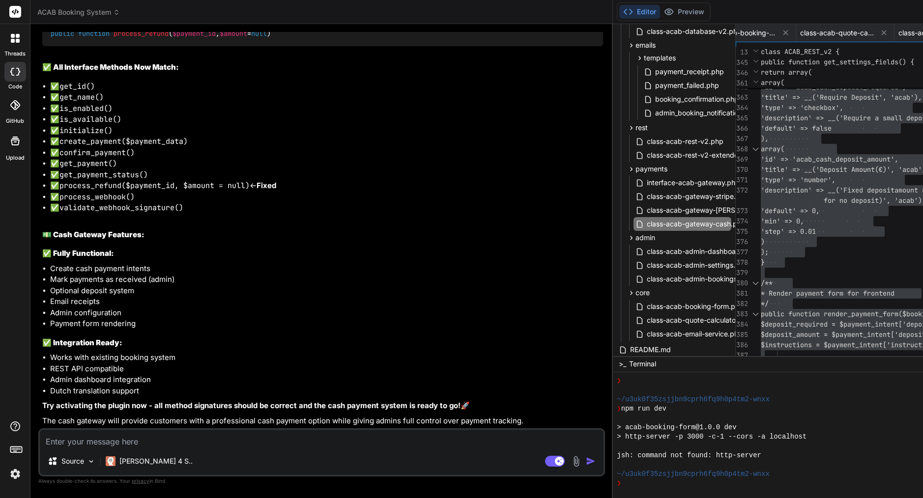
paste textarea "[[DATE] 21:31:26 UTC] PHP Fatal error: Class ACAB_Gateway_Cash contains 1 abstr…"
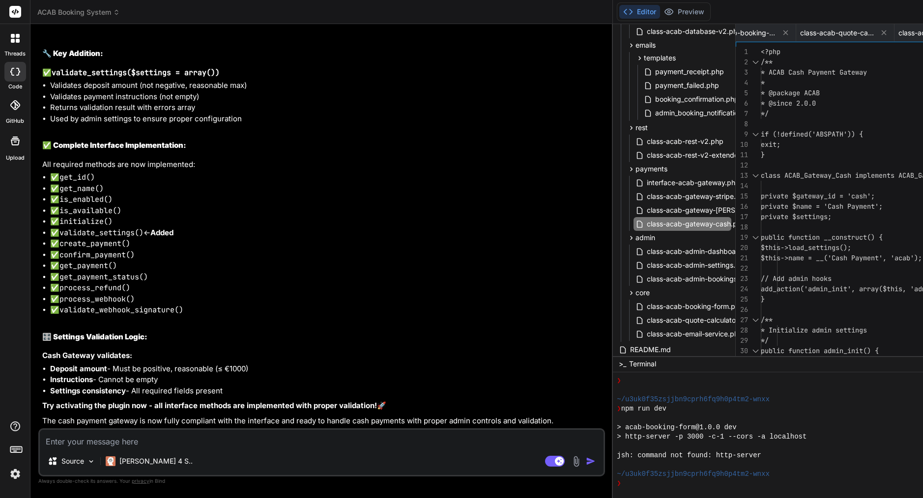
scroll to position [21134, 0]
click at [760, 200] on span "private $gateway_id = 'cash';" at bounding box center [817, 196] width 114 height 10
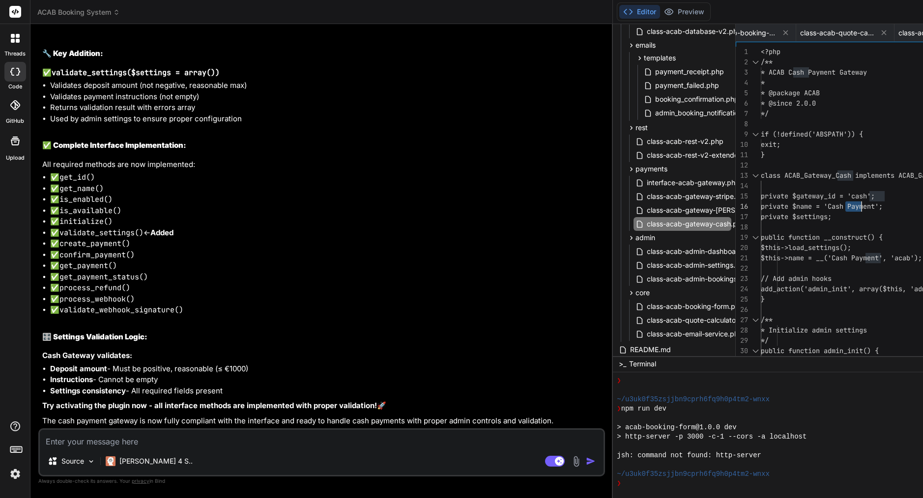
click at [760, 200] on span "private $gateway_id = 'cash';" at bounding box center [817, 196] width 114 height 10
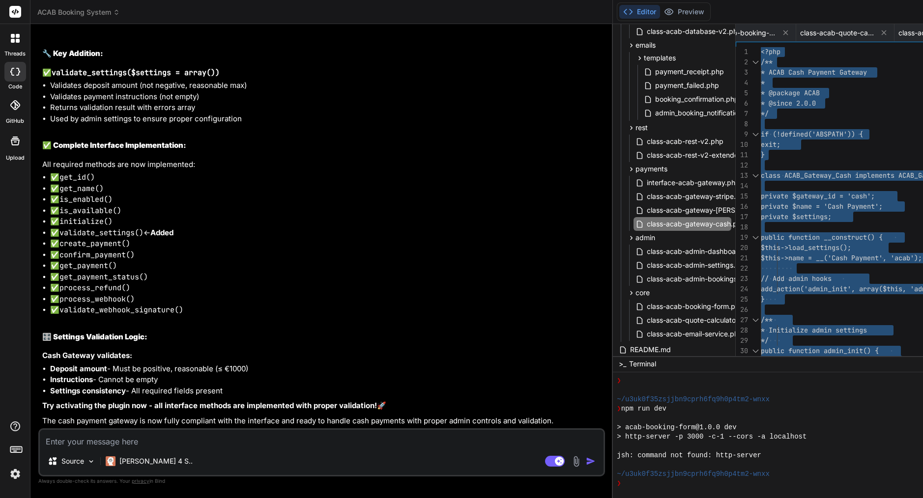
scroll to position [21405, 0]
click at [106, 446] on textarea at bounding box center [321, 439] width 563 height 18
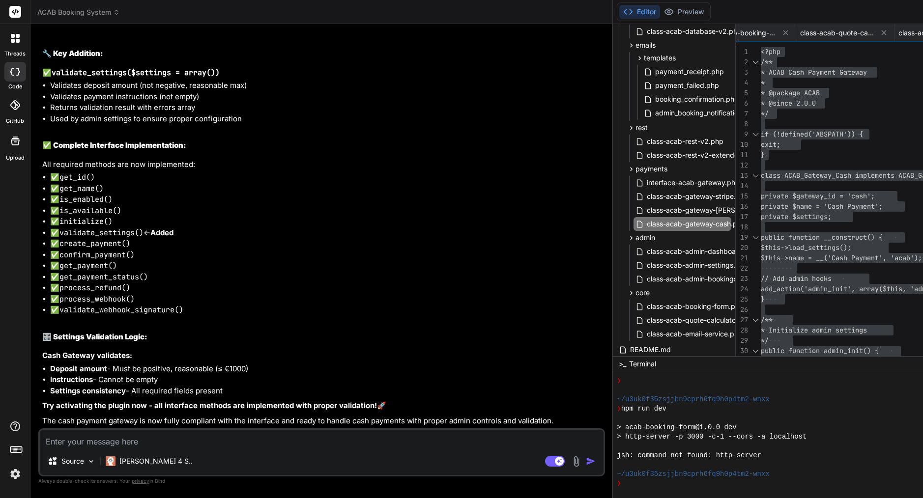
paste textarea "[[DATE] 21:35:37 UTC] PHP Fatal error: Uncaught Error: Call to undefined method…"
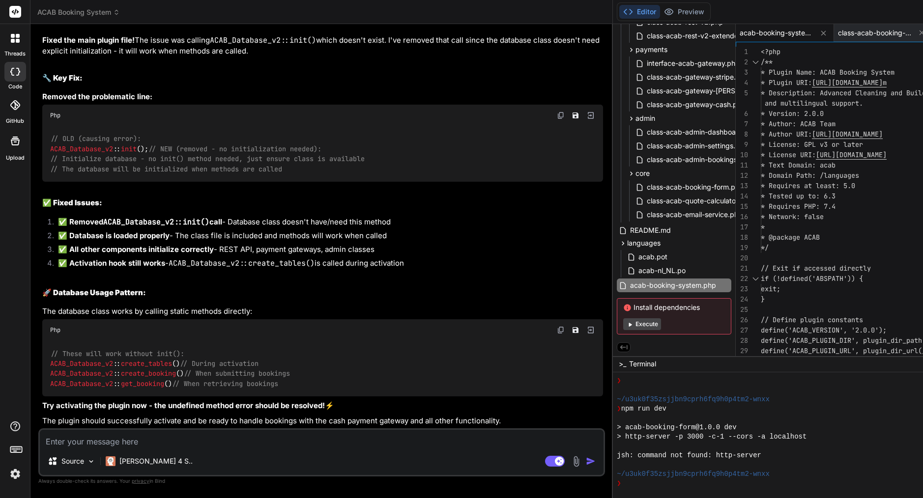
scroll to position [22068, 0]
click at [760, 203] on span "* Requires PHP: 7.4" at bounding box center [797, 206] width 75 height 9
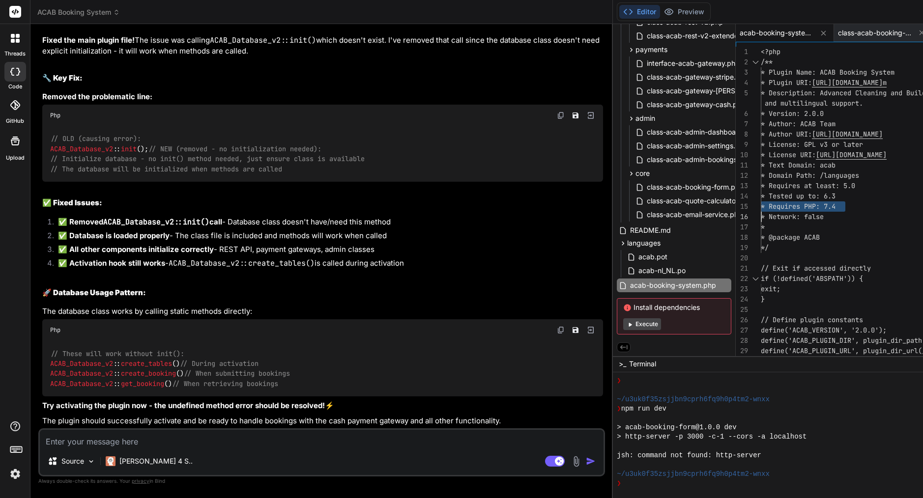
click at [760, 203] on span "* Requires PHP: 7.4" at bounding box center [797, 206] width 75 height 9
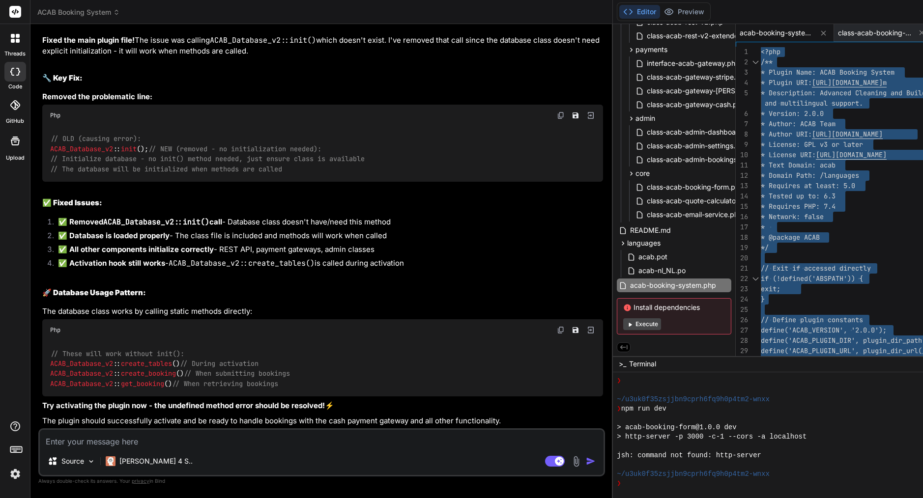
click at [117, 441] on textarea at bounding box center [321, 439] width 563 height 18
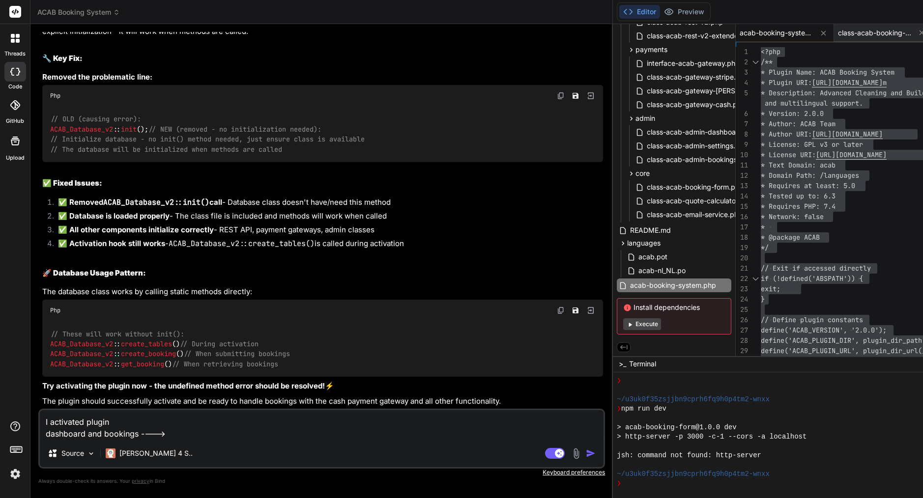
paste textarea "There has been a critical error on this website. Please check your site admin e…"
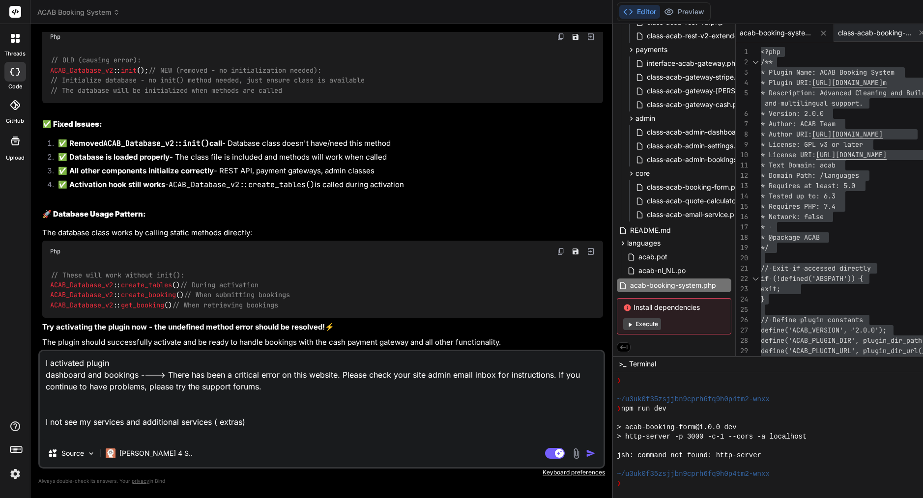
drag, startPoint x: 251, startPoint y: 435, endPoint x: 45, endPoint y: 353, distance: 221.9
click at [45, 353] on textarea "I activated plugin dashboard and bookings ----> There has been a critical error…" at bounding box center [321, 395] width 563 height 88
click at [197, 438] on textarea "I activated plugin dashboard and bookings ----> There has been a critical error…" at bounding box center [321, 395] width 563 height 88
click at [260, 435] on textarea "I activated plugin dashboard and bookings ----> There has been a critical error…" at bounding box center [321, 395] width 563 height 88
click at [251, 435] on textarea "I activated plugin dashboard and bookings ----> There has been a critical error…" at bounding box center [321, 395] width 563 height 88
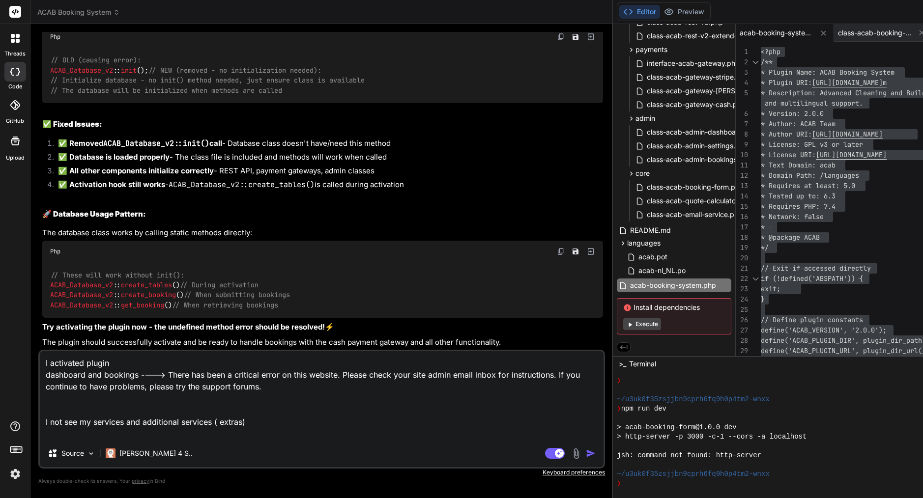
click at [586, 452] on img "button" at bounding box center [591, 454] width 10 height 10
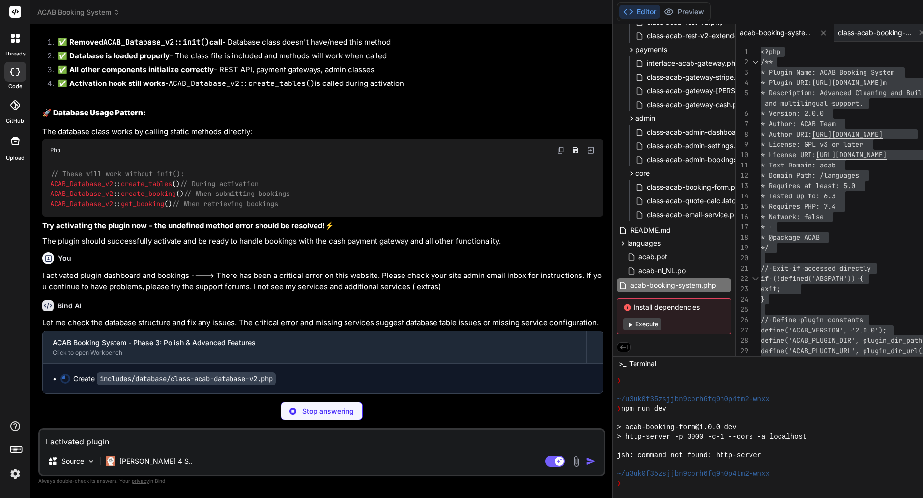
scroll to position [22476, 0]
click at [819, 32] on icon at bounding box center [823, 33] width 8 height 8
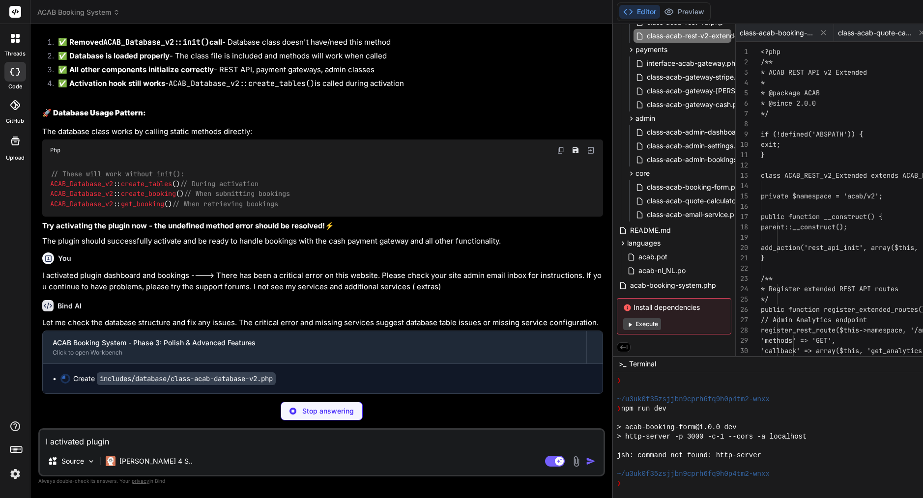
scroll to position [41, 0]
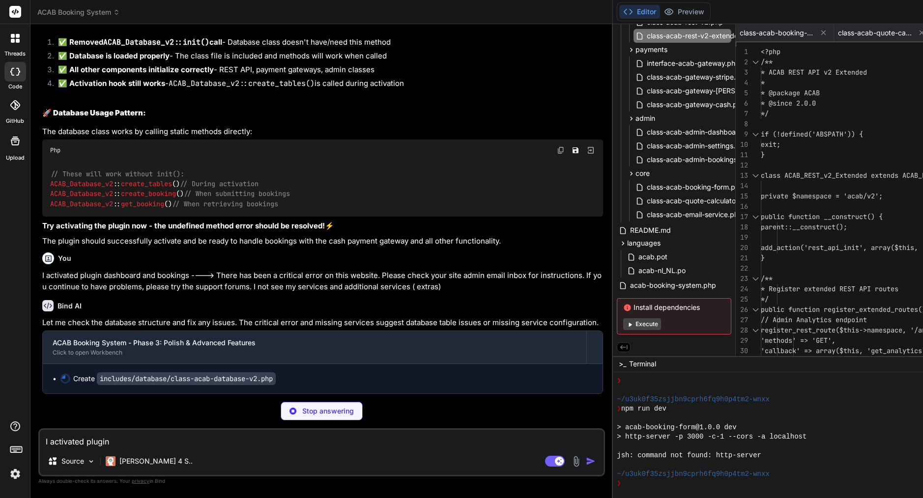
click at [917, 34] on icon at bounding box center [921, 32] width 8 height 8
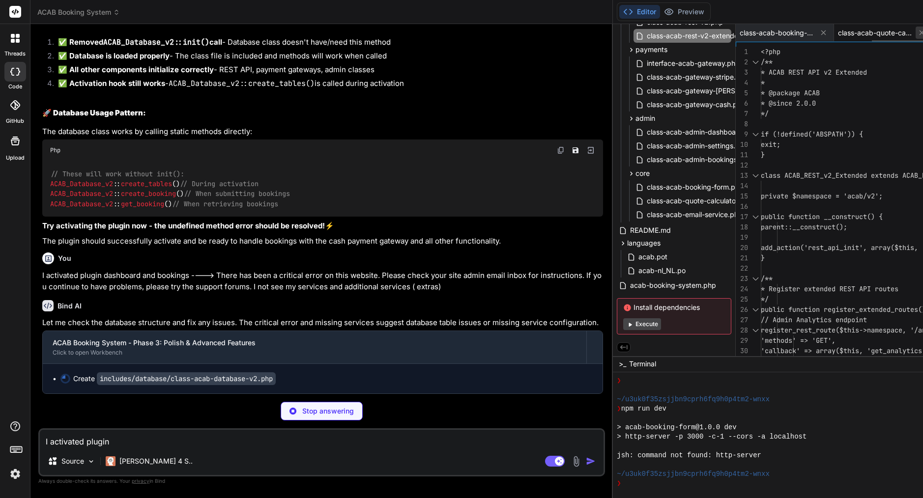
scroll to position [0, 0]
click at [819, 35] on icon at bounding box center [823, 32] width 8 height 8
click at [792, 34] on icon at bounding box center [796, 32] width 8 height 8
click at [821, 31] on icon at bounding box center [823, 32] width 5 height 5
click at [819, 32] on icon at bounding box center [823, 33] width 8 height 8
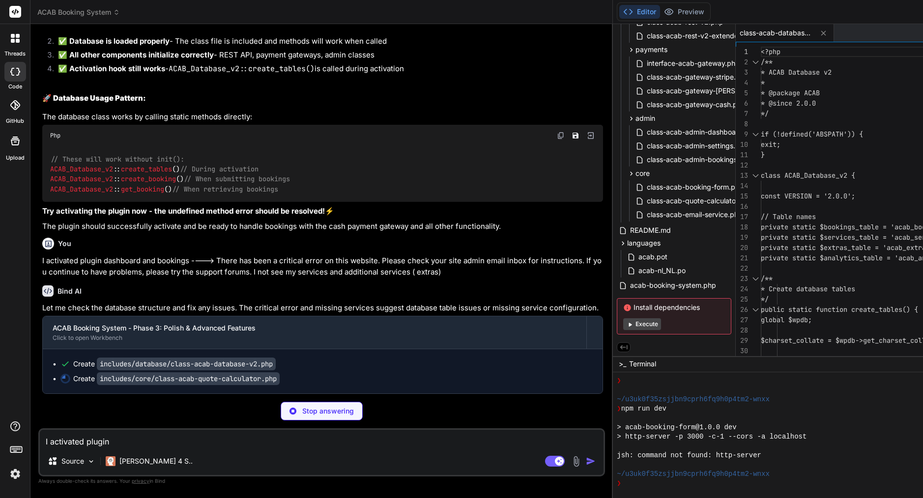
scroll to position [22491, 0]
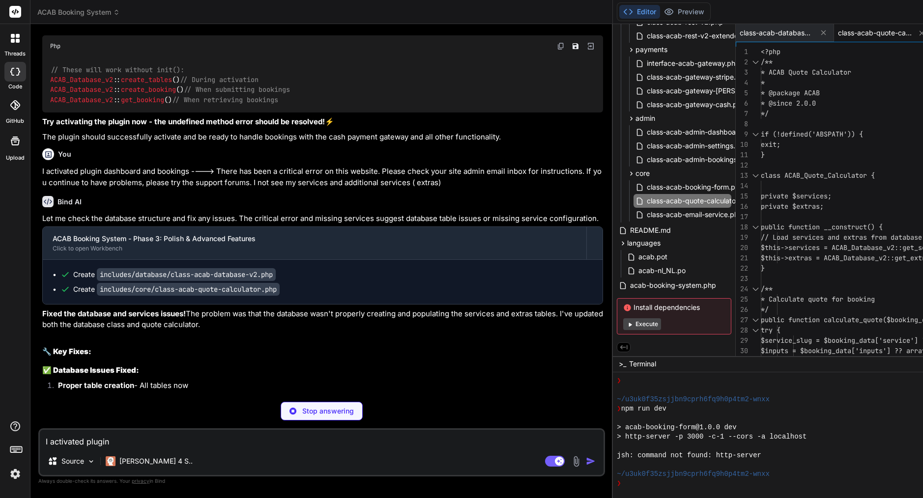
scroll to position [22594, 0]
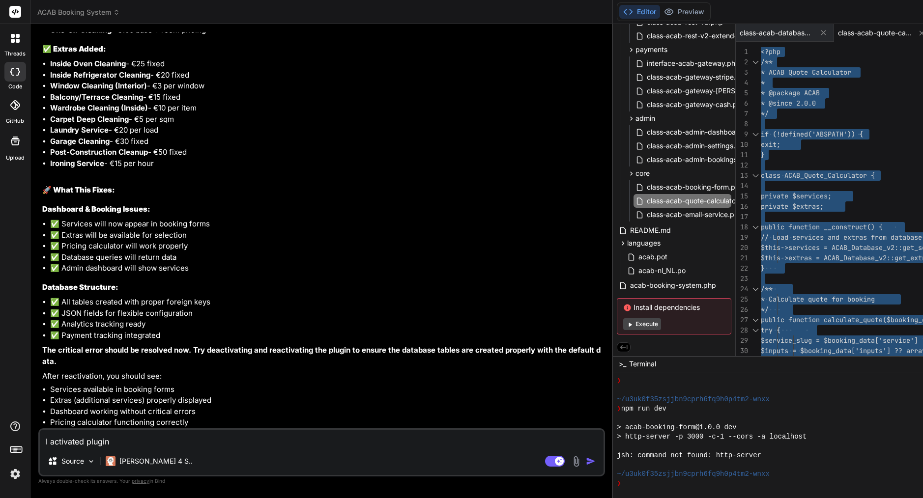
click at [121, 436] on textarea "I activated plugin dashboard and bookings ----> There has been a critical error…" at bounding box center [321, 439] width 563 height 18
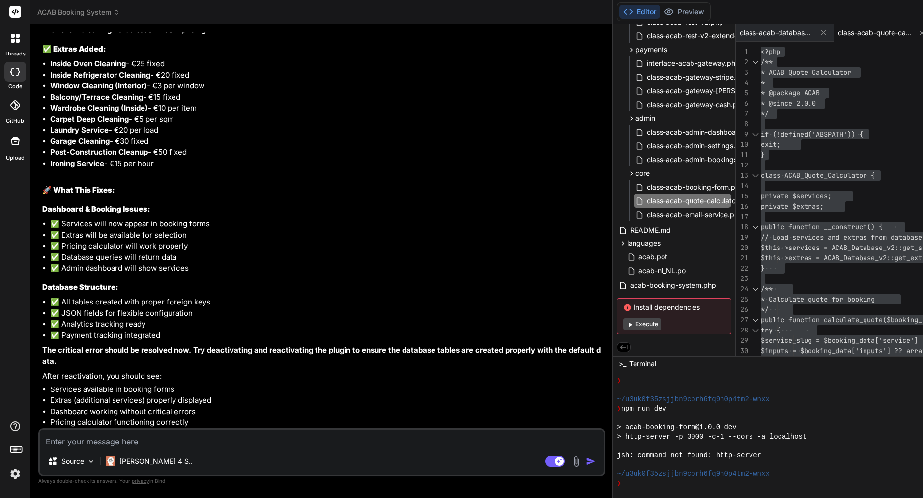
paste textarea "Loading dashboard data..."
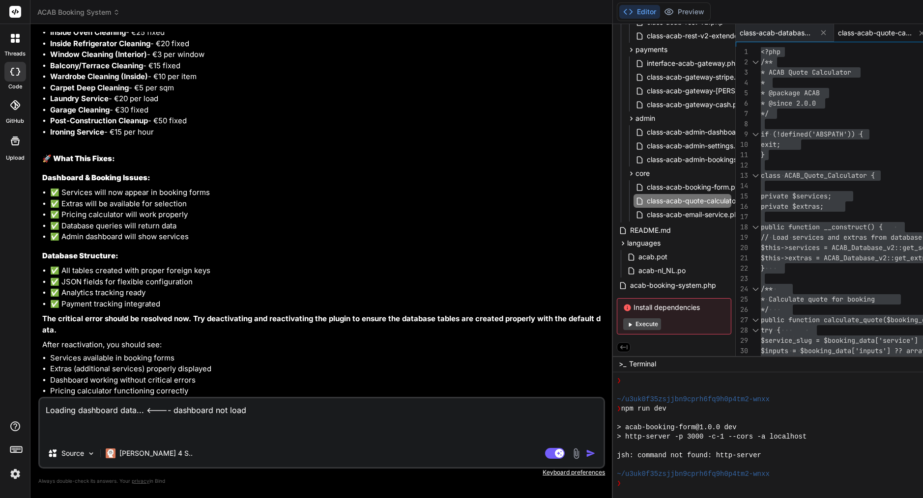
scroll to position [22521, 0]
drag, startPoint x: 218, startPoint y: 185, endPoint x: 218, endPoint y: 228, distance: 43.2
click at [218, 228] on div "You Bind AI The error is in the namespace issue on line 224. The code is trying…" at bounding box center [322, 214] width 564 height 365
copy div "There has been a critical error on this website. Please check your site admin e…"
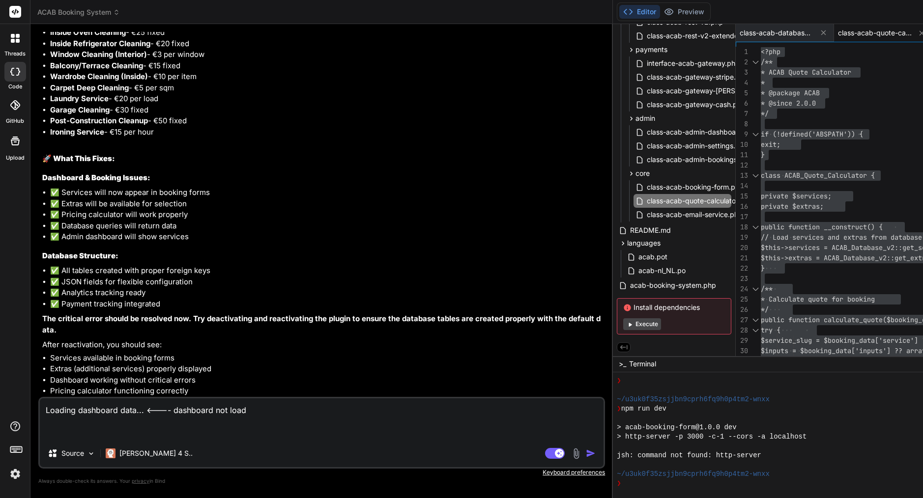
click at [134, 434] on textarea "Loading dashboard data... <---- dashboard not load" at bounding box center [321, 418] width 563 height 41
paste textarea "There has been a critical error on this website. Please check your site admin e…"
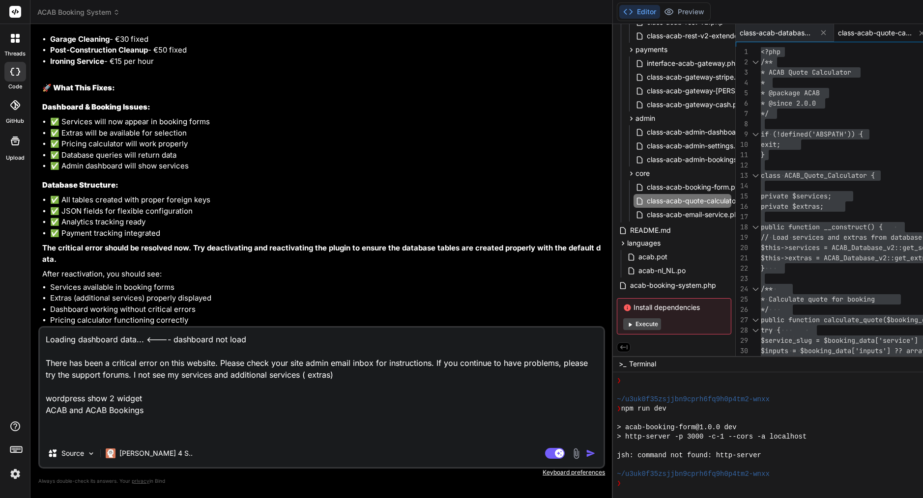
click at [83, 423] on textarea "Loading dashboard data... <---- dashboard not load There has been a critical er…" at bounding box center [321, 384] width 563 height 112
click at [47, 422] on textarea "Loading dashboard data... <---- dashboard not load There has been a critical er…" at bounding box center [321, 384] width 563 height 112
click at [586, 451] on img "button" at bounding box center [591, 454] width 10 height 10
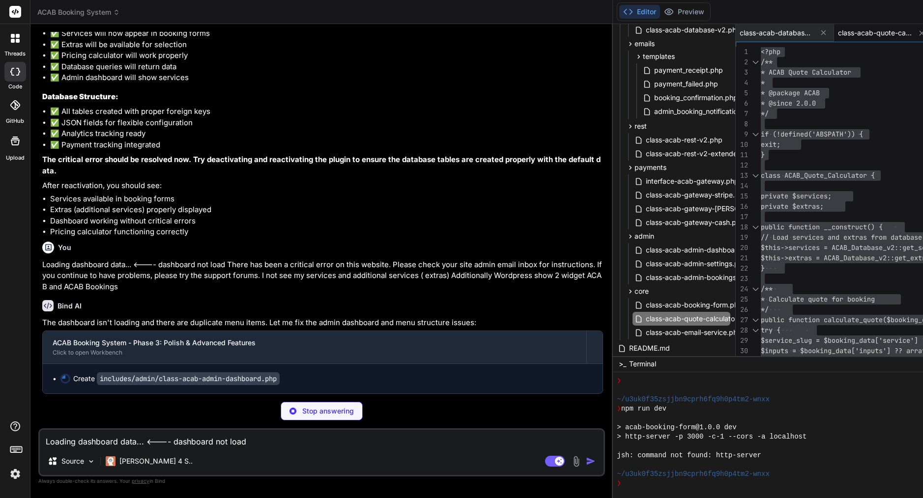
scroll to position [0, 0]
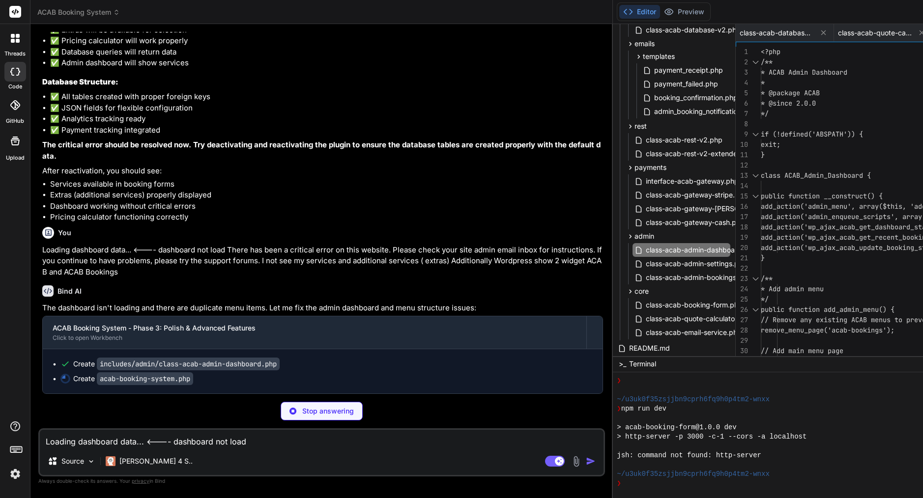
click at [760, 214] on span "add_action('admin_enqueue_scripts', array(" at bounding box center [842, 216] width 165 height 9
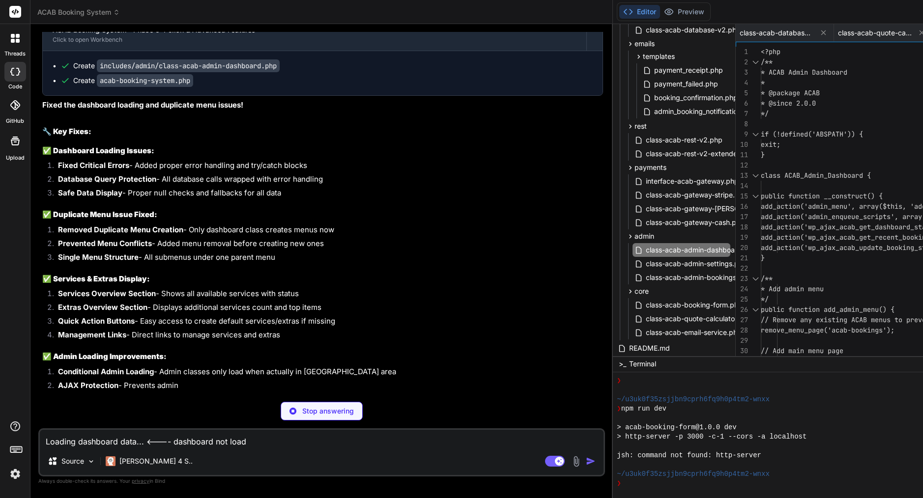
click at [760, 221] on span "add_action('admin_enqueue_scripts', array(" at bounding box center [842, 216] width 165 height 9
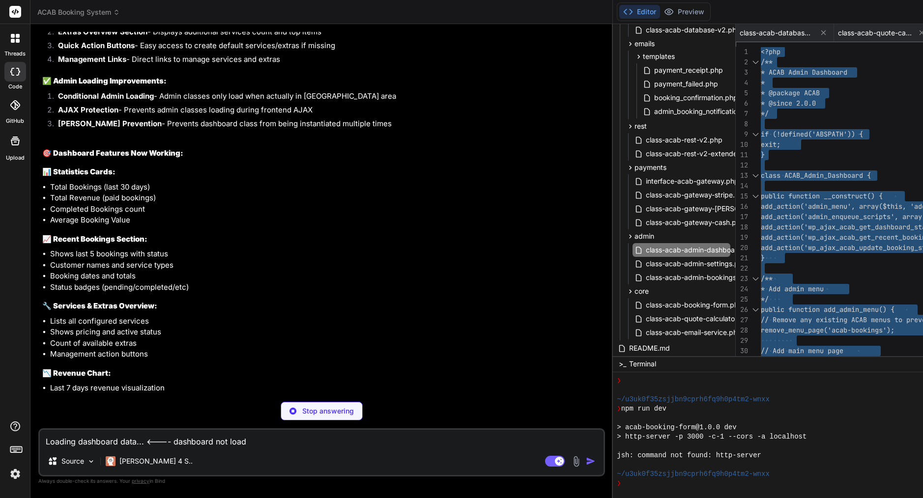
scroll to position [23446, 0]
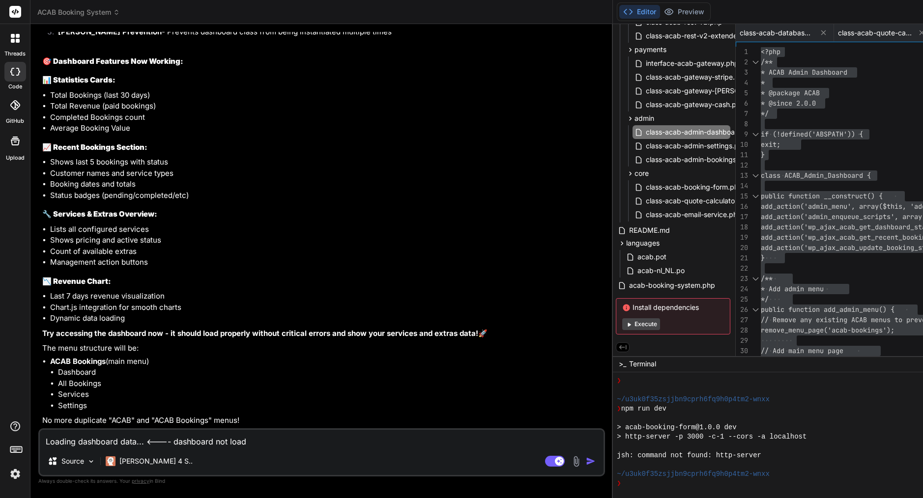
scroll to position [329, 1]
click at [628, 286] on span "acab-booking-system.php" at bounding box center [672, 286] width 88 height 12
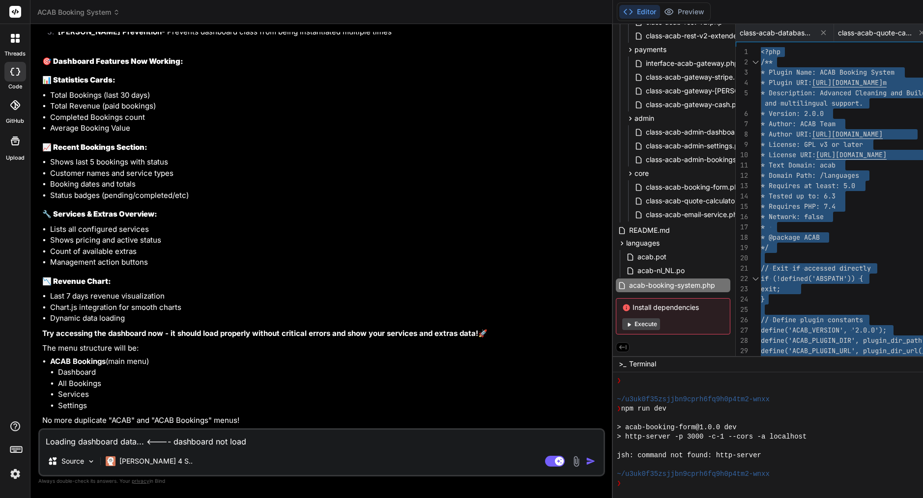
click at [159, 442] on textarea "Loading dashboard data... <---- dashboard not load There has been a critical er…" at bounding box center [321, 439] width 563 height 18
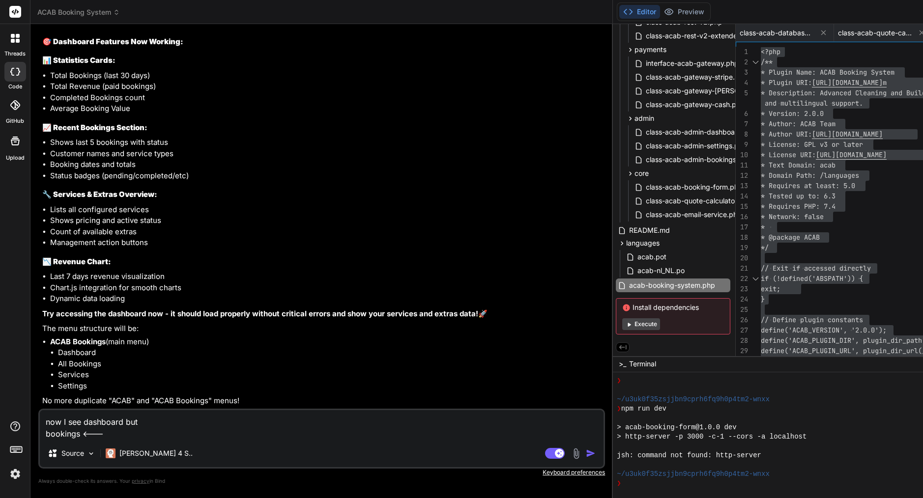
paste textarea "Bookings list will be loaded here..."
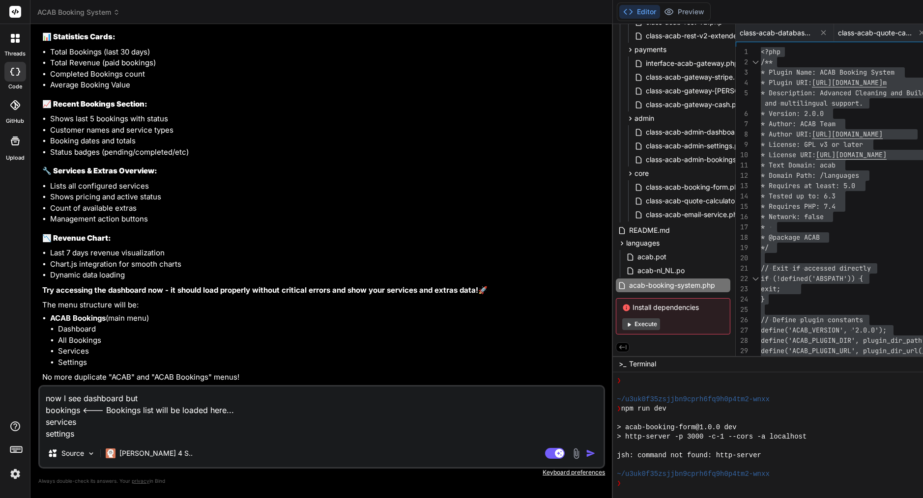
drag, startPoint x: 82, startPoint y: 408, endPoint x: 234, endPoint y: 412, distance: 151.9
click at [234, 412] on textarea "now I see dashboard but bookings <--- Bookings list will be loaded here... serv…" at bounding box center [321, 413] width 563 height 53
click at [235, 412] on textarea "now I see dashboard but bookings <--- Bookings list will be loaded here... serv…" at bounding box center [321, 413] width 563 height 53
drag, startPoint x: 236, startPoint y: 411, endPoint x: 84, endPoint y: 405, distance: 151.9
click at [84, 405] on textarea "now I see dashboard but bookings <--- Bookings list will be loaded here... serv…" at bounding box center [321, 413] width 563 height 53
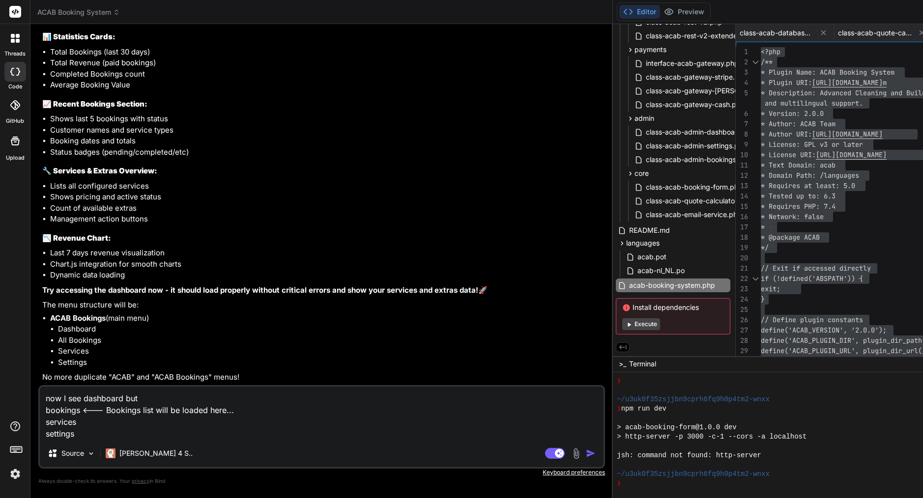
click at [137, 420] on textarea "now I see dashboard but bookings <--- Bookings list will be loaded here... serv…" at bounding box center [321, 413] width 563 height 53
paste textarea "<--- Bookings list will be loaded here..."
click at [140, 429] on textarea "now I see dashboard but bookings <--- Bookings list will be loaded here... serv…" at bounding box center [321, 413] width 563 height 53
paste textarea "<--- Bookings list will be loaded here..."
click at [69, 421] on textarea "now I see dashboard but bookings <--- Bookings list will be loaded here... serv…" at bounding box center [321, 413] width 563 height 53
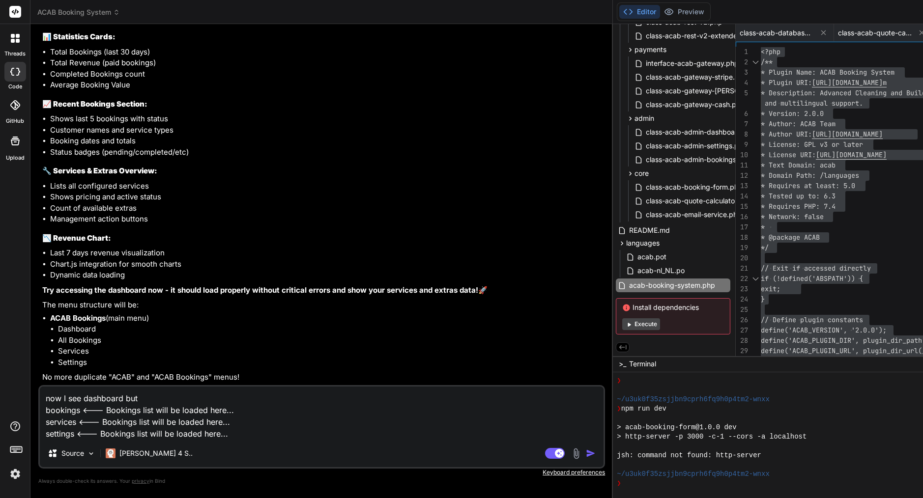
click at [69, 421] on textarea "now I see dashboard but bookings <--- Bookings list will be loaded here... serv…" at bounding box center [321, 413] width 563 height 53
click at [115, 422] on textarea "now I see dashboard but bookings <--- Bookings list will be loaded here... serv…" at bounding box center [321, 413] width 563 height 53
paste textarea "service"
click at [63, 434] on textarea "now I see dashboard but bookings <--- Bookings list will be loaded here... serv…" at bounding box center [321, 413] width 563 height 53
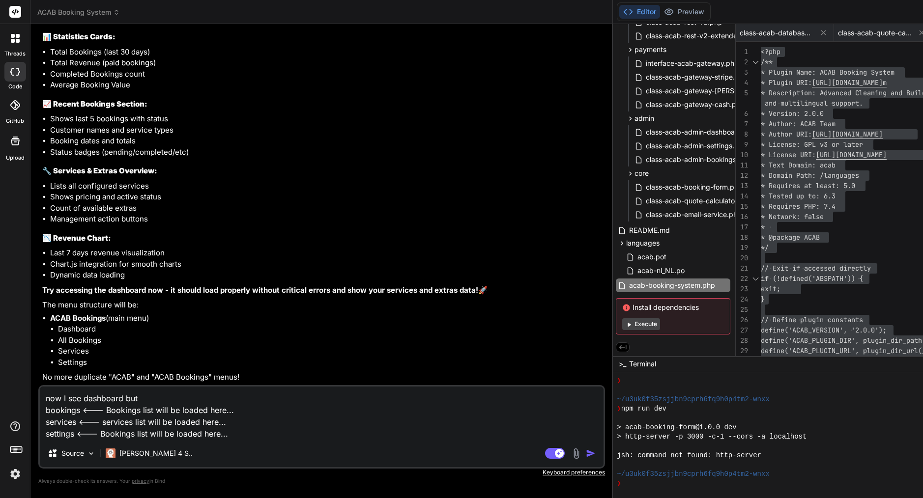
click at [63, 434] on textarea "now I see dashboard but bookings <--- Bookings list will be loaded here... serv…" at bounding box center [321, 413] width 563 height 53
click at [119, 434] on textarea "now I see dashboard but bookings <--- Bookings list will be loaded here... serv…" at bounding box center [321, 413] width 563 height 53
paste textarea "sett"
click at [160, 398] on textarea "now I see dashboard but bookings <--- Bookings list will be loaded here... serv…" at bounding box center [321, 413] width 563 height 53
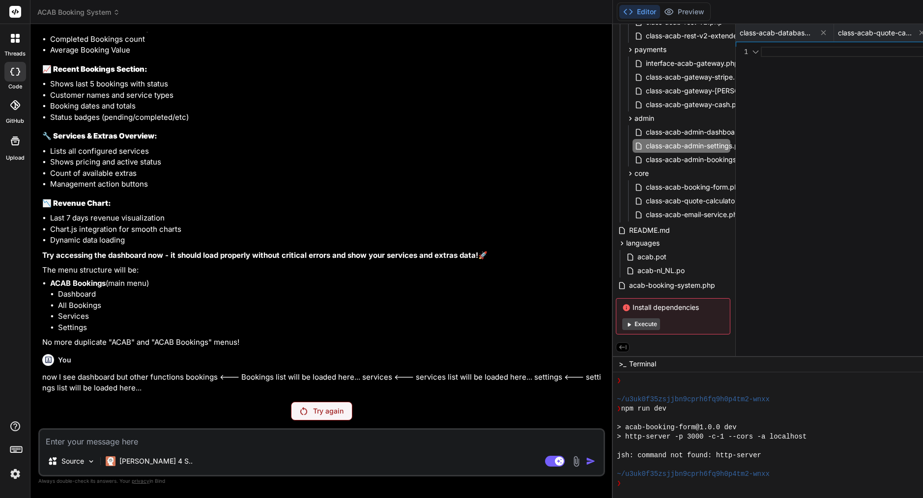
scroll to position [23549, 0]
